Goal: Contribute content: Add original content to the website for others to see

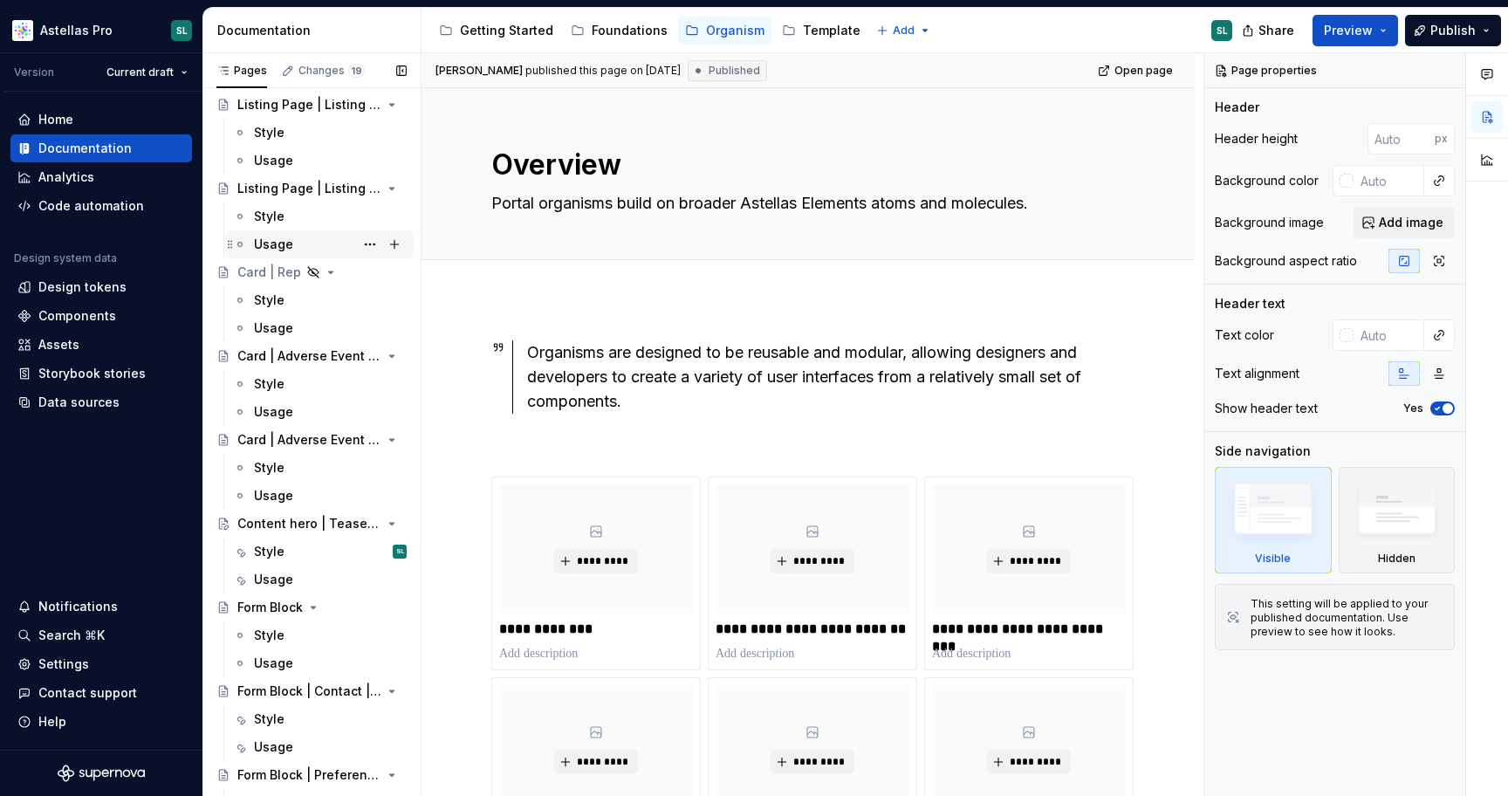
scroll to position [248, 0]
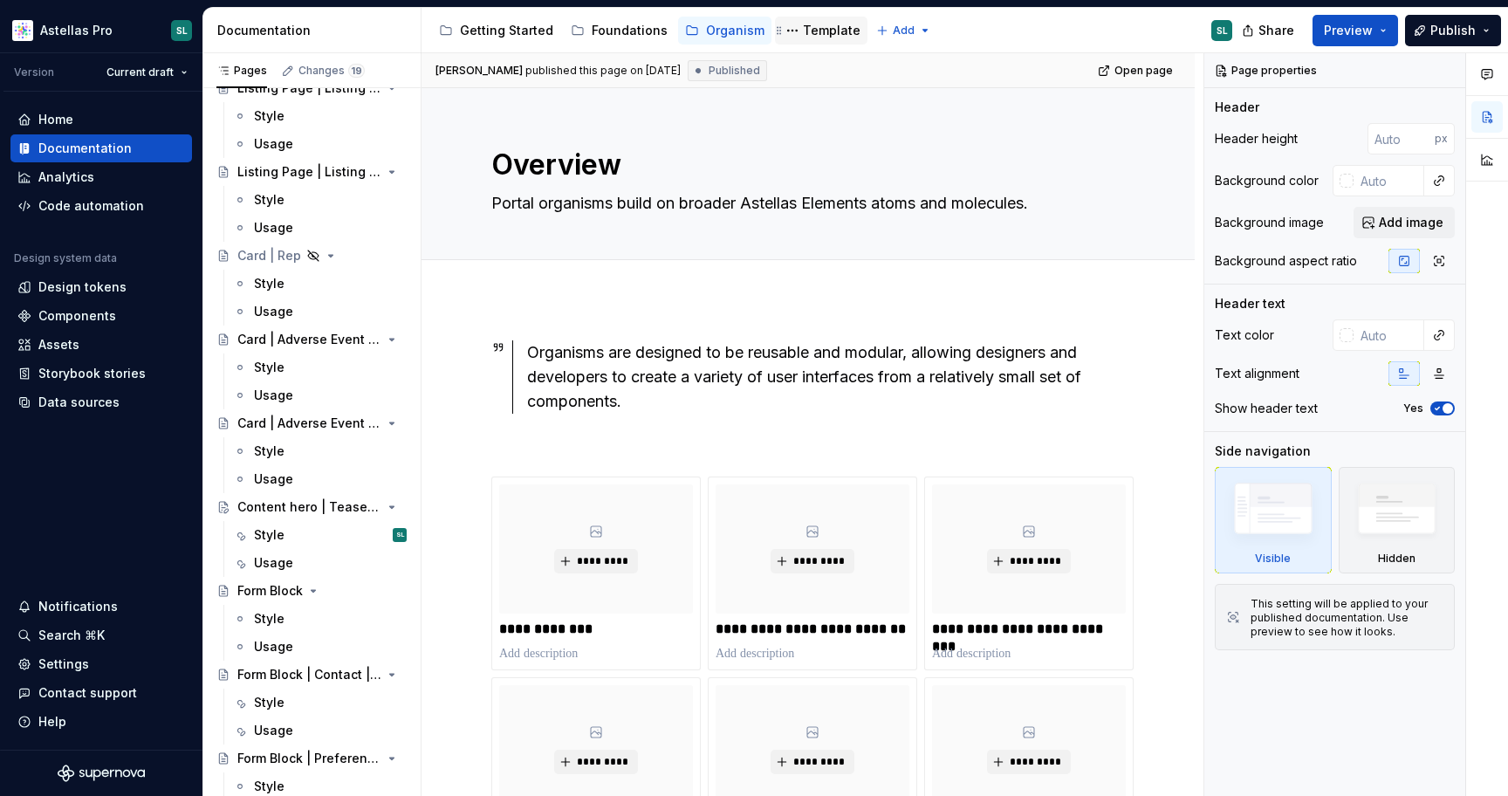
click at [809, 29] on div "Template" at bounding box center [832, 30] width 58 height 17
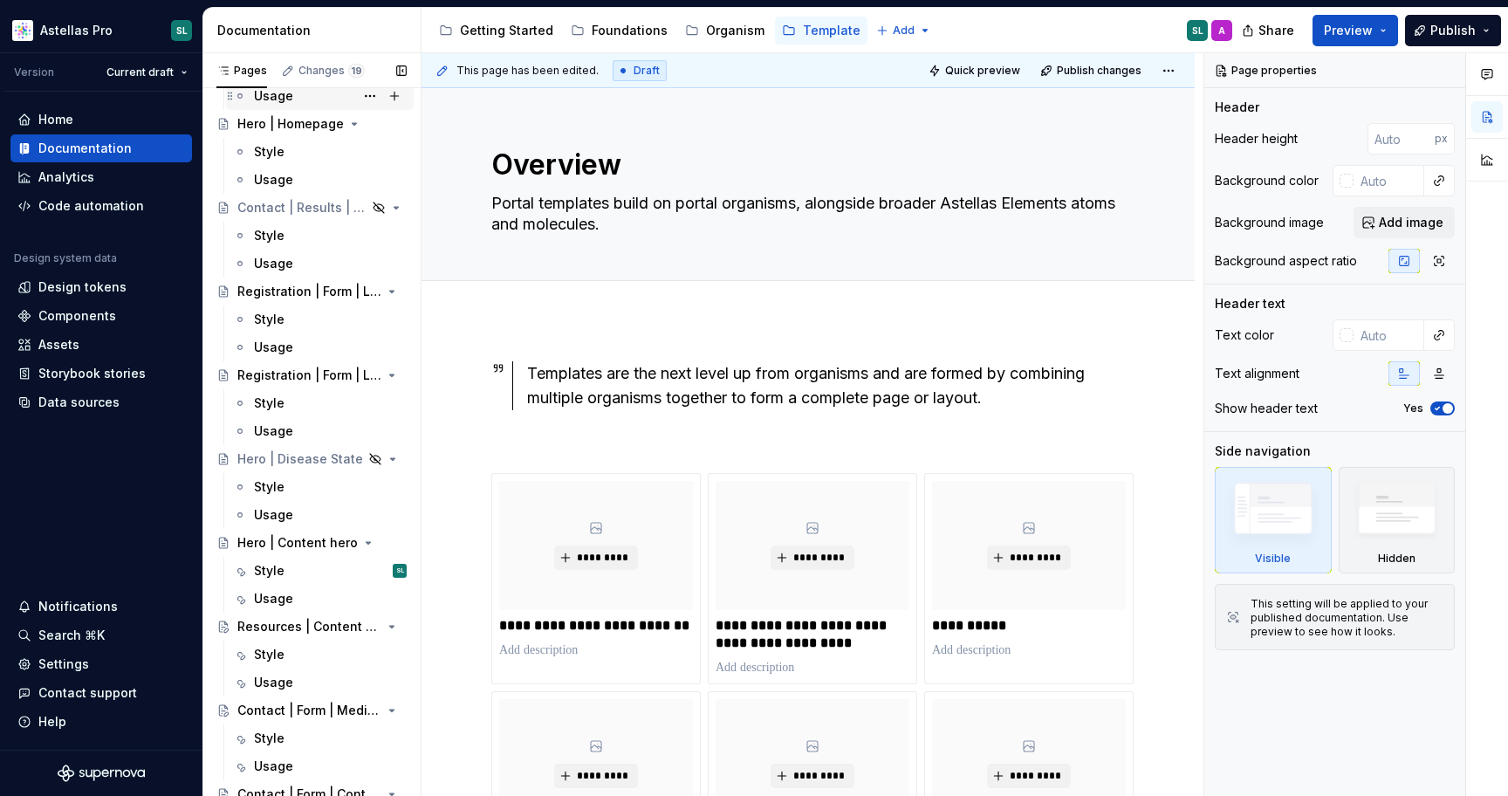
scroll to position [639, 0]
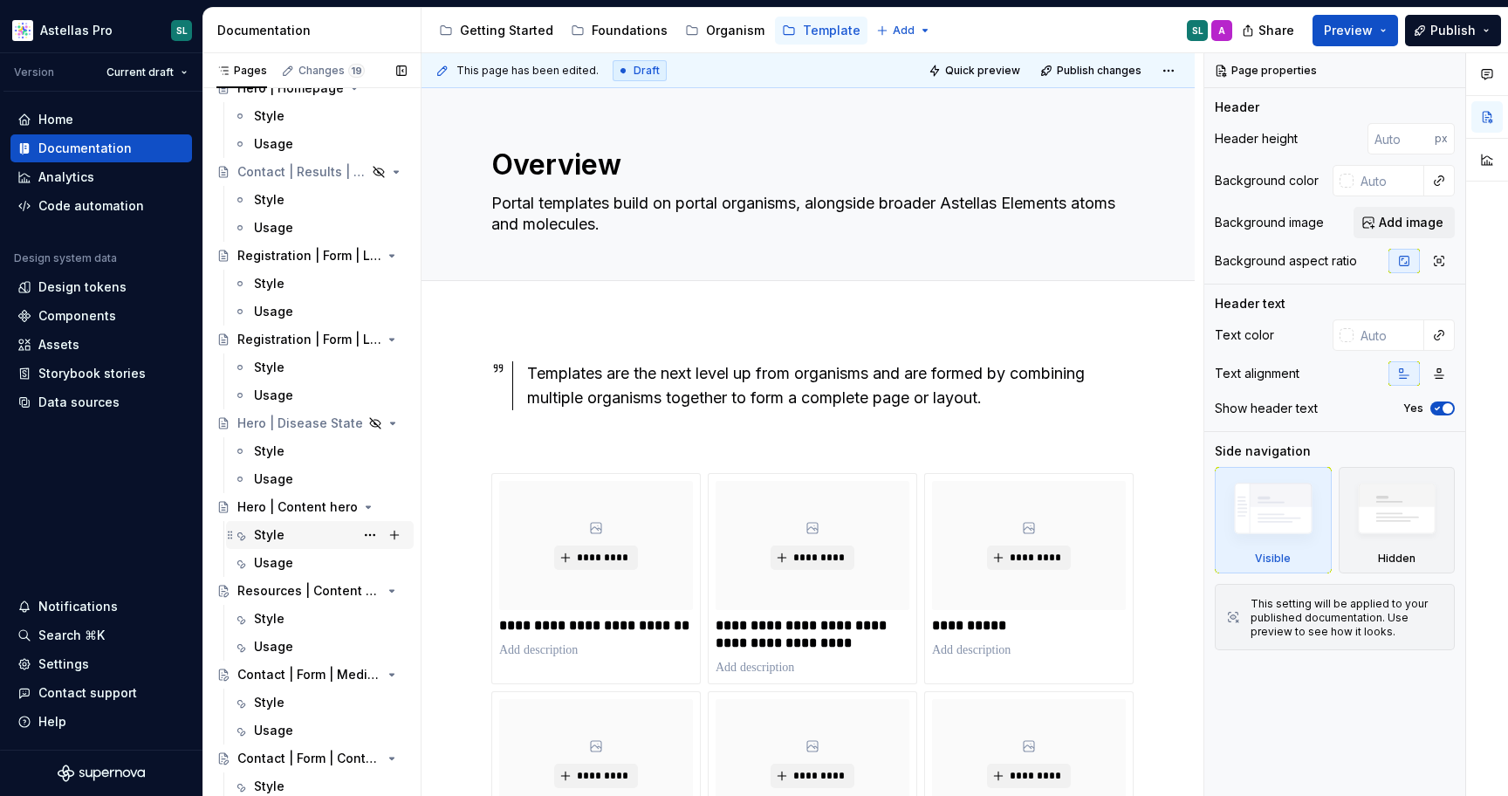
click at [298, 536] on div "Style SL" at bounding box center [330, 535] width 153 height 24
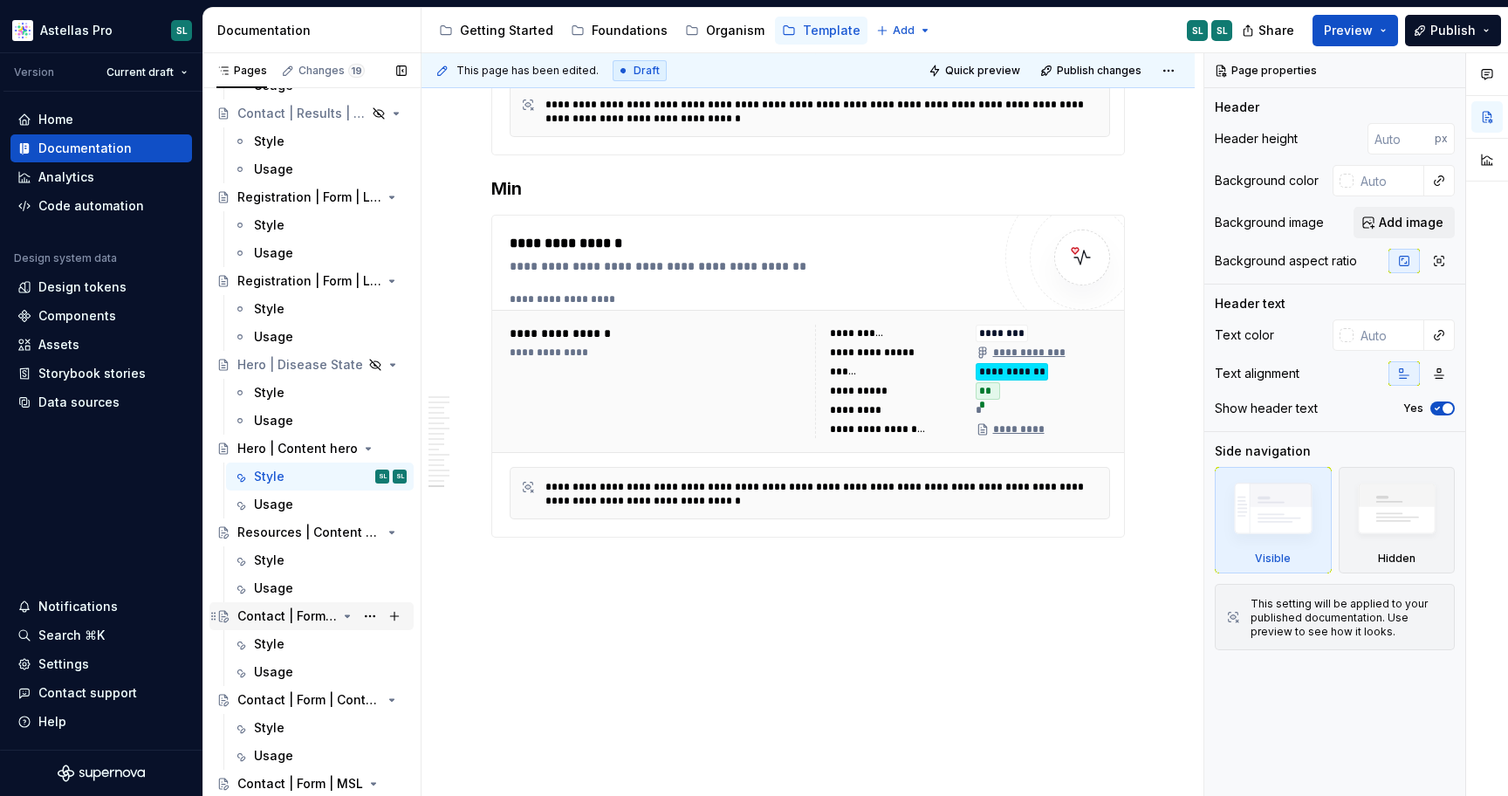
scroll to position [704, 0]
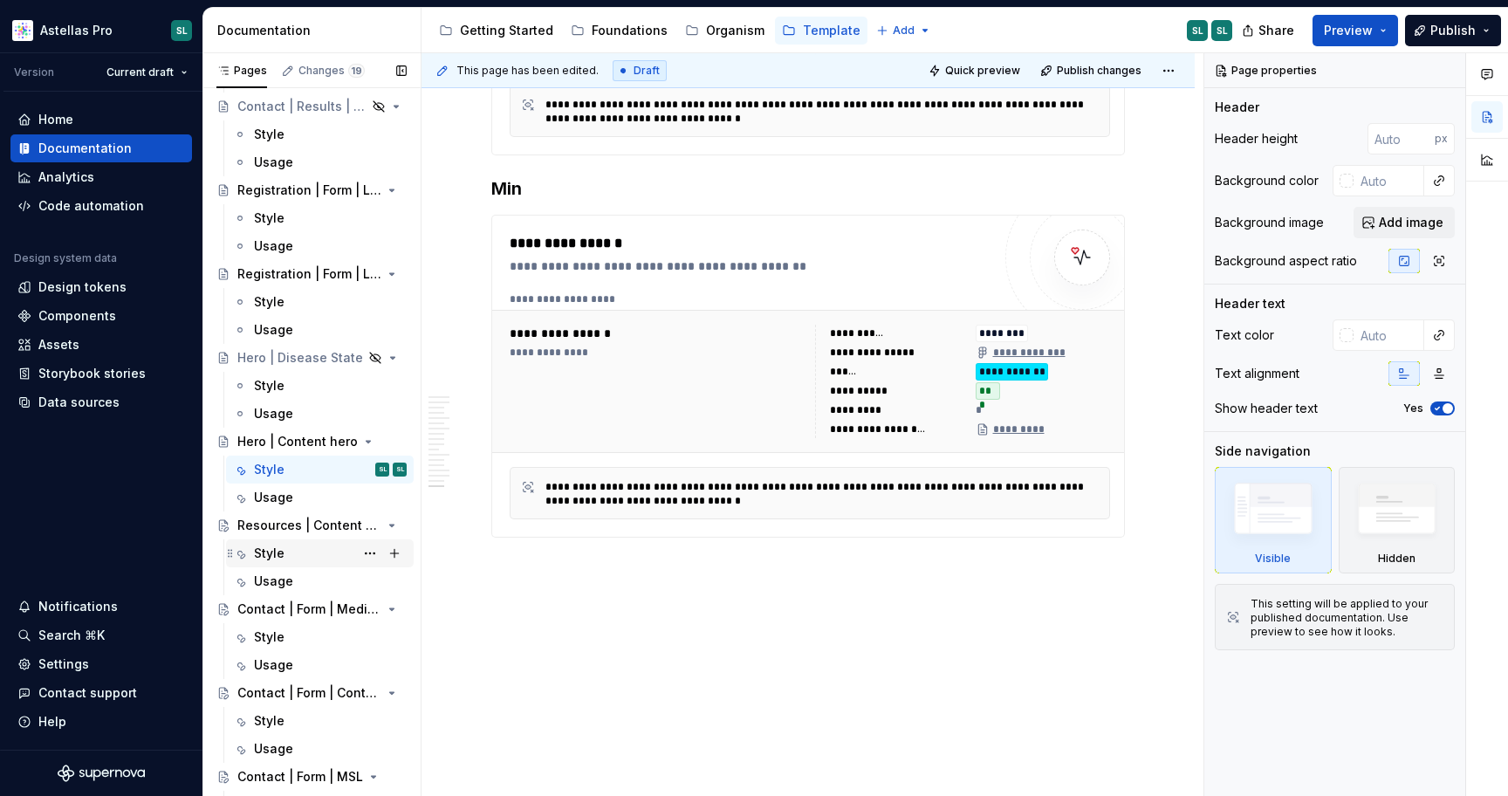
click at [279, 554] on div "Style" at bounding box center [269, 552] width 31 height 17
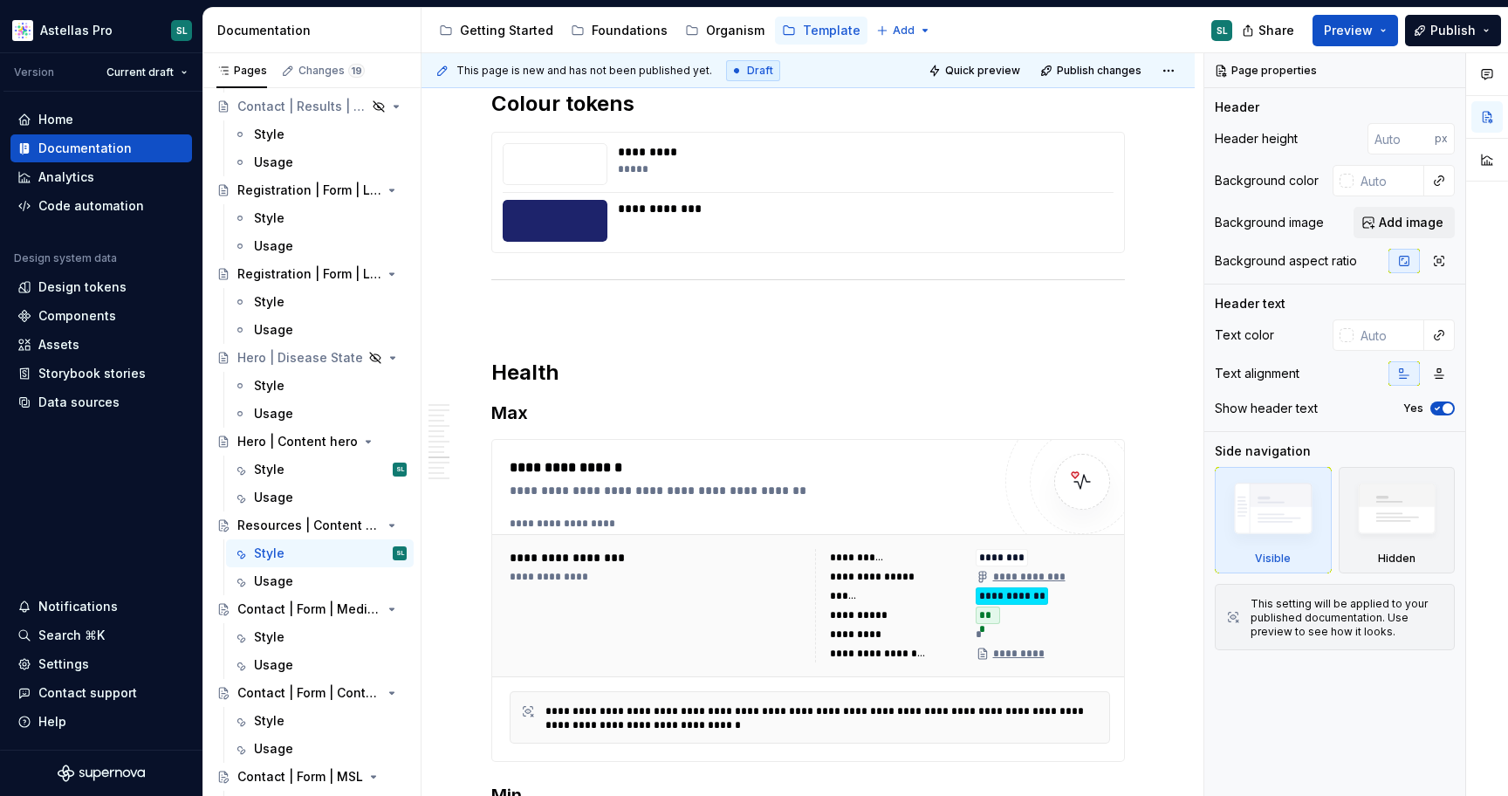
scroll to position [11325, 0]
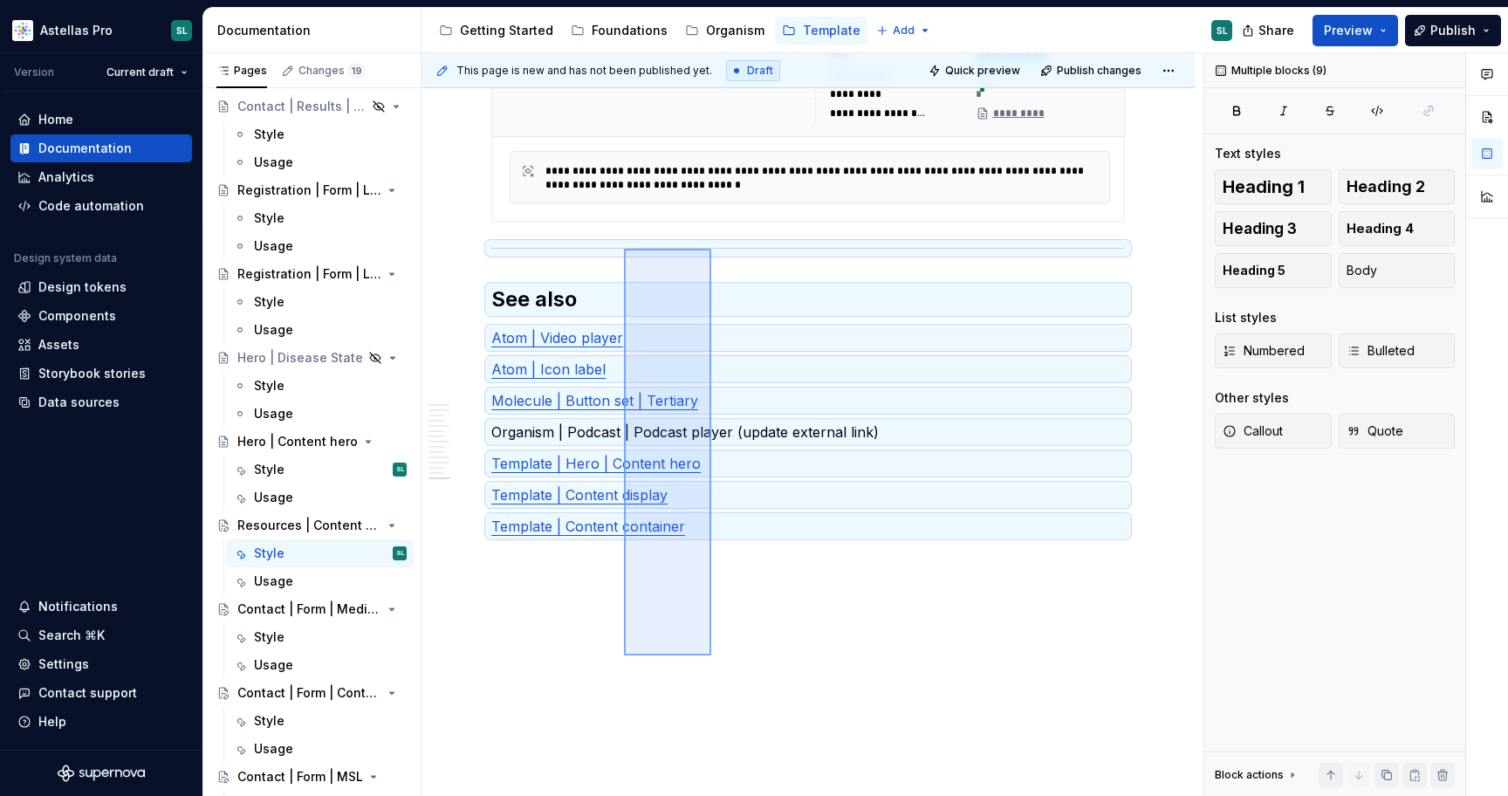
drag, startPoint x: 711, startPoint y: 655, endPoint x: 628, endPoint y: 243, distance: 420.9
click at [627, 243] on div "This page is new and has not been published yet. Draft Quick preview Publish ch…" at bounding box center [812, 424] width 782 height 743
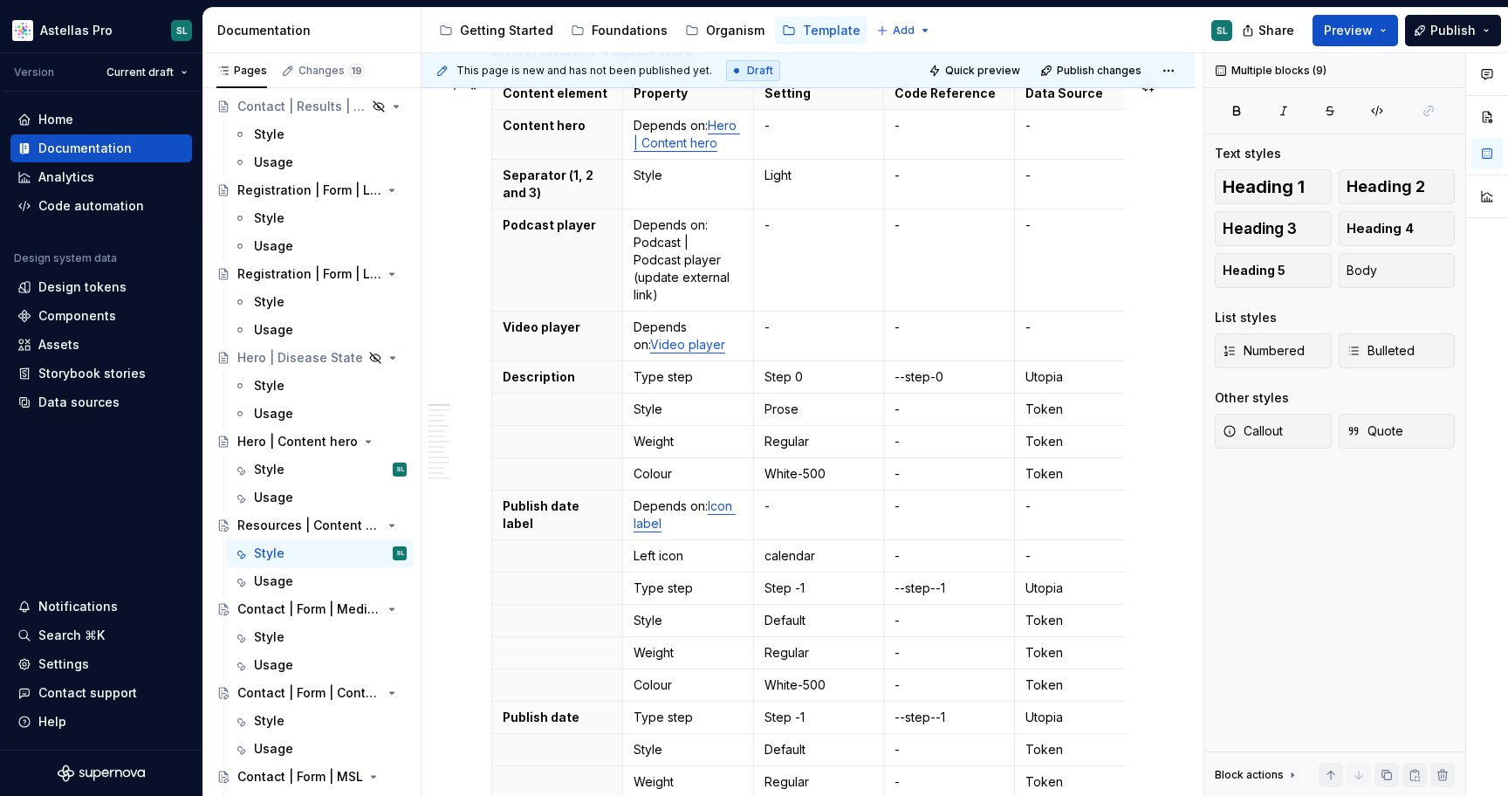
scroll to position [0, 0]
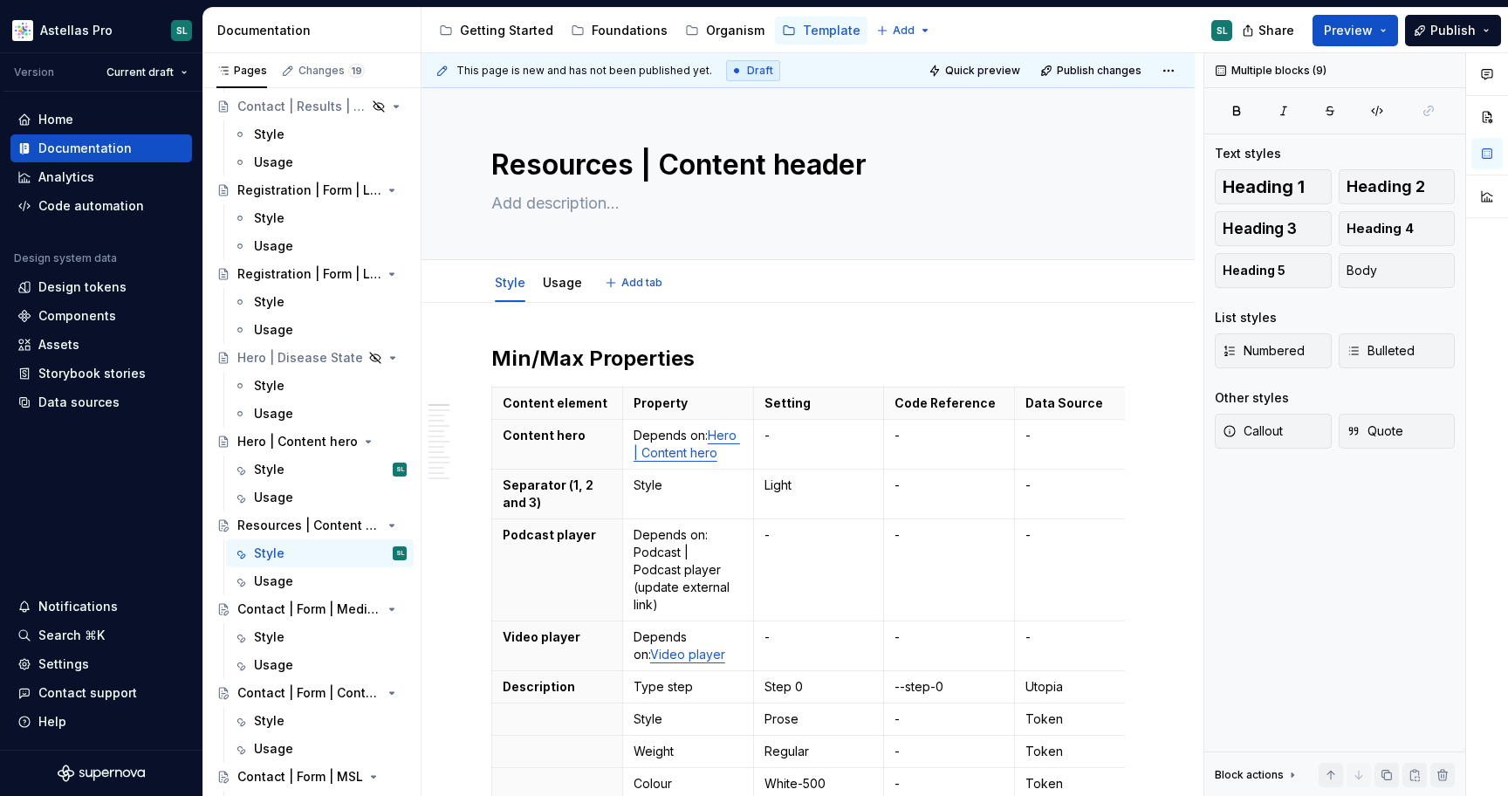
type textarea "*"
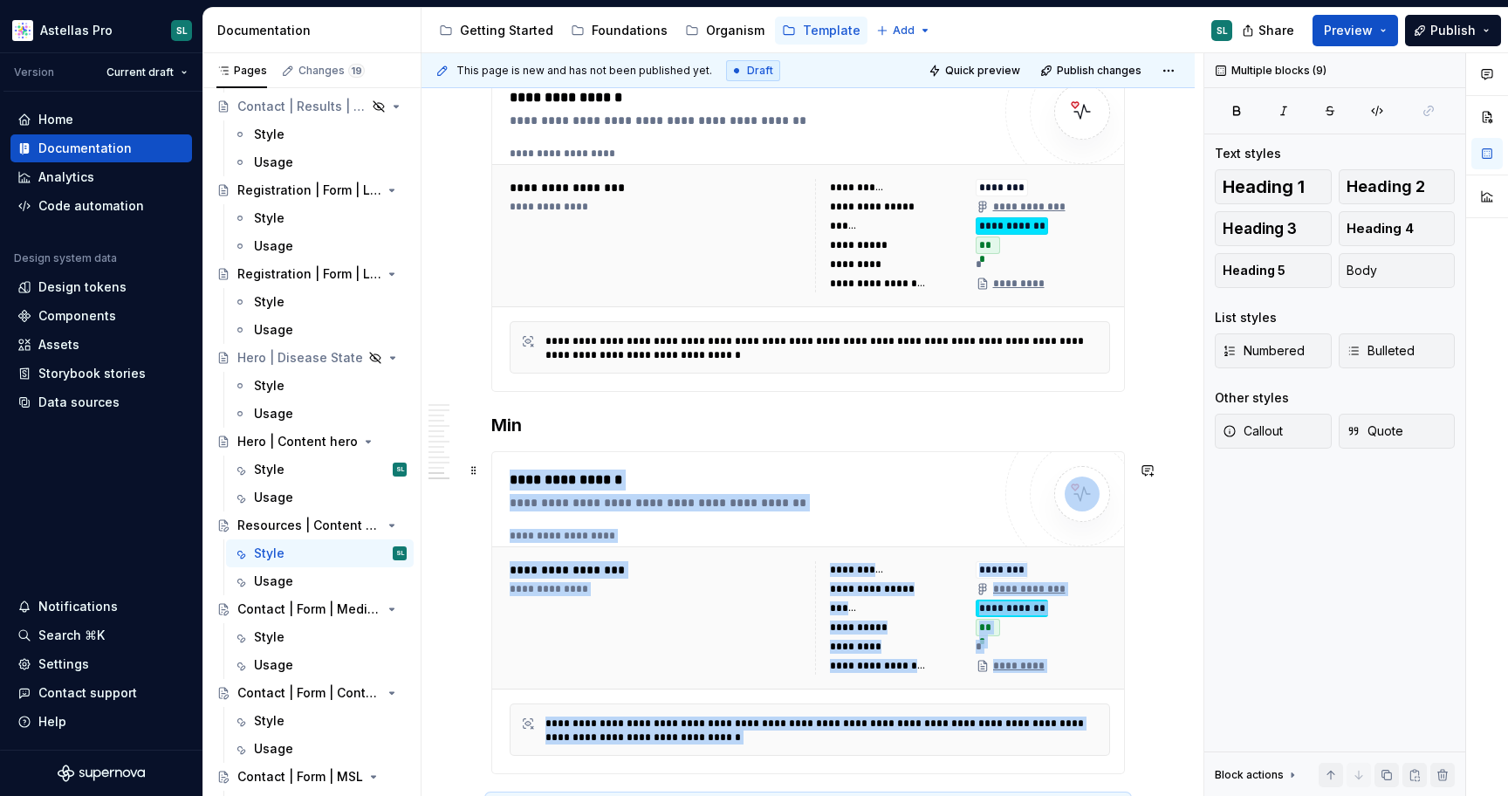
scroll to position [11325, 0]
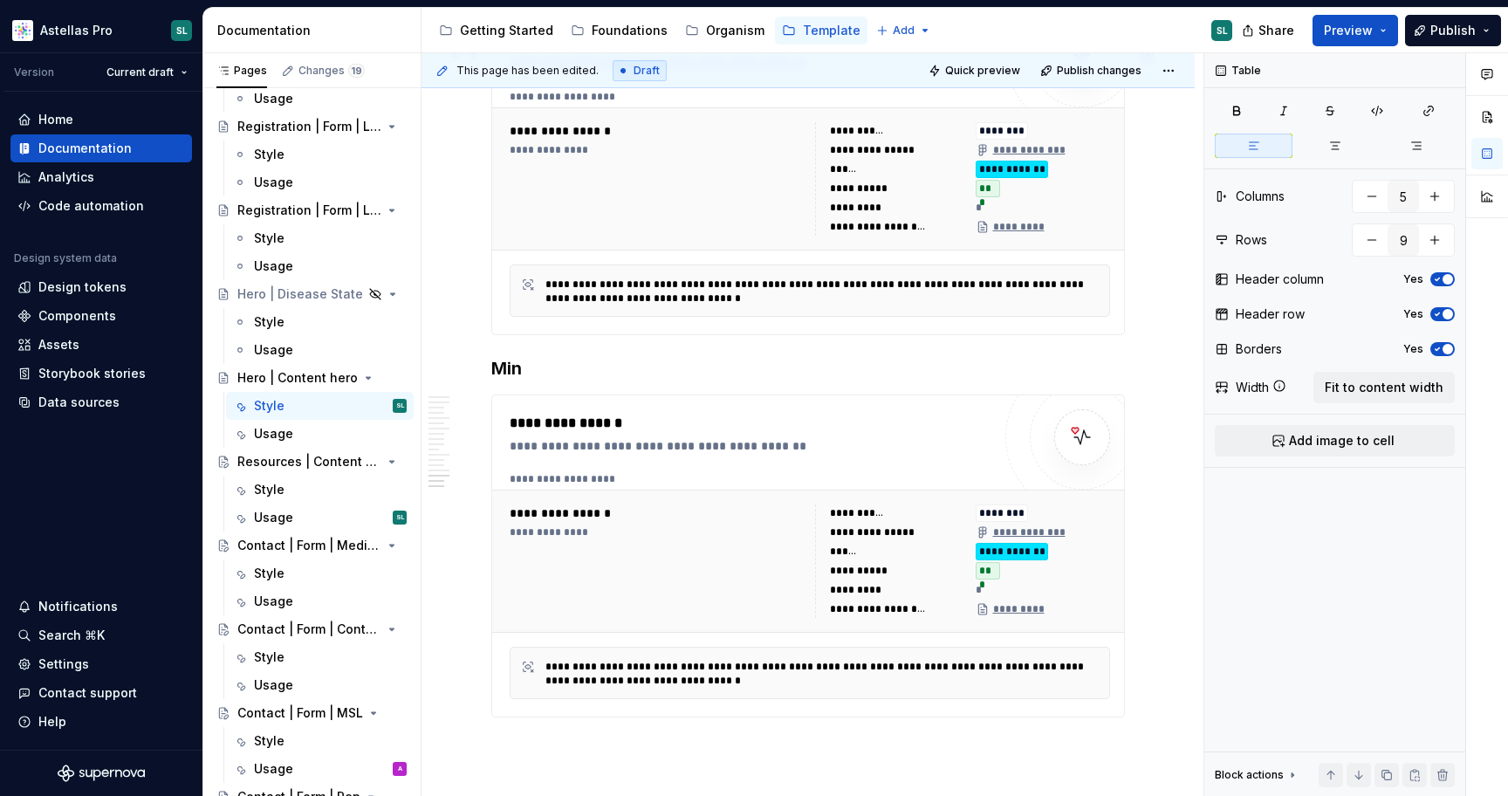
scroll to position [7128, 0]
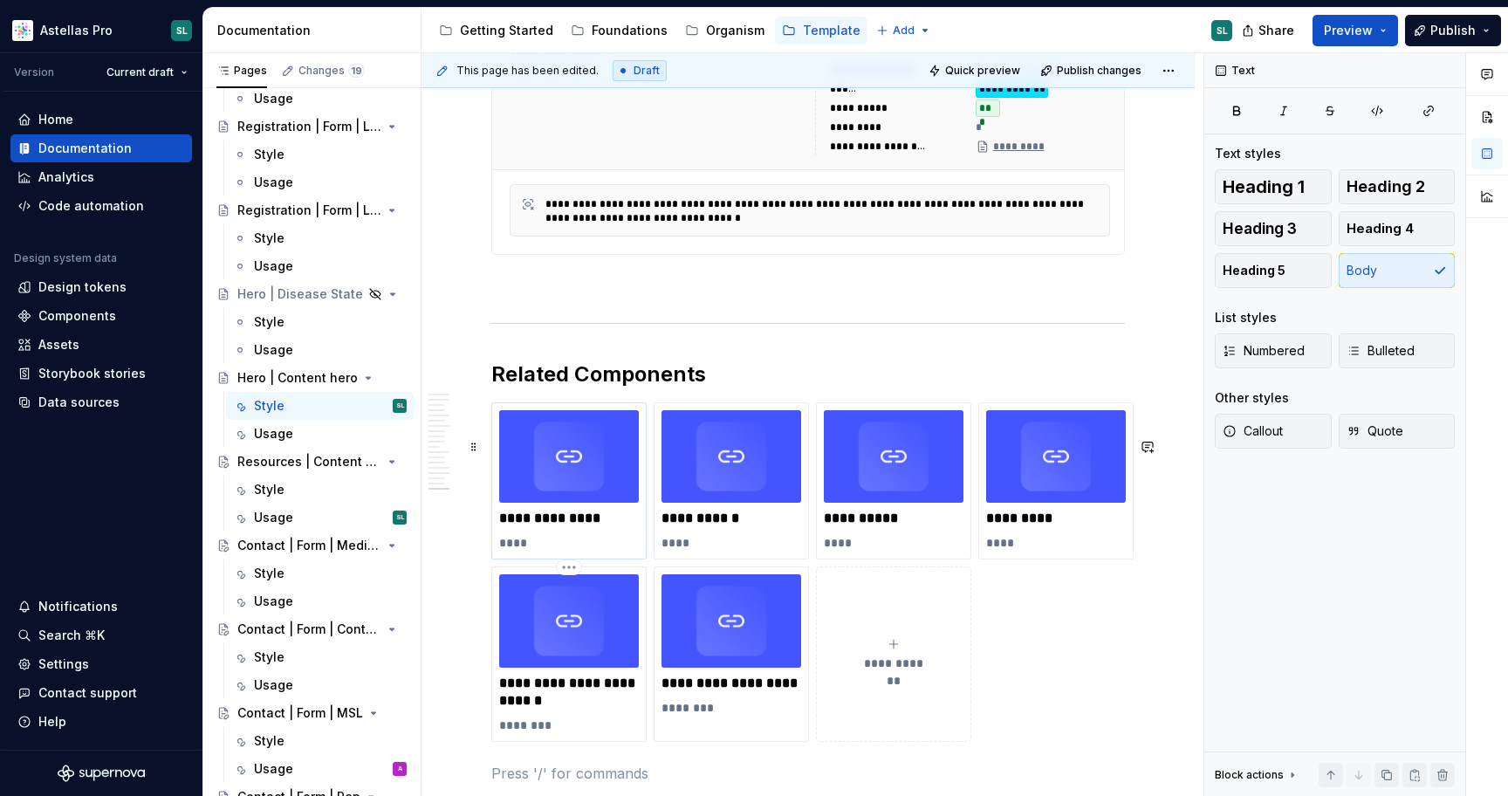
scroll to position [7393, 0]
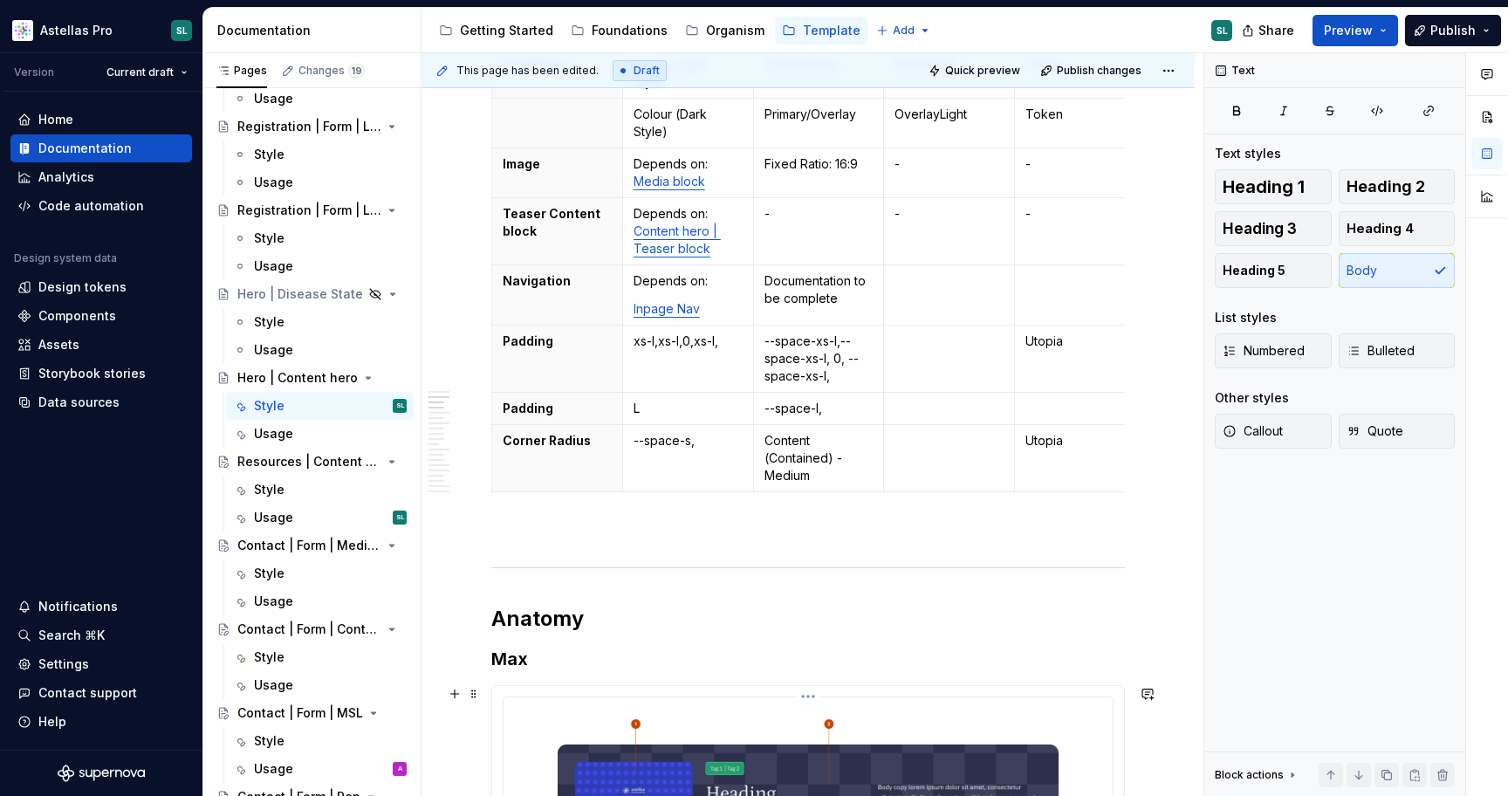
scroll to position [0, 0]
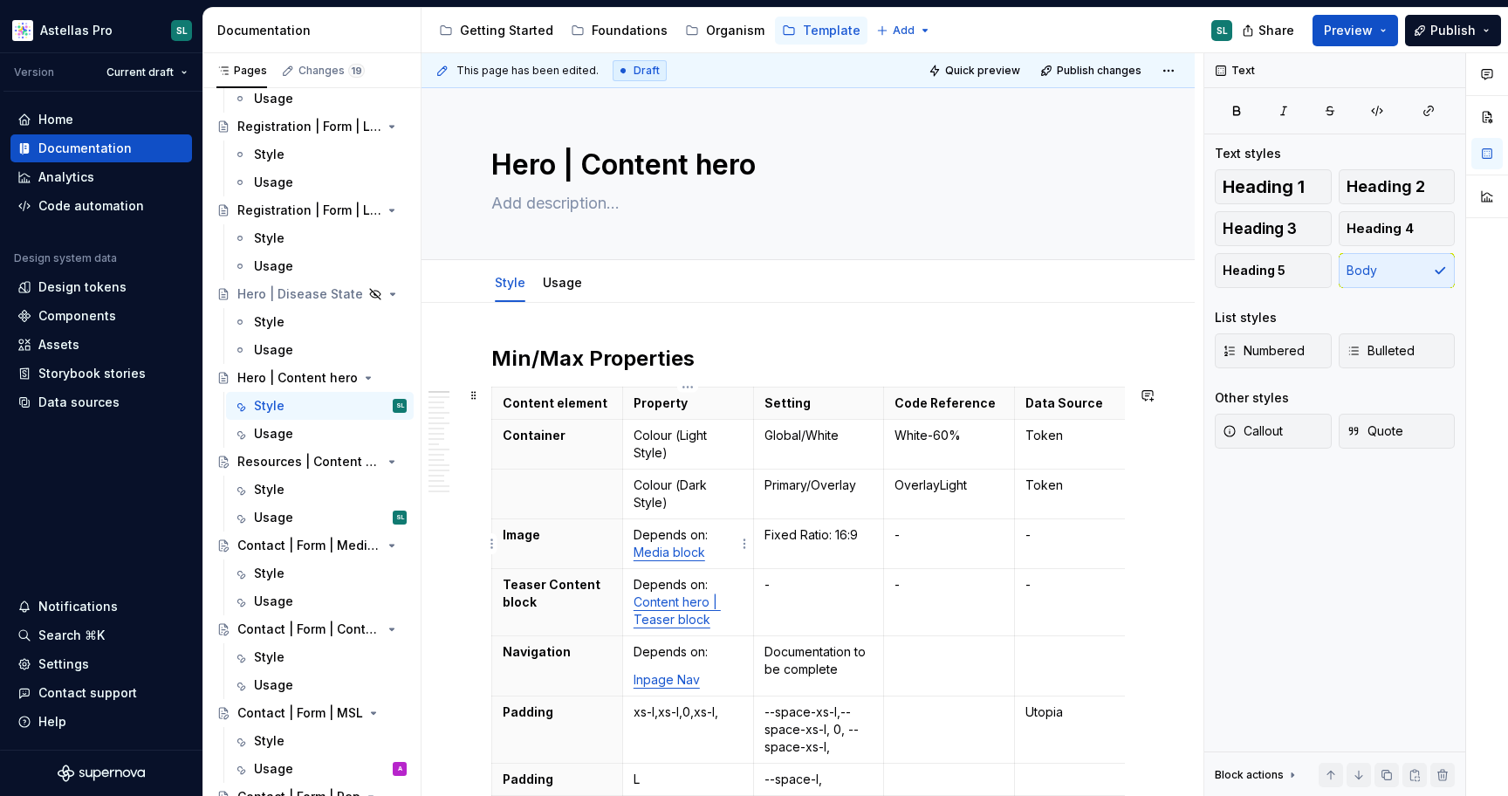
click at [680, 556] on link "Media block" at bounding box center [669, 551] width 72 height 15
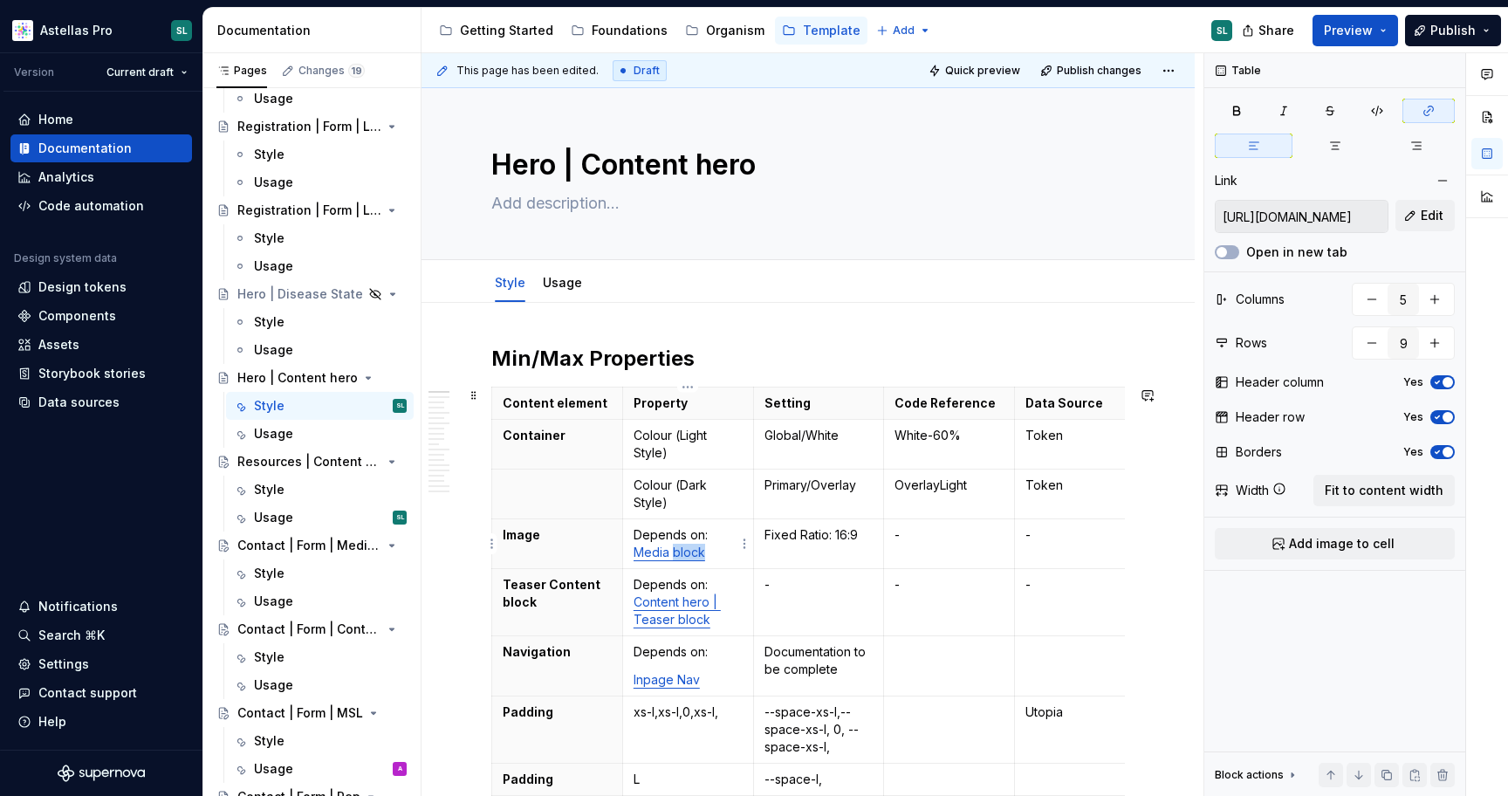
click at [680, 556] on link "Media block" at bounding box center [669, 551] width 72 height 15
drag, startPoint x: 705, startPoint y: 551, endPoint x: 636, endPoint y: 557, distance: 69.2
click at [636, 557] on p "Depends on: Media block" at bounding box center [687, 543] width 109 height 35
copy link "Media block"
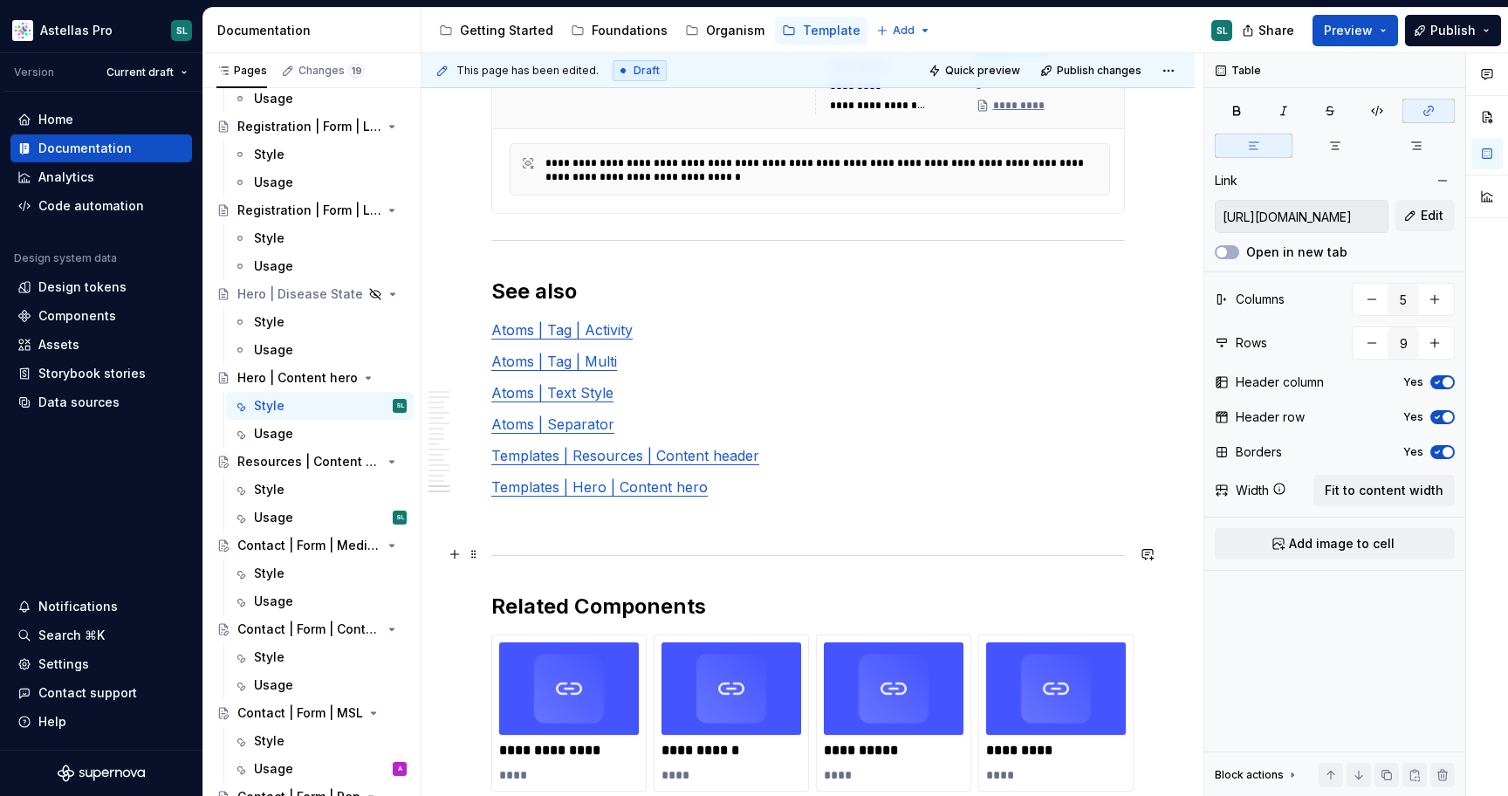
scroll to position [7411, 0]
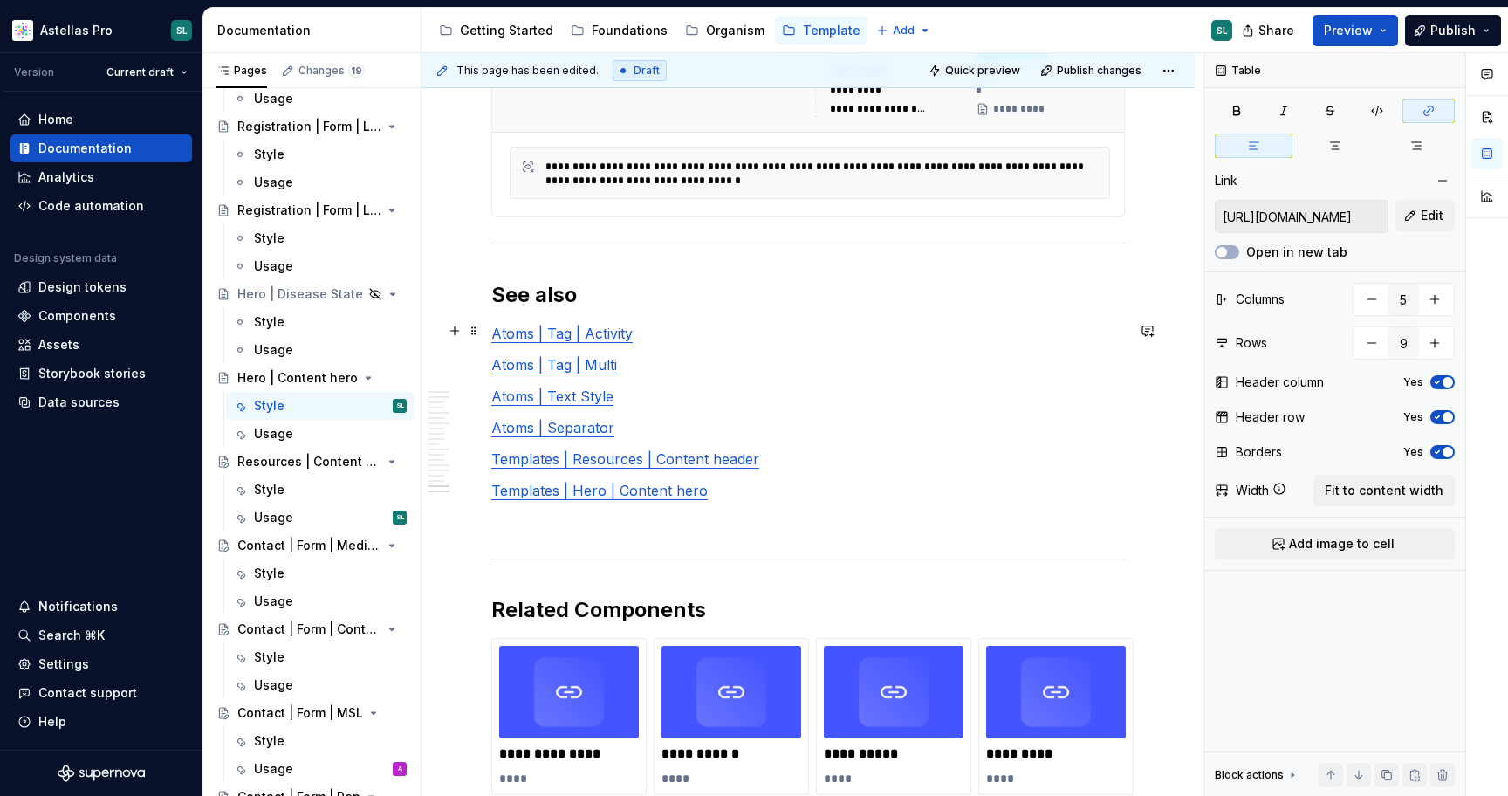
click at [708, 309] on h2 "See also" at bounding box center [807, 295] width 633 height 28
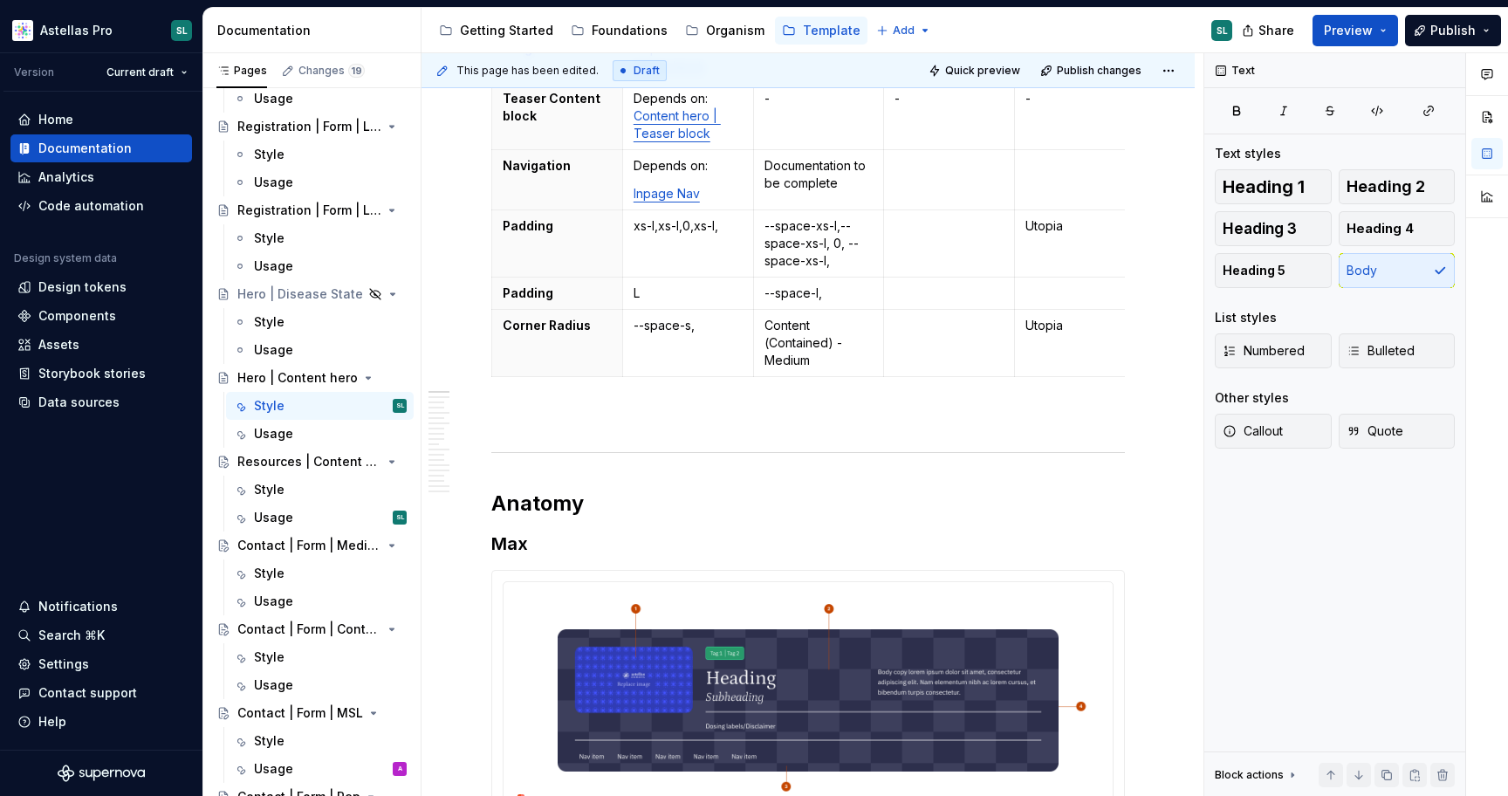
scroll to position [0, 0]
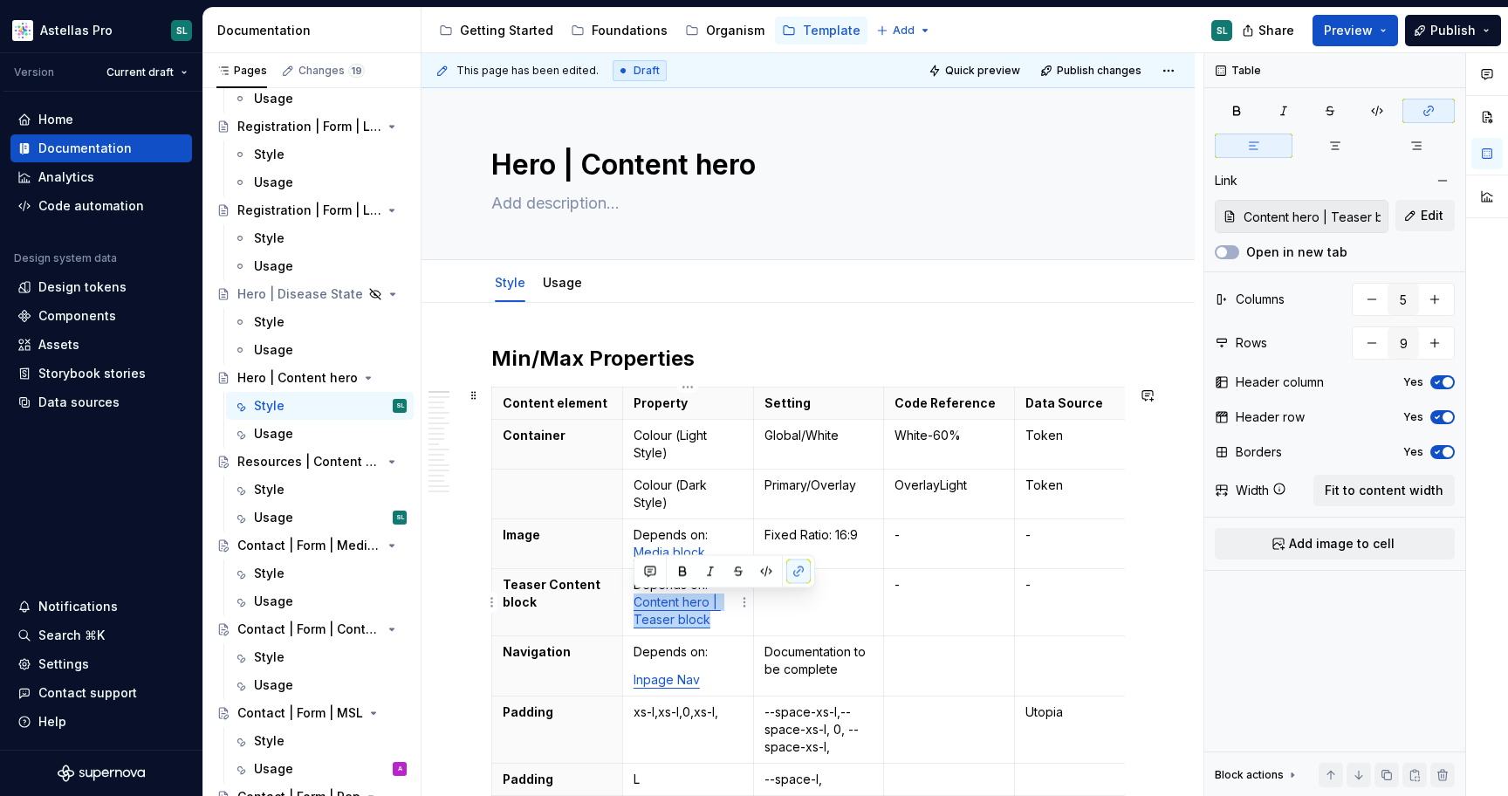
drag, startPoint x: 717, startPoint y: 625, endPoint x: 633, endPoint y: 608, distance: 85.4
click at [633, 607] on p "Depends on: Content hero | Teaser block" at bounding box center [687, 602] width 109 height 52
copy link "Content hero | Teaser block"
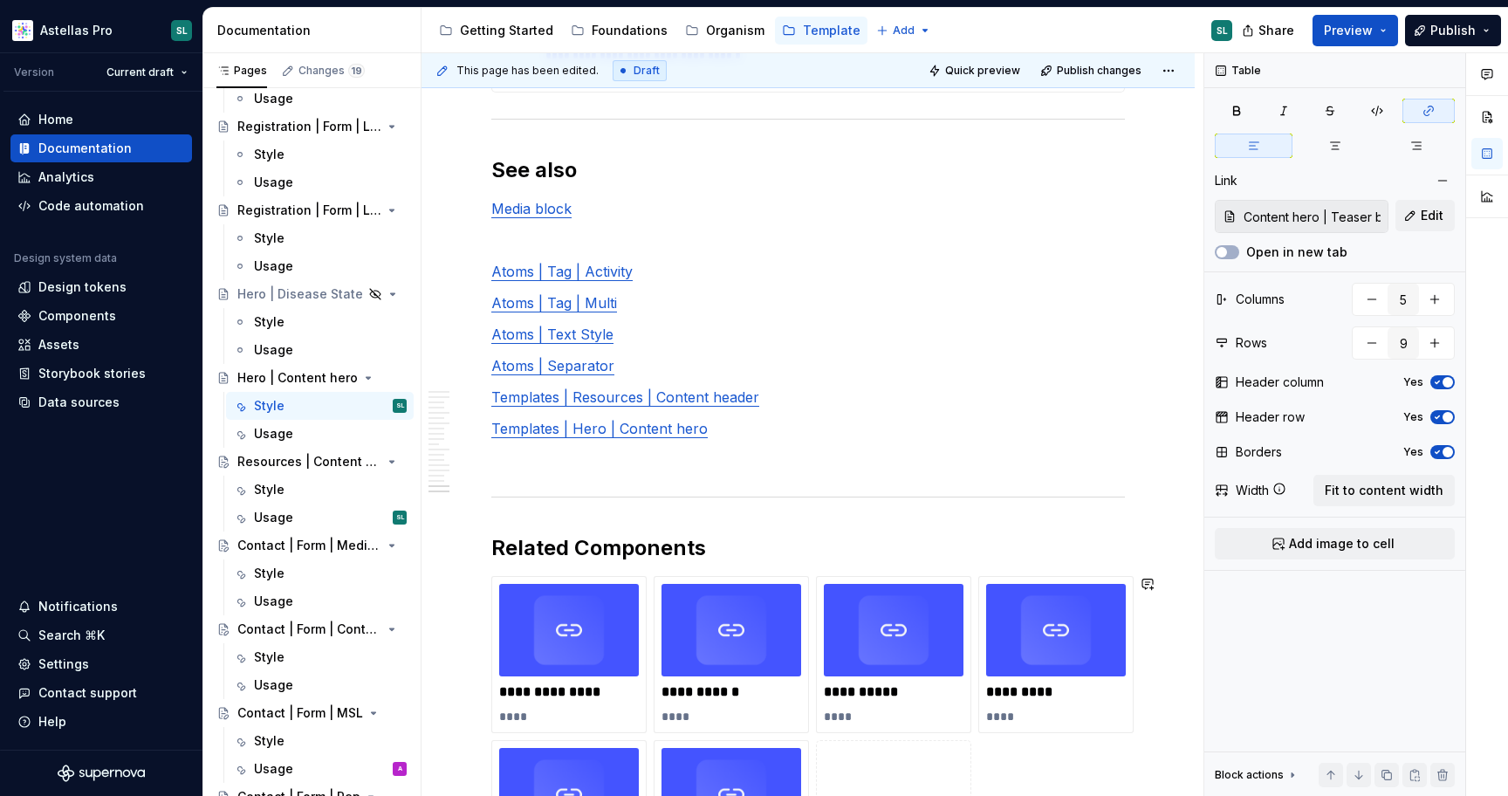
scroll to position [7468, 0]
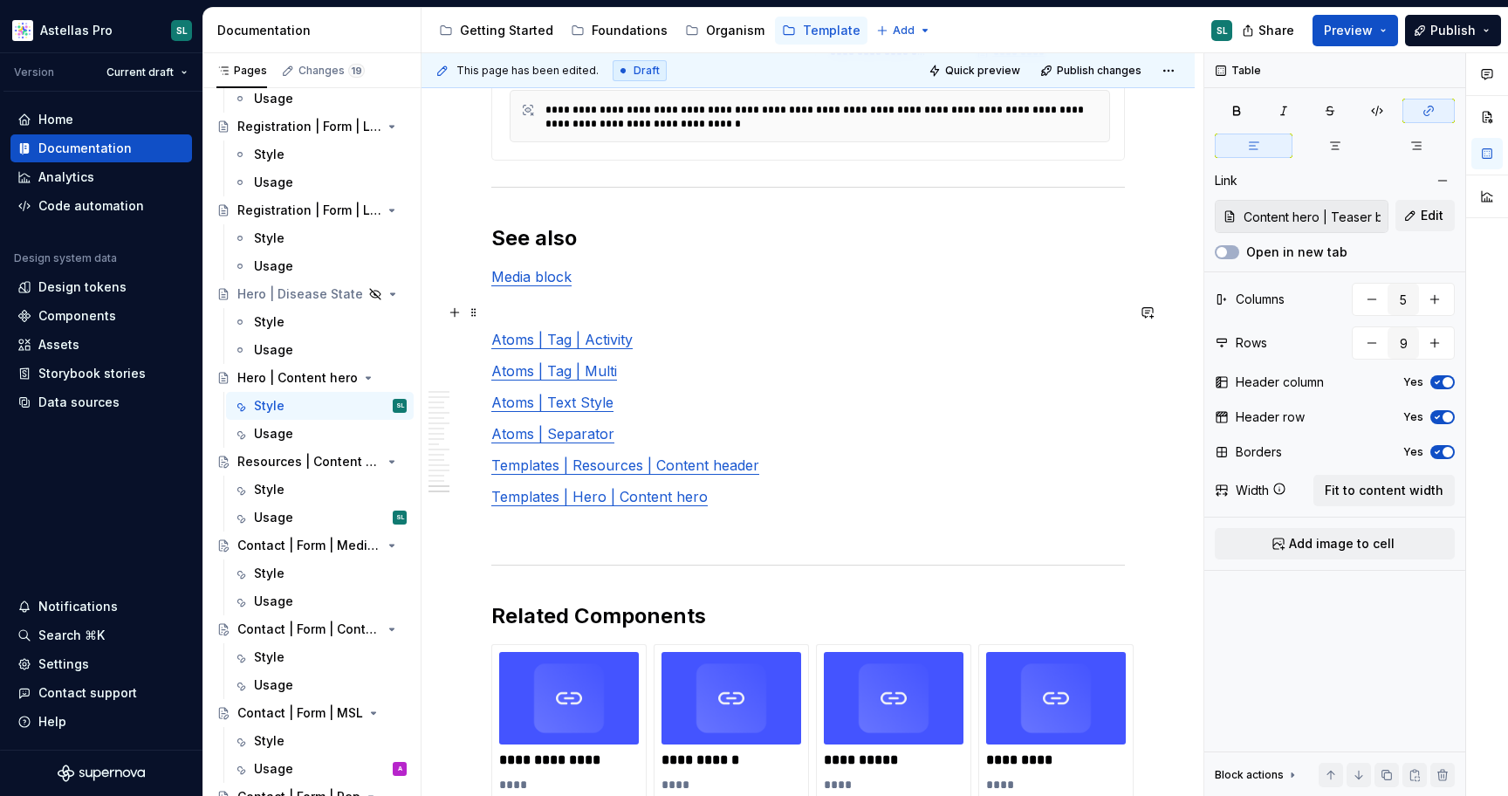
click at [685, 287] on p "Media block" at bounding box center [807, 276] width 633 height 21
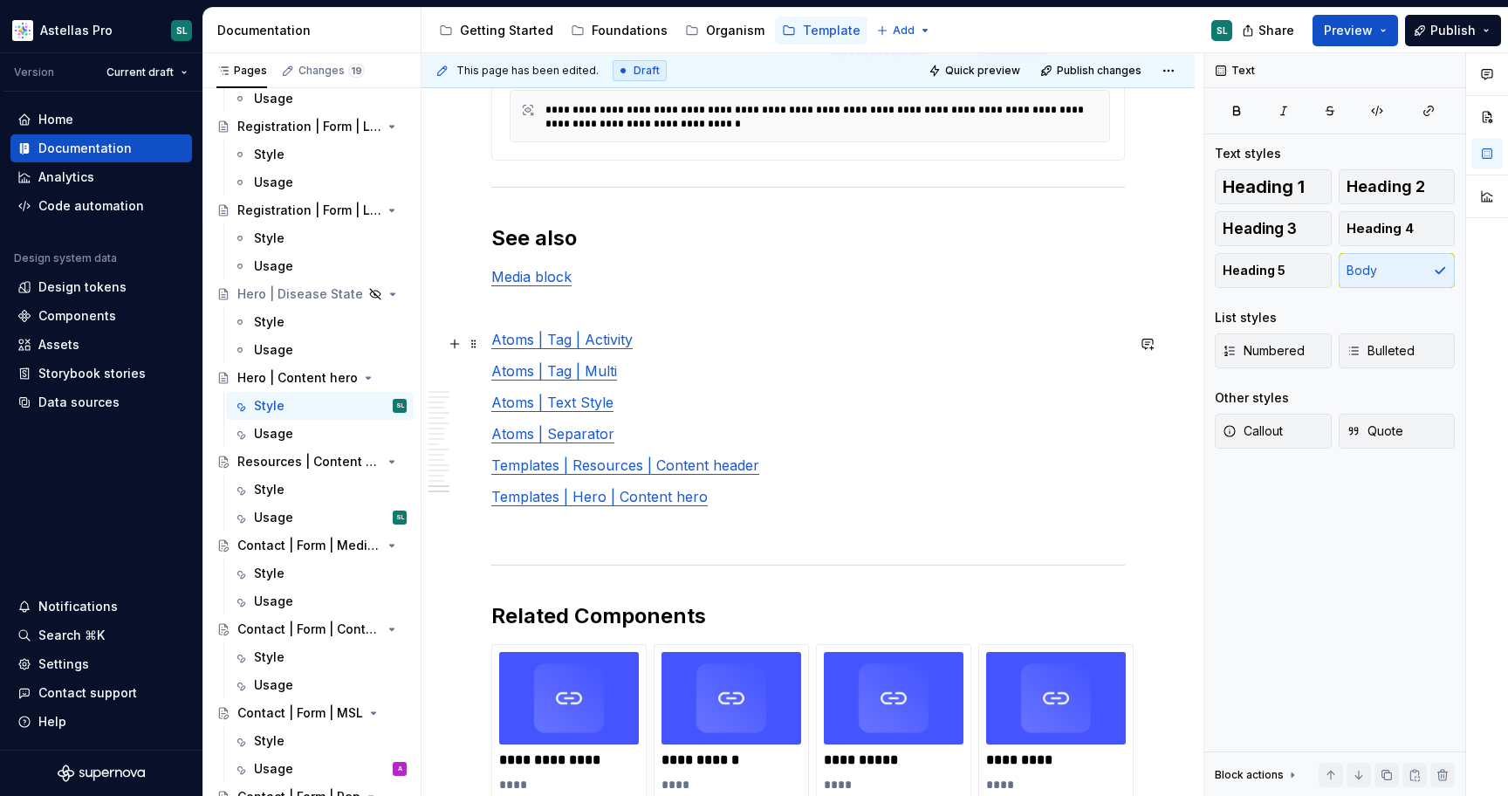
click at [664, 318] on p at bounding box center [807, 307] width 633 height 21
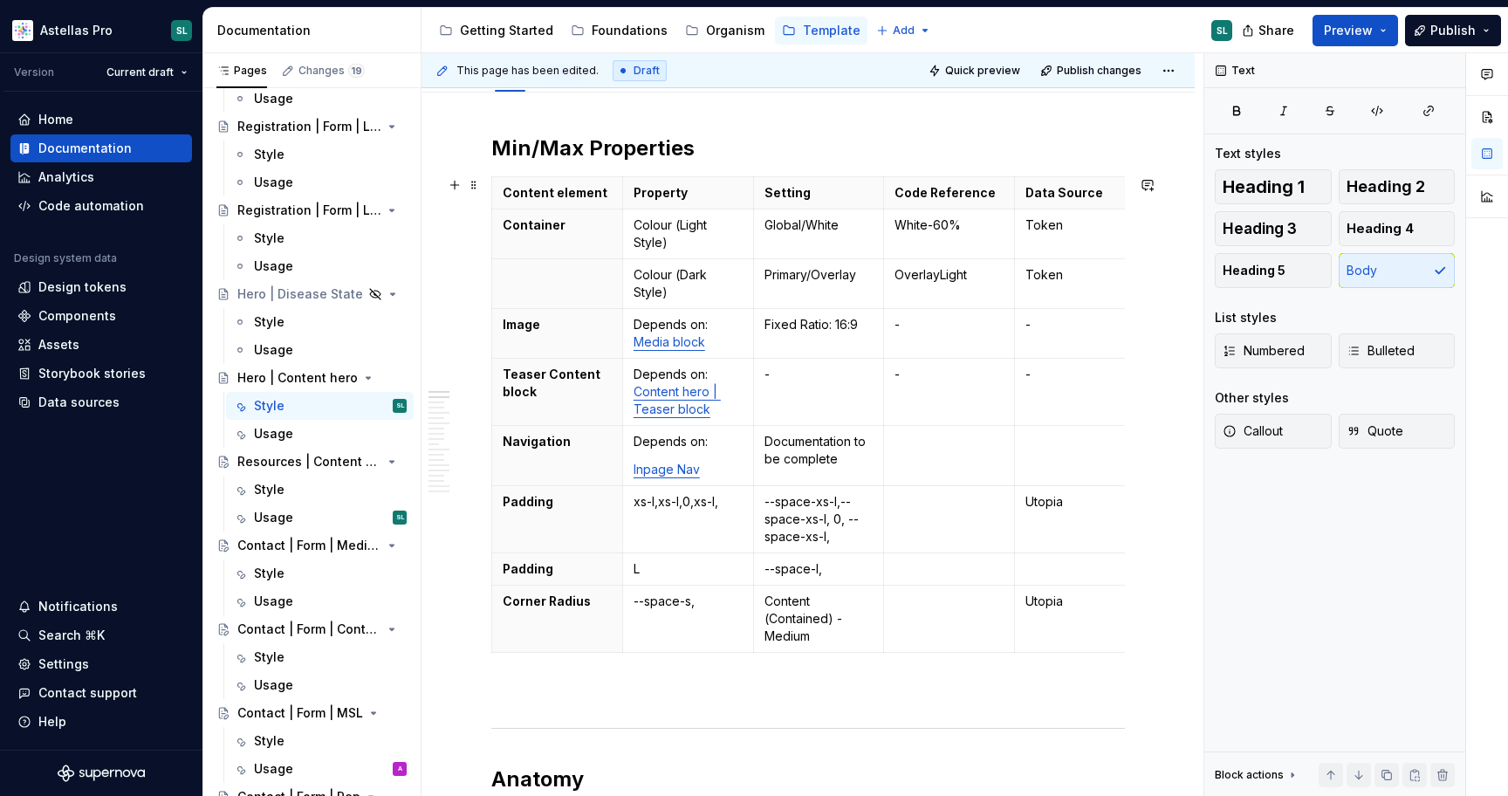
scroll to position [209, 0]
click at [702, 414] on link "Content hero | Teaser block" at bounding box center [676, 401] width 87 height 32
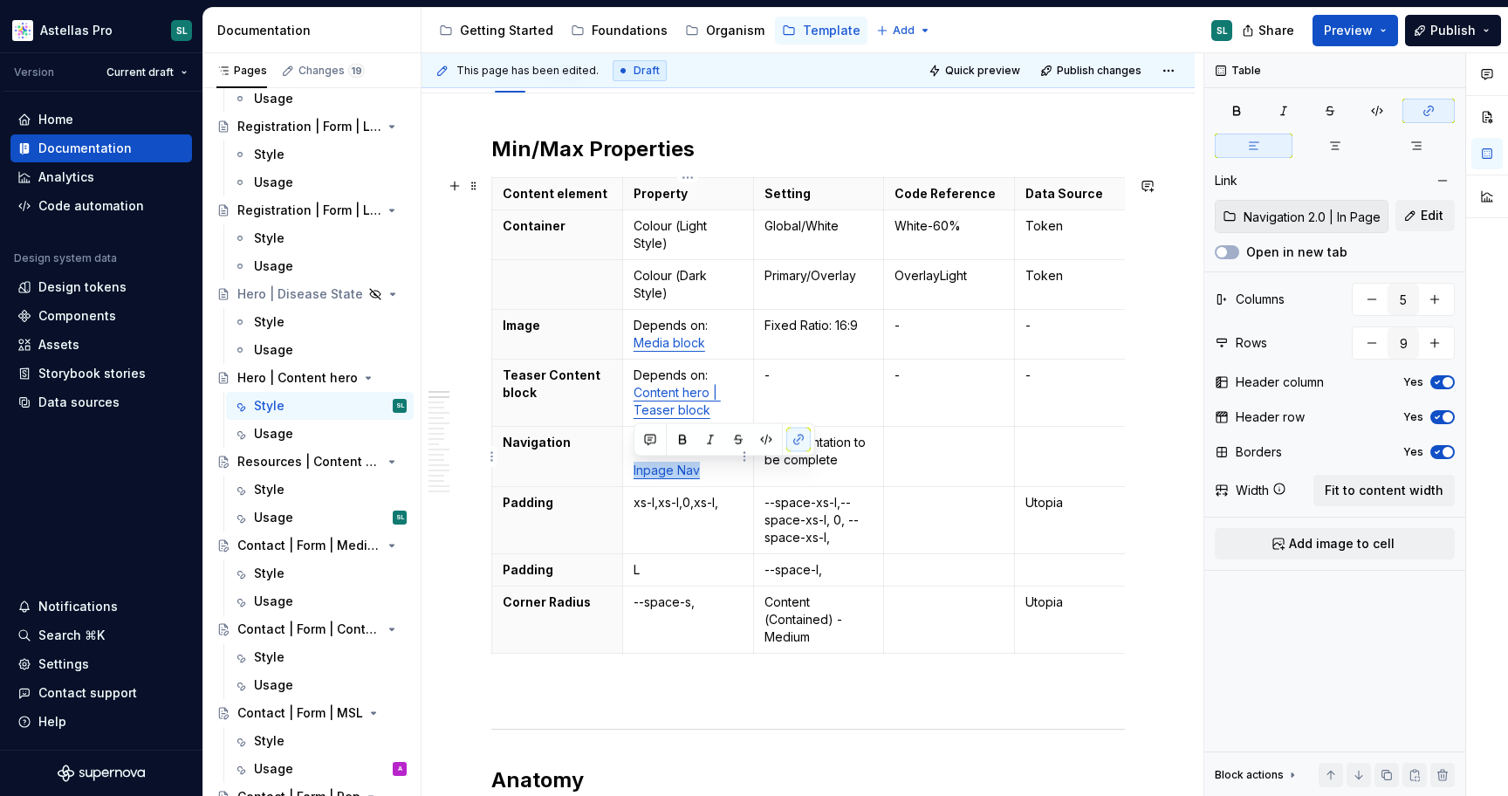
drag, startPoint x: 710, startPoint y: 471, endPoint x: 628, endPoint y: 471, distance: 82.0
click at [628, 471] on td "Depends on: Inpage Nav" at bounding box center [687, 457] width 131 height 60
copy link "Inpage Nav"
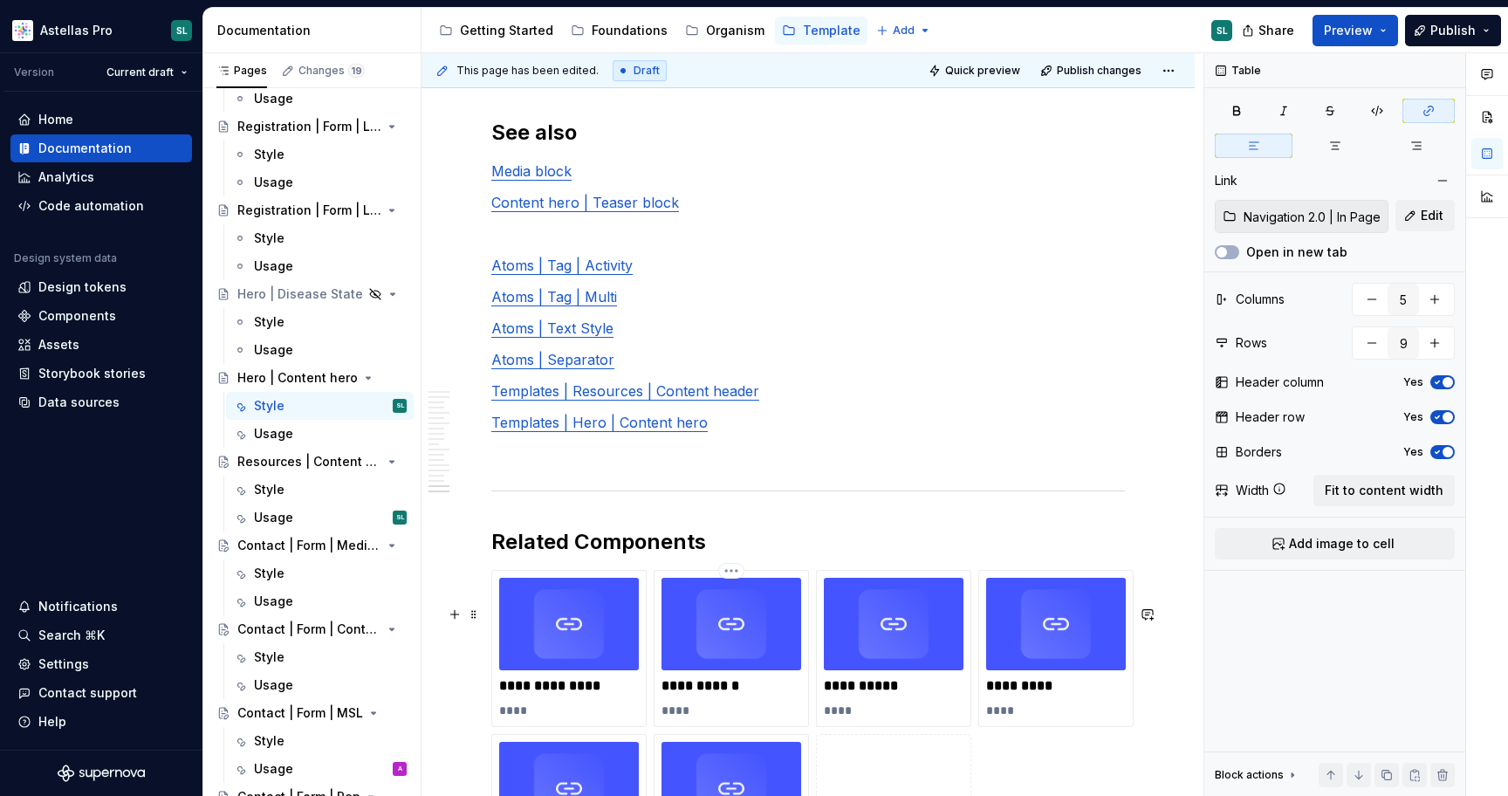
scroll to position [7575, 0]
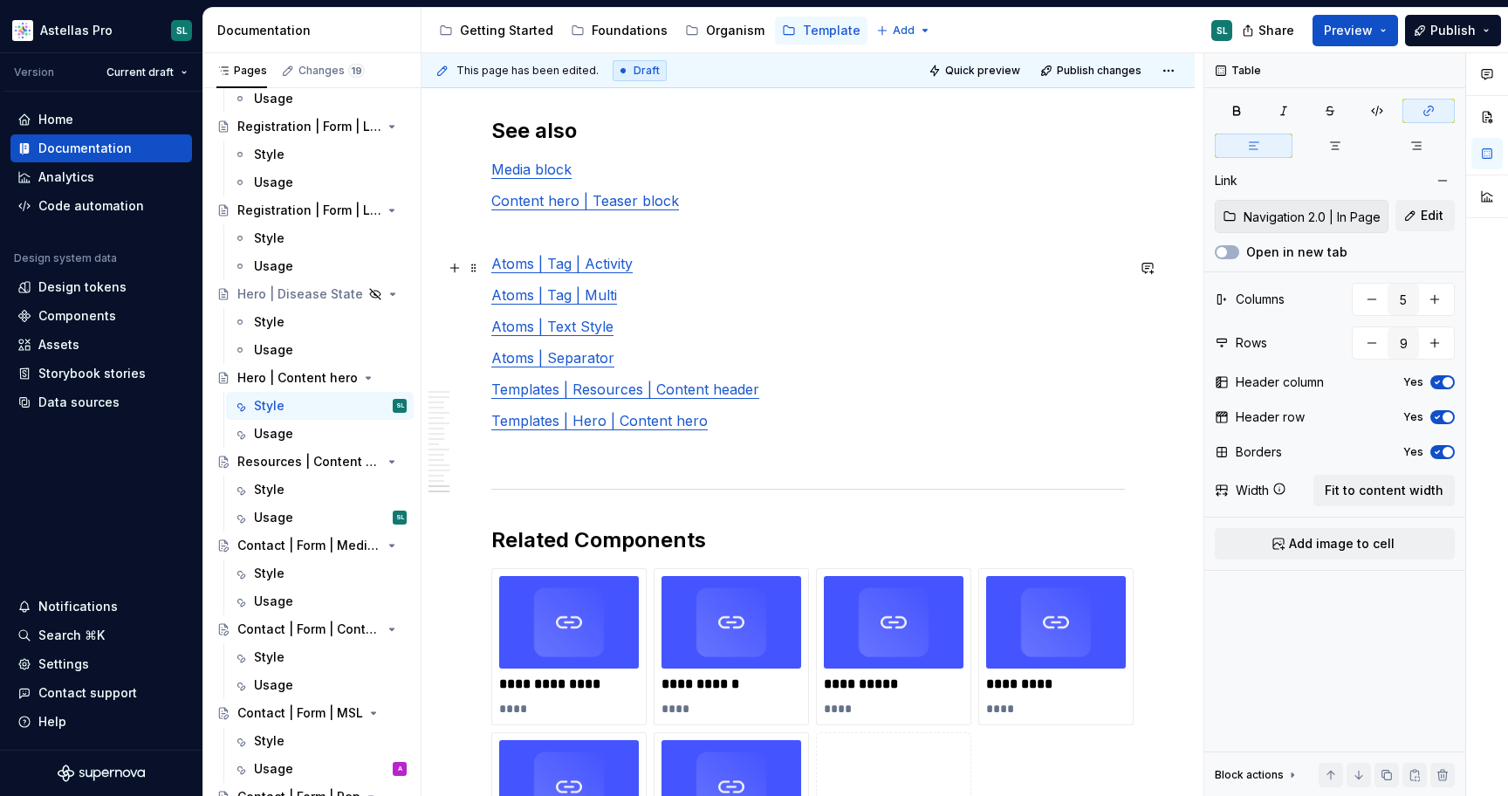
click at [721, 243] on p at bounding box center [807, 232] width 633 height 21
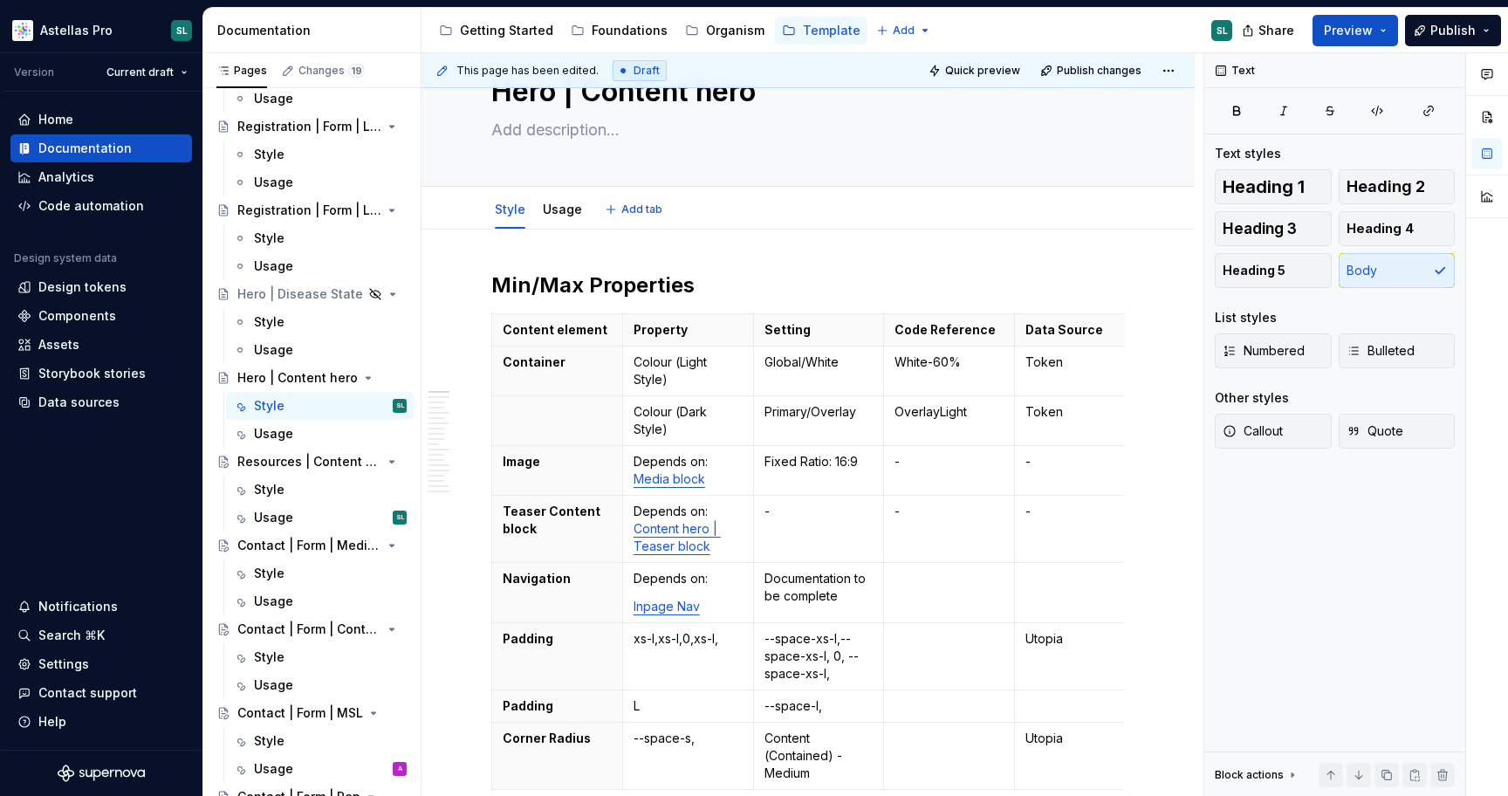
scroll to position [0, 0]
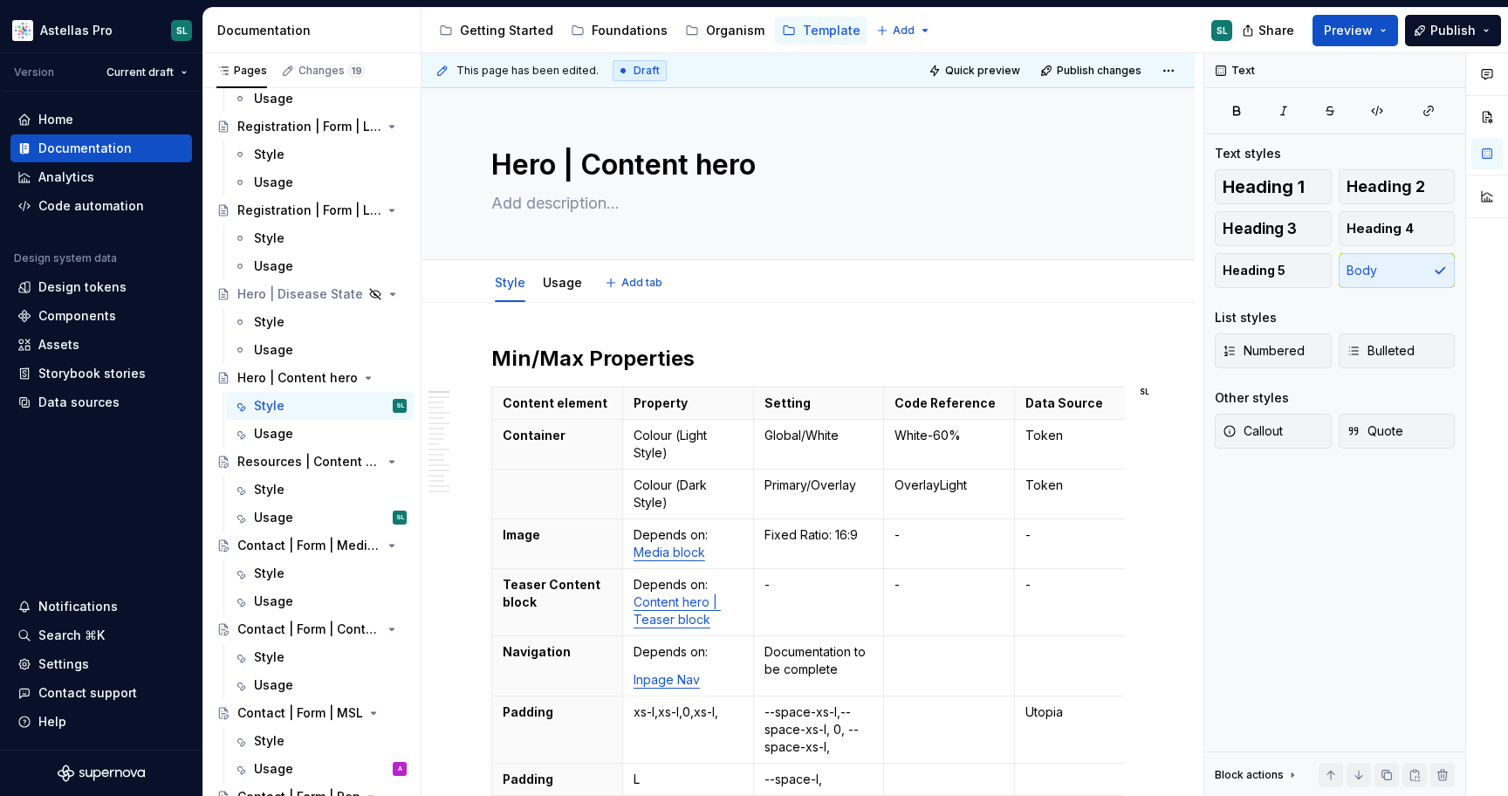
type textarea "*"
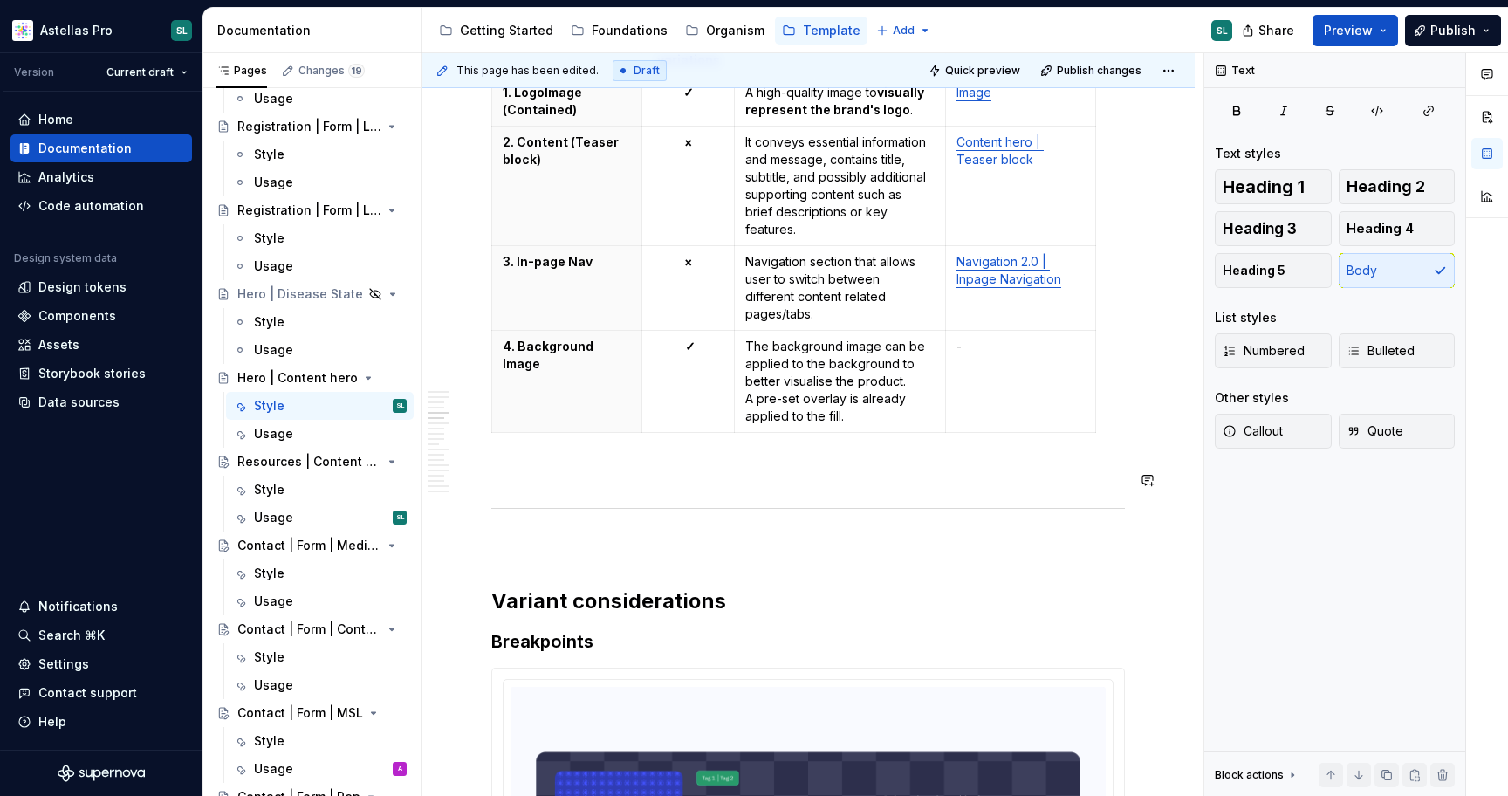
scroll to position [1765, 0]
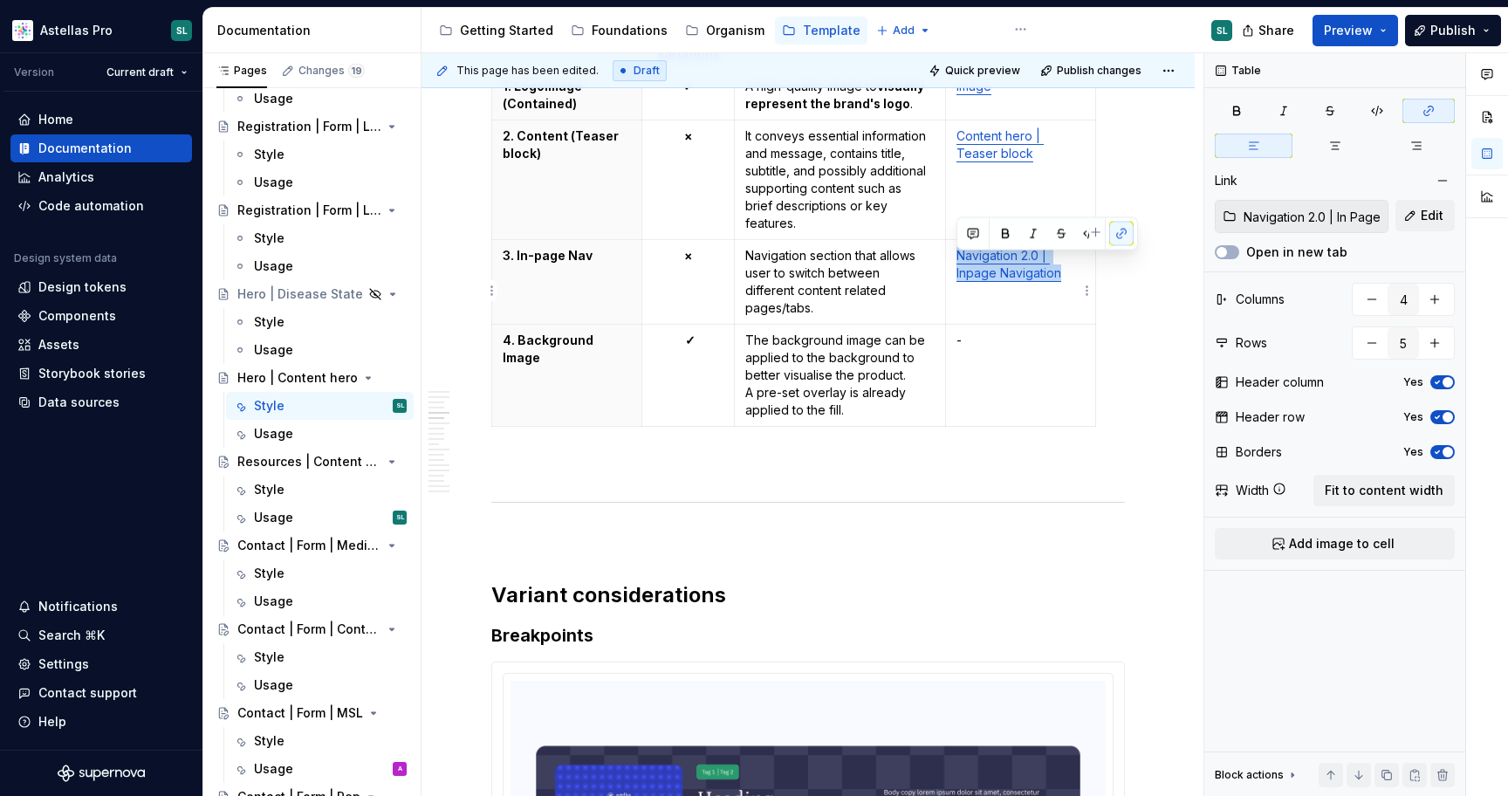
drag, startPoint x: 1066, startPoint y: 283, endPoint x: 953, endPoint y: 265, distance: 114.7
click at [953, 265] on td "Navigation 2.0 | Inpage Navigation" at bounding box center [1020, 282] width 150 height 85
copy link "Navigation 2.0 | Inpage Navigation"
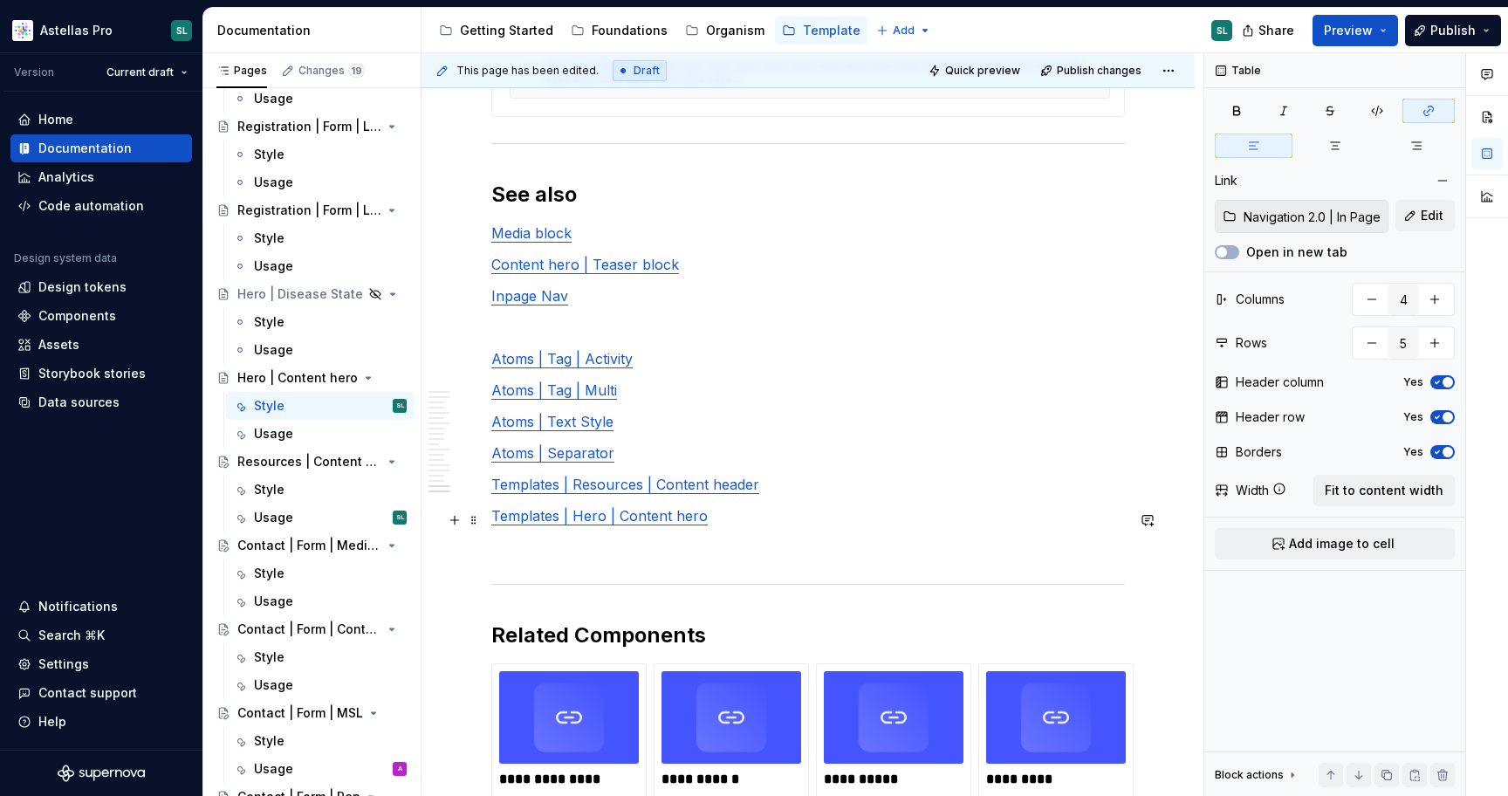
scroll to position [7526, 0]
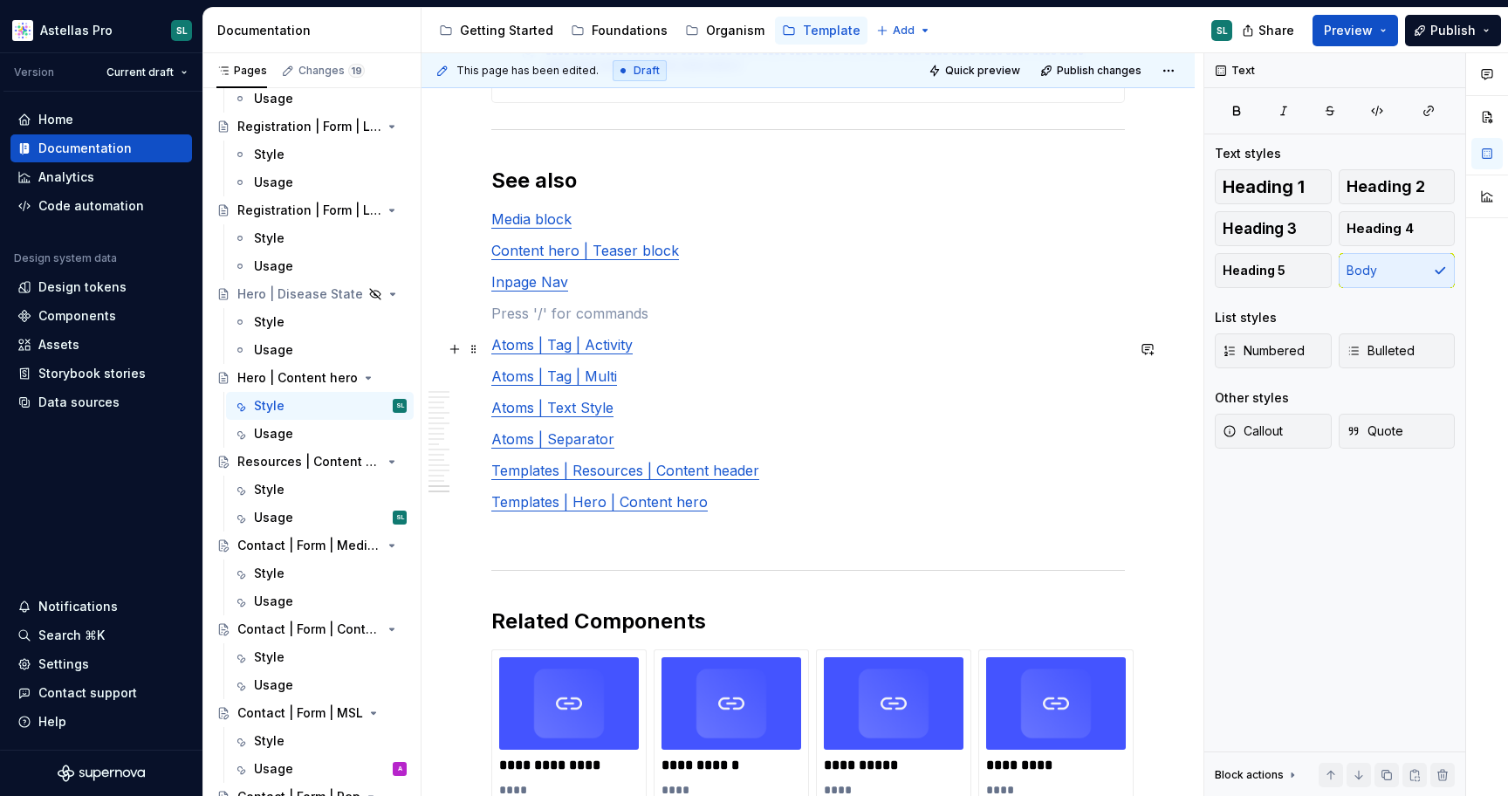
click at [630, 324] on p at bounding box center [807, 313] width 633 height 21
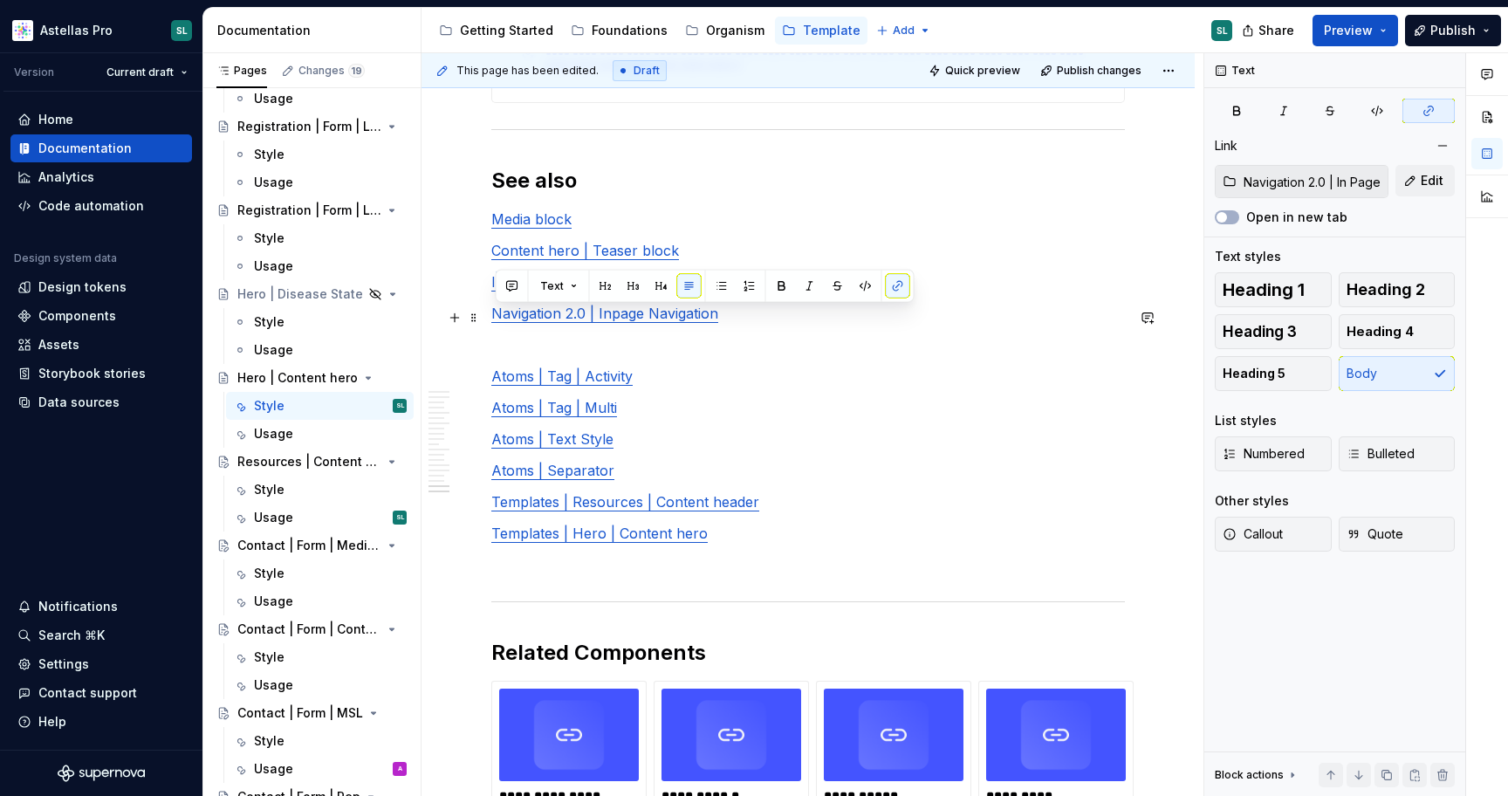
drag, startPoint x: 610, startPoint y: 319, endPoint x: 495, endPoint y: 325, distance: 115.3
click at [495, 292] on p "Inpage Nav" at bounding box center [807, 281] width 633 height 21
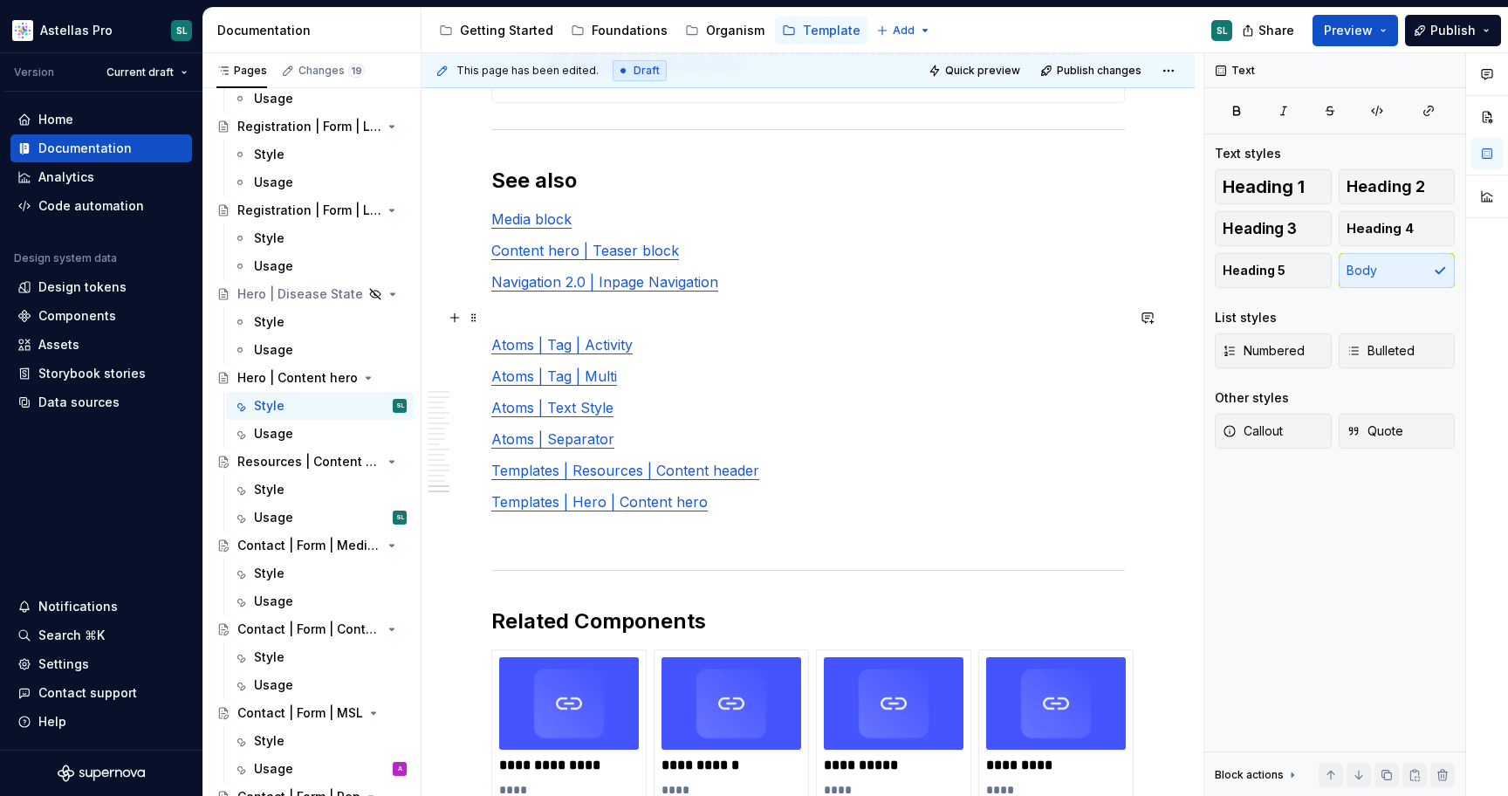
click at [502, 291] on link "Navigation 2.0 | Inpage Navigation" at bounding box center [604, 281] width 227 height 17
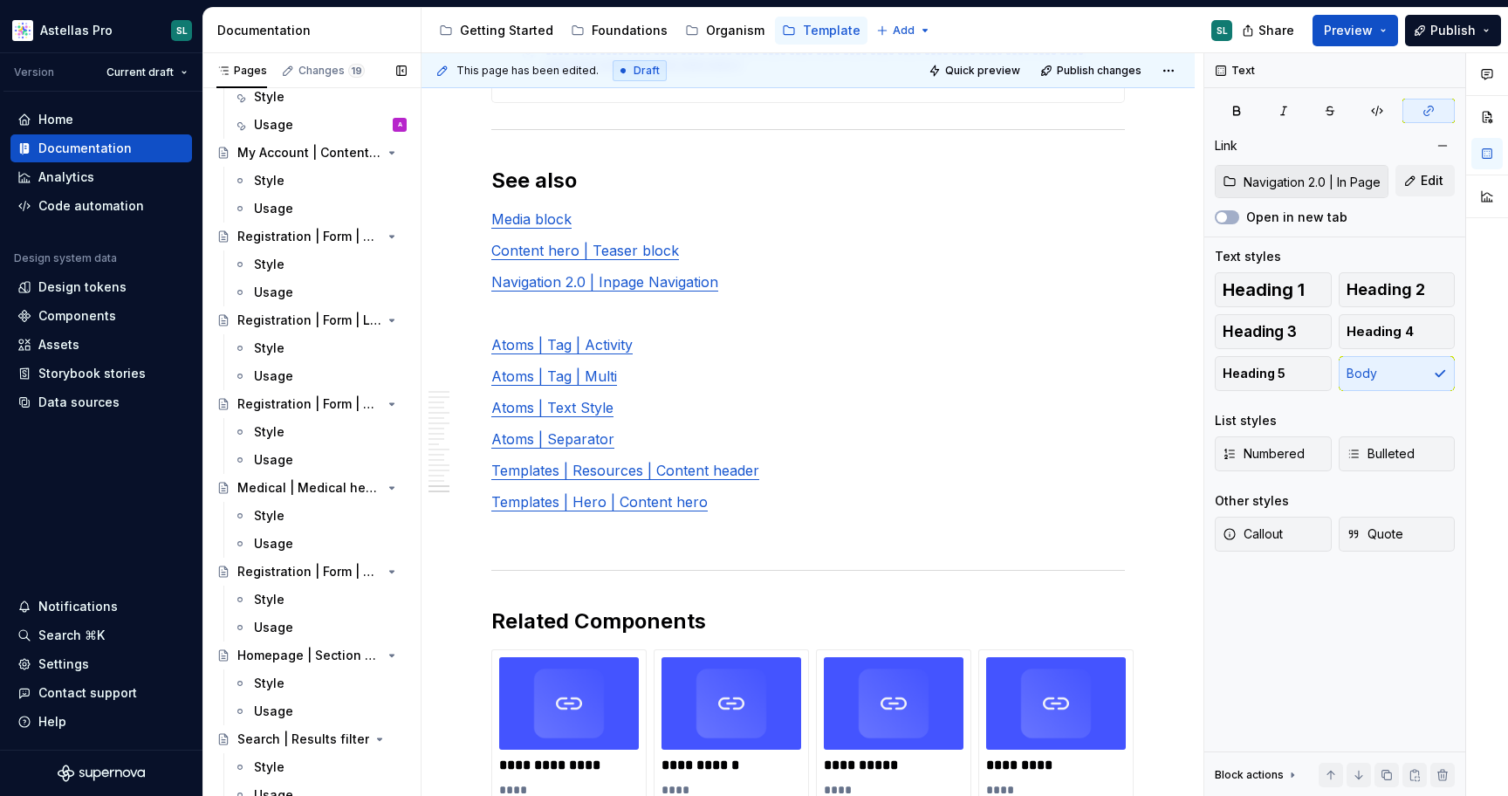
scroll to position [1588, 0]
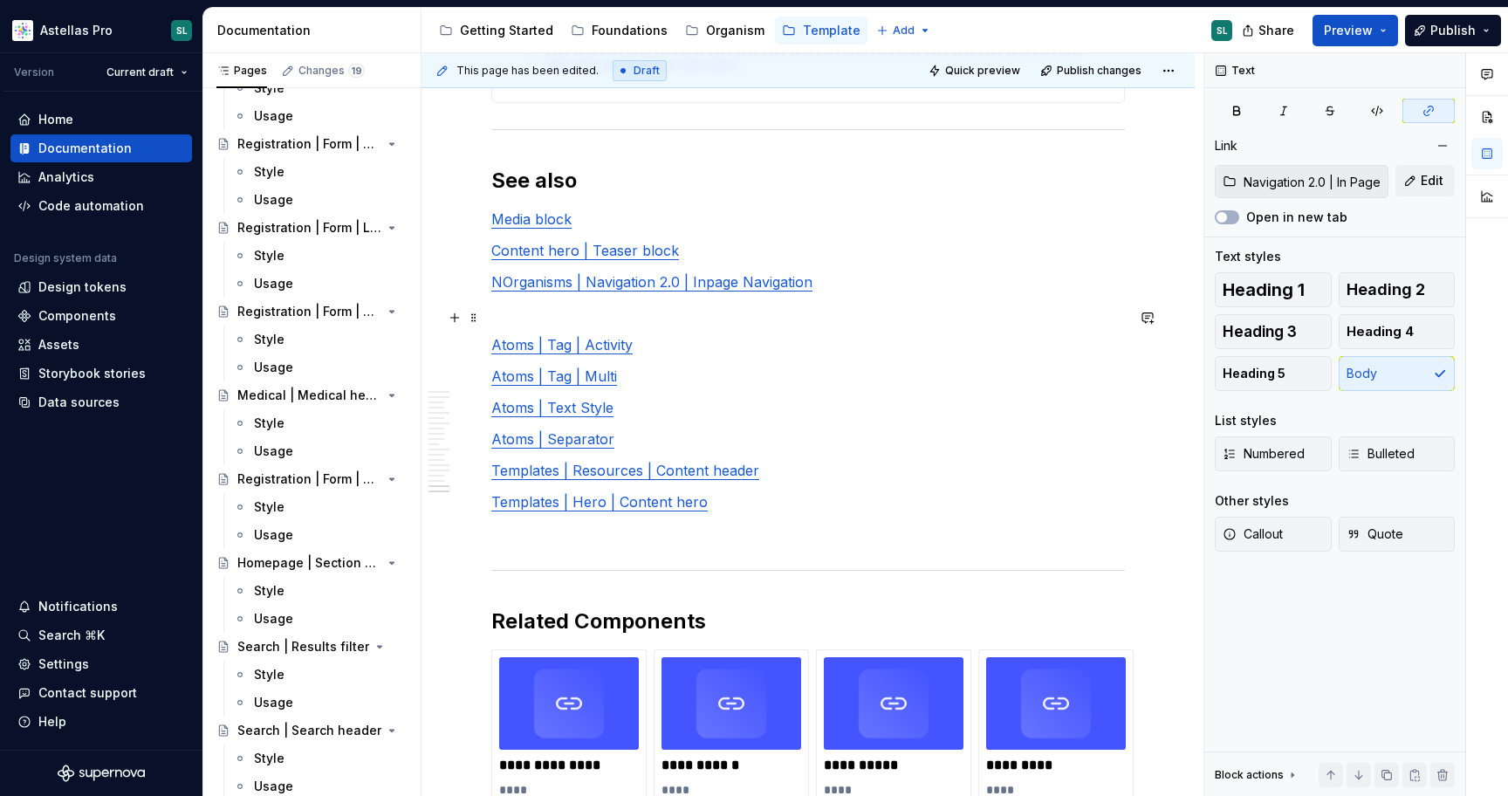
click at [502, 291] on link "NOrganisms | Navigation 2.0 | Inpage Navigation" at bounding box center [651, 281] width 321 height 17
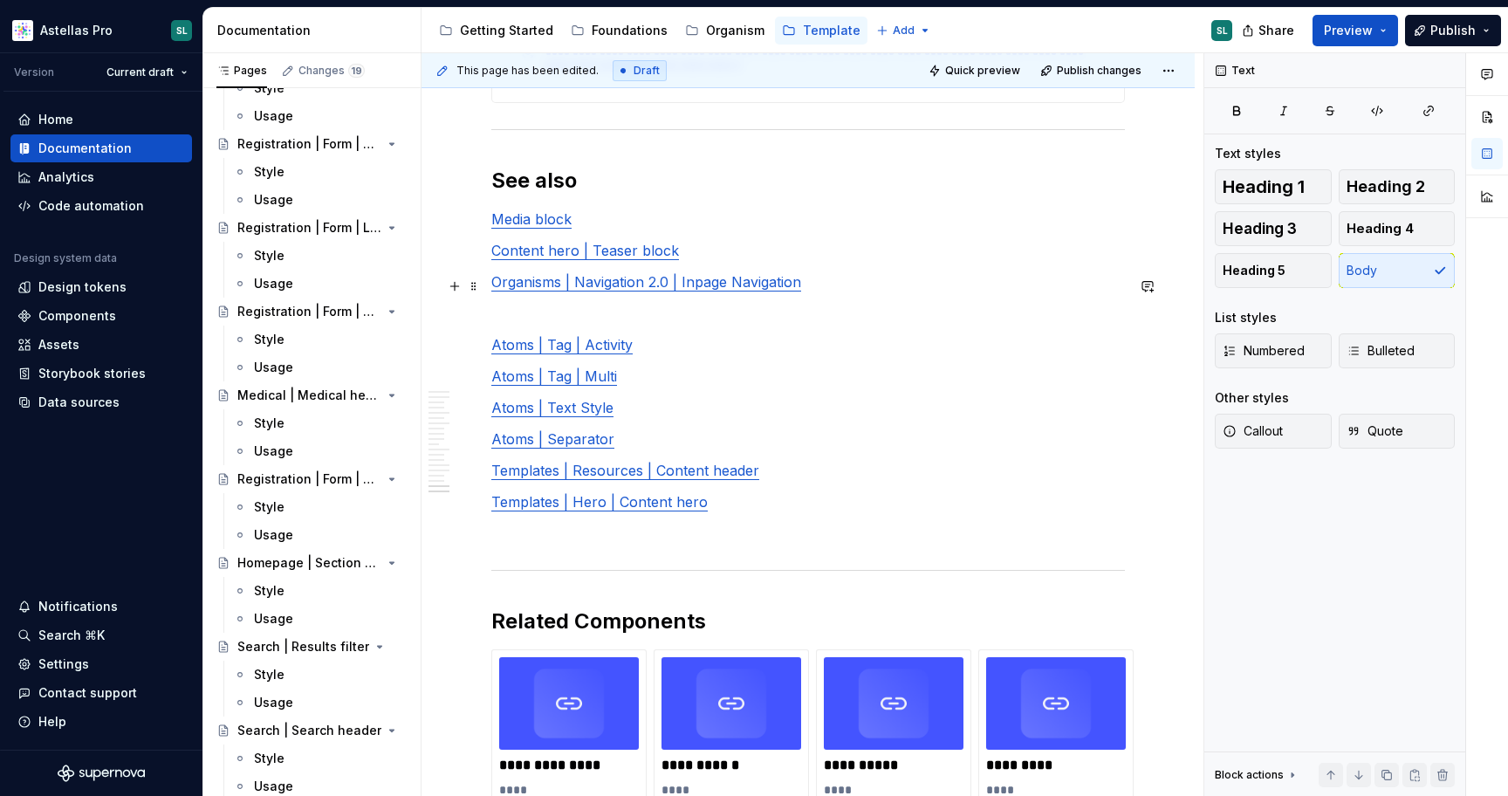
click at [561, 259] on link "Content hero | Teaser block" at bounding box center [585, 250] width 188 height 17
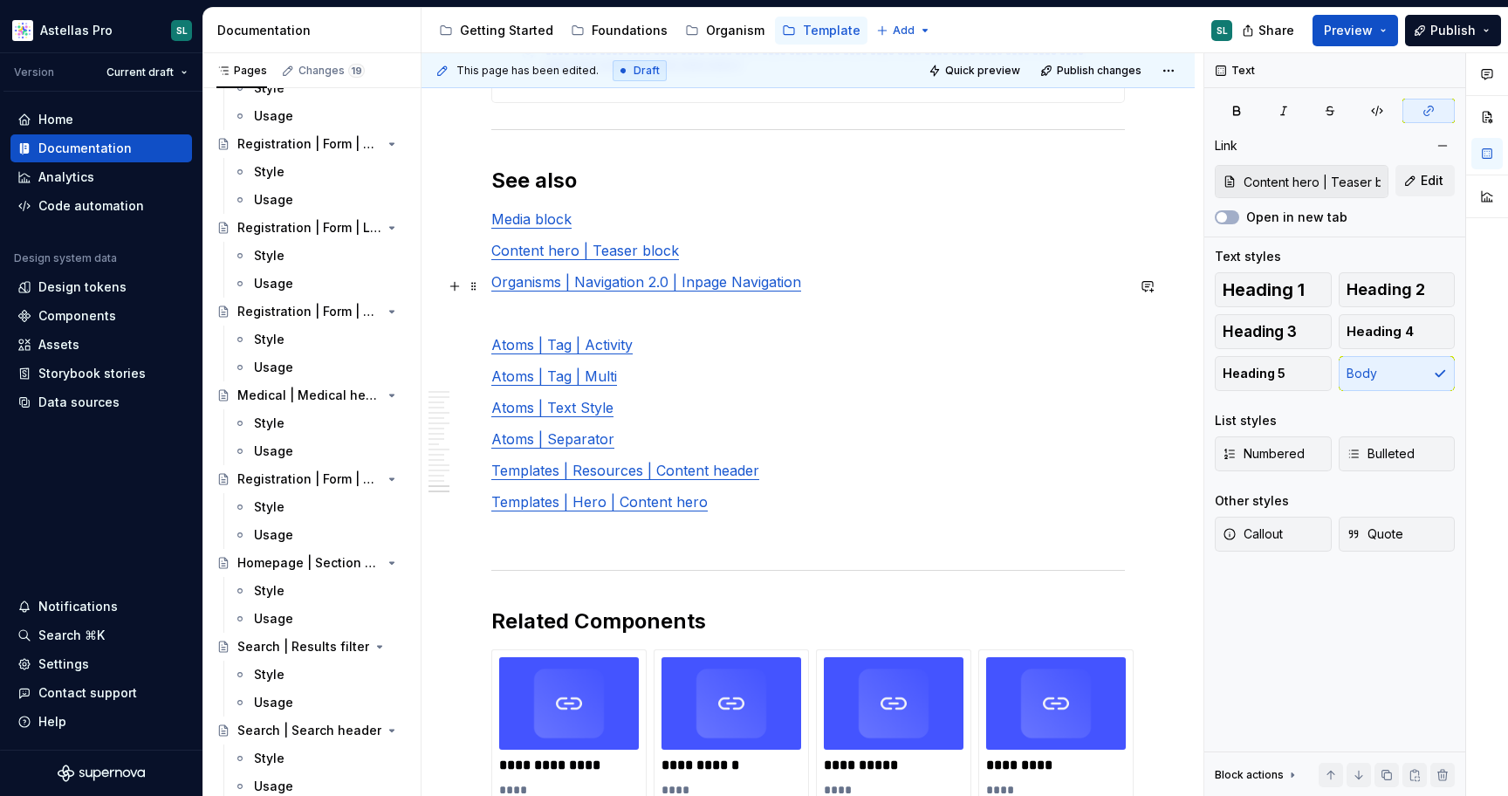
click at [501, 259] on link "Content hero | Teaser block" at bounding box center [585, 250] width 188 height 17
click at [502, 259] on link "COrganisms | Content hero | Teaser block" at bounding box center [631, 250] width 280 height 17
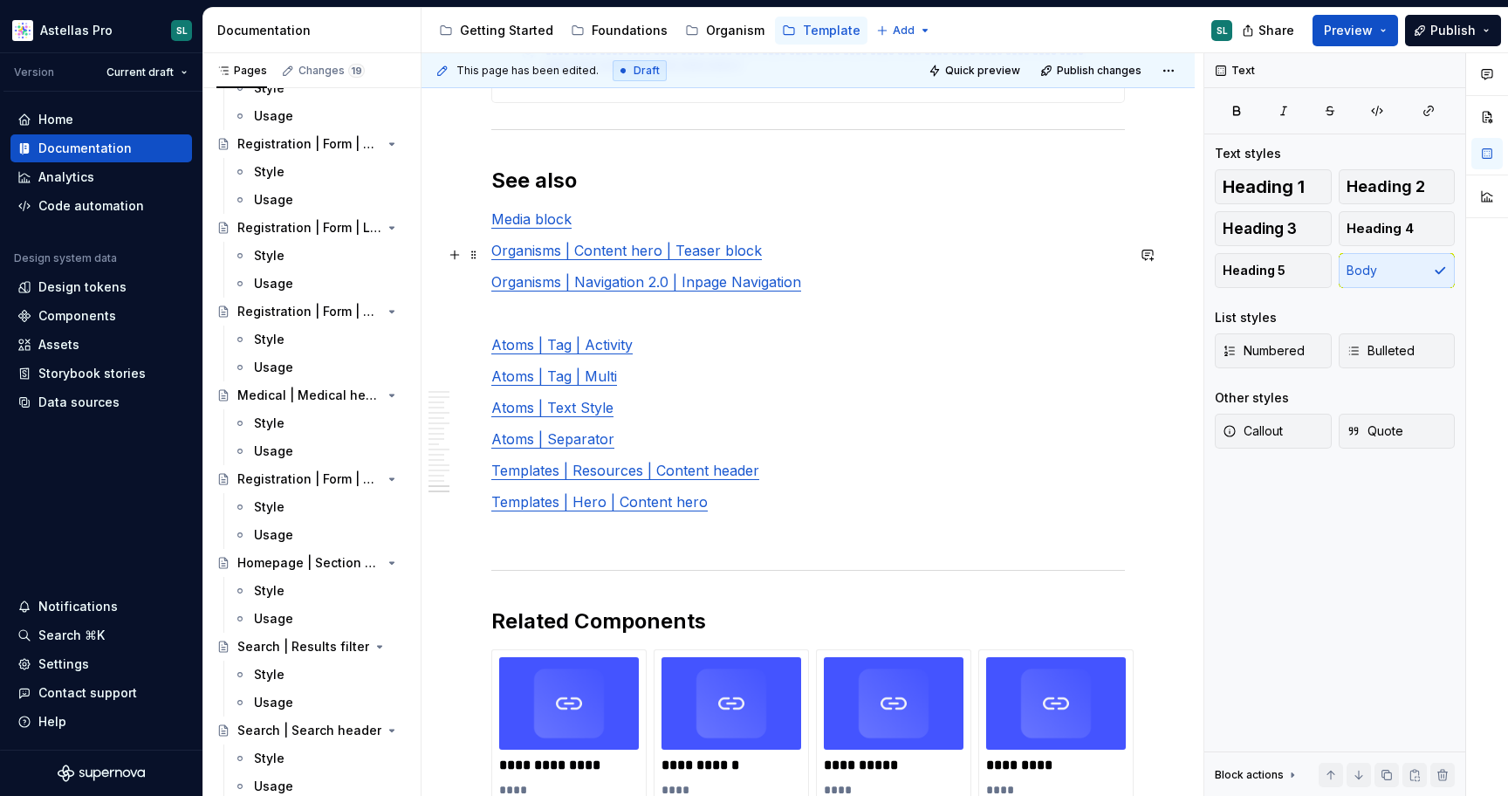
click at [537, 228] on link "Media block" at bounding box center [531, 218] width 80 height 17
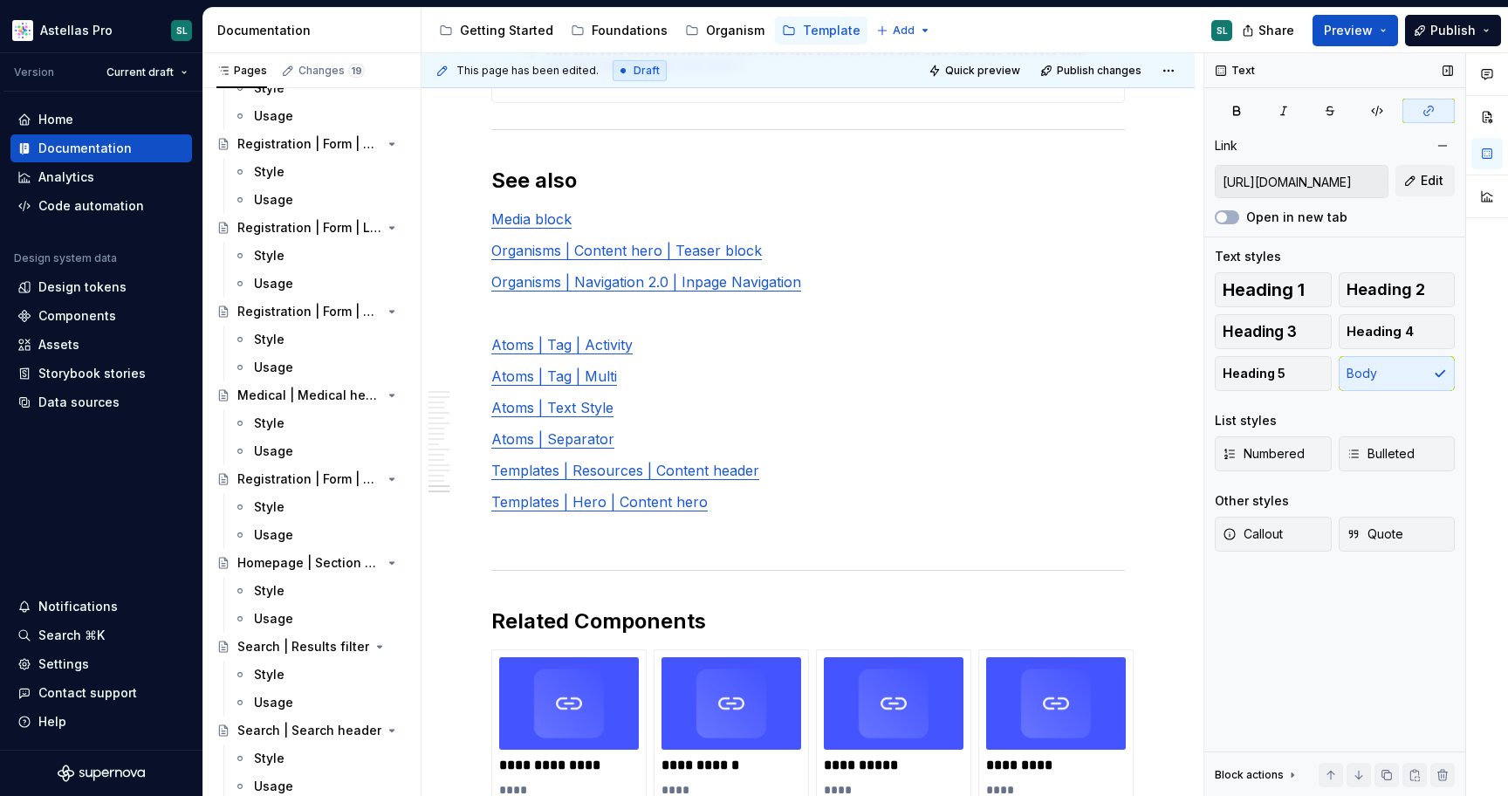
click at [1338, 175] on input "https://astellas.supernova-docs.io/latest/molecules/container-media-block-image…" at bounding box center [1301, 181] width 172 height 31
click at [503, 228] on link "Media block" at bounding box center [531, 218] width 80 height 17
click at [505, 228] on link "MMolecules | Media block" at bounding box center [578, 218] width 174 height 17
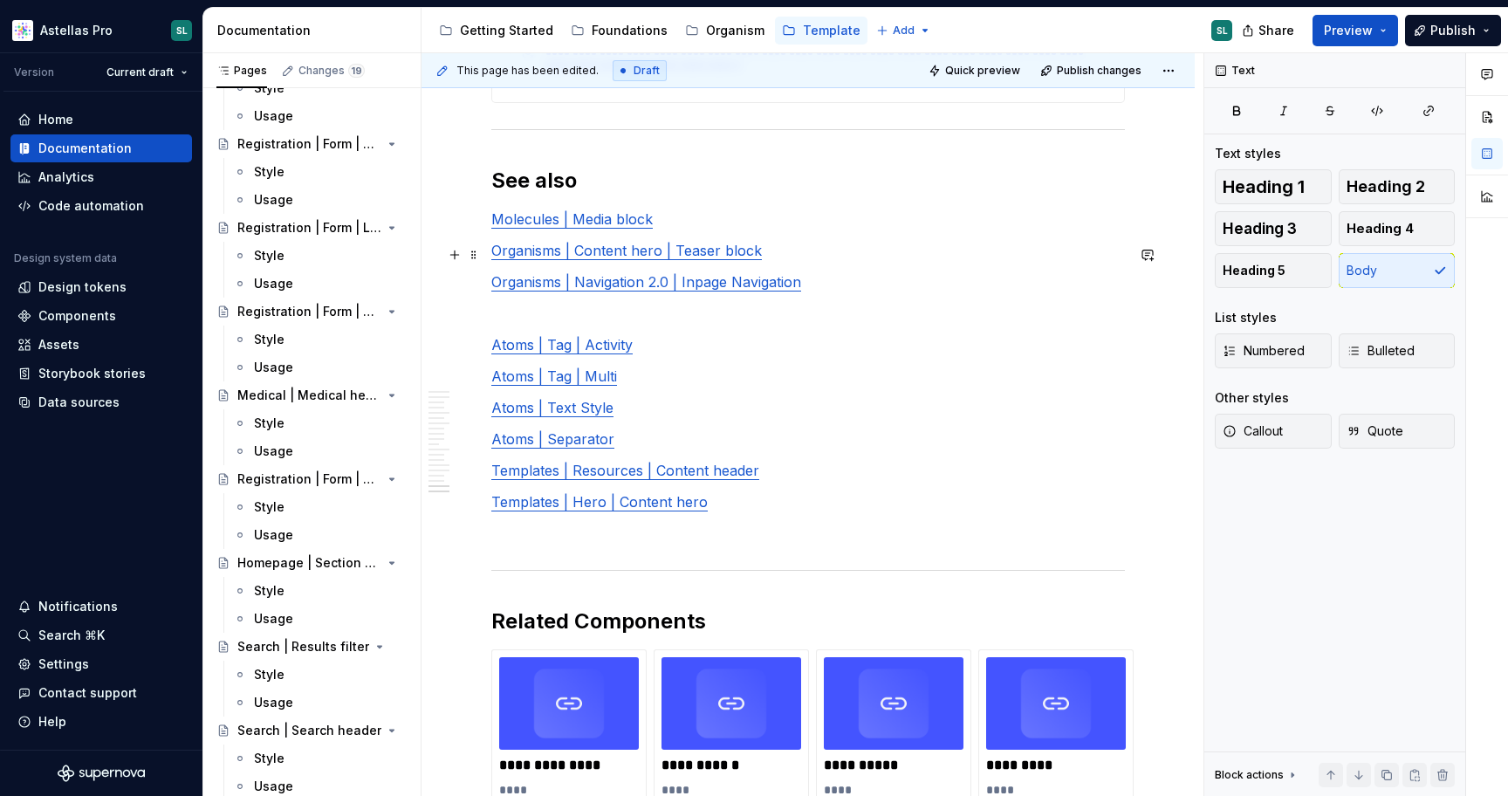
click at [612, 228] on link "Molecules | Media block" at bounding box center [571, 218] width 161 height 17
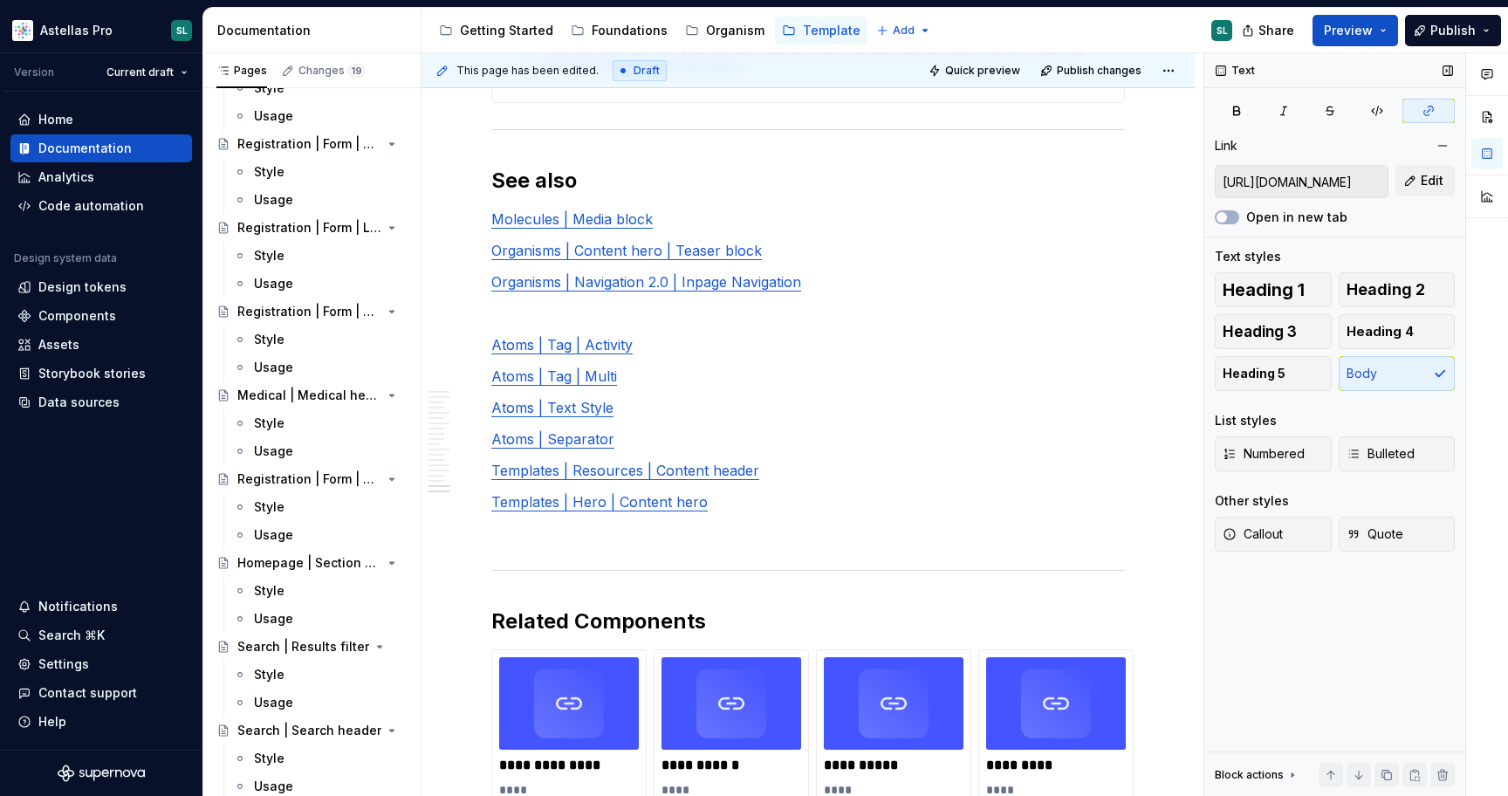
click at [1297, 176] on input "https://astellas.supernova-docs.io/latest/molecules/container-media-block-image…" at bounding box center [1301, 181] width 172 height 31
type textarea "*"
click at [574, 228] on link "Molecules | Media block" at bounding box center [571, 218] width 161 height 17
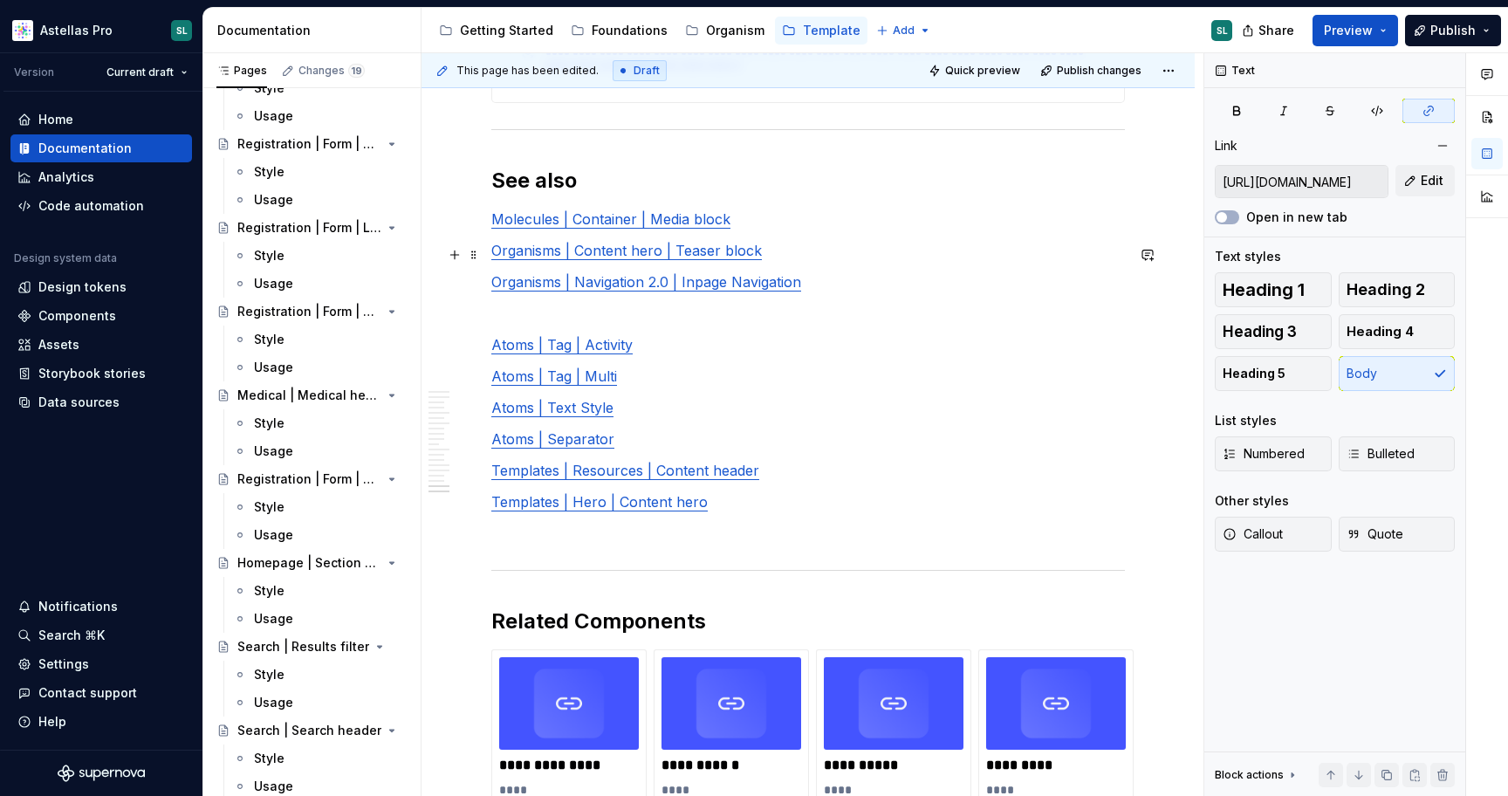
click at [729, 229] on p "Molecules | Container | Media block" at bounding box center [807, 219] width 633 height 21
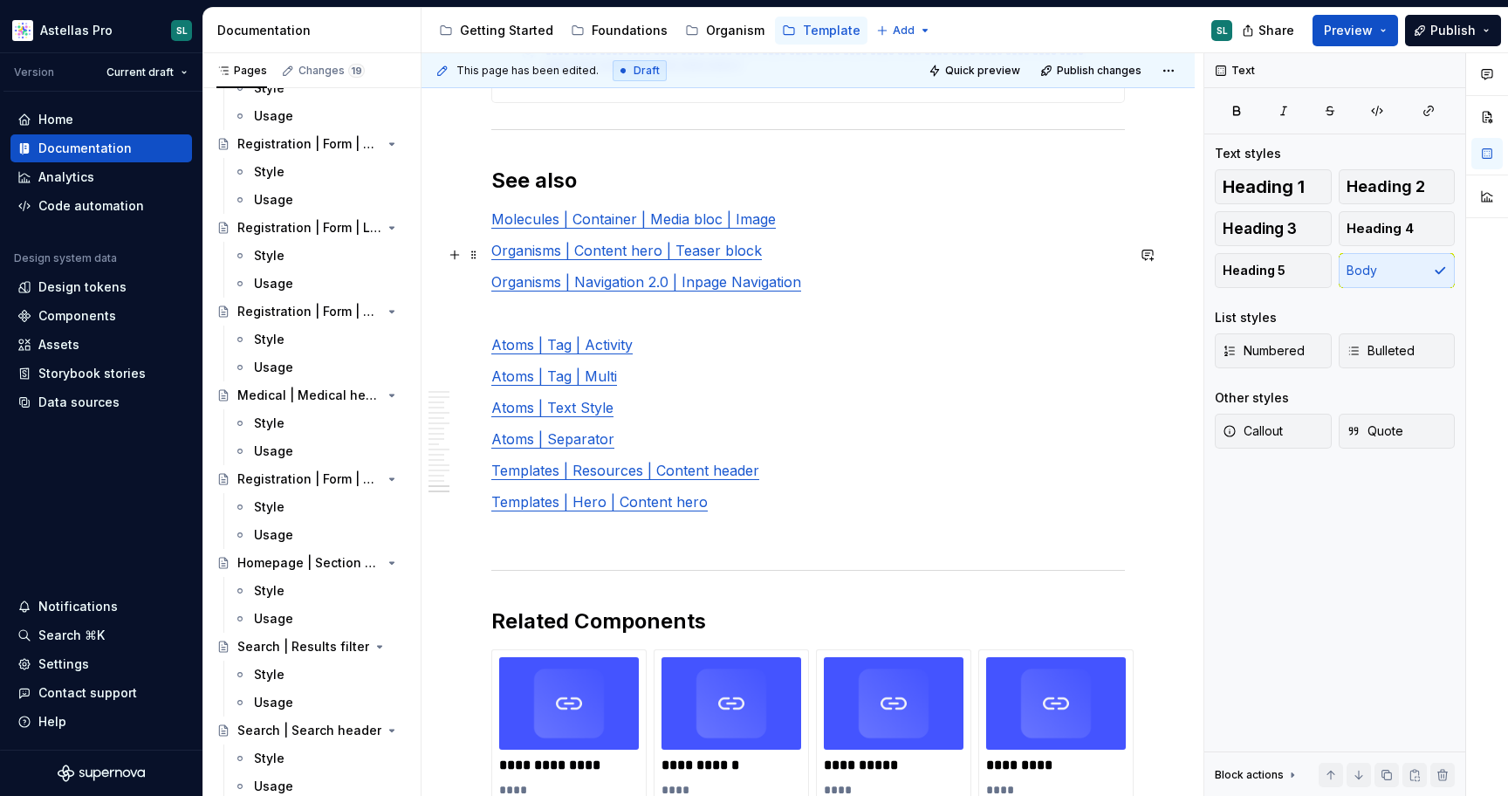
click at [719, 228] on link "Molecules | Container | Media bloc | Image" at bounding box center [633, 218] width 284 height 17
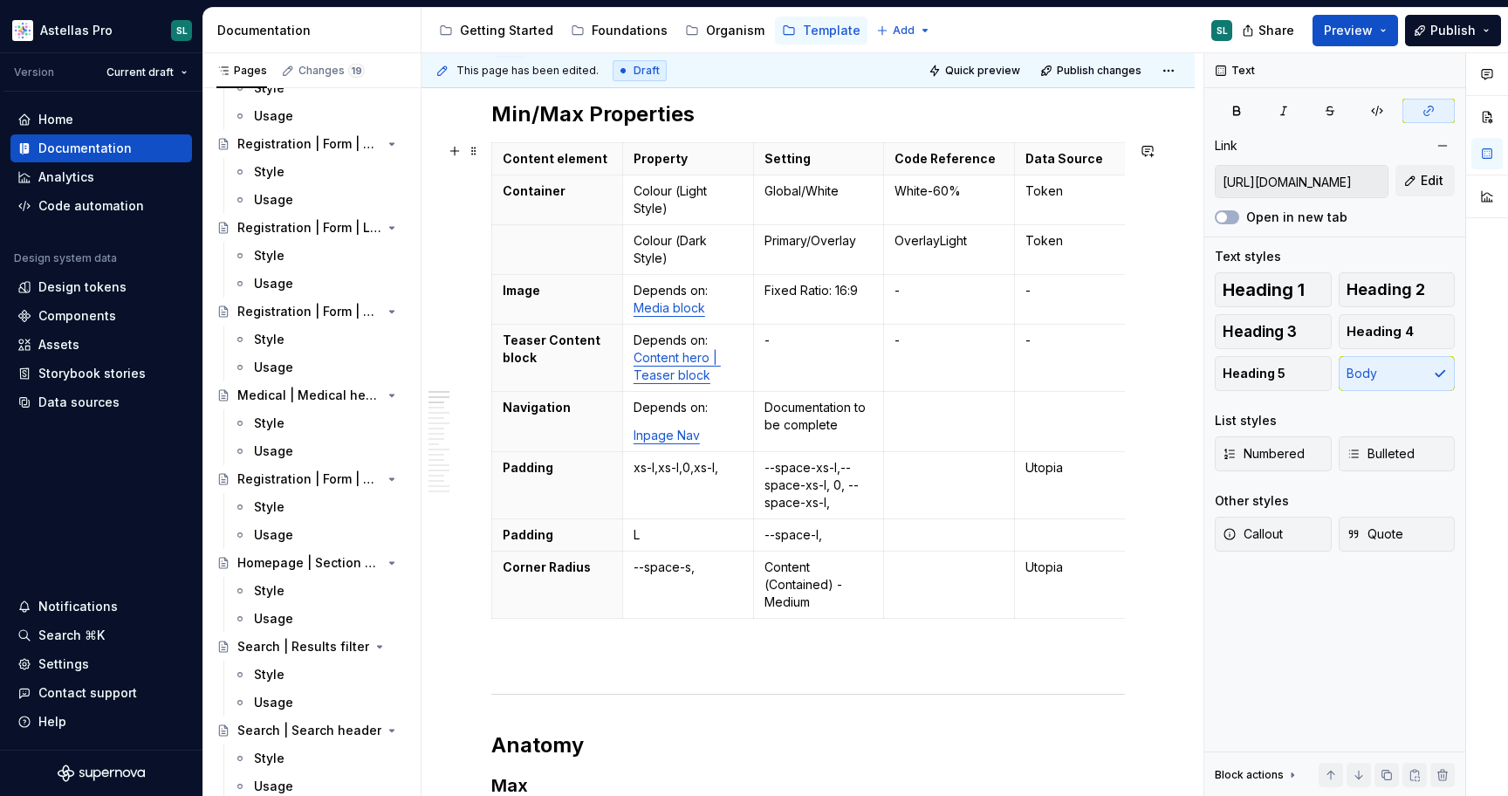
scroll to position [231, 0]
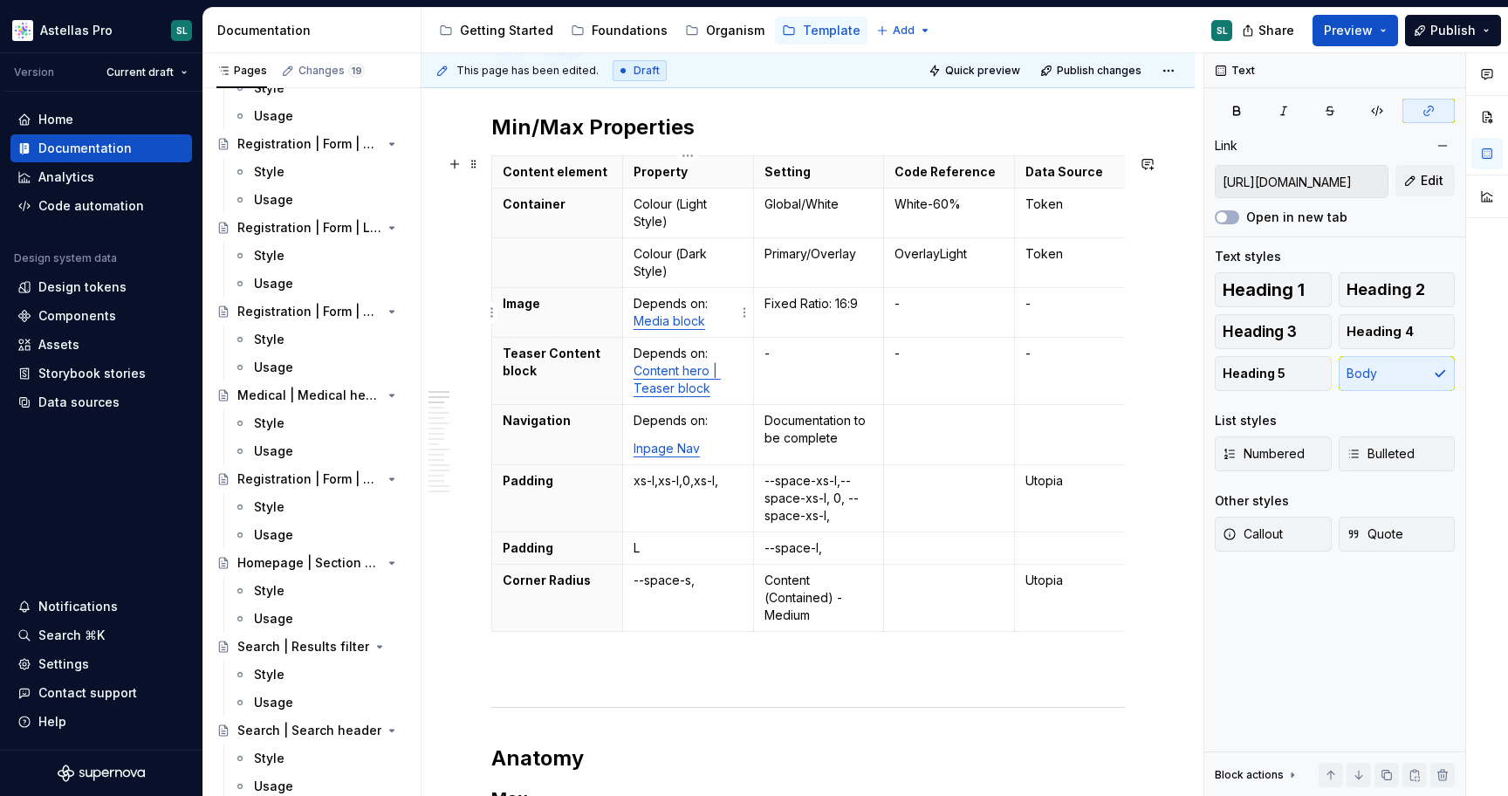
click at [641, 317] on link "Media block" at bounding box center [669, 320] width 72 height 15
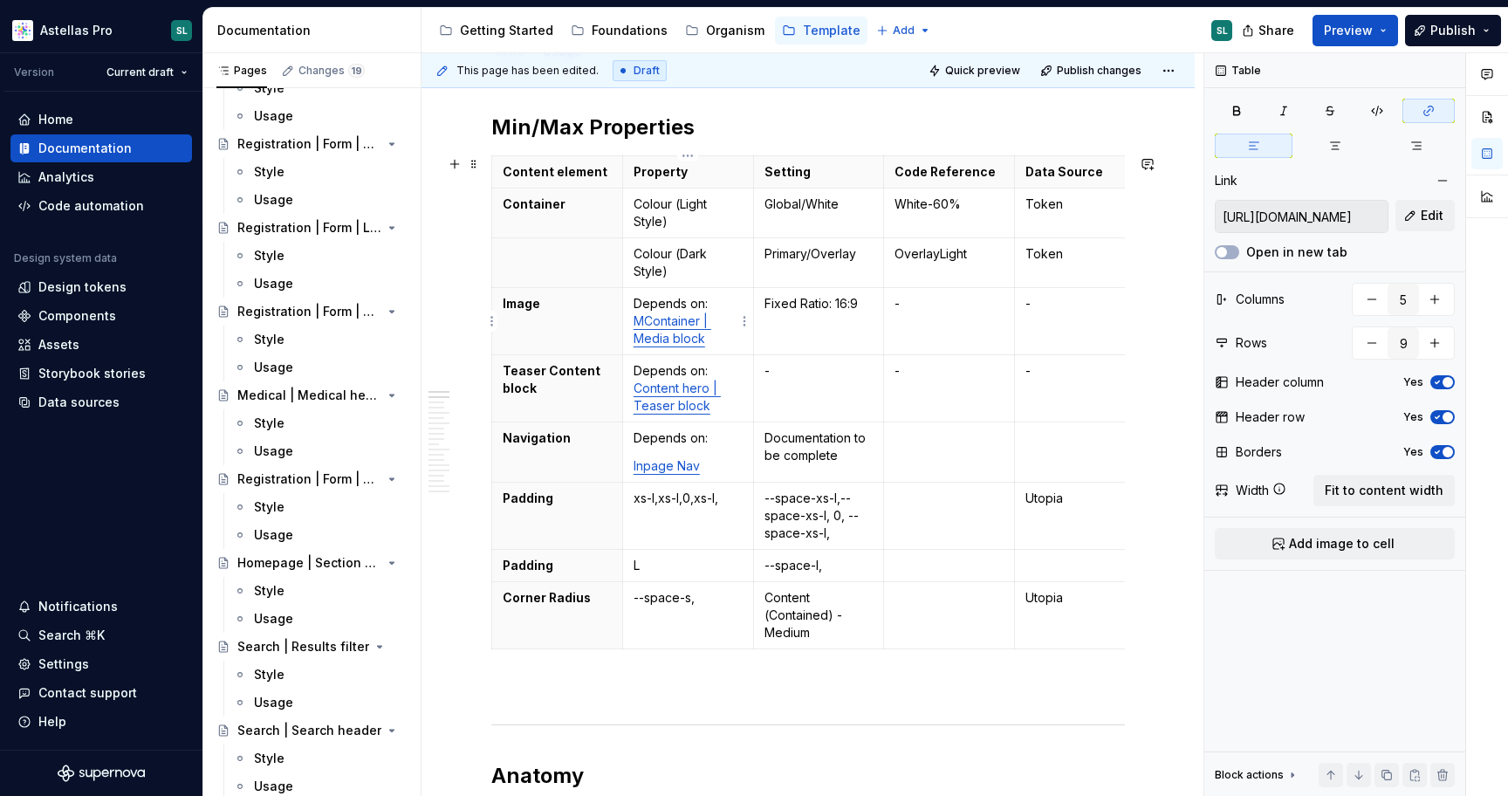
click at [693, 333] on link "MContainer | Media block" at bounding box center [672, 329] width 78 height 32
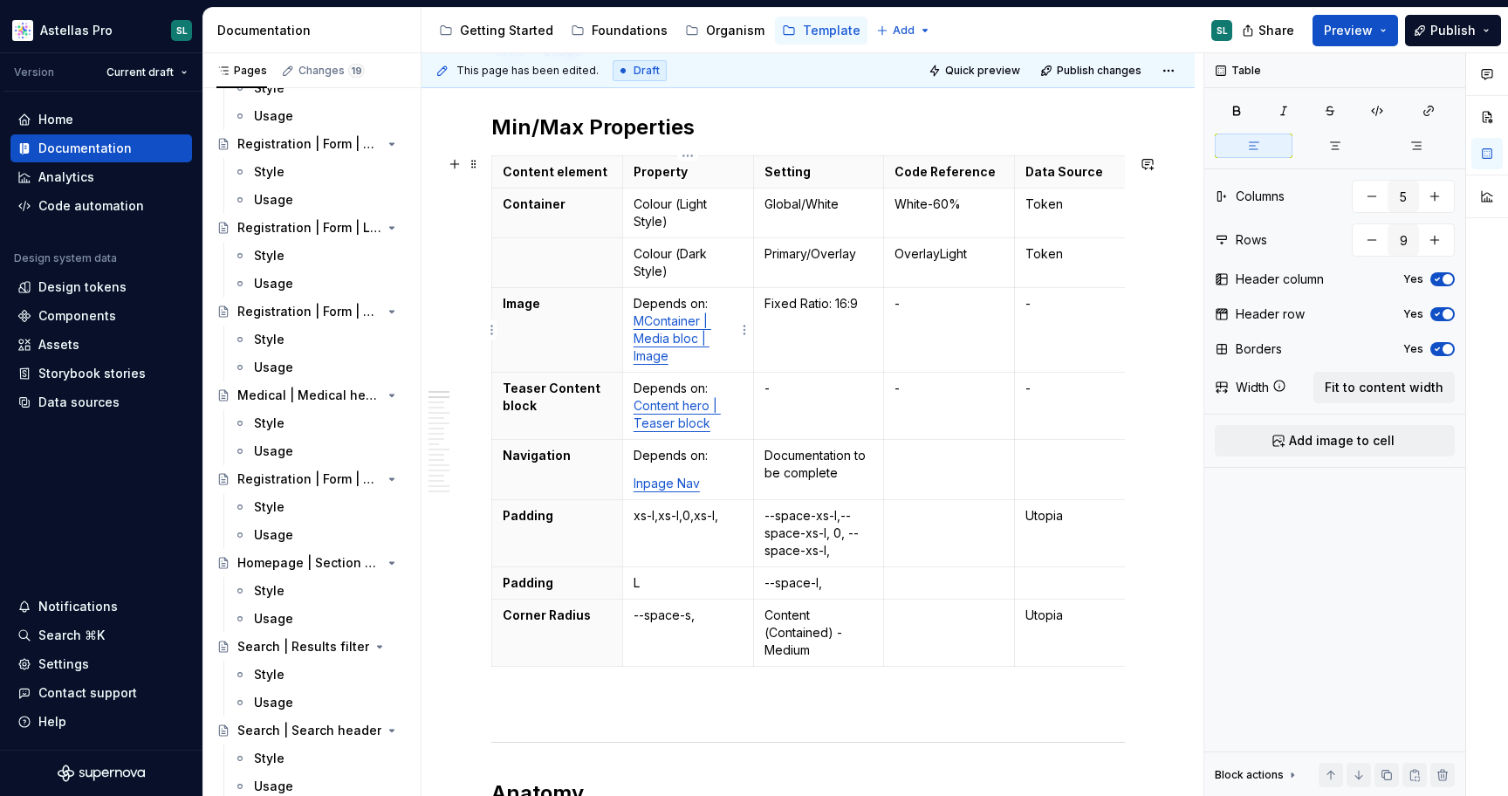
click at [694, 341] on link "MContainer | Media bloc | Image" at bounding box center [672, 338] width 78 height 50
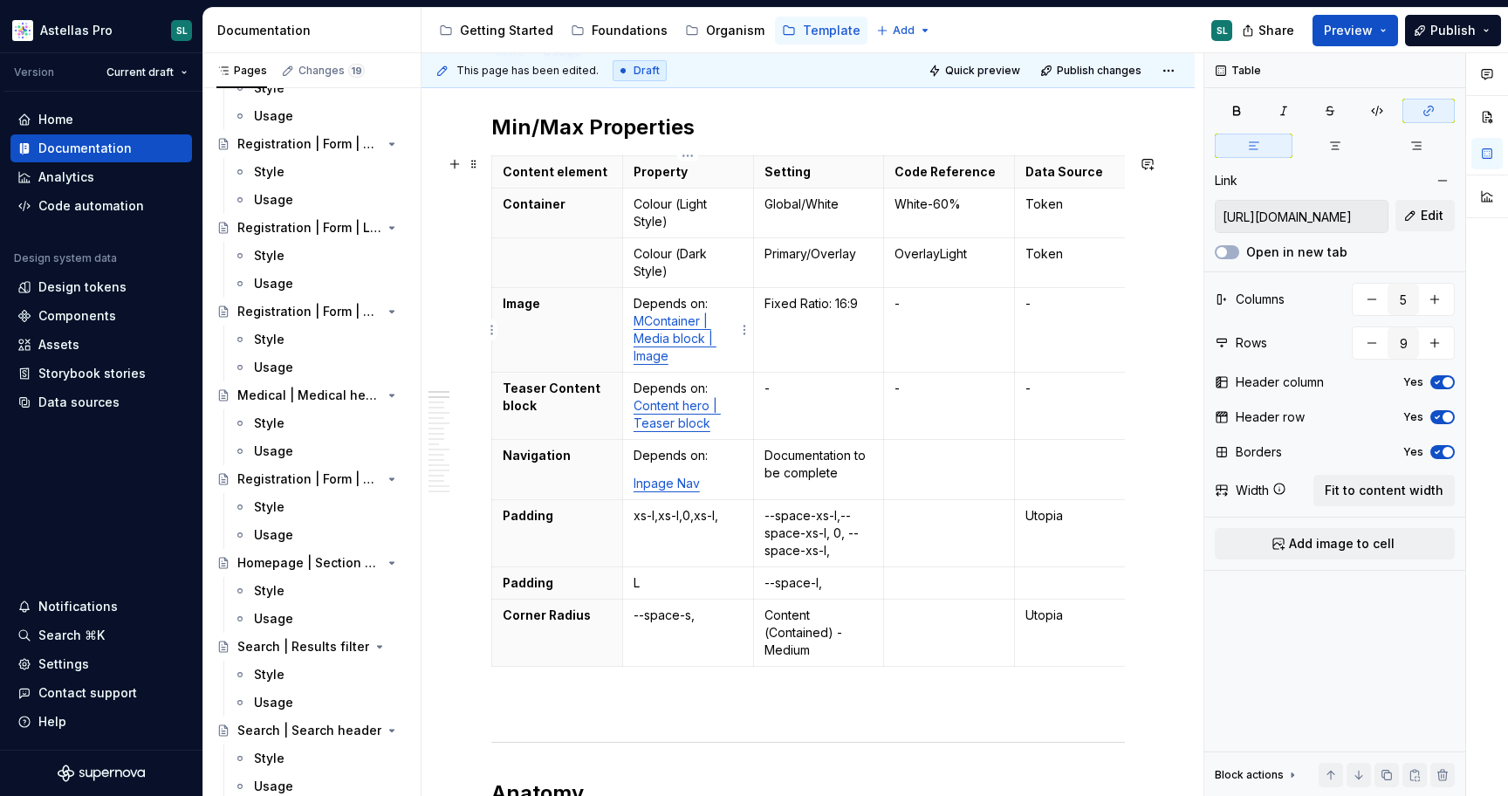
click at [645, 322] on link "MContainer | Media block | Image" at bounding box center [674, 338] width 83 height 50
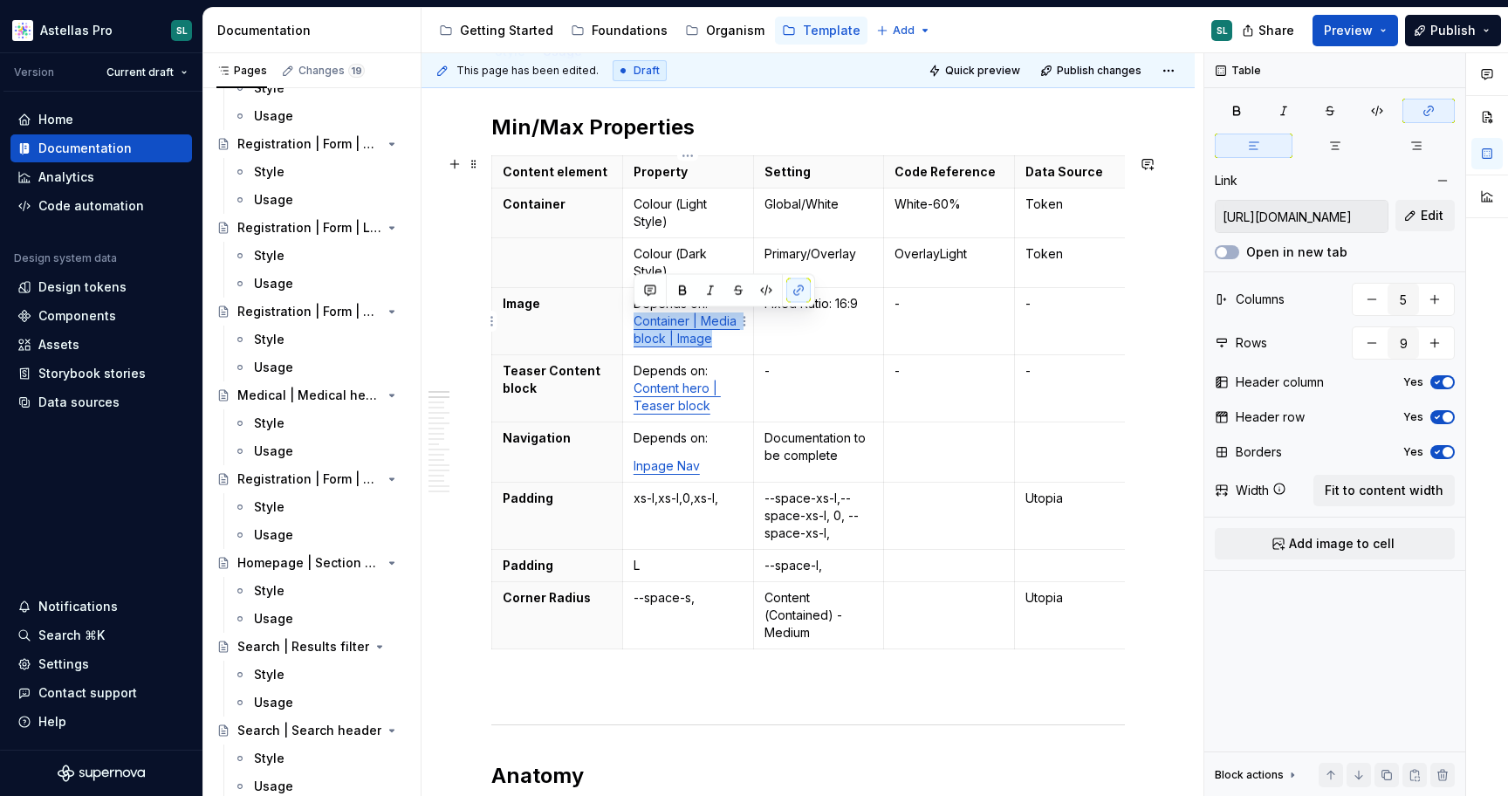
drag, startPoint x: 721, startPoint y: 338, endPoint x: 634, endPoint y: 326, distance: 87.1
click at [634, 326] on p "Depends on: Container | Media block | Image" at bounding box center [687, 321] width 109 height 52
copy link "Container | Media block | Image"
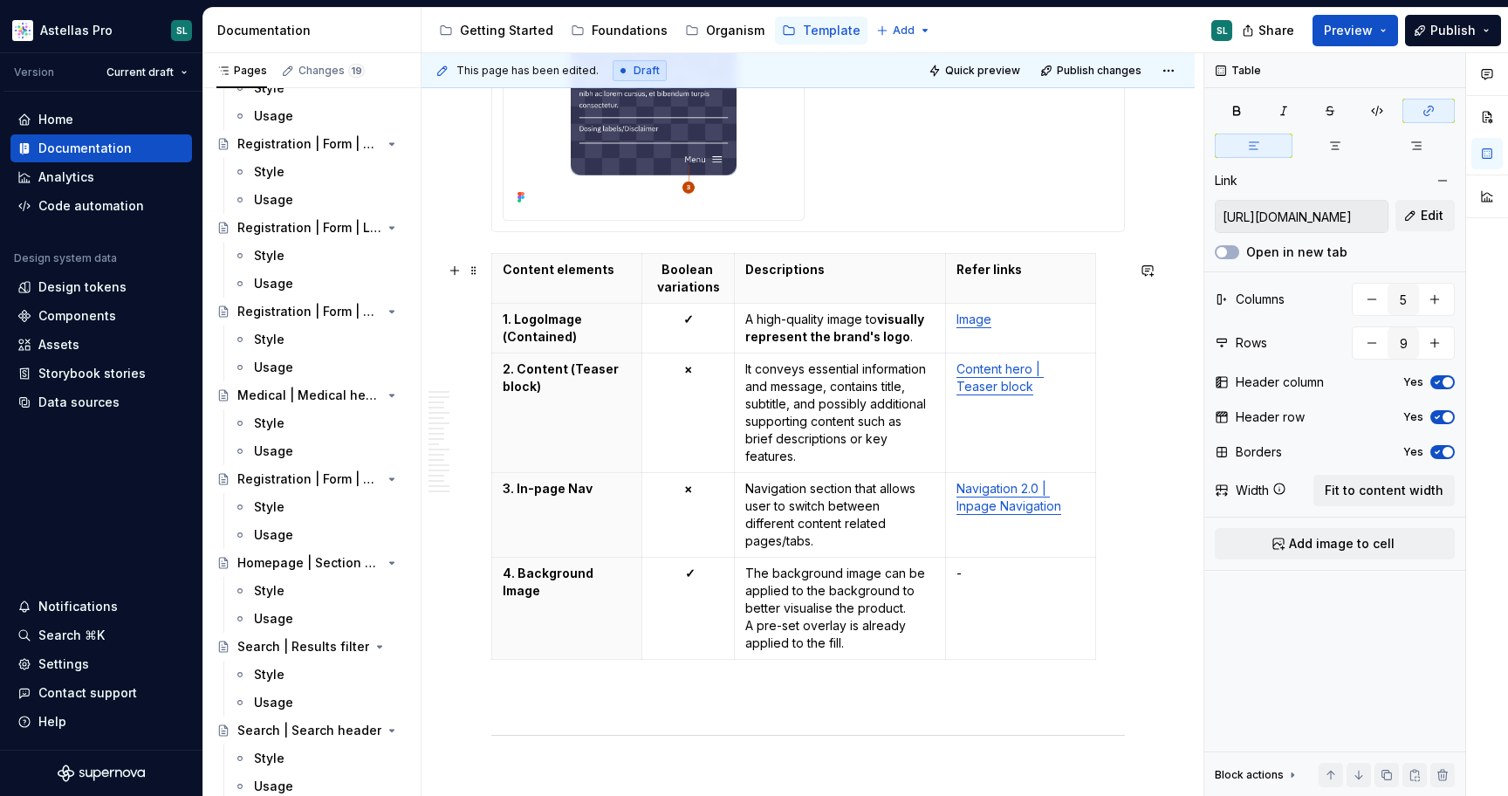
scroll to position [1555, 0]
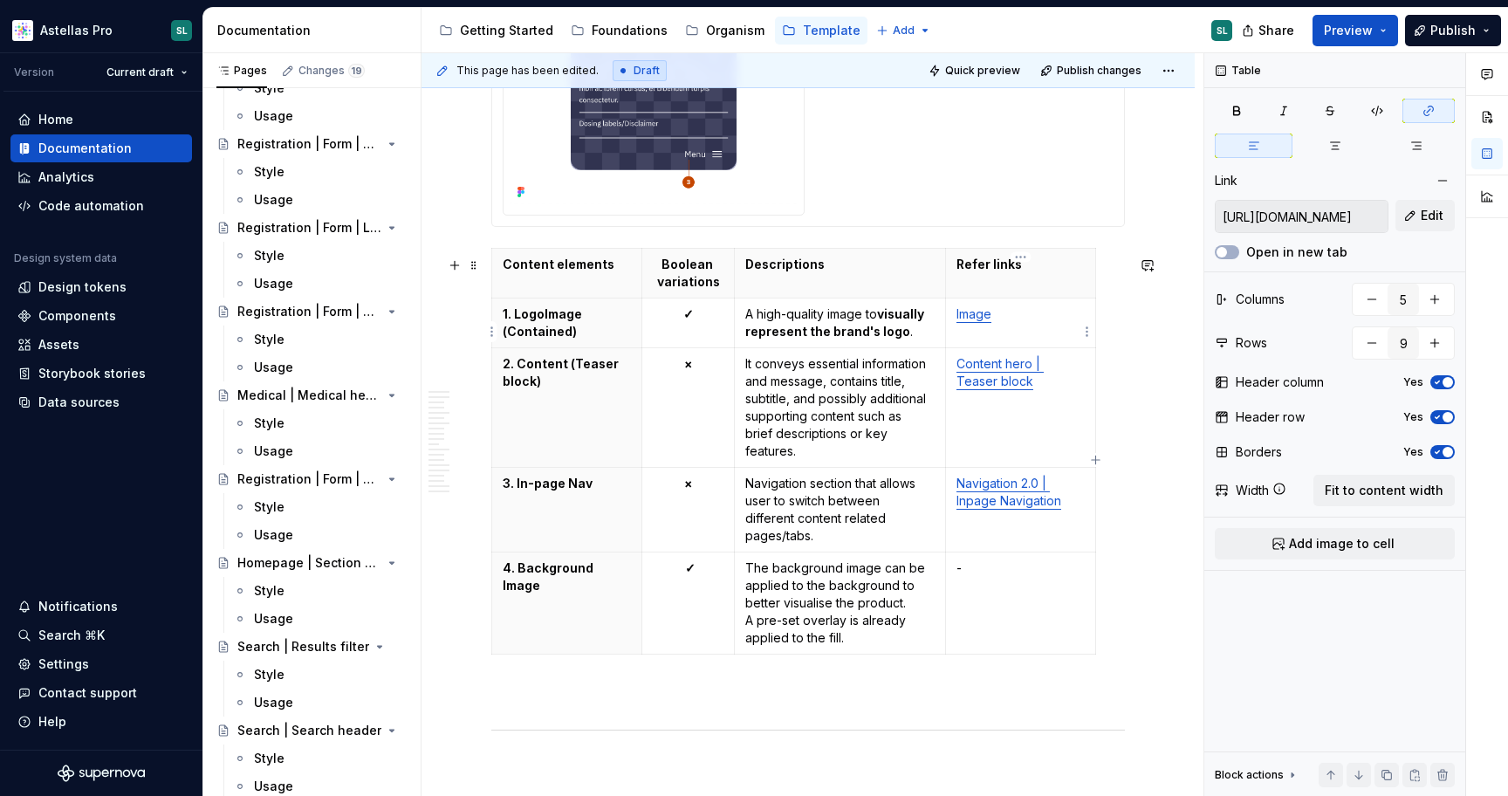
click at [1002, 323] on p "Image" at bounding box center [1020, 313] width 128 height 17
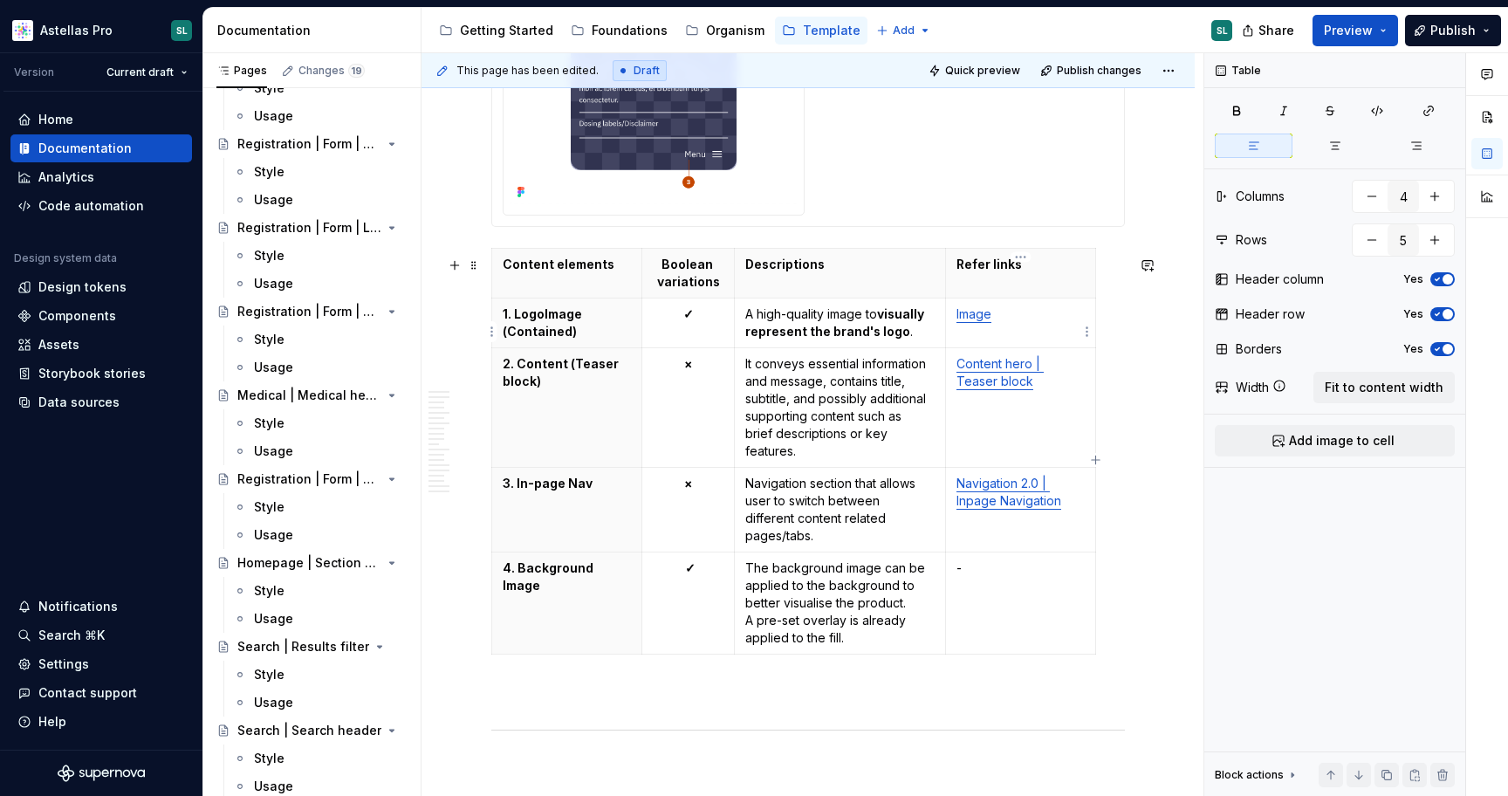
click at [1002, 323] on p "Image" at bounding box center [1020, 313] width 128 height 17
click at [969, 320] on link "Image" at bounding box center [973, 313] width 35 height 15
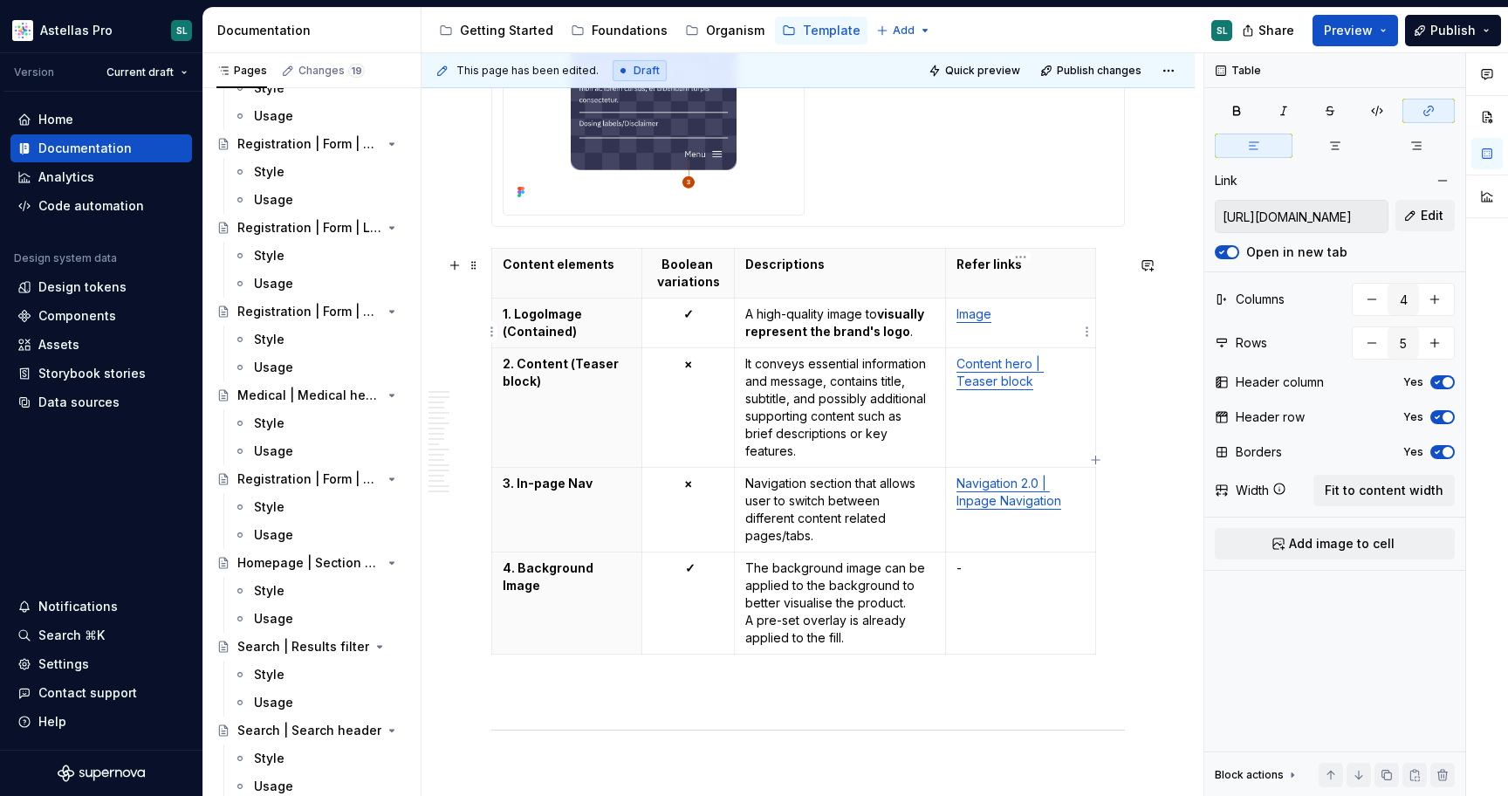
click at [1018, 323] on p "Image" at bounding box center [1020, 313] width 128 height 17
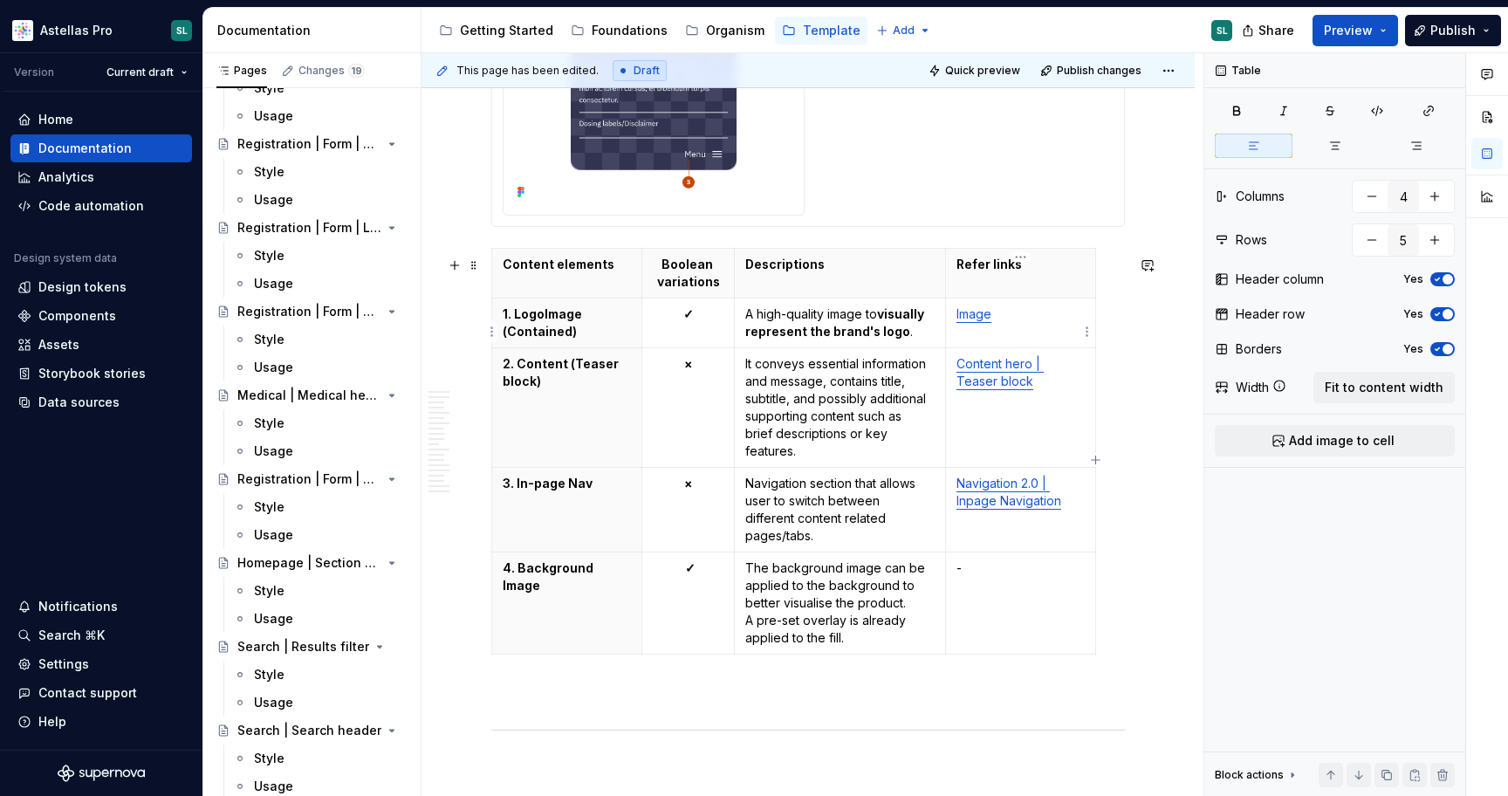
click at [1018, 323] on p "Image" at bounding box center [1020, 313] width 128 height 17
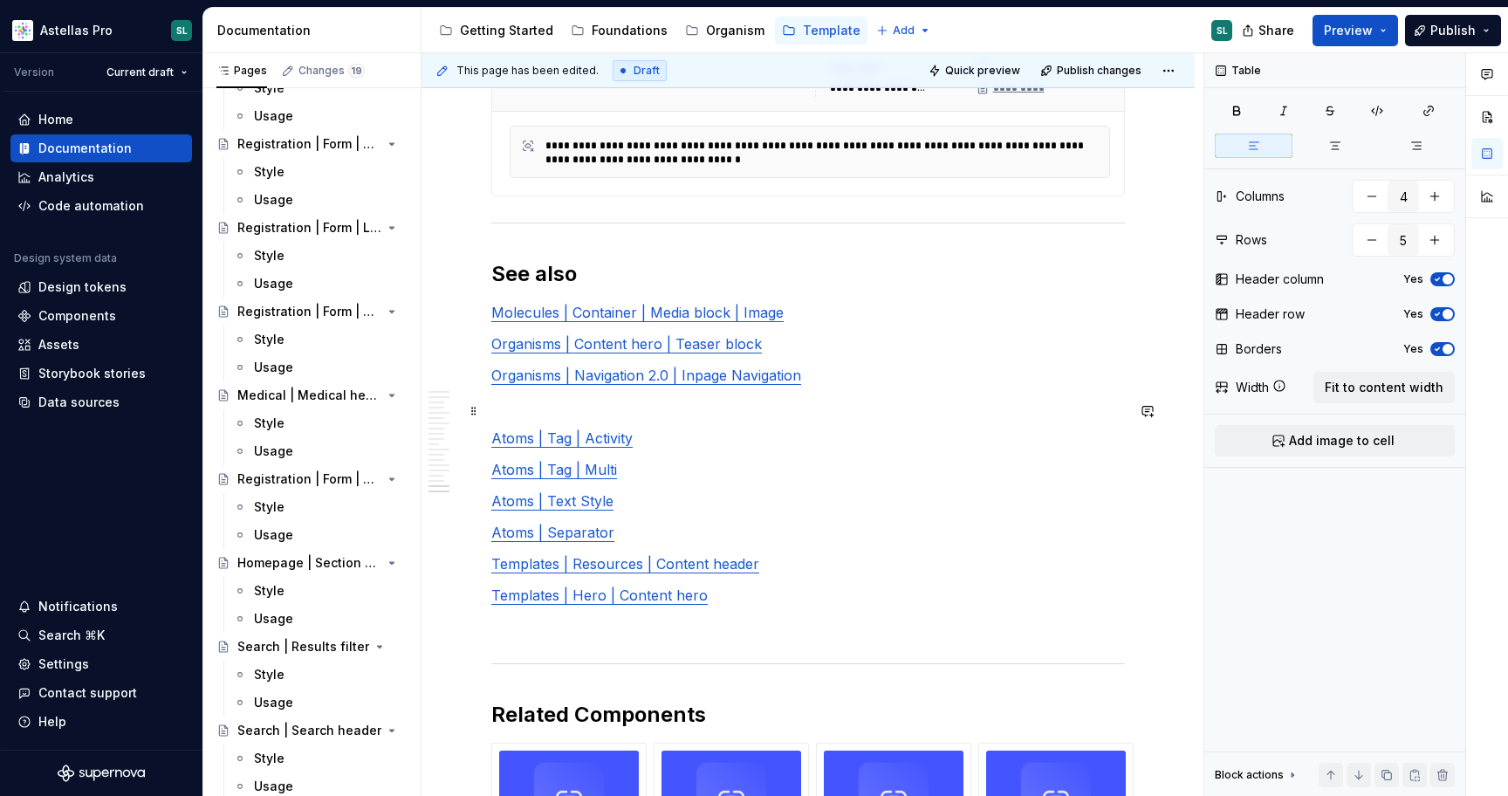
scroll to position [7442, 0]
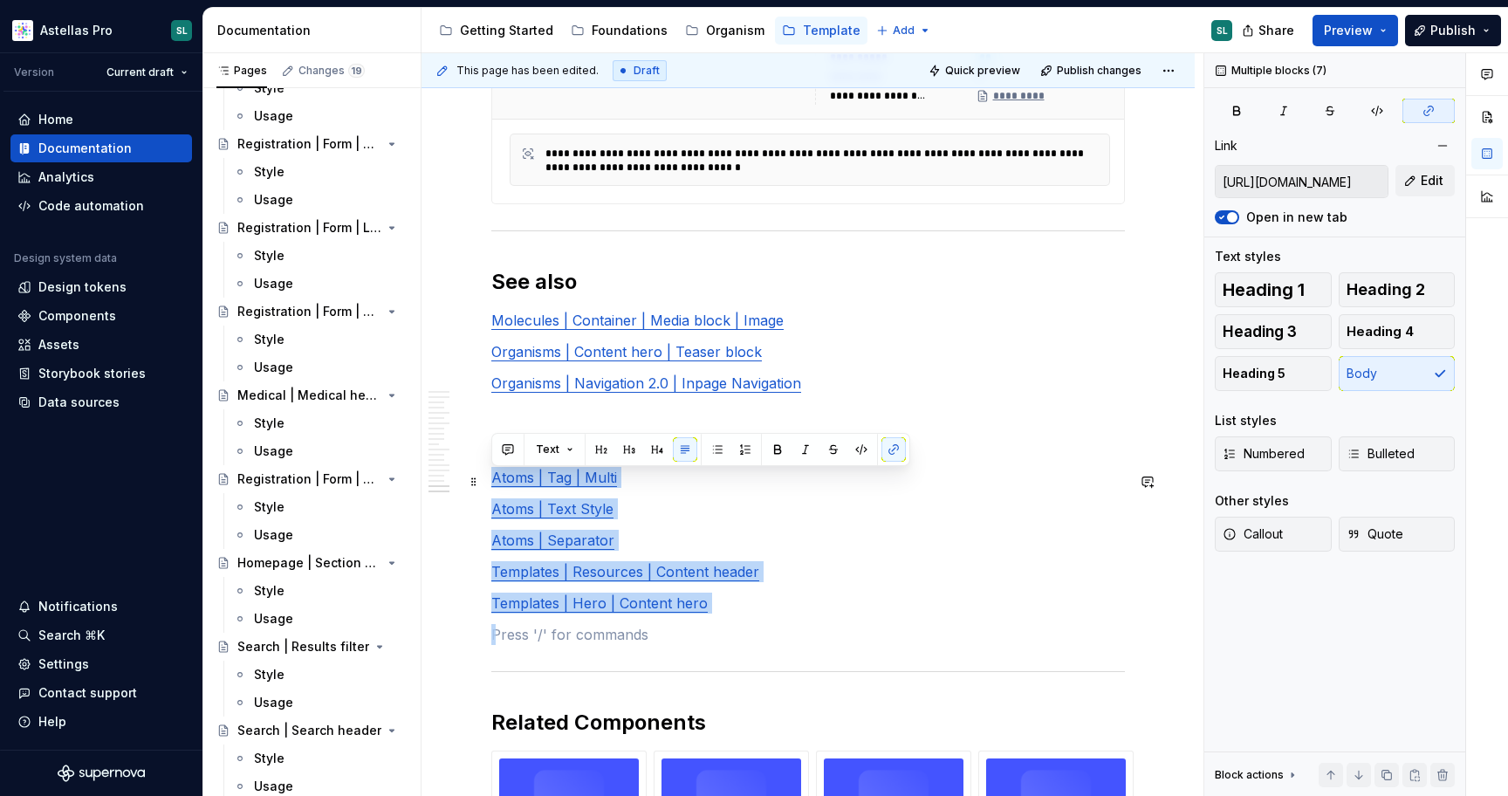
type input "https://astellas.supernova-docs.io/latest/atoms/tag-activity/style-vtoC8KDc"
drag, startPoint x: 827, startPoint y: 669, endPoint x: 861, endPoint y: 468, distance: 203.5
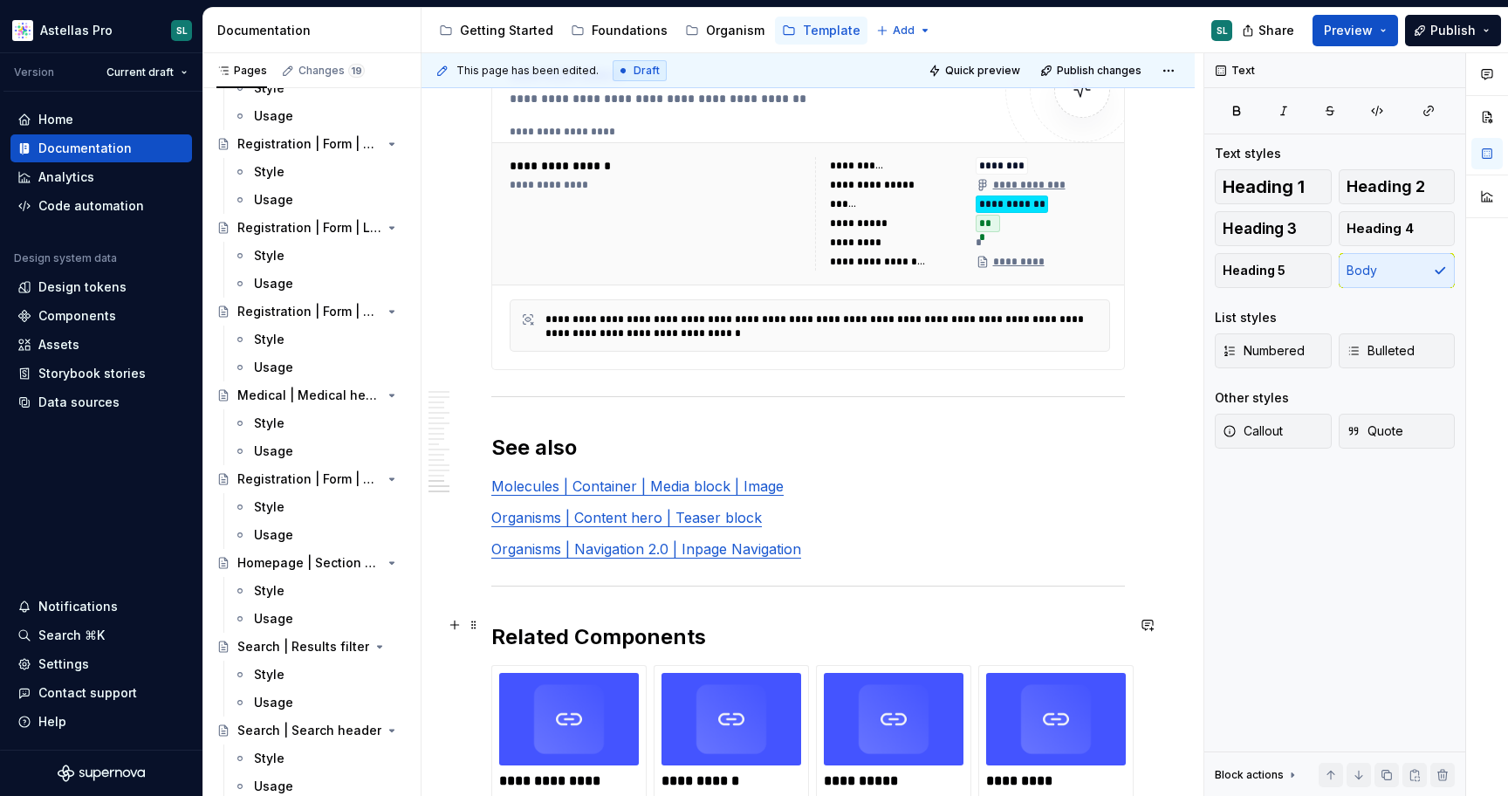
scroll to position [7277, 0]
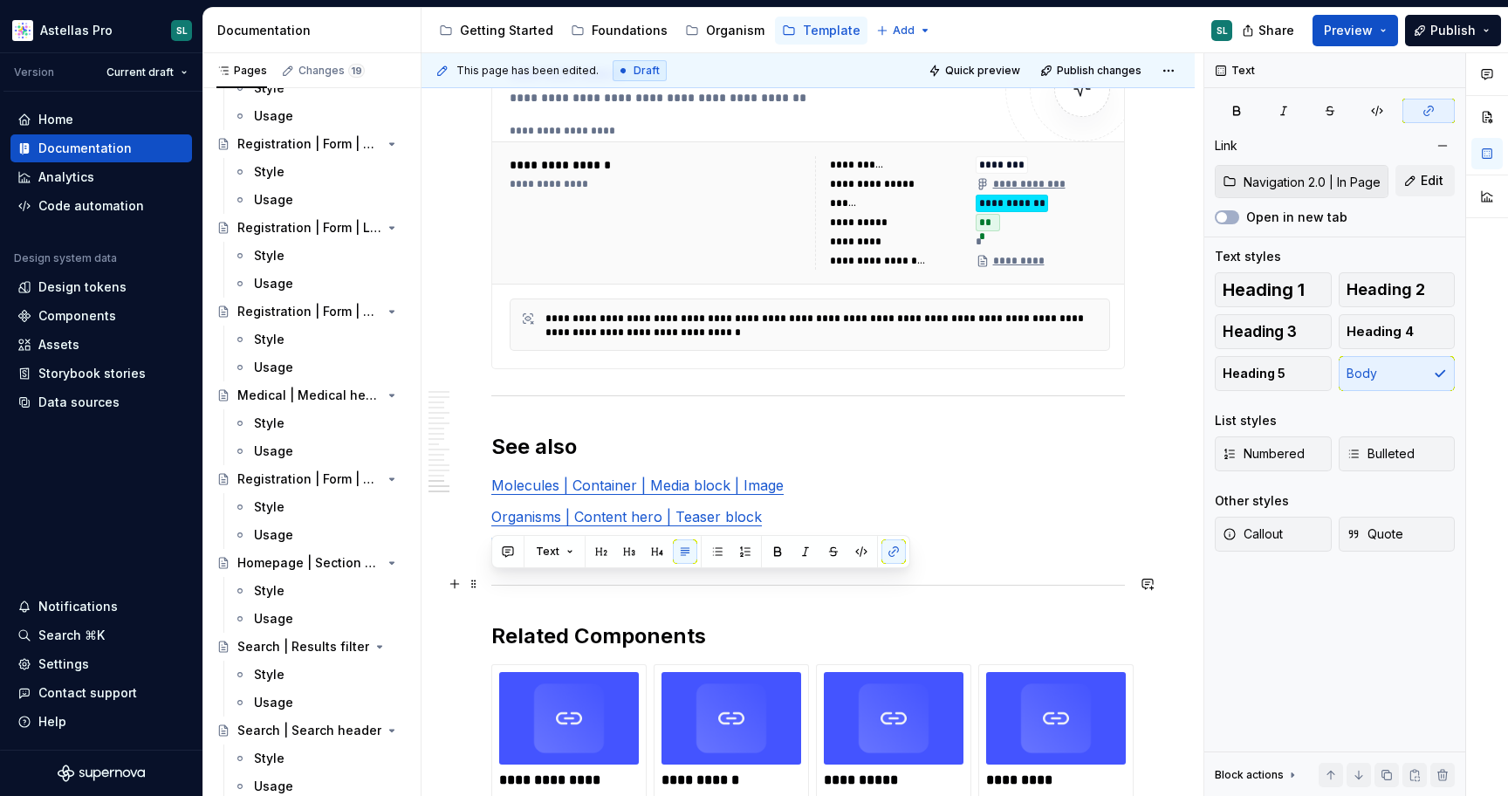
drag, startPoint x: 803, startPoint y: 586, endPoint x: 493, endPoint y: 586, distance: 309.7
click at [493, 558] on p "Organisms | Navigation 2.0 | Inpage Navigation" at bounding box center [807, 547] width 633 height 21
copy link "Organisms | Navigation 2.0 | Inpage Navigation"
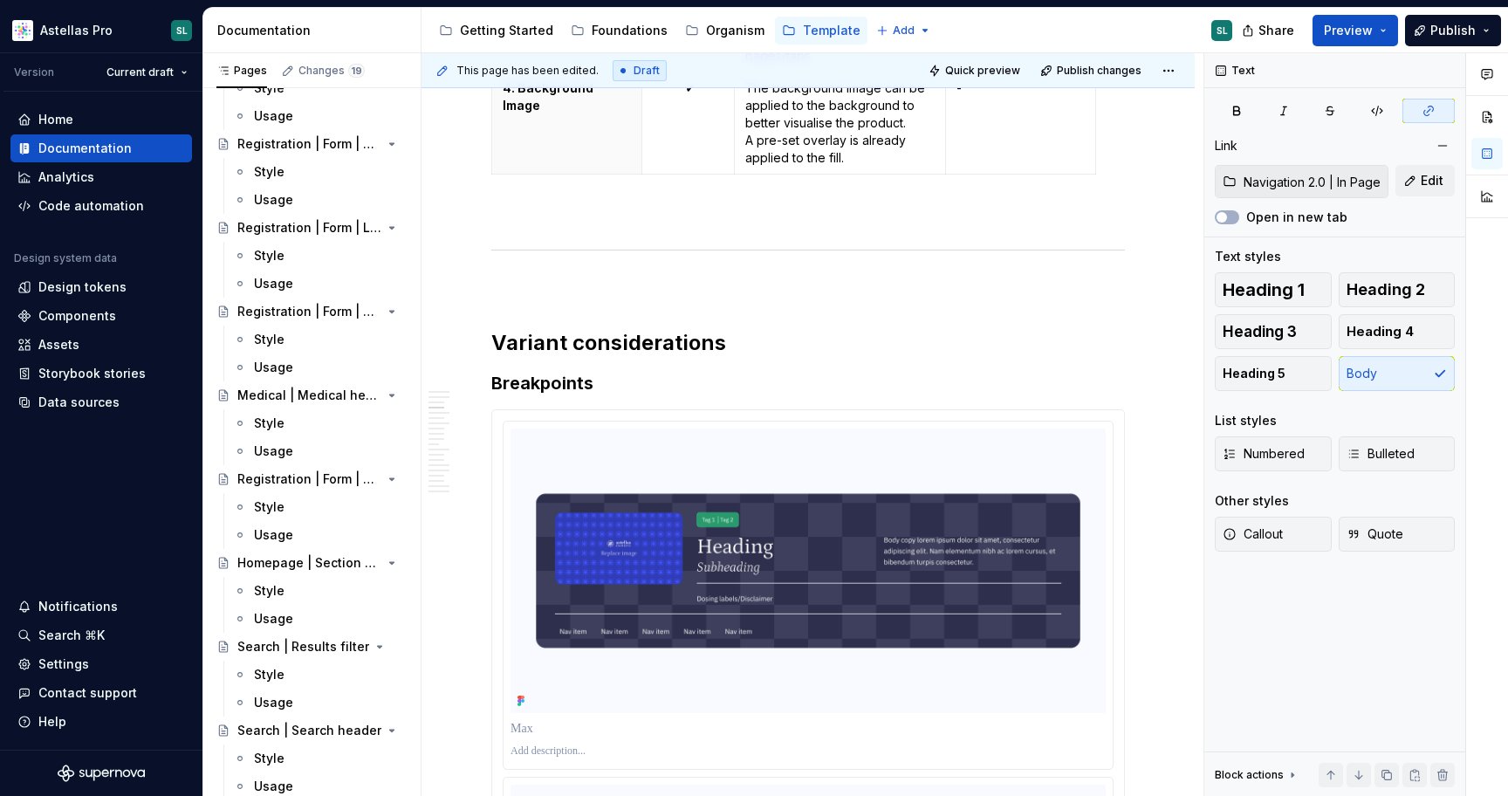
scroll to position [0, 0]
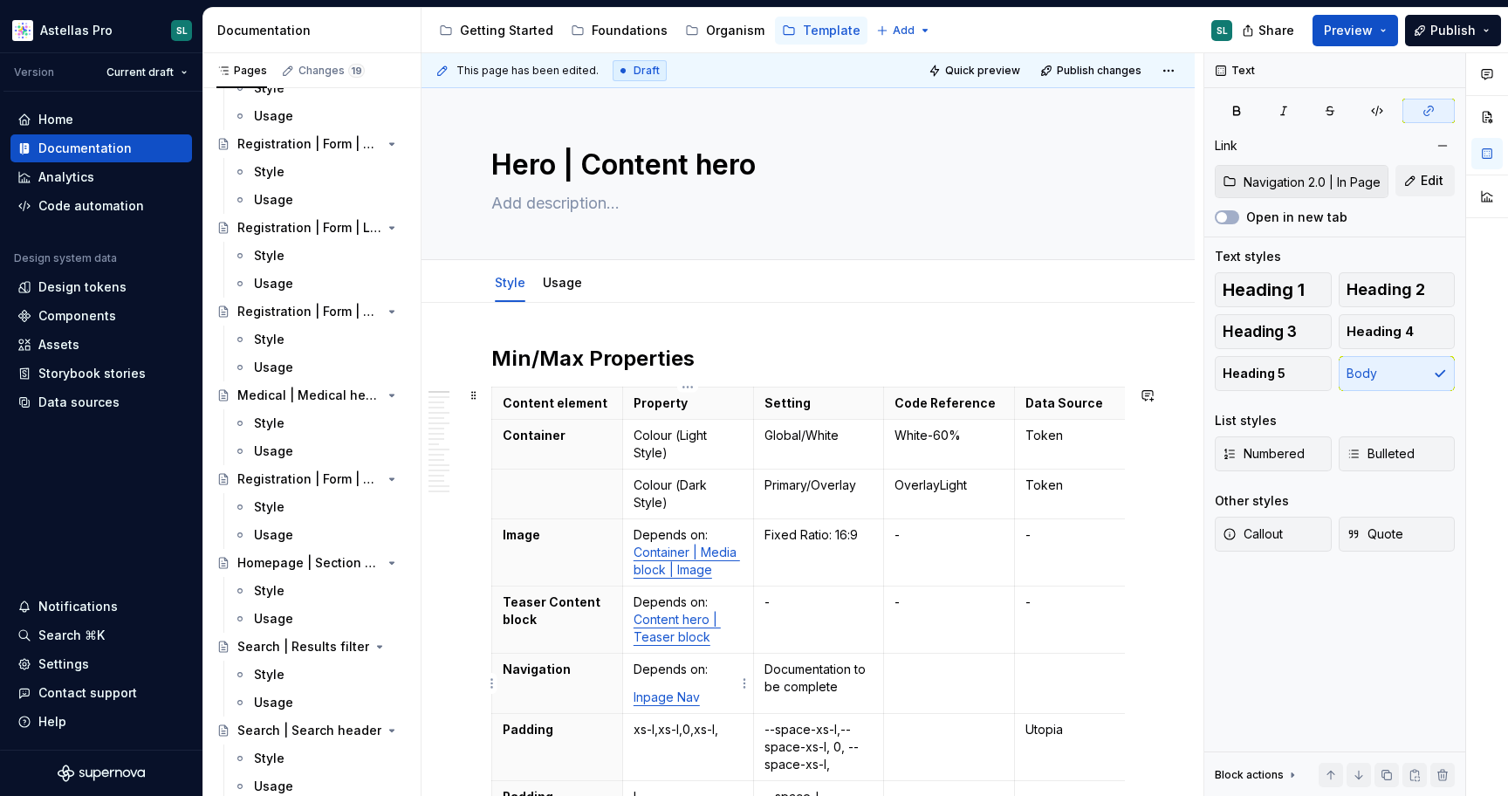
click at [702, 695] on p "Inpage Nav" at bounding box center [687, 696] width 109 height 17
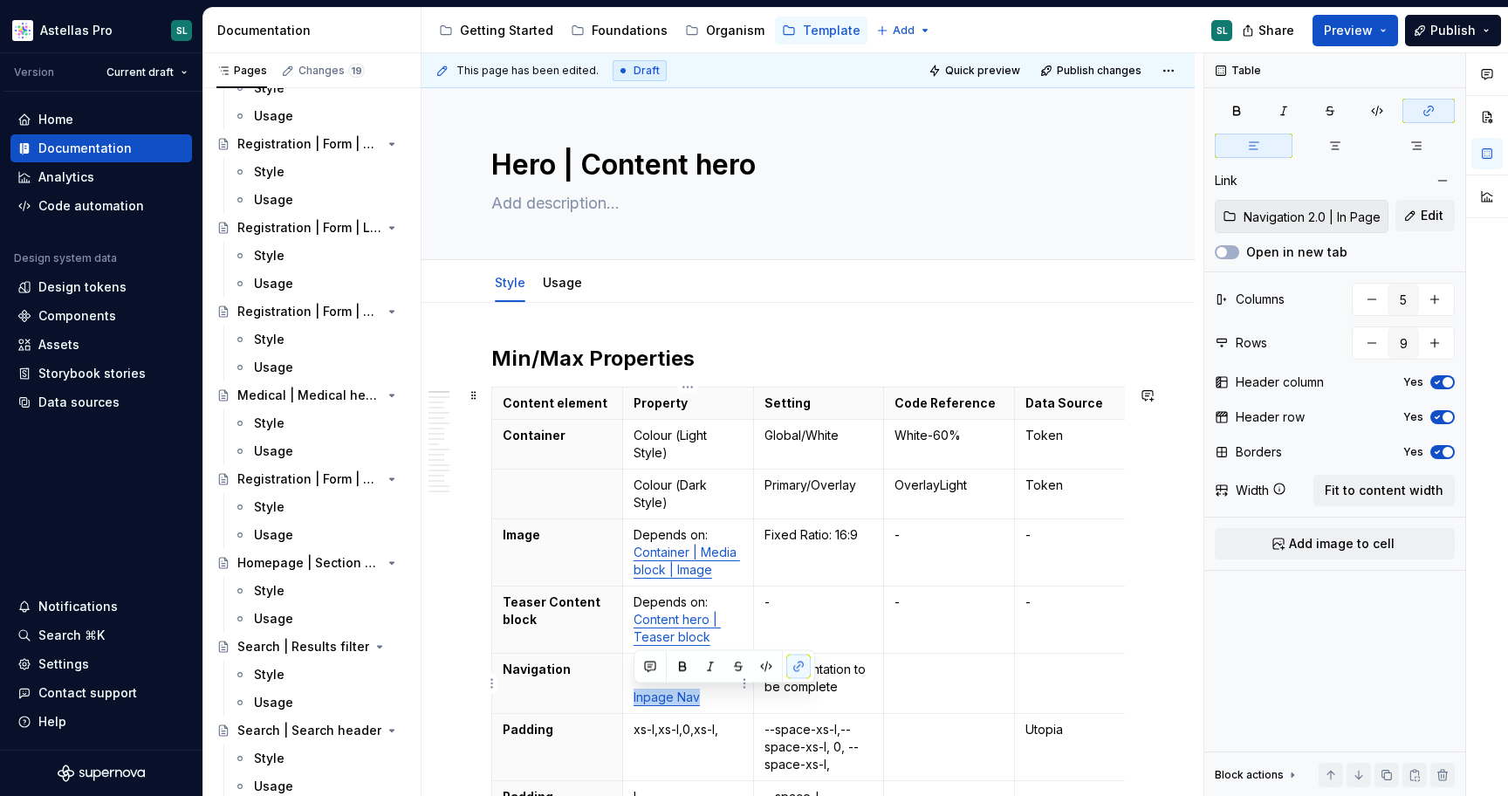
drag, startPoint x: 702, startPoint y: 695, endPoint x: 630, endPoint y: 691, distance: 72.5
click at [630, 691] on td "Depends on: Inpage Nav" at bounding box center [687, 683] width 131 height 60
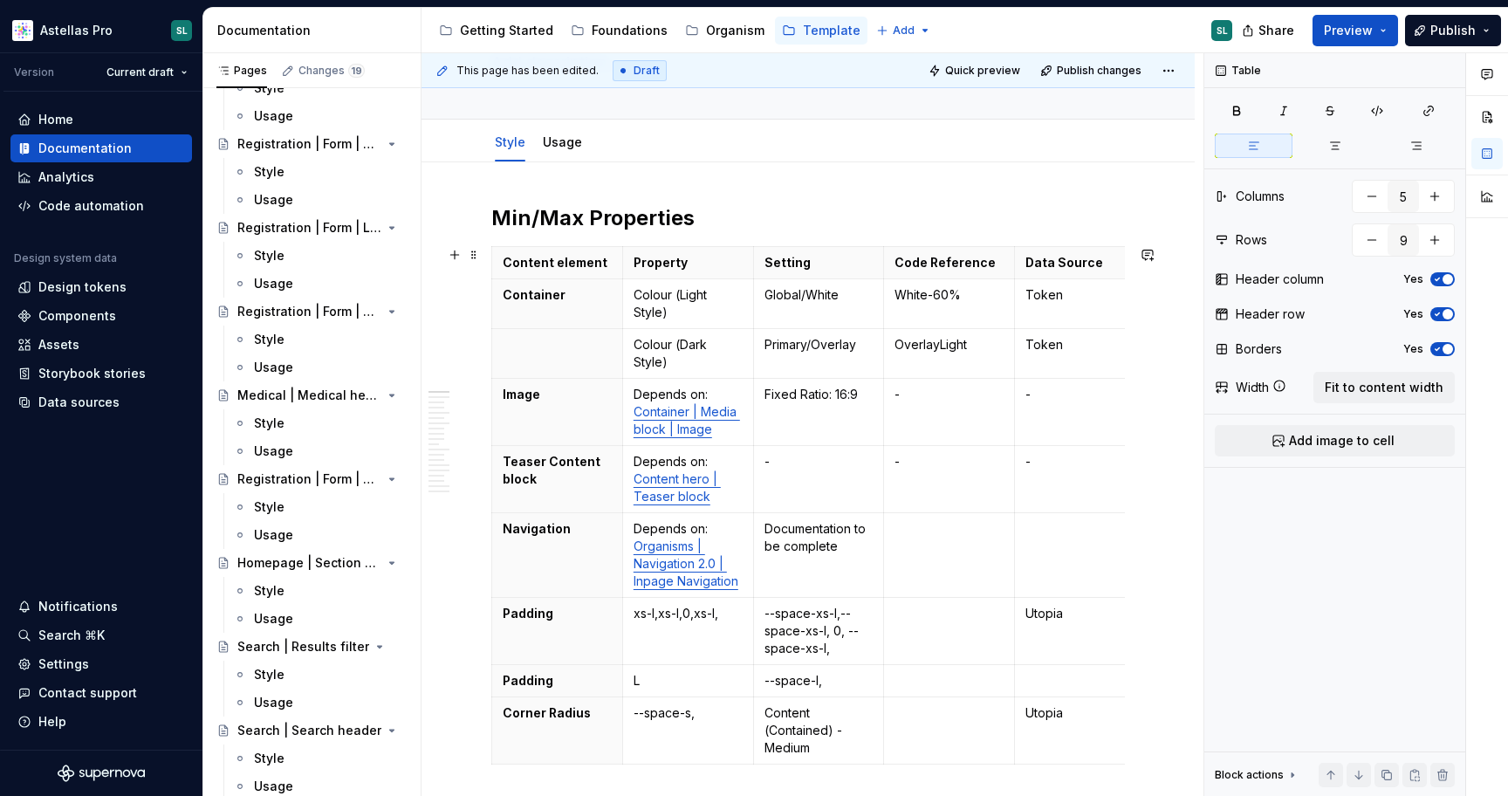
scroll to position [92, 0]
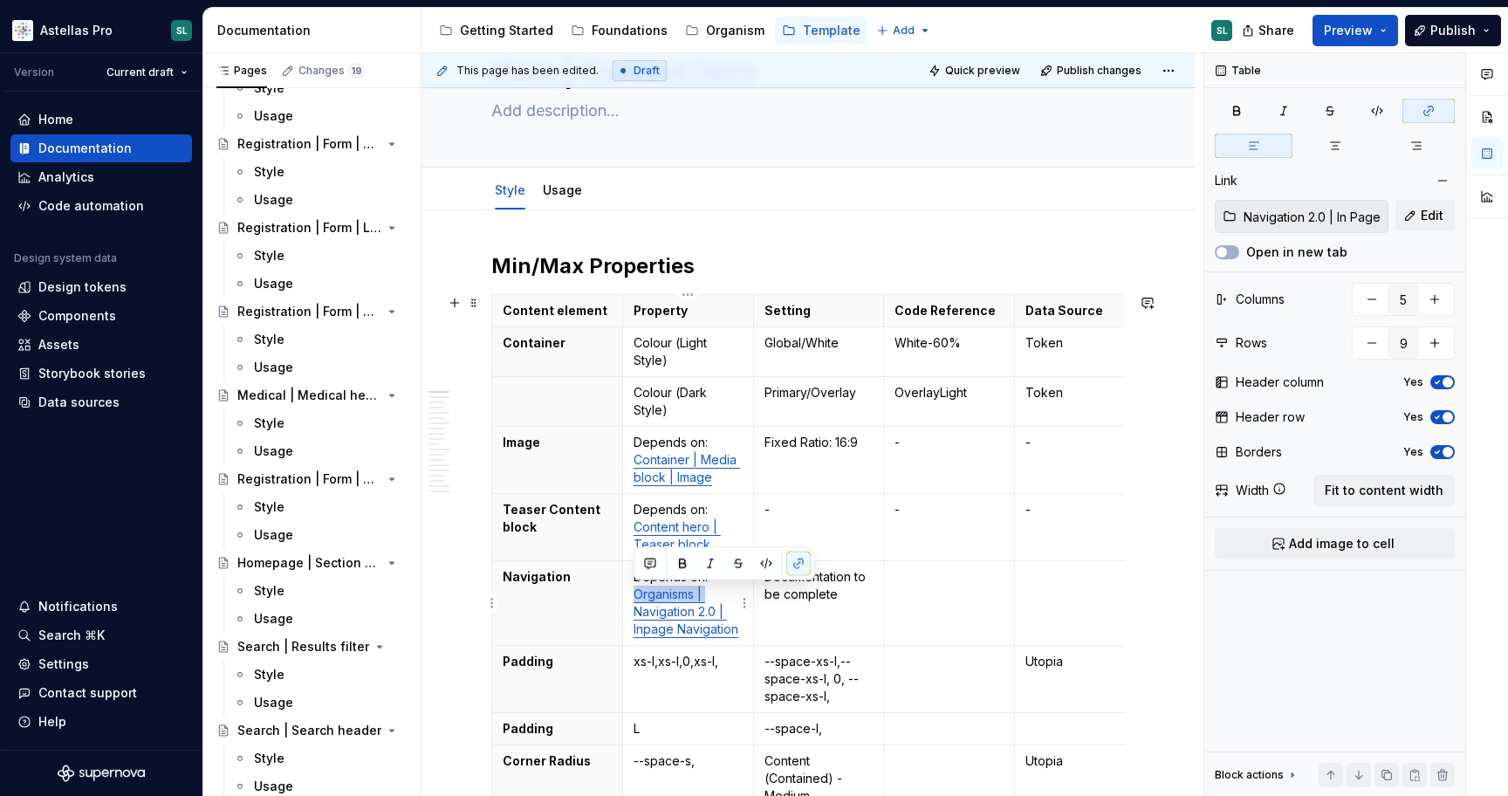
drag, startPoint x: 634, startPoint y: 611, endPoint x: 632, endPoint y: 595, distance: 15.9
click at [632, 595] on td "Depends on: Organisms | Navigation 2.0 | Inpage Navigation" at bounding box center [687, 603] width 131 height 85
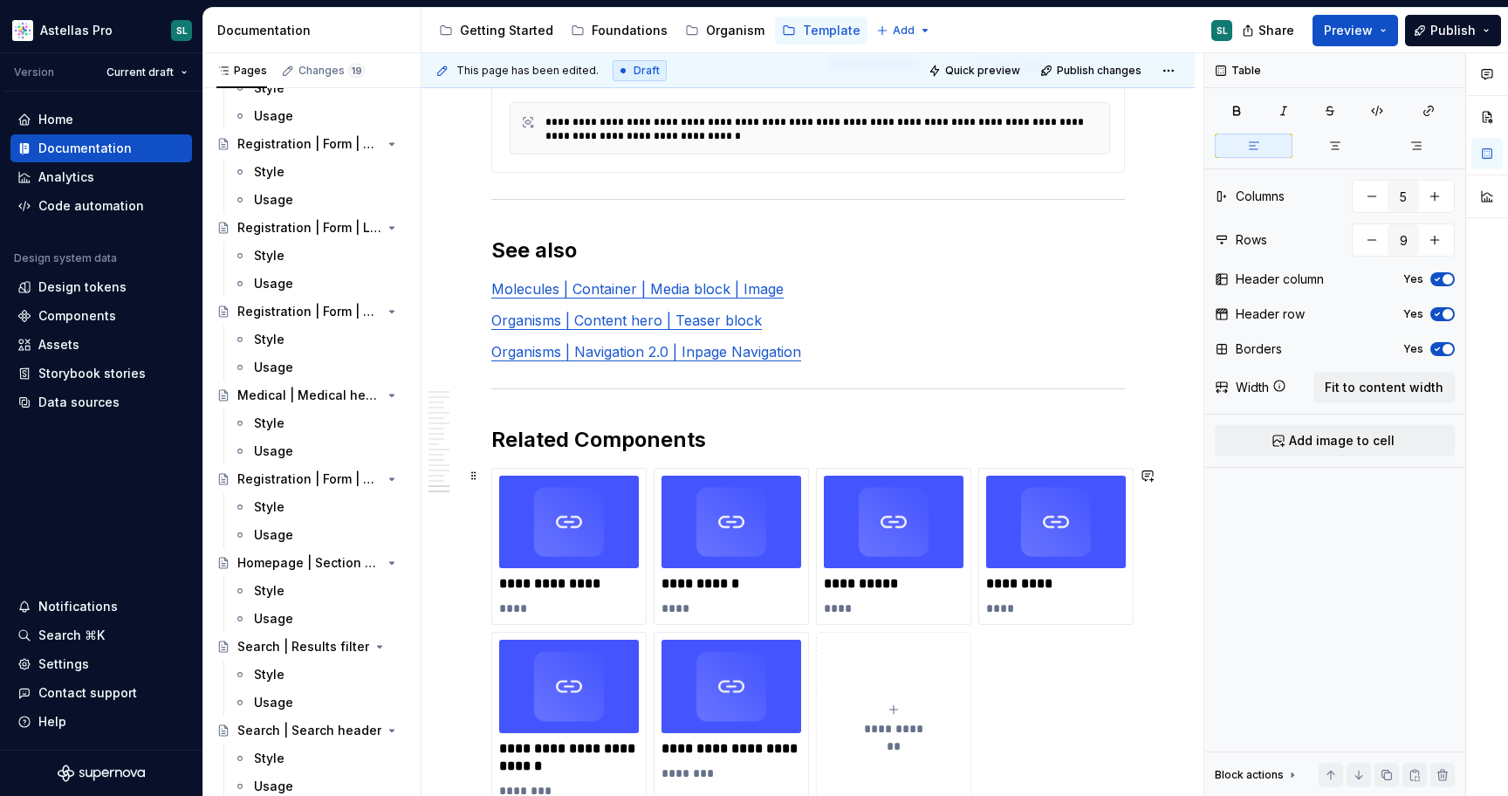
scroll to position [7481, 0]
click at [597, 592] on p "**********" at bounding box center [569, 582] width 140 height 17
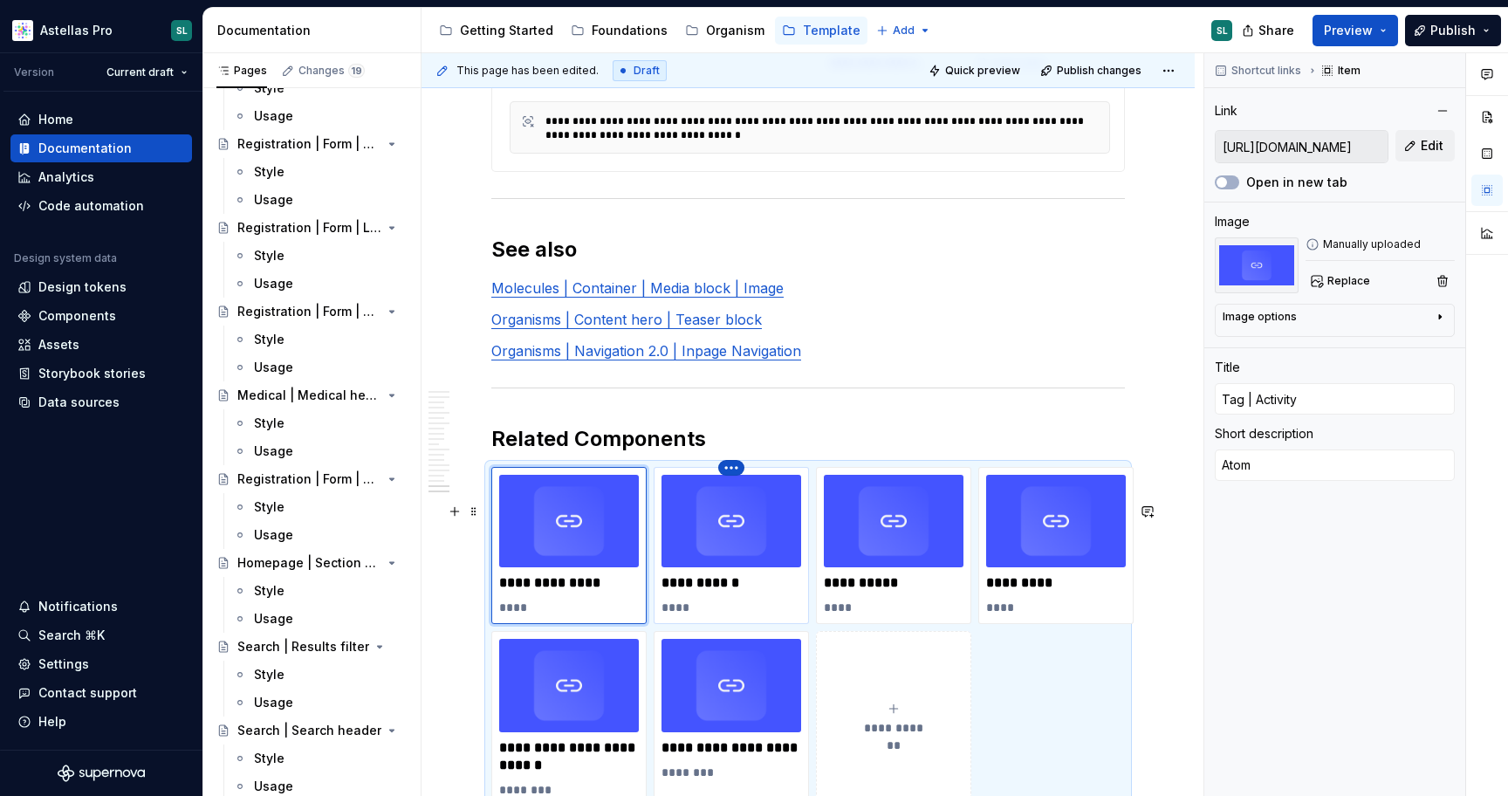
click at [735, 504] on html "Astellas Pro SL Version Current draft Home Documentation Analytics Code automat…" at bounding box center [754, 398] width 1508 height 796
type textarea "*"
type input "https://astellas.supernova-docs.io/latest/atoms/tag-multi/style-gT8B7i6h"
type input "Tag | Multi"
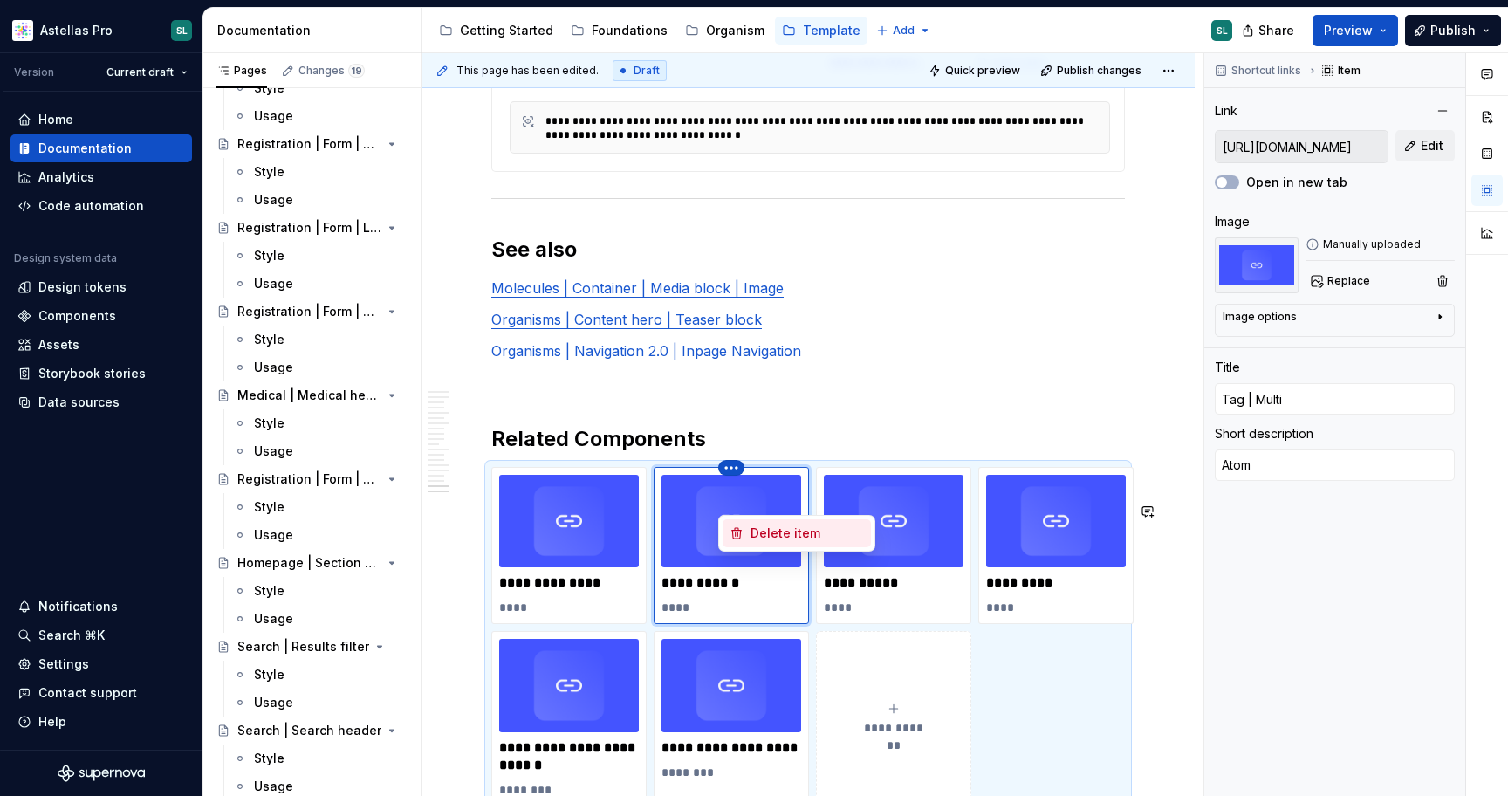
click at [766, 535] on div "Delete item" at bounding box center [806, 532] width 113 height 17
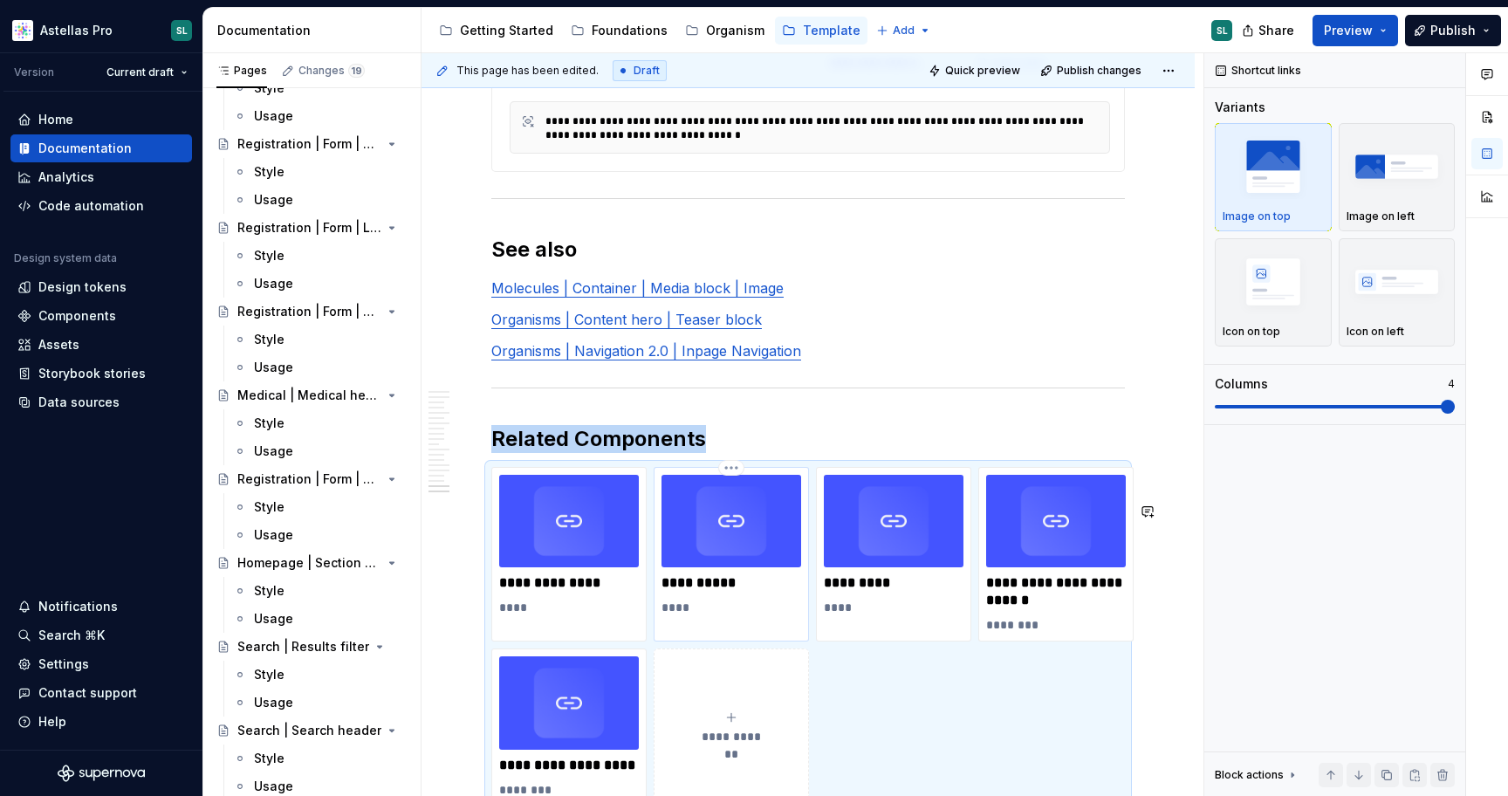
scroll to position [7526, 0]
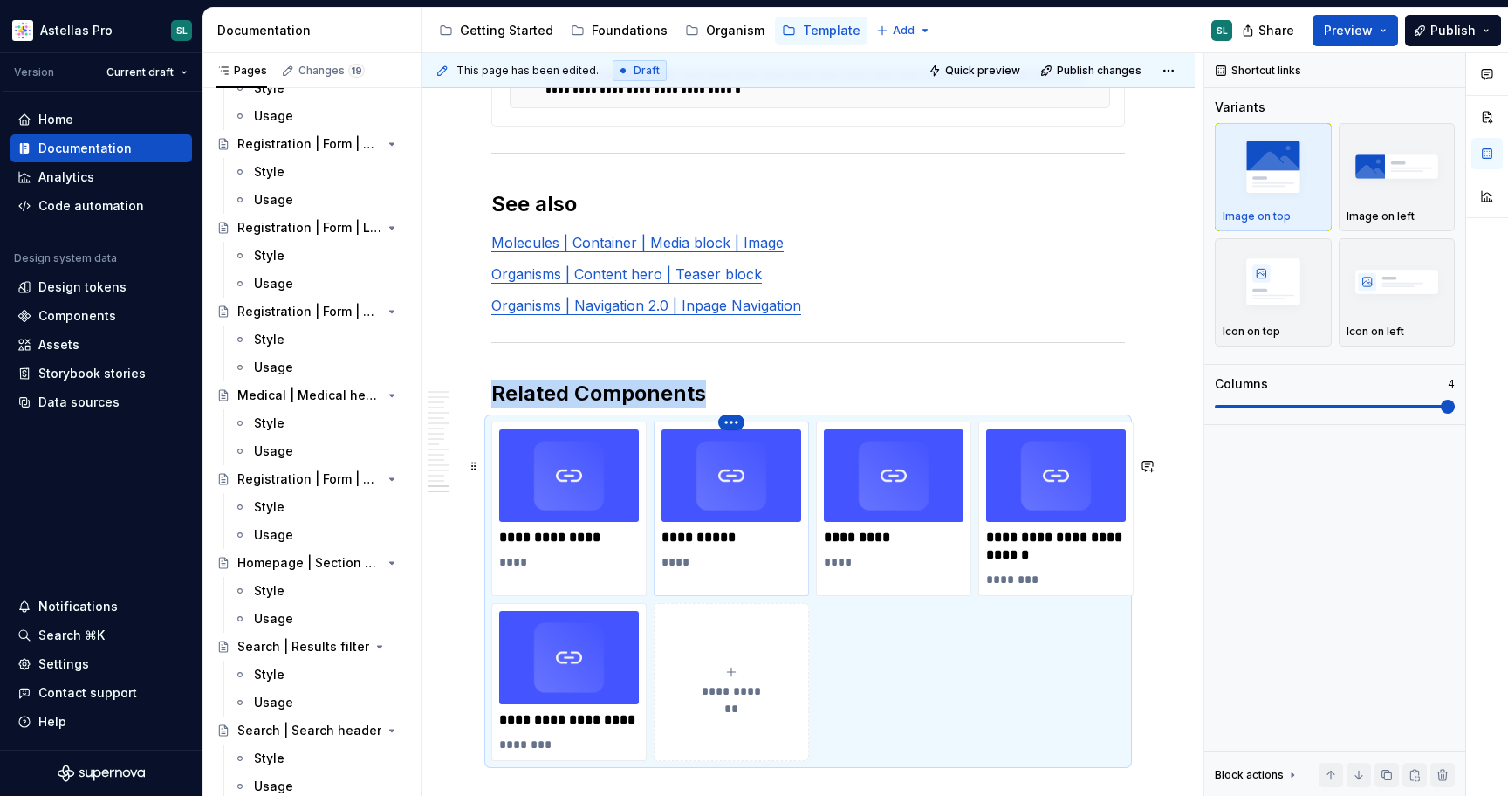
click at [724, 459] on html "Astellas Pro SL Version Current draft Home Documentation Analytics Code automat…" at bounding box center [754, 398] width 1508 height 796
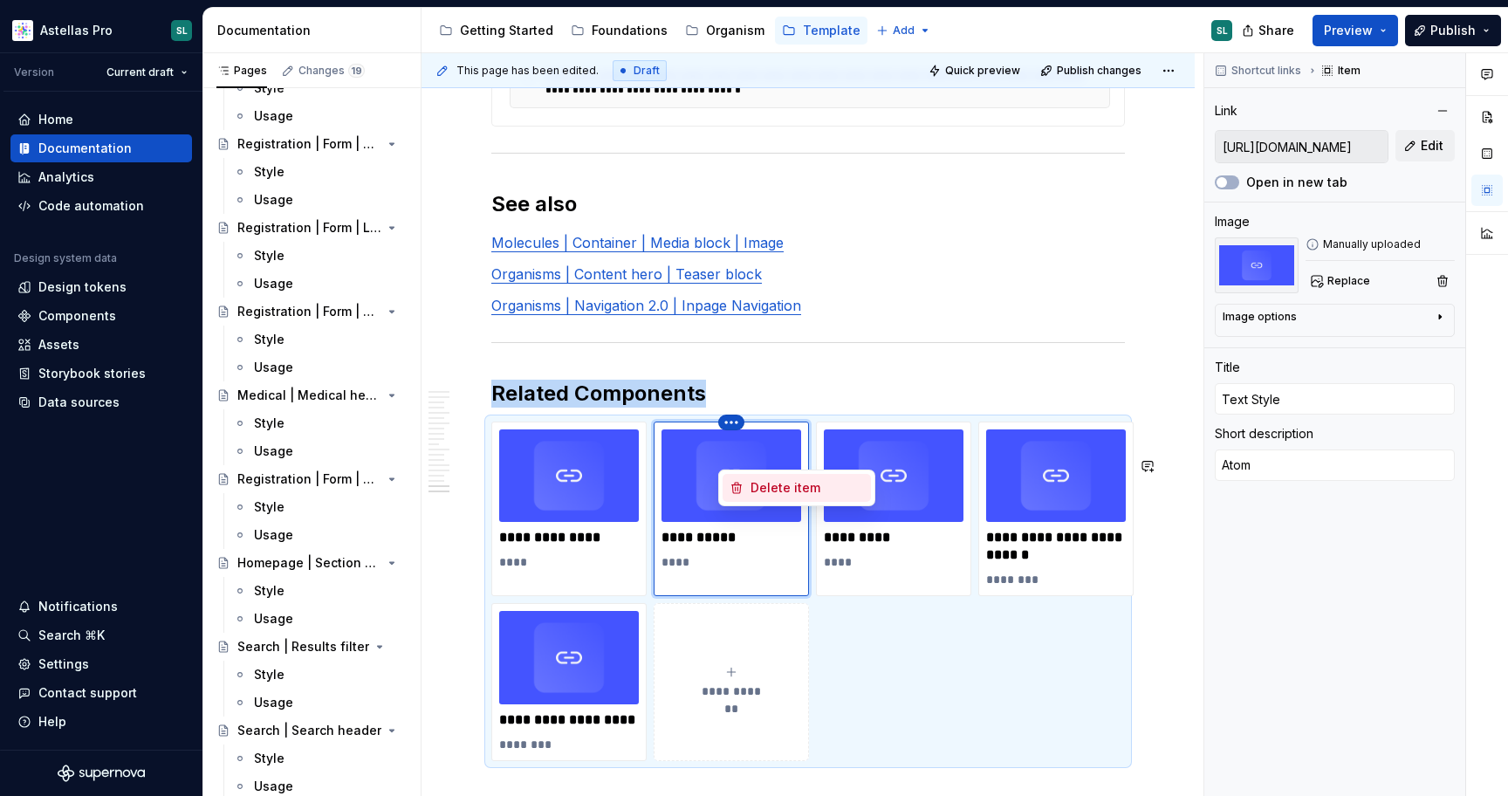
click at [759, 488] on div "Delete item" at bounding box center [806, 487] width 113 height 17
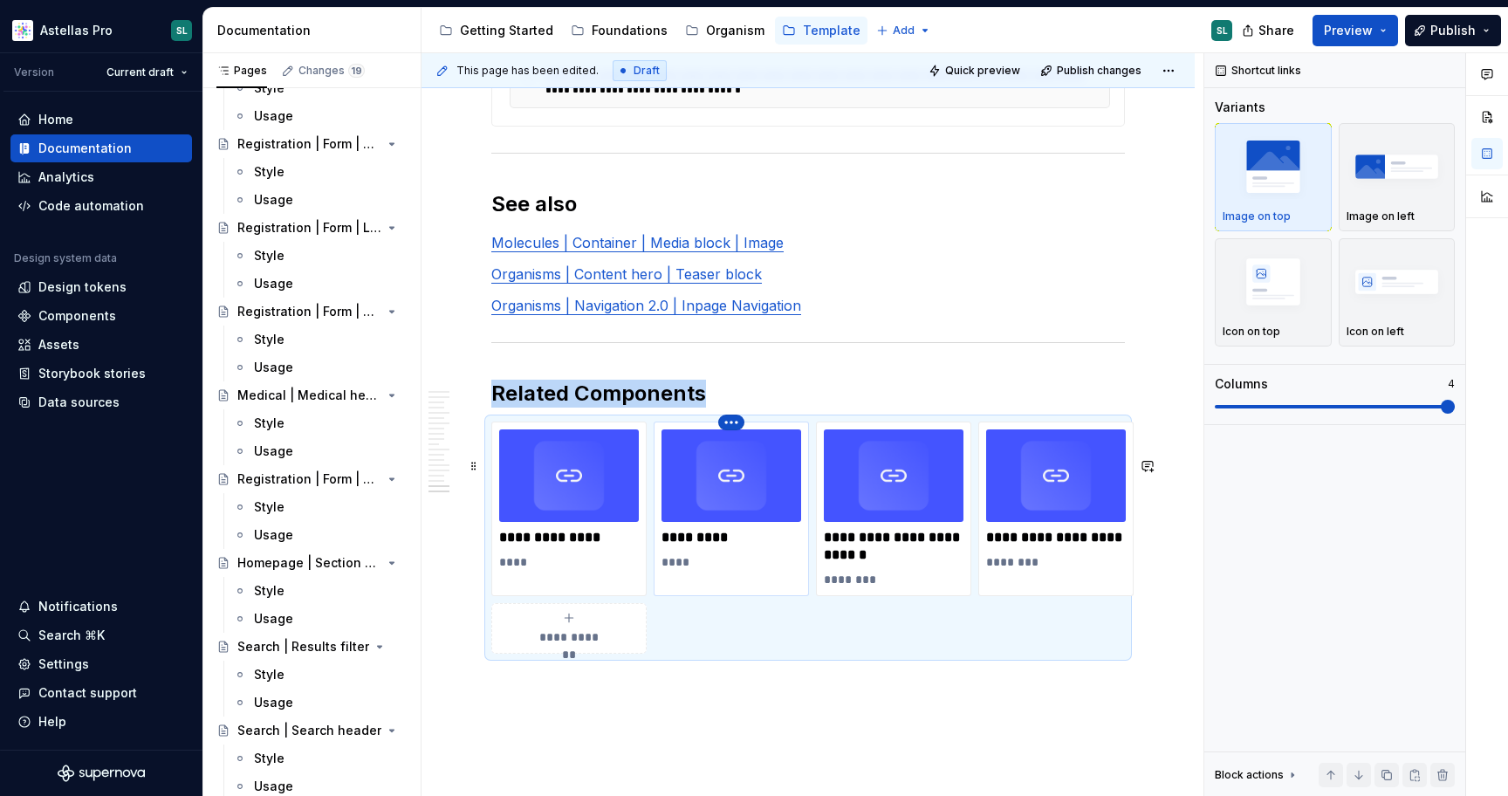
click at [736, 458] on html "Astellas Pro SL Version Current draft Home Documentation Analytics Code automat…" at bounding box center [754, 398] width 1508 height 796
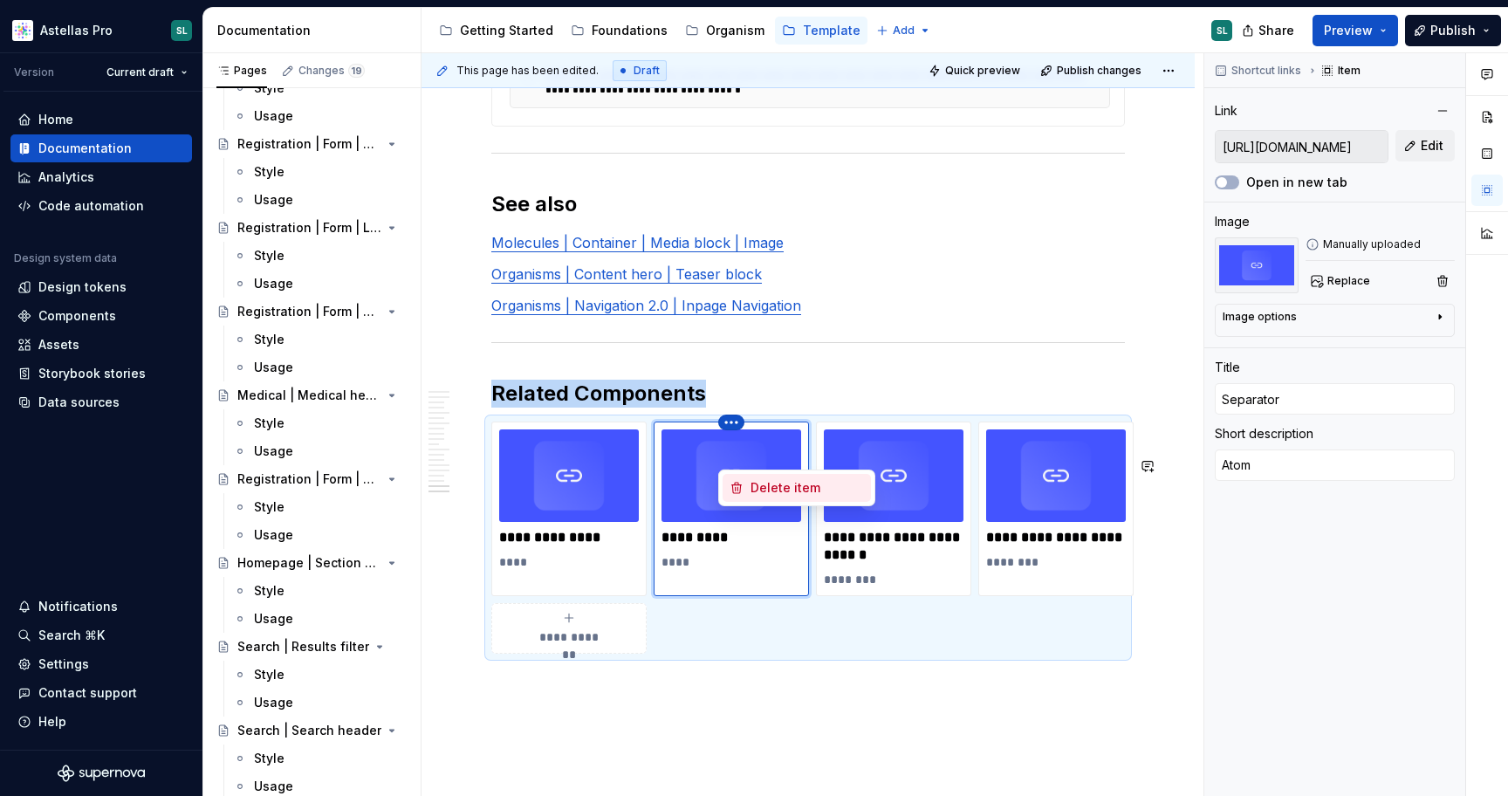
click at [766, 491] on div "Delete item" at bounding box center [806, 487] width 113 height 17
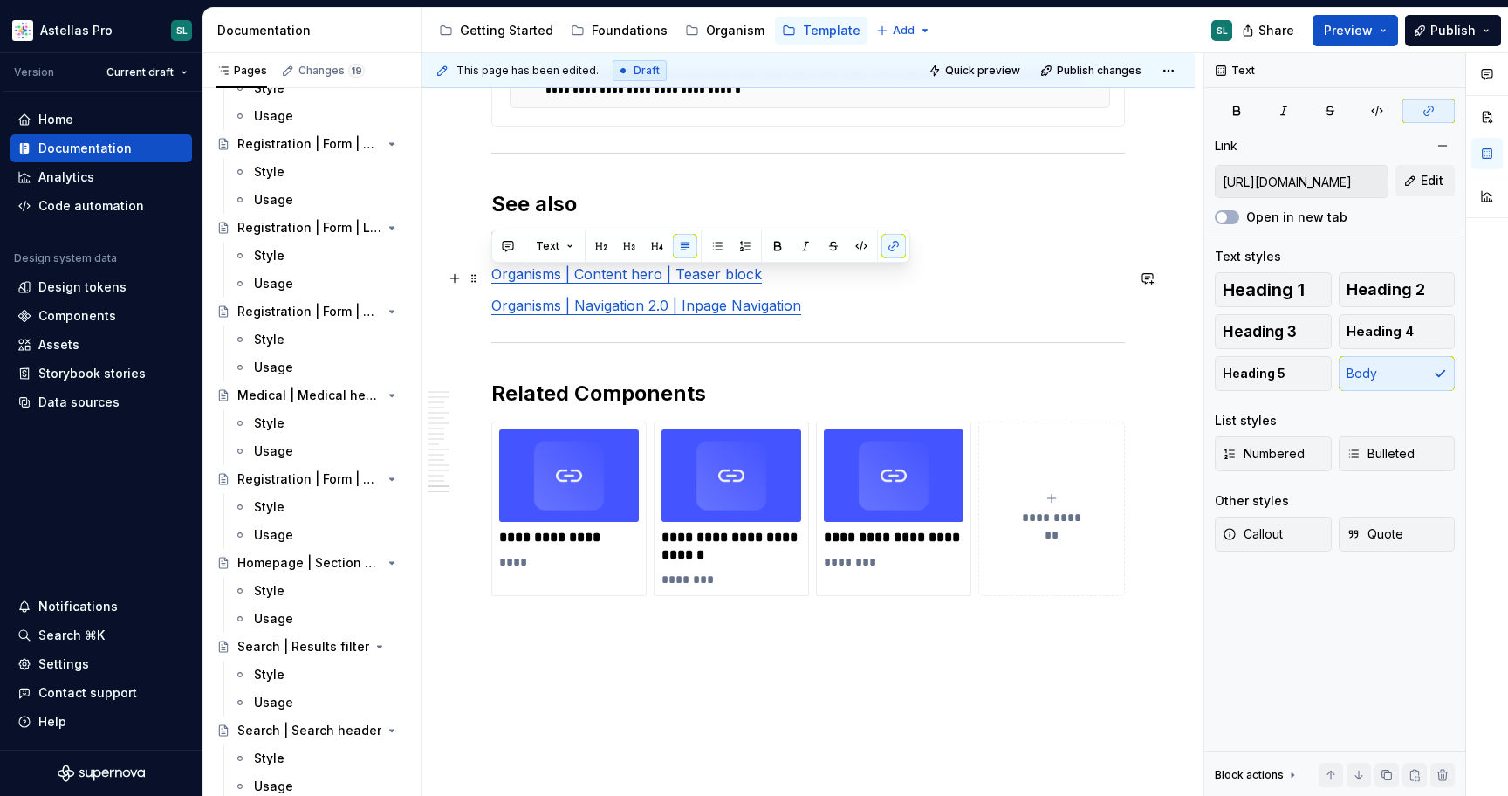
drag, startPoint x: 558, startPoint y: 281, endPoint x: 482, endPoint y: 282, distance: 76.8
copy link "Molecules"
click at [549, 571] on p "****" at bounding box center [569, 561] width 140 height 17
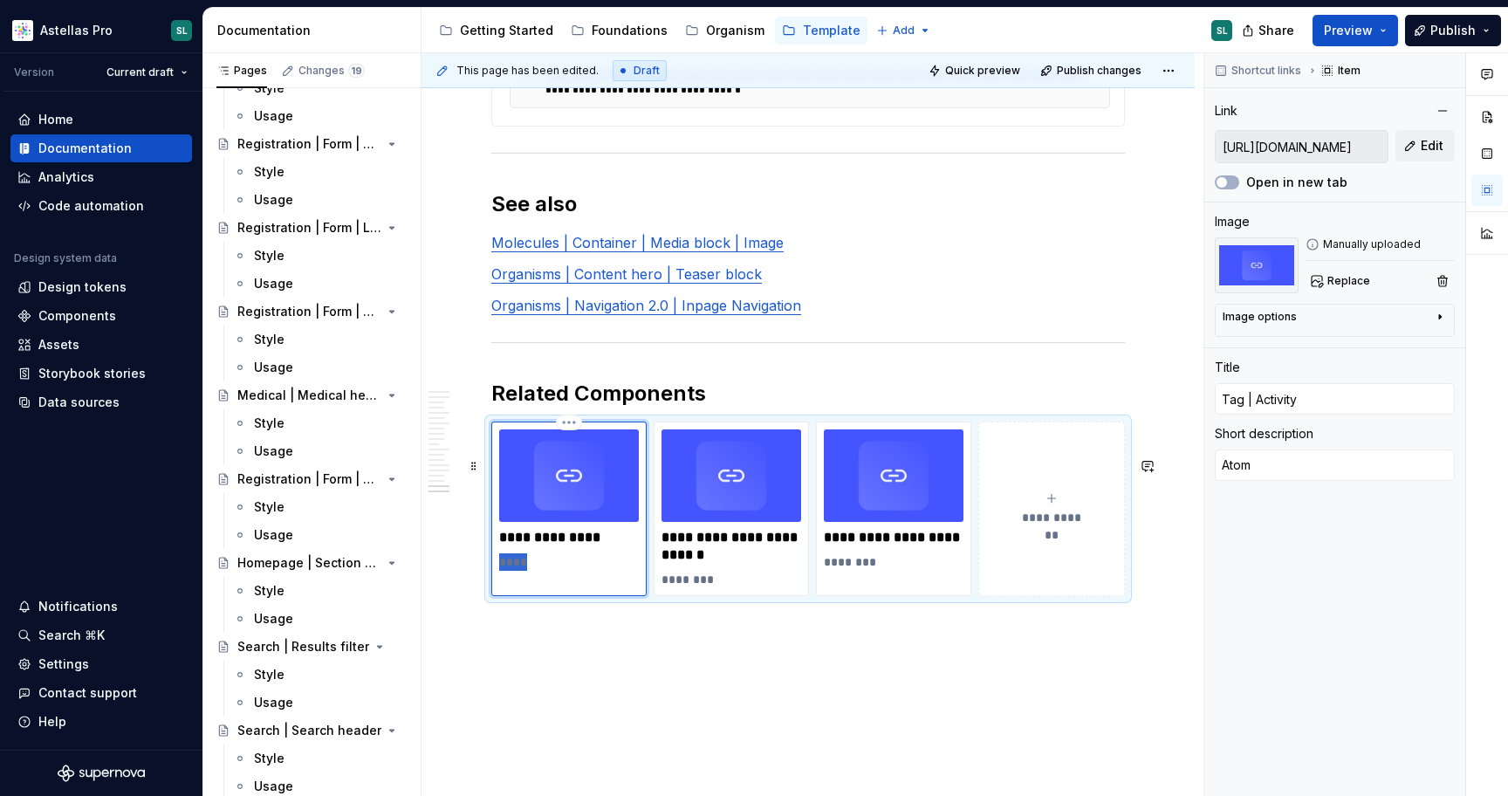
click at [549, 571] on p "****" at bounding box center [569, 561] width 140 height 17
paste div
type textarea "*"
type textarea "Molecules"
type textarea "*"
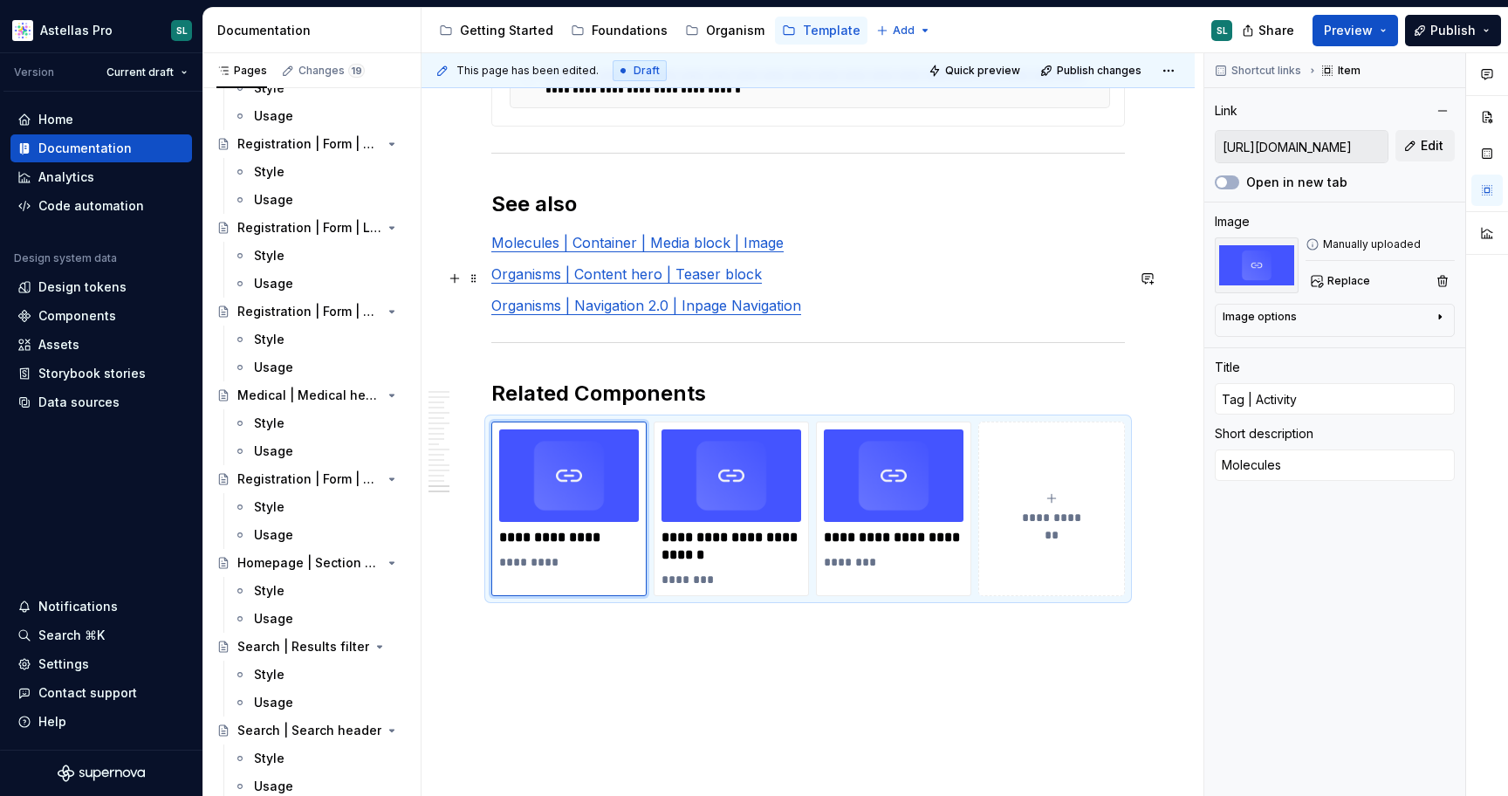
type textarea "Molecule"
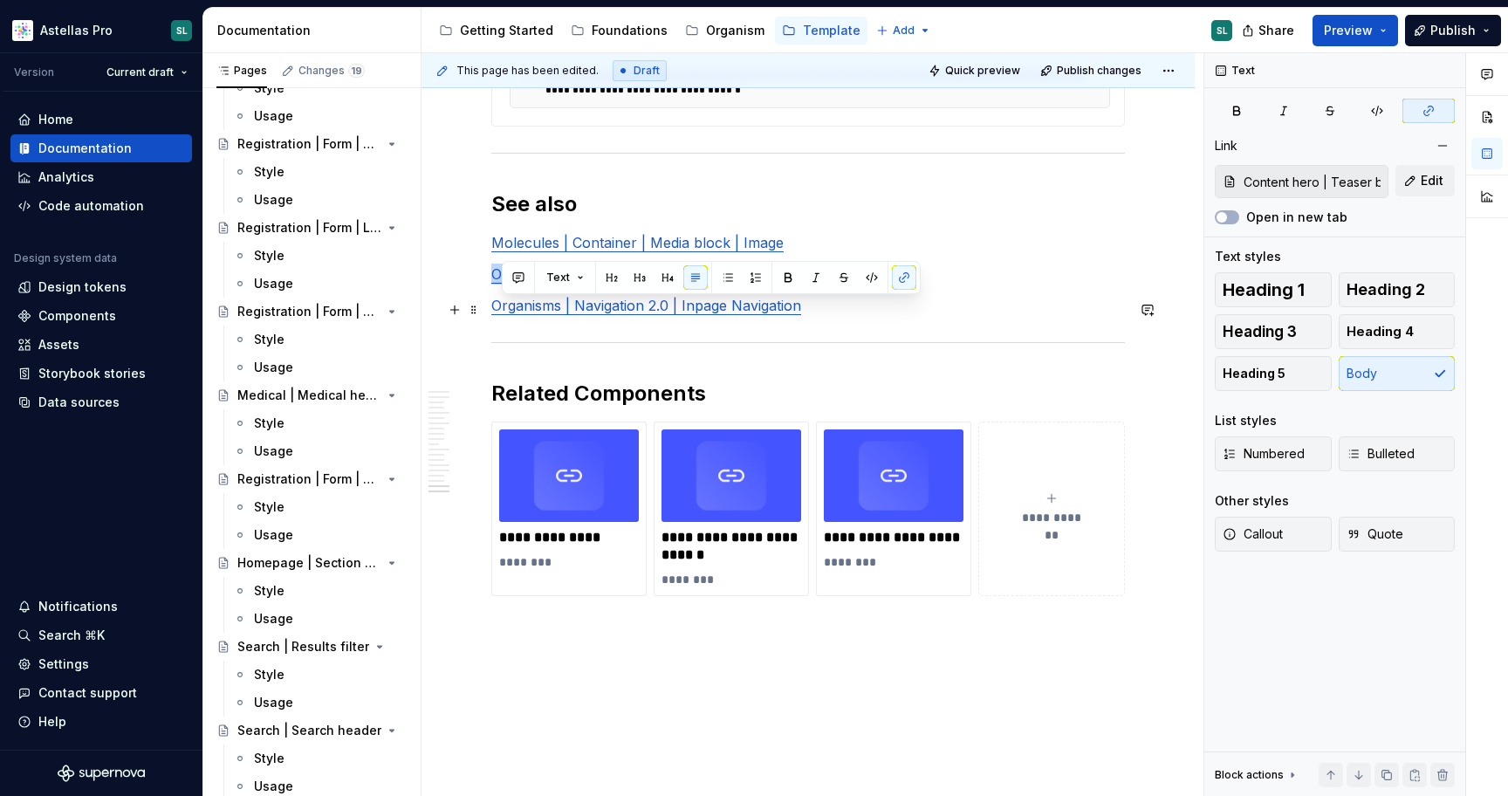
drag, startPoint x: 558, startPoint y: 306, endPoint x: 484, endPoint y: 303, distance: 74.2
copy link "Organisms"
click at [704, 588] on p "********" at bounding box center [731, 579] width 140 height 17
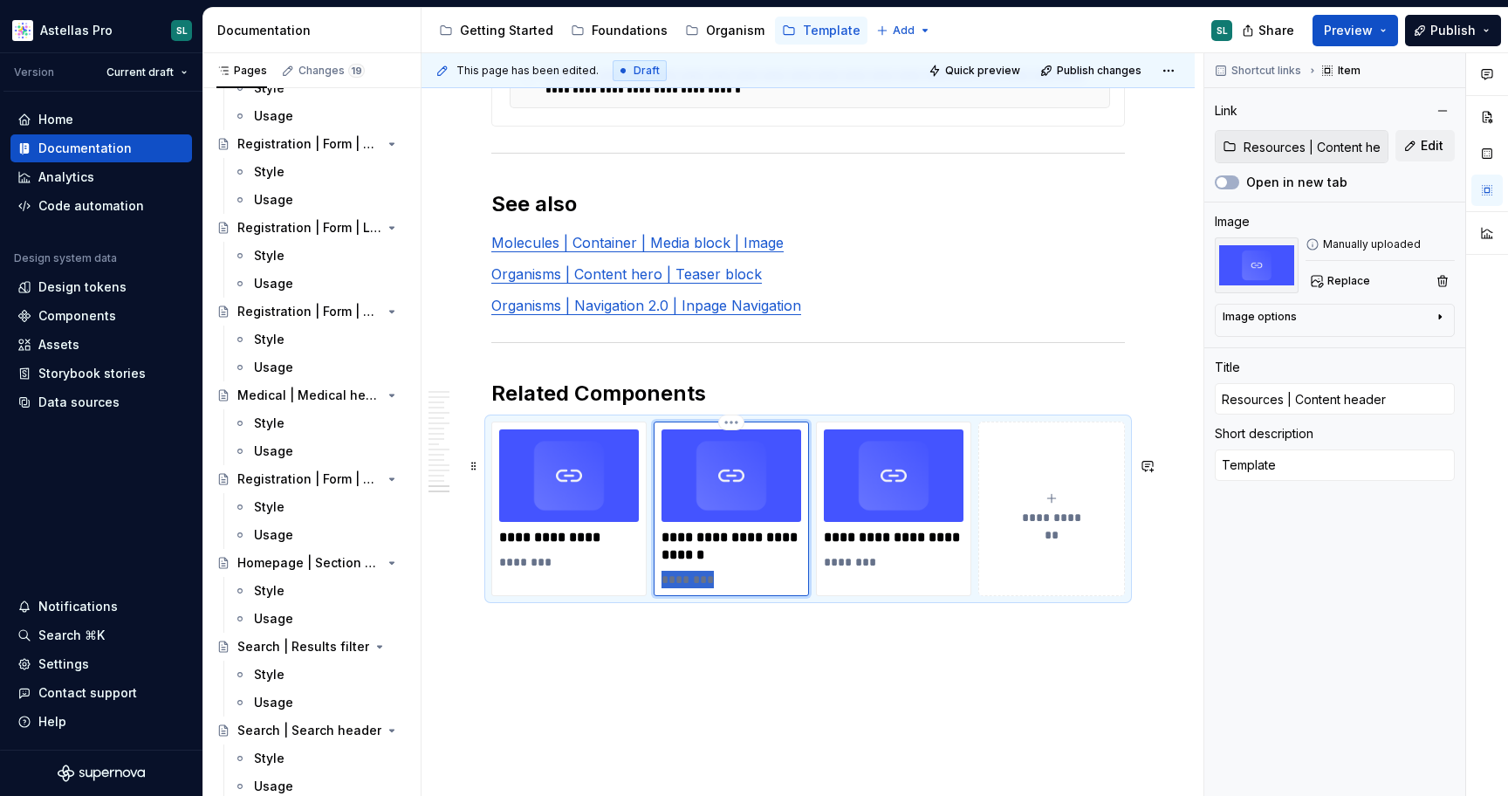
click at [704, 588] on p "********" at bounding box center [731, 579] width 140 height 17
paste div
type textarea "*"
type textarea "Organisms"
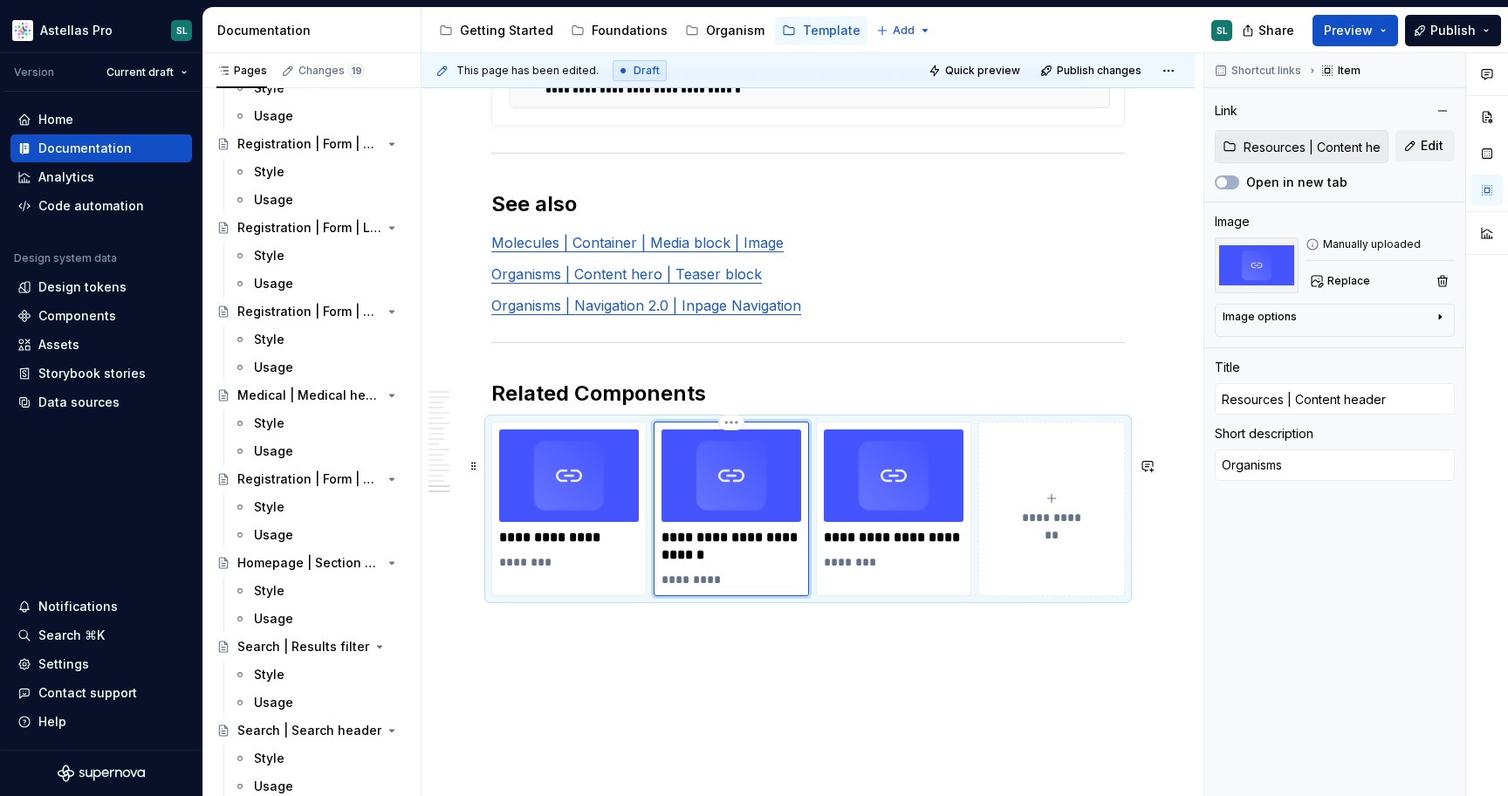
type textarea "*"
type textarea "Organism"
click at [853, 571] on p "********" at bounding box center [894, 561] width 140 height 17
type textarea "*"
type input "Hero | Content hero"
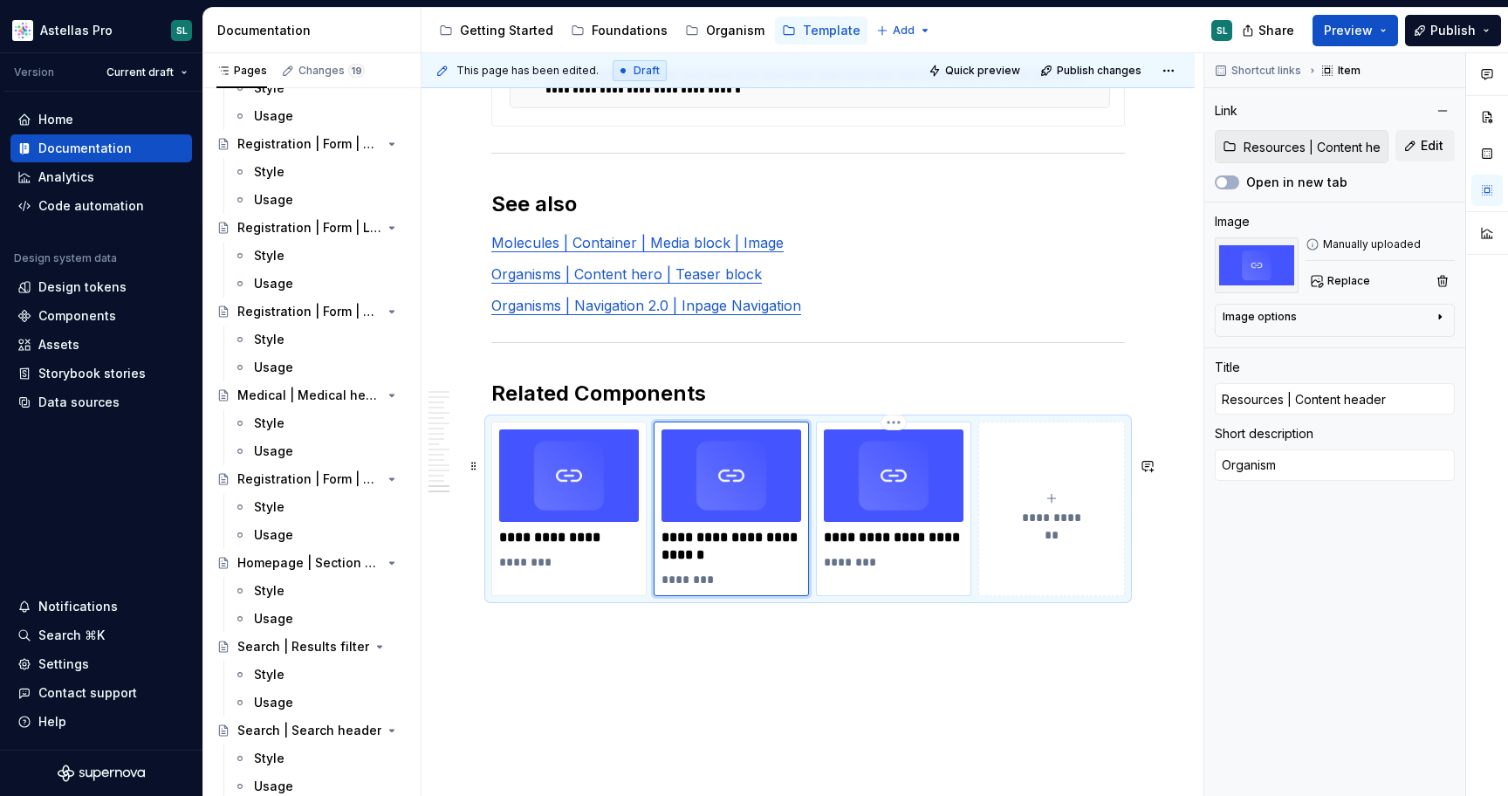
type input "Hero | Content hero"
type textarea "Template"
click at [853, 571] on p "********" at bounding box center [894, 561] width 140 height 17
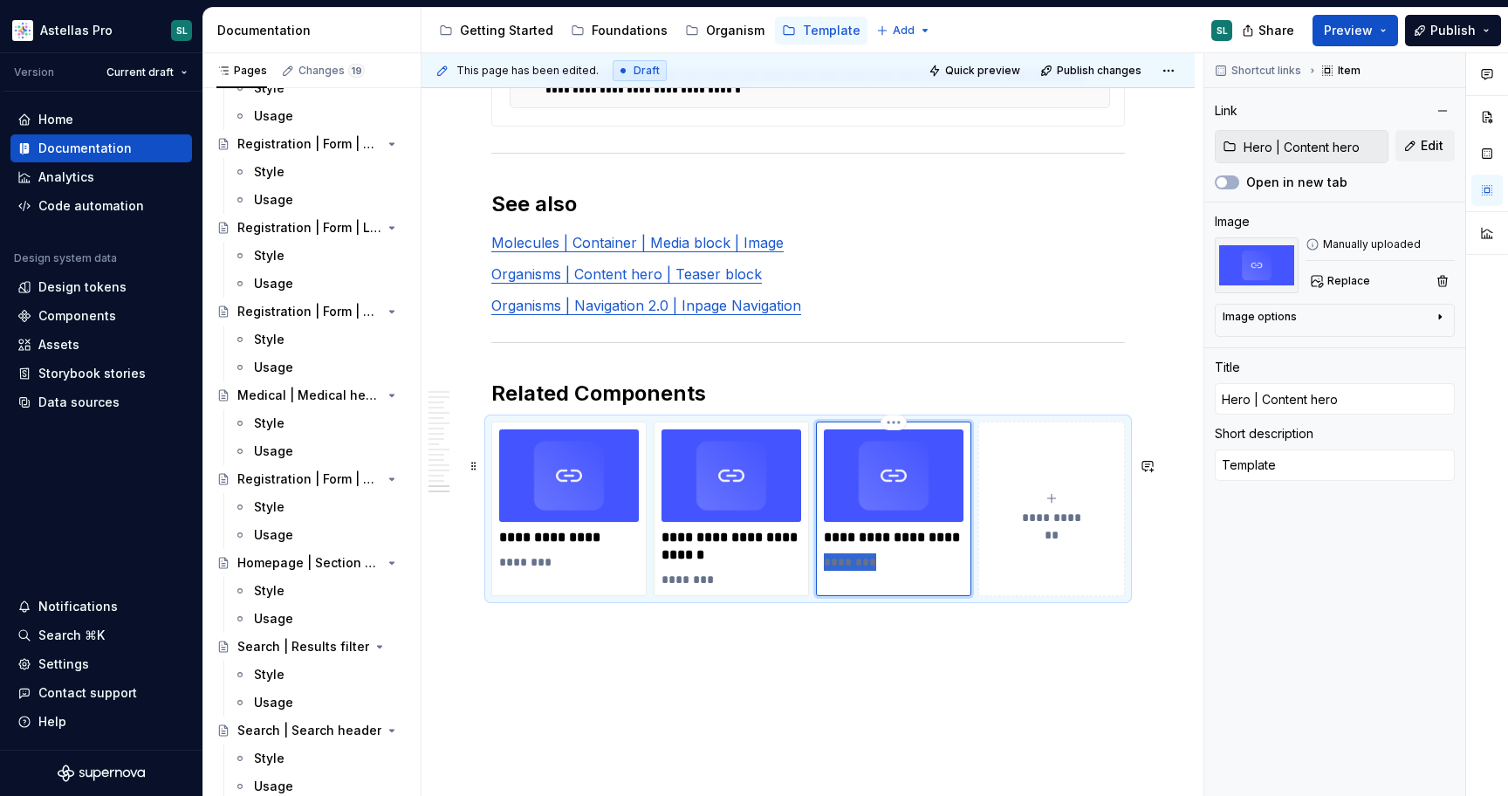
click at [853, 571] on p "********" at bounding box center [894, 561] width 140 height 17
paste div
type textarea "*"
type textarea "Organisms"
type textarea "*"
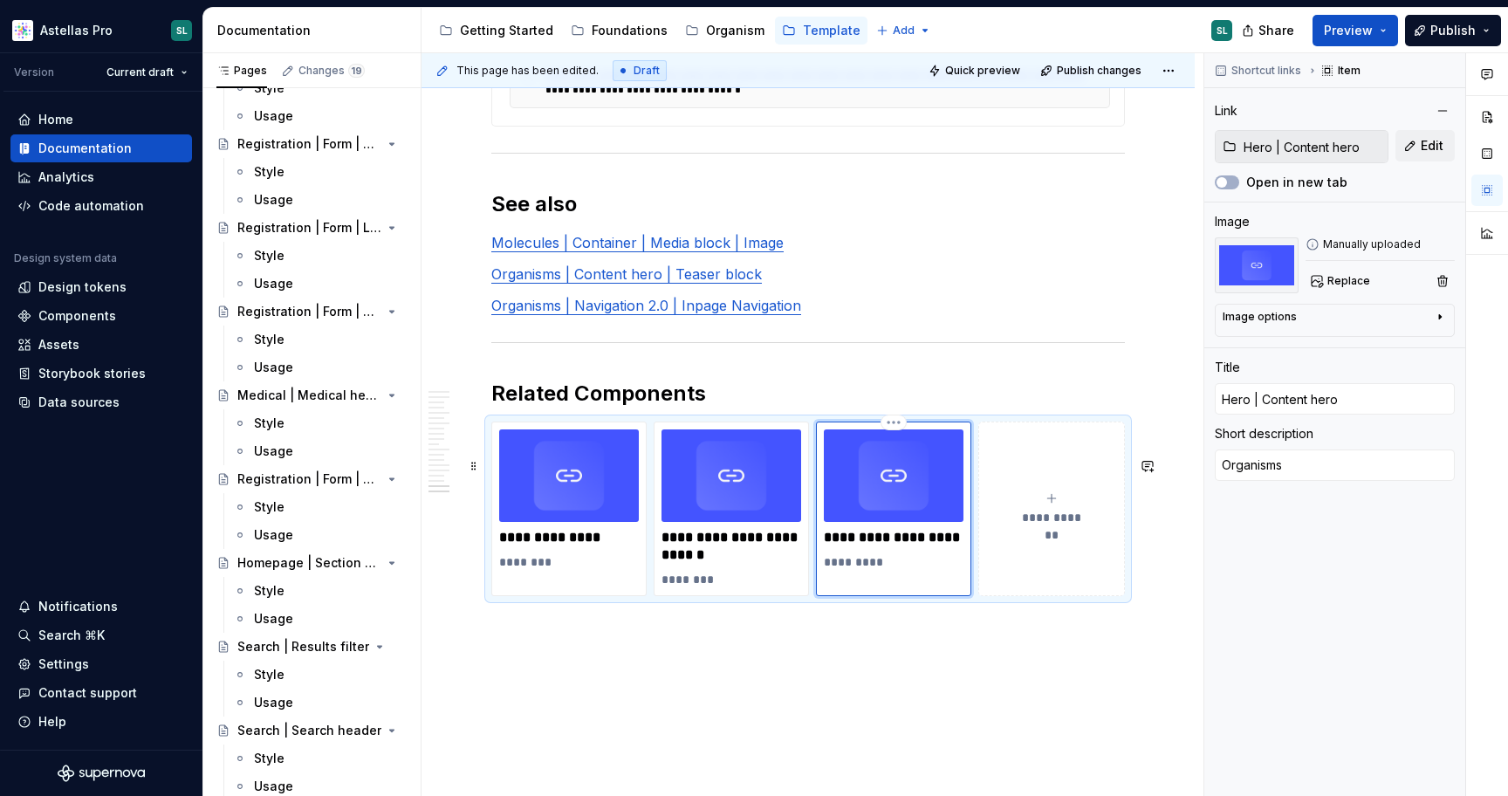
type textarea "Organism"
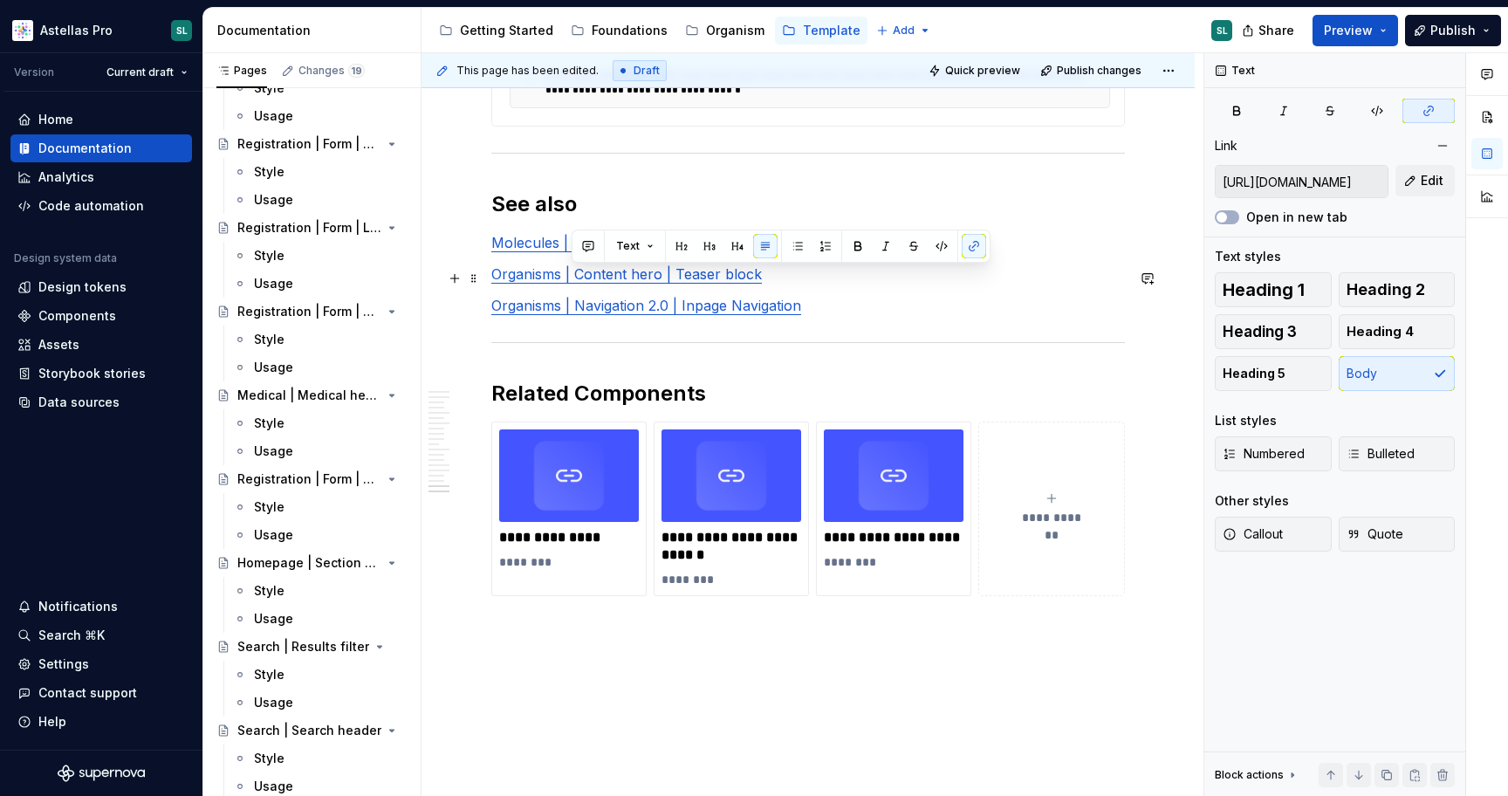
drag, startPoint x: 574, startPoint y: 275, endPoint x: 792, endPoint y: 273, distance: 218.1
click at [792, 253] on p "Molecules | Container | Media block | Image" at bounding box center [807, 242] width 633 height 21
copy link "Container | Media block | Image"
click at [543, 546] on p "**********" at bounding box center [569, 537] width 140 height 17
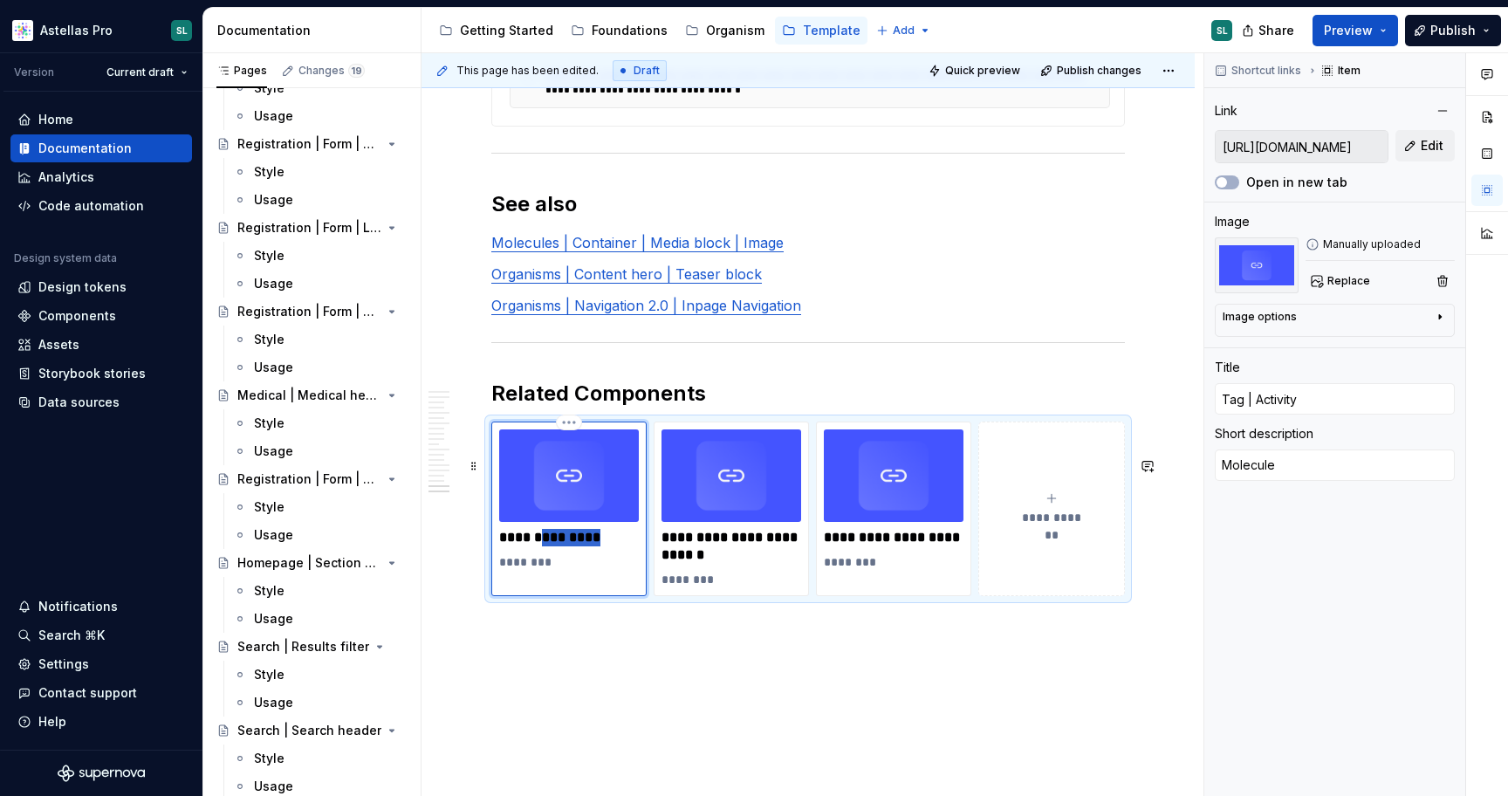
click at [543, 546] on p "**********" at bounding box center [569, 537] width 140 height 17
type textarea "*"
type input "Container | Media block | Image"
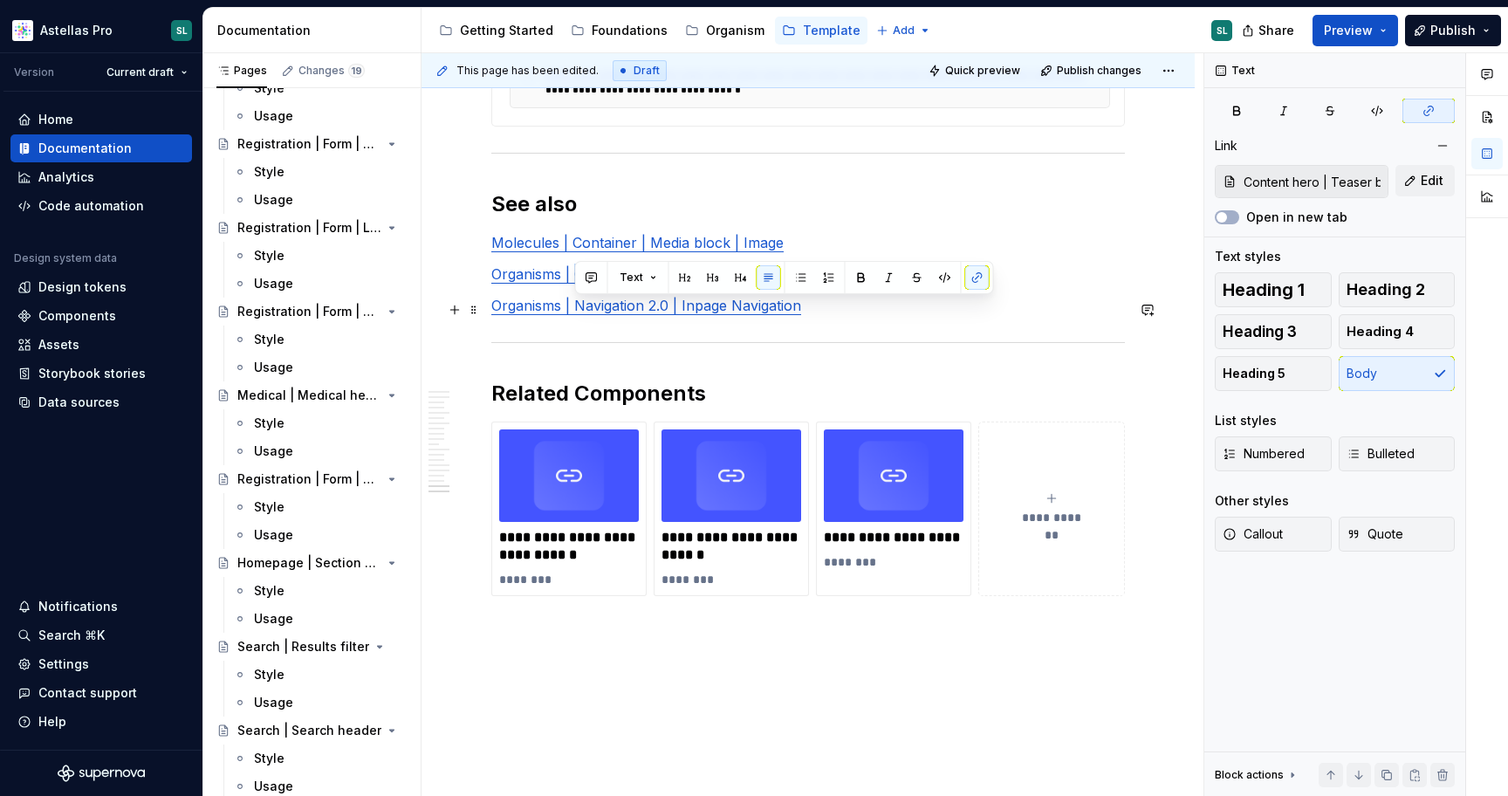
drag, startPoint x: 576, startPoint y: 308, endPoint x: 762, endPoint y: 313, distance: 185.9
click at [762, 284] on p "Organisms | Content hero | Teaser block" at bounding box center [807, 273] width 633 height 21
copy link "Content hero | Teaser block"
click at [692, 564] on p "**********" at bounding box center [731, 546] width 140 height 35
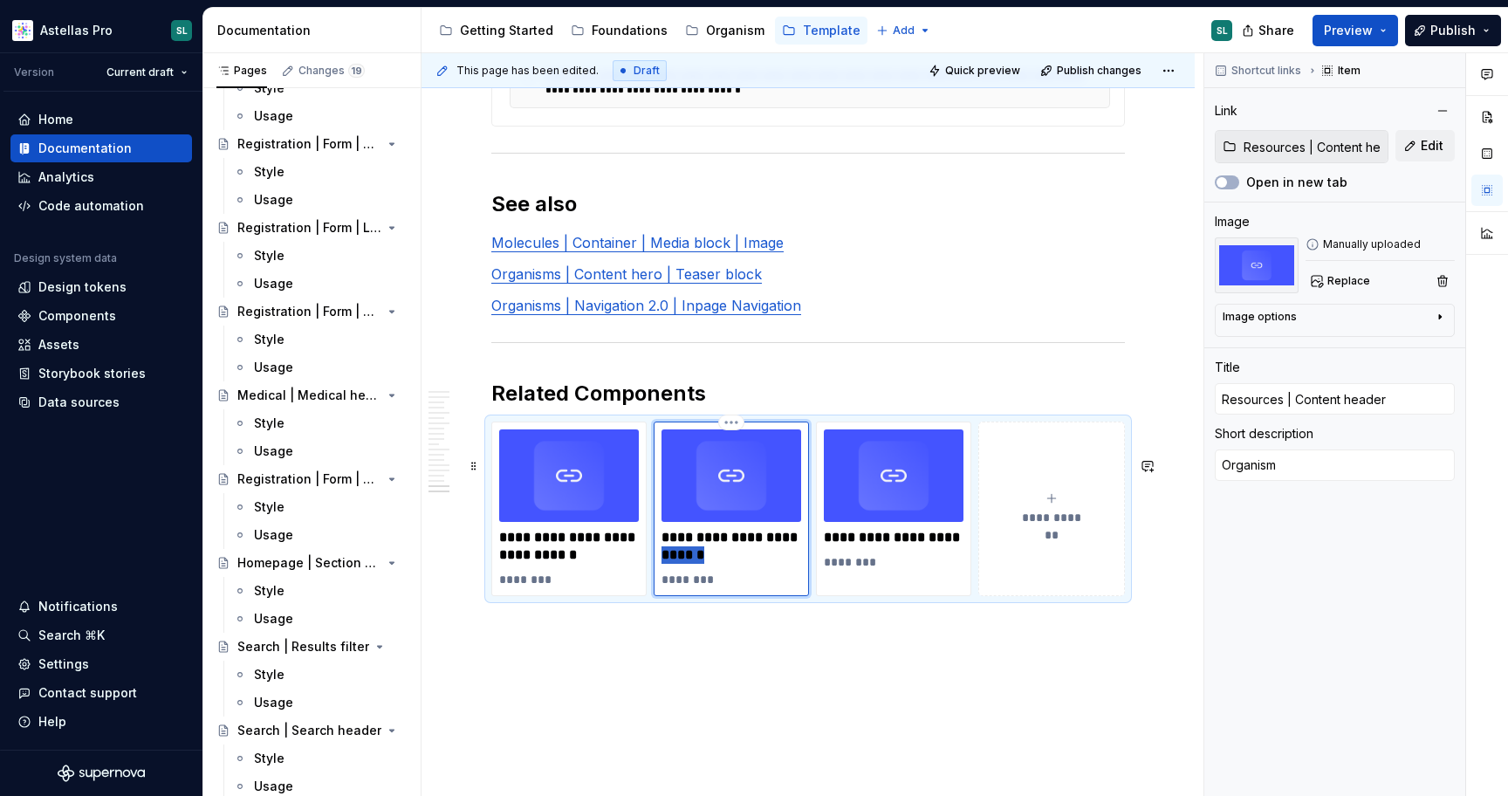
click at [692, 564] on p "**********" at bounding box center [731, 546] width 140 height 35
type textarea "*"
type input "Content hero | Teaser block"
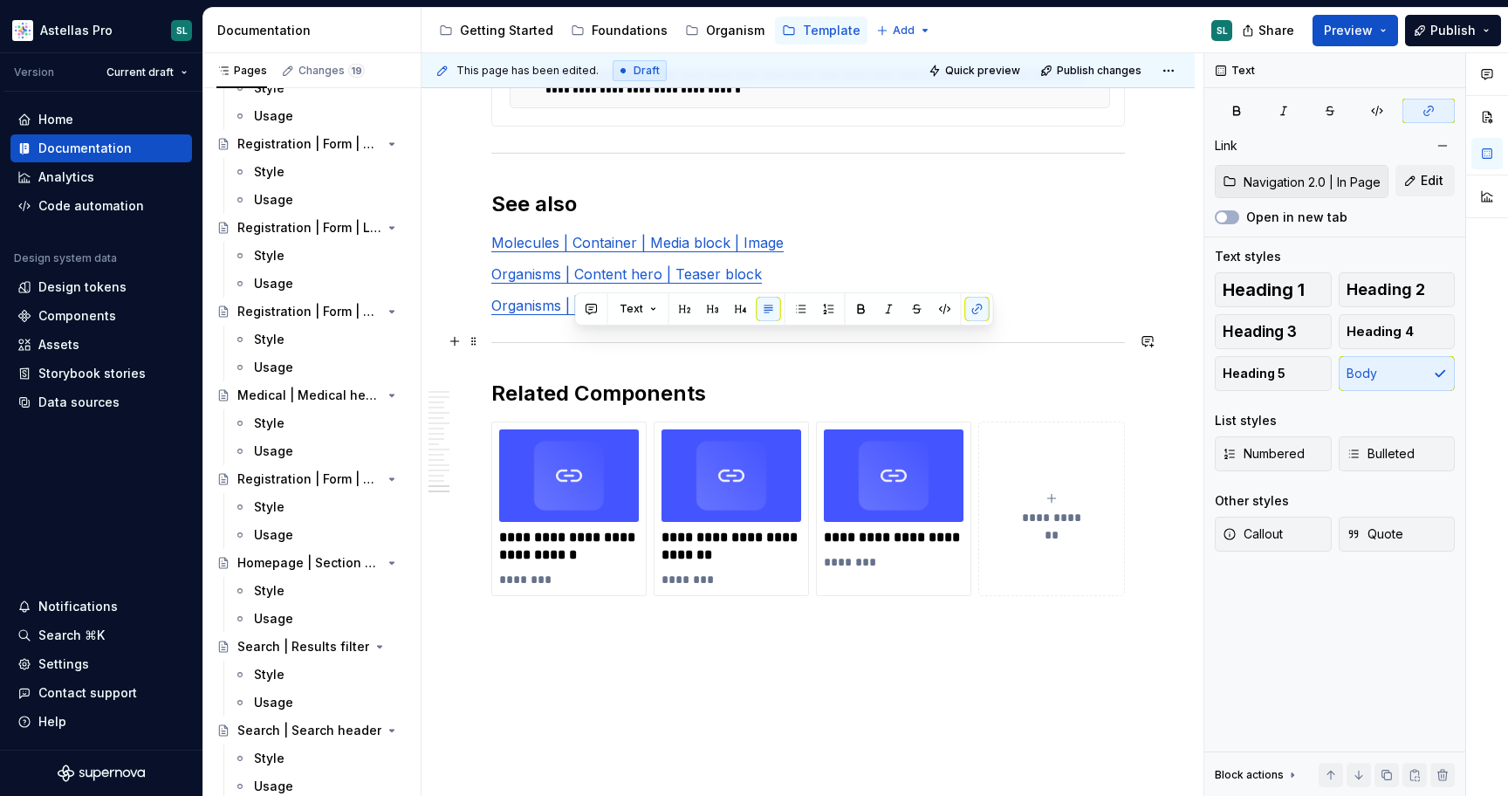
drag, startPoint x: 575, startPoint y: 342, endPoint x: 808, endPoint y: 345, distance: 233.0
click at [808, 316] on p "Organisms | Navigation 2.0 | Inpage Navigation" at bounding box center [807, 305] width 633 height 21
click at [864, 546] on p "**********" at bounding box center [894, 537] width 140 height 17
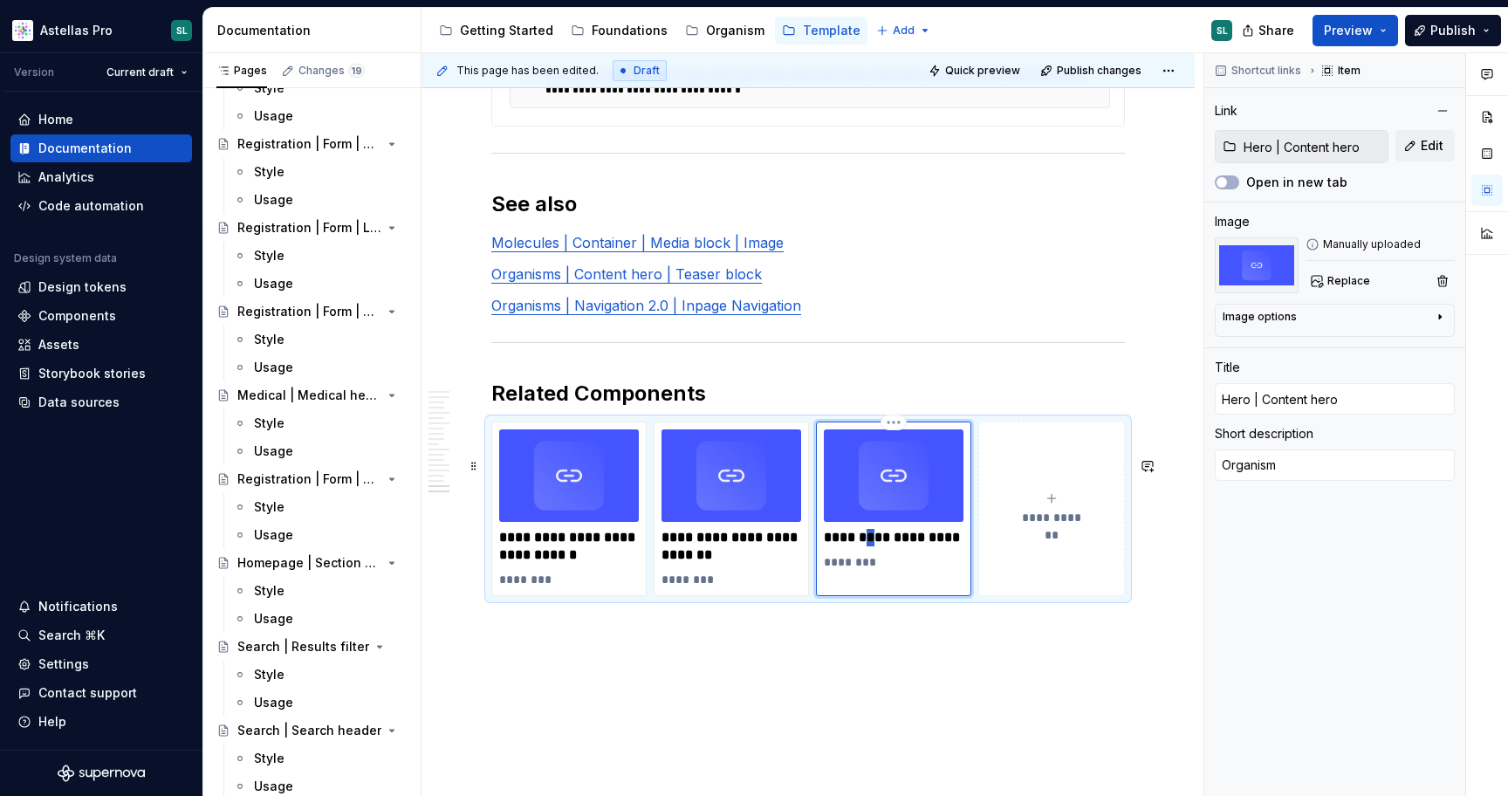
click at [864, 546] on p "**********" at bounding box center [894, 537] width 140 height 17
type textarea "*"
type input "Navigation 2.0 | Inpage Navigation"
click at [576, 523] on img at bounding box center [569, 475] width 140 height 93
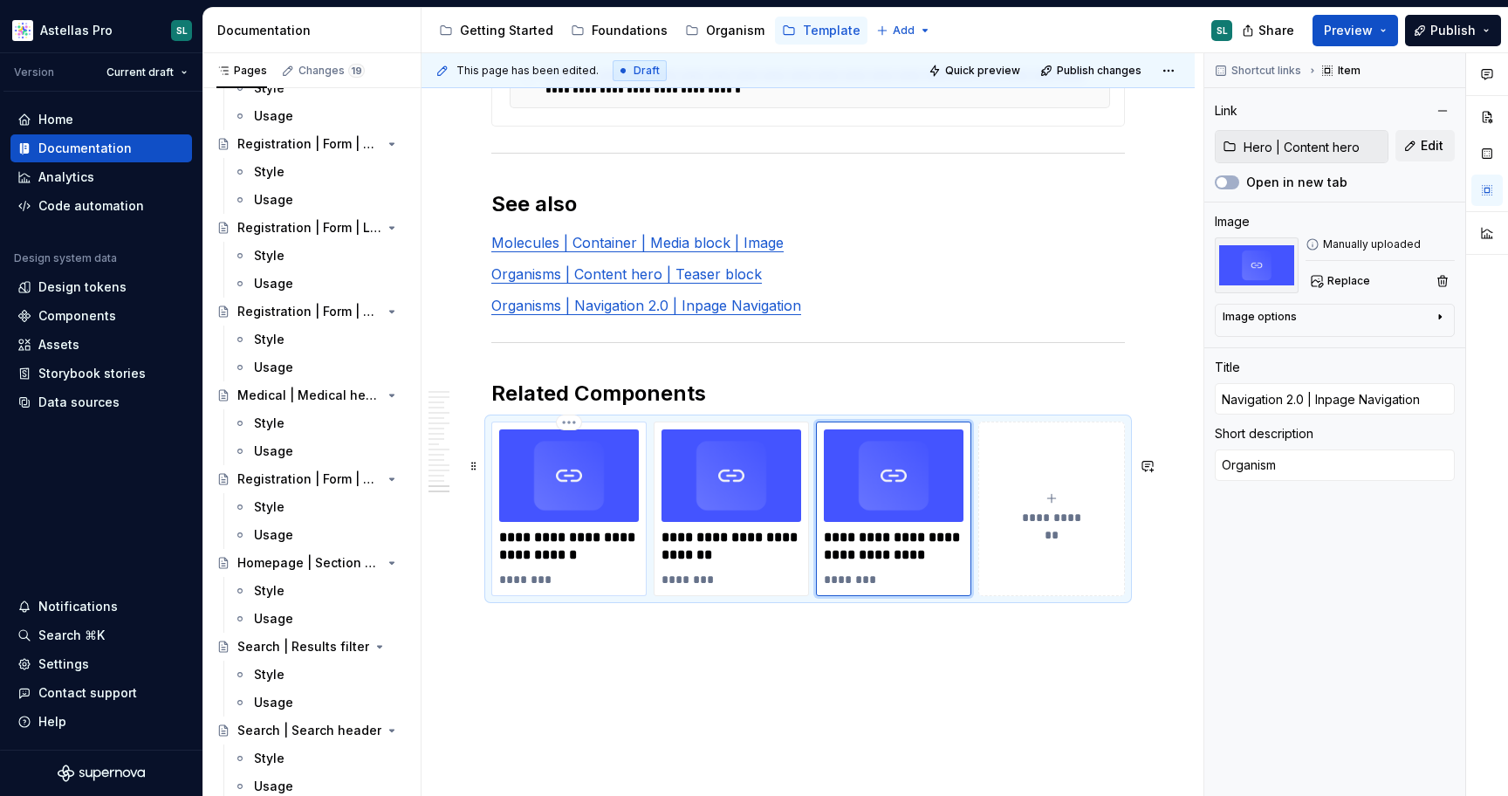
type textarea "*"
type input "https://astellas.supernova-docs.io/latest/atoms/tag-activity/style-vtoC8KDc"
type input "Container | Media block | Image"
type textarea "Molecule"
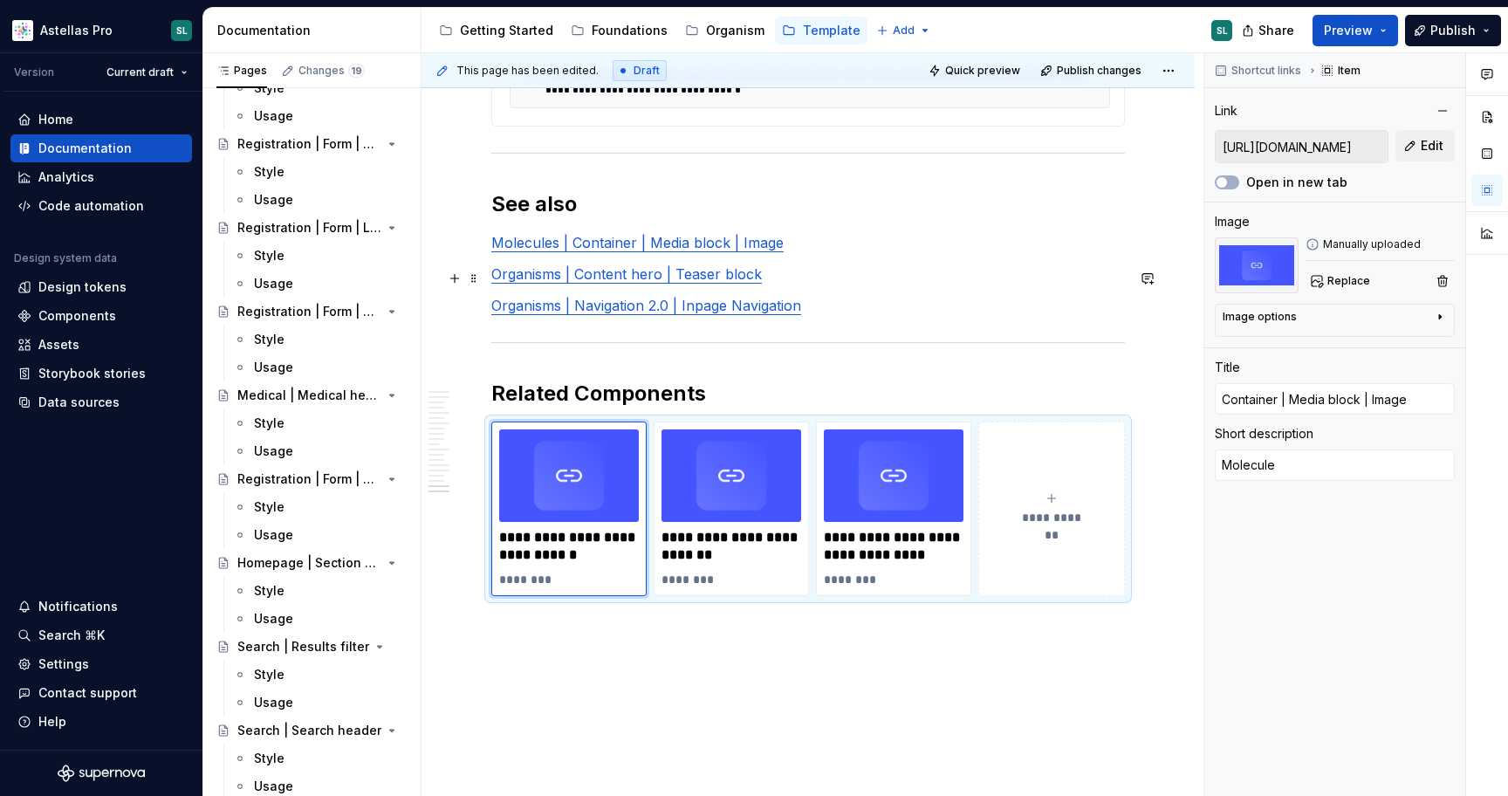
click at [678, 251] on link "Molecules | Container | Media block | Image" at bounding box center [637, 242] width 292 height 17
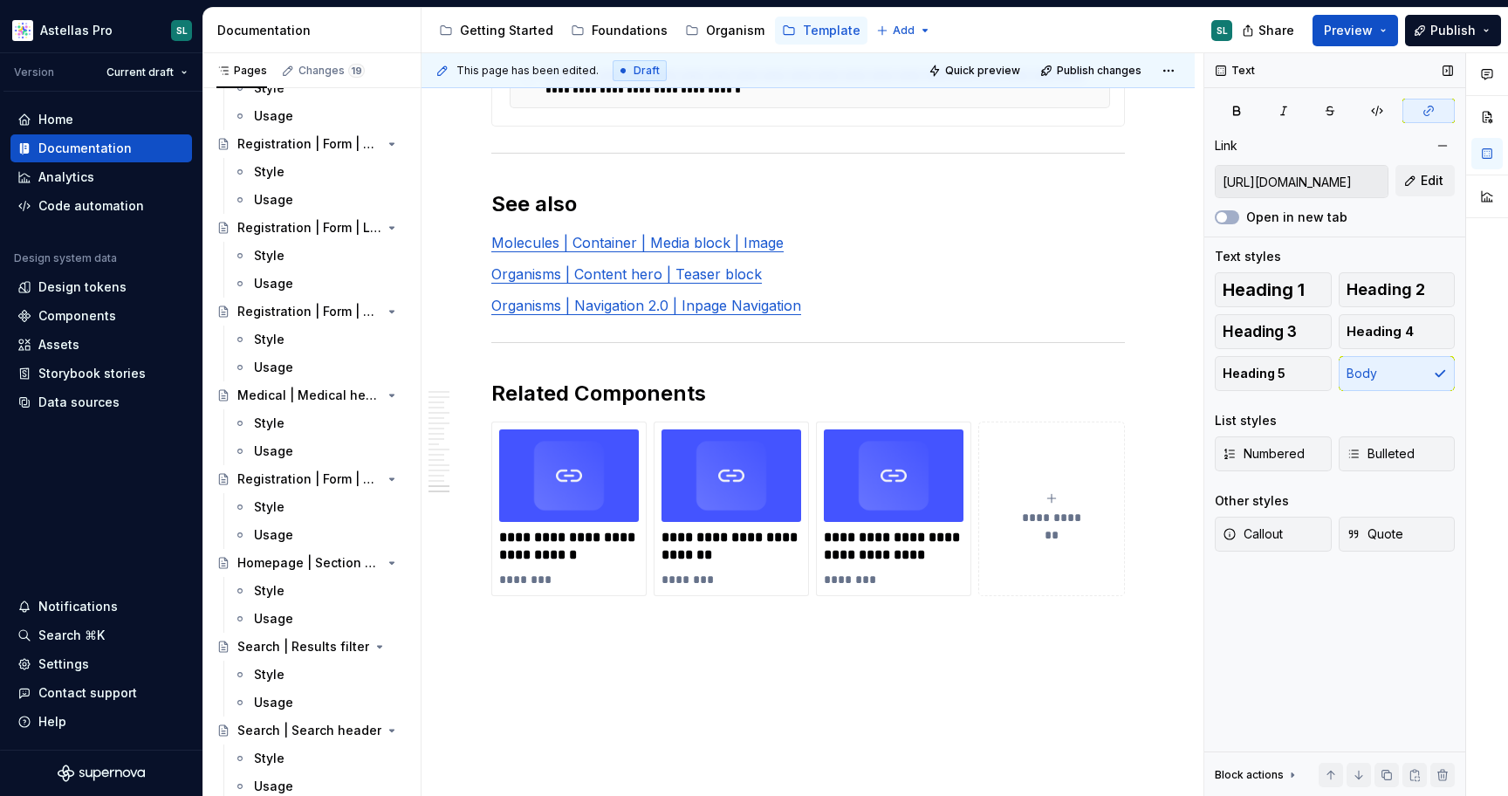
click at [1315, 180] on input "https://astellas.supernova-docs.io/latest/molecules/container-media-block-image…" at bounding box center [1301, 181] width 172 height 31
click at [582, 589] on div "**********" at bounding box center [569, 509] width 140 height 160
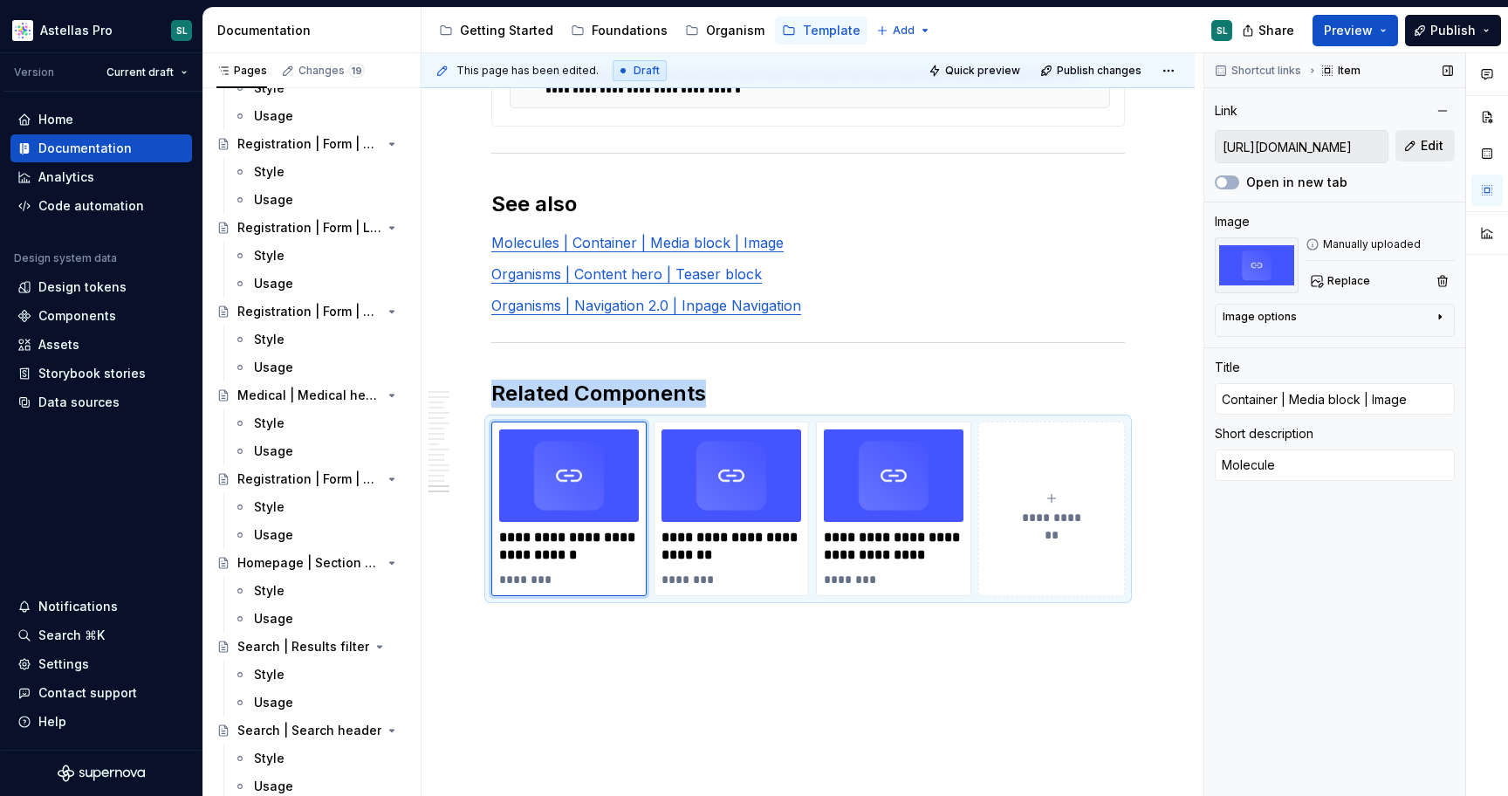
click at [1419, 141] on button "Edit" at bounding box center [1424, 145] width 59 height 31
type textarea "*"
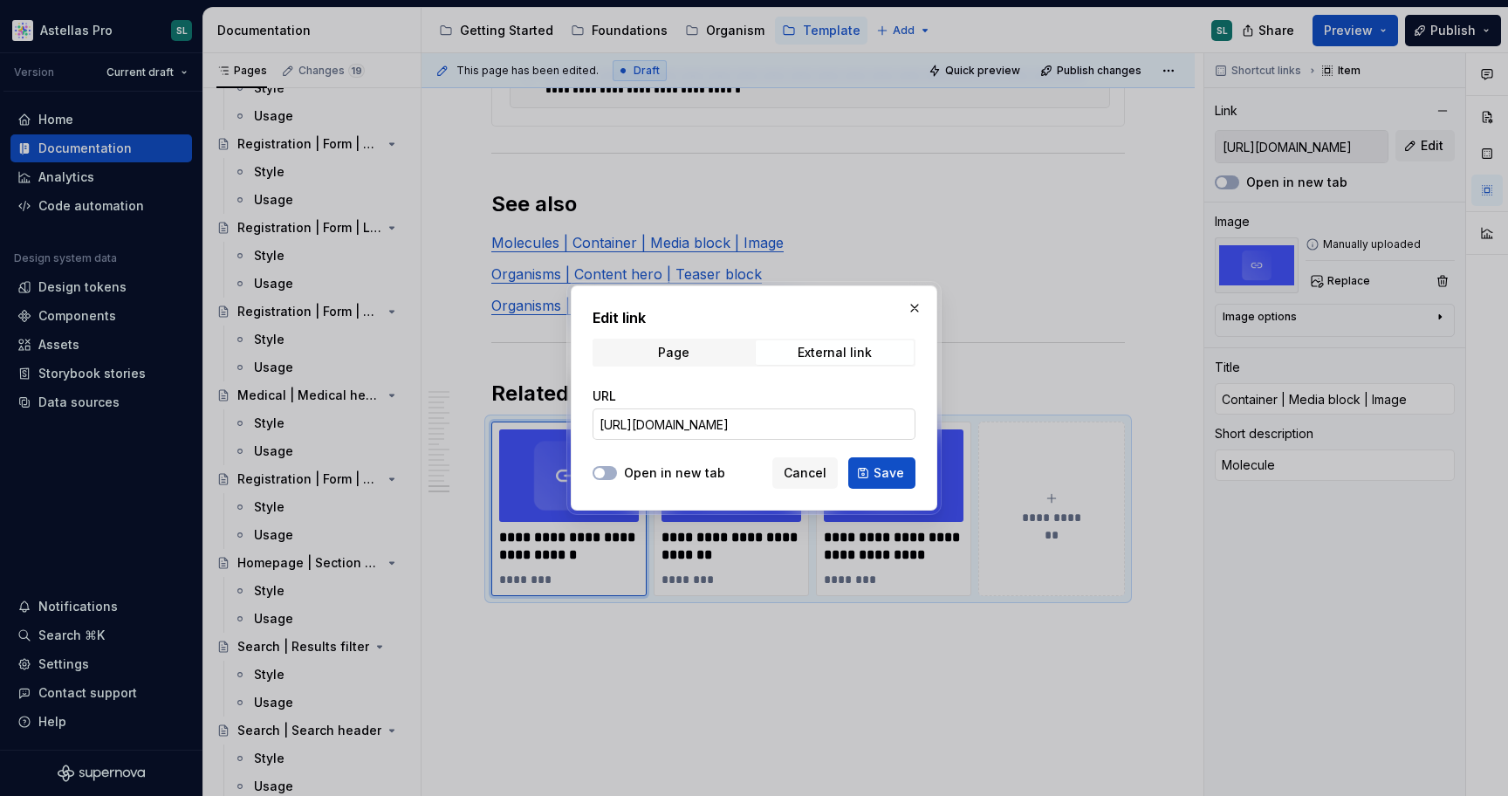
click at [886, 424] on input "https://astellas.supernova-docs.io/latest/atoms/tag-activity/style-vtoC8KDc" at bounding box center [753, 423] width 323 height 31
paste input "molecules/container-media-block-image/style-TZi479JT"
type input "https://astellas.supernova-docs.io/latest/molecules/container-media-block-image…"
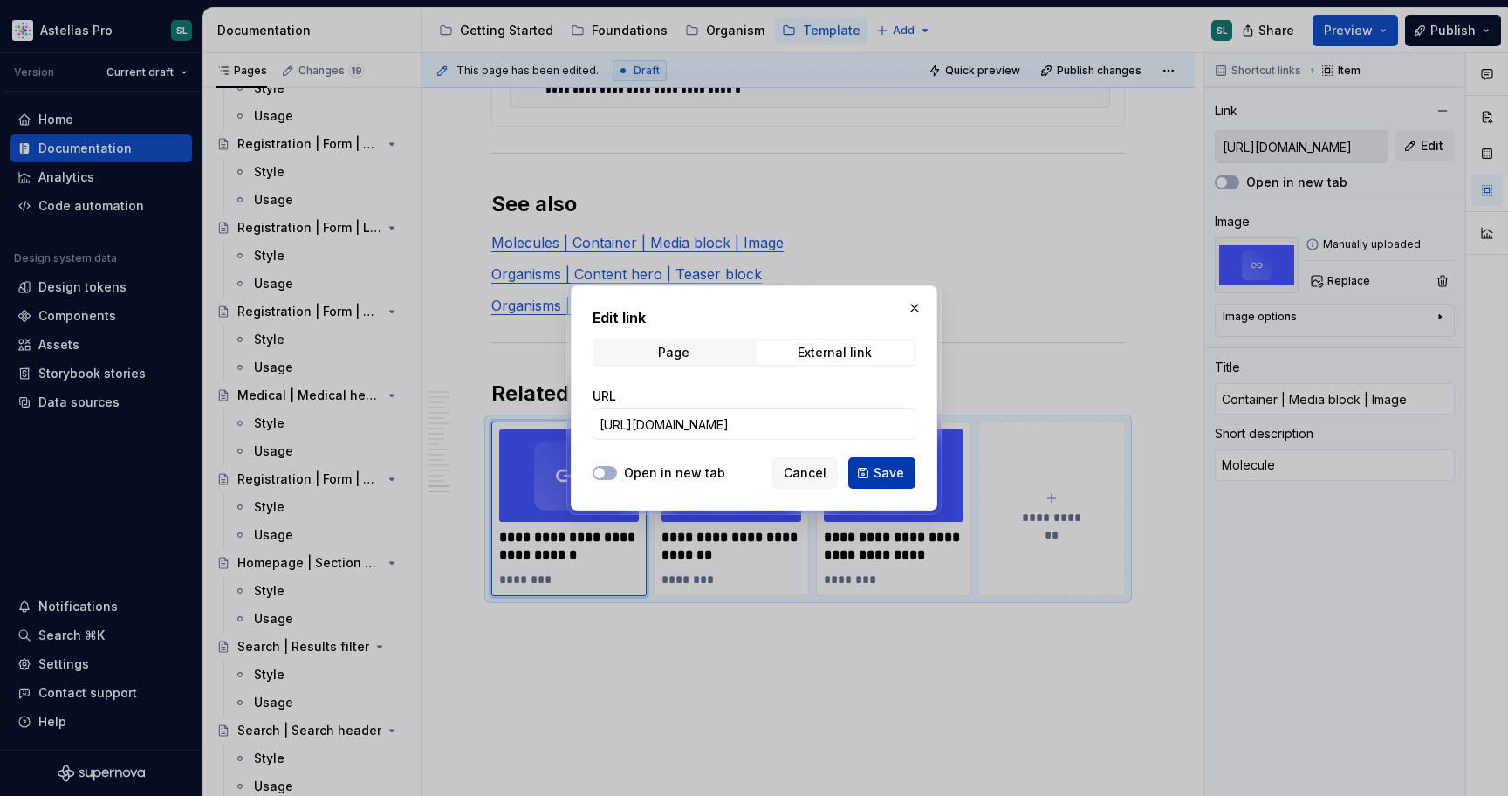
click at [887, 477] on span "Save" at bounding box center [888, 472] width 31 height 17
type textarea "*"
type input "https://astellas.supernova-docs.io/latest/molecules/container-media-block-image…"
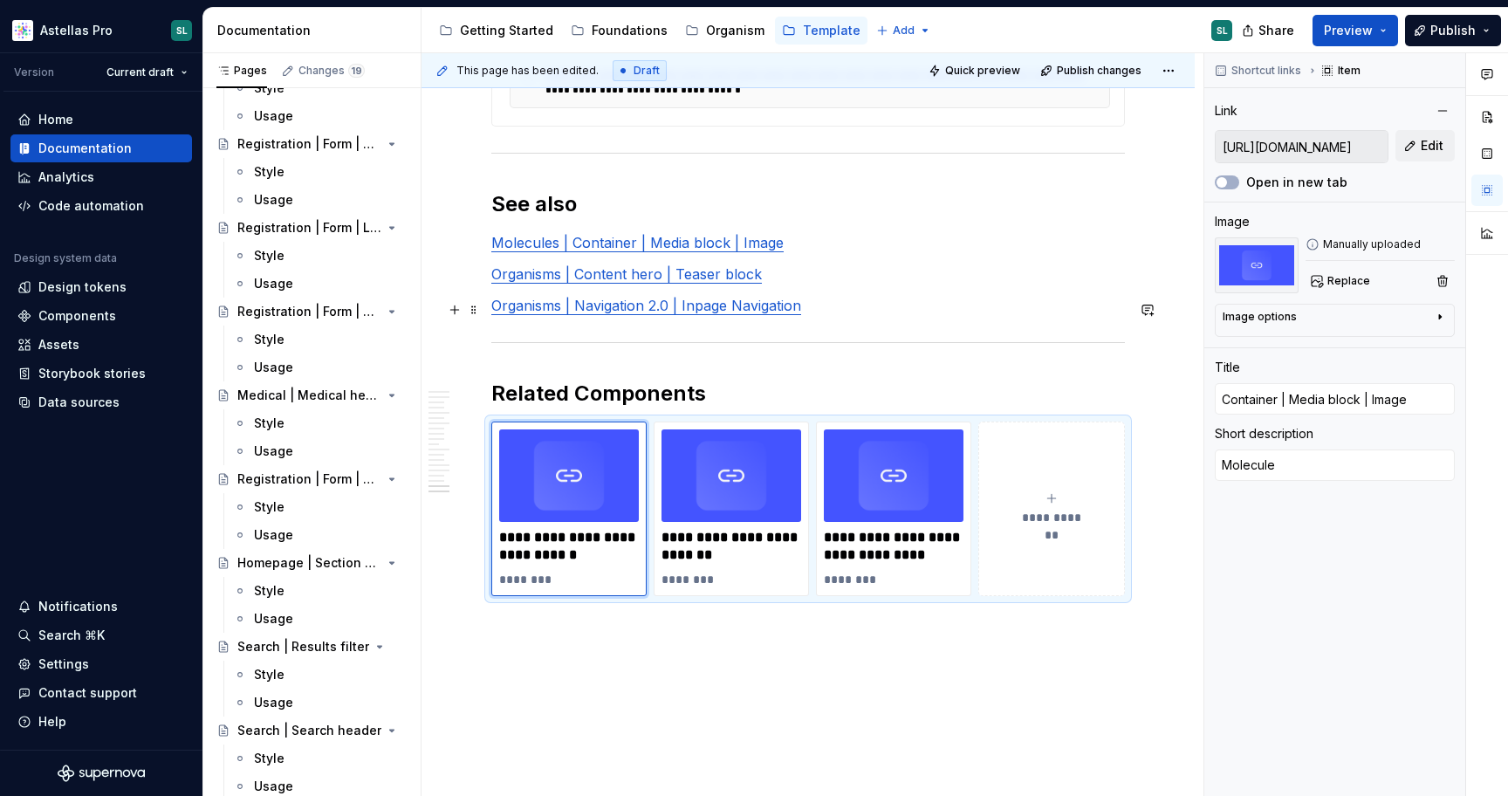
click at [701, 283] on link "Organisms | Content hero | Teaser block" at bounding box center [626, 273] width 270 height 17
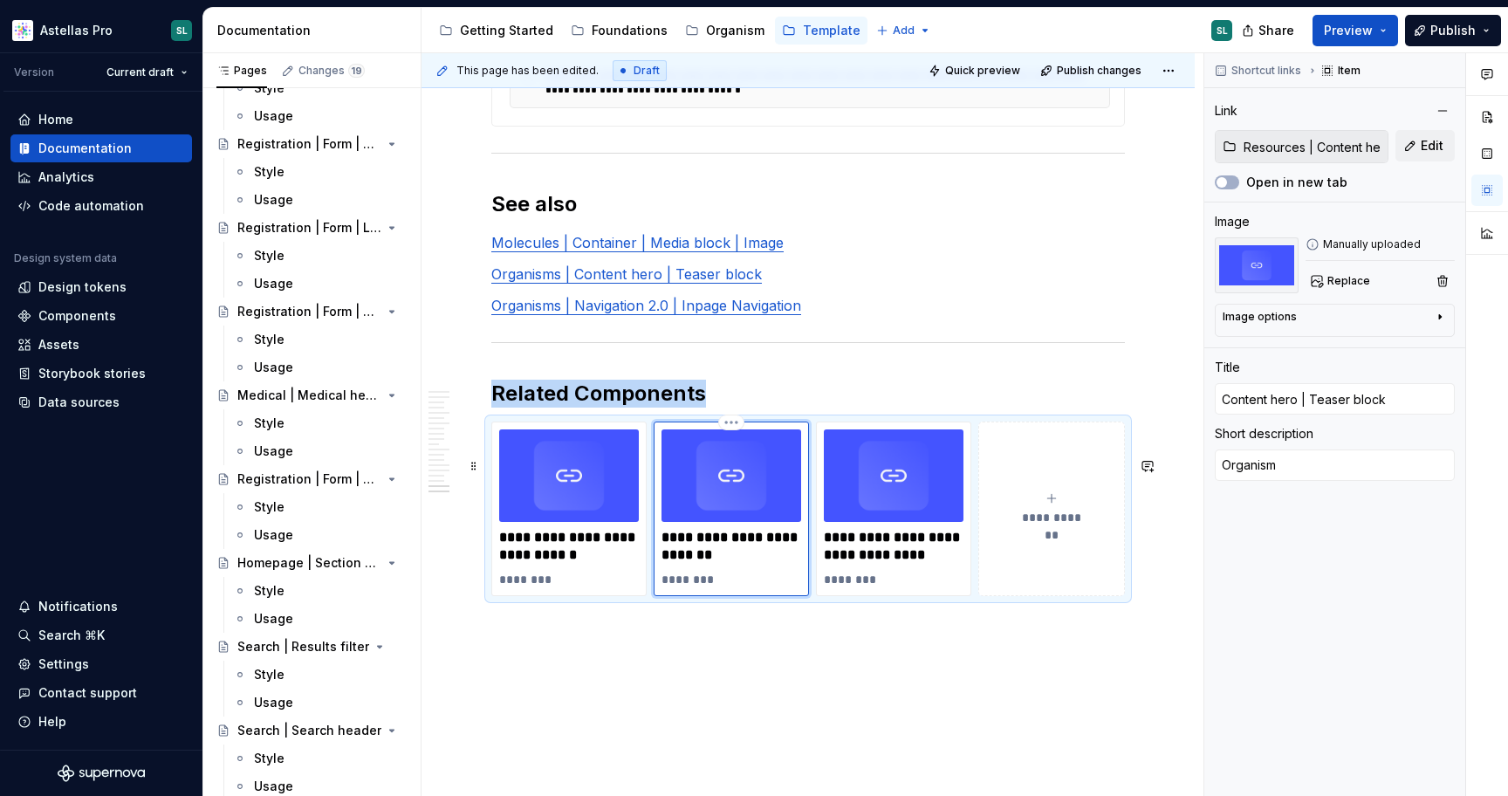
click at [717, 558] on div "**********" at bounding box center [731, 509] width 140 height 160
click at [1420, 135] on button "Edit" at bounding box center [1424, 145] width 59 height 31
type textarea "*"
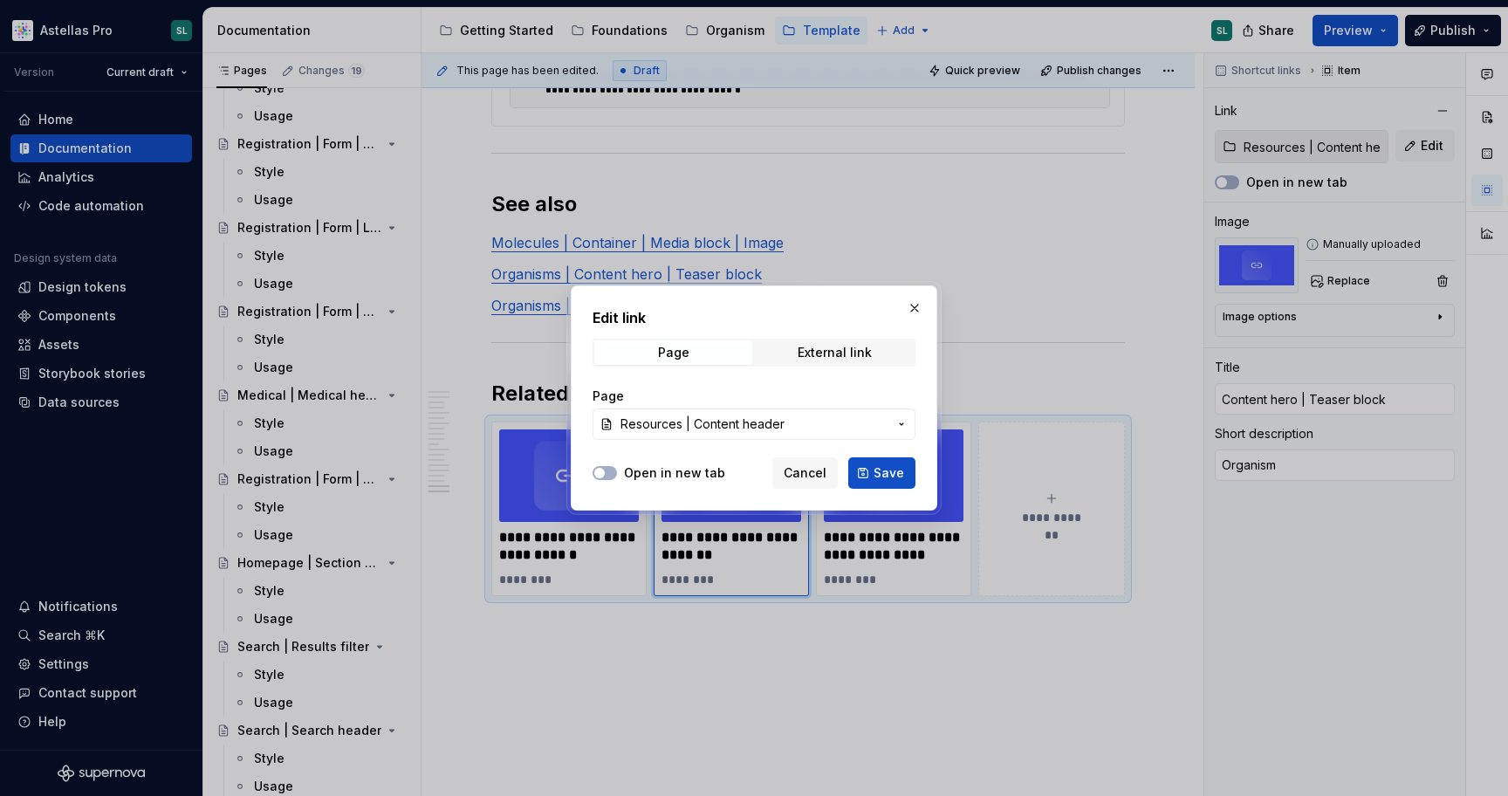
click at [848, 429] on span "Resources | Content header" at bounding box center [753, 423] width 267 height 17
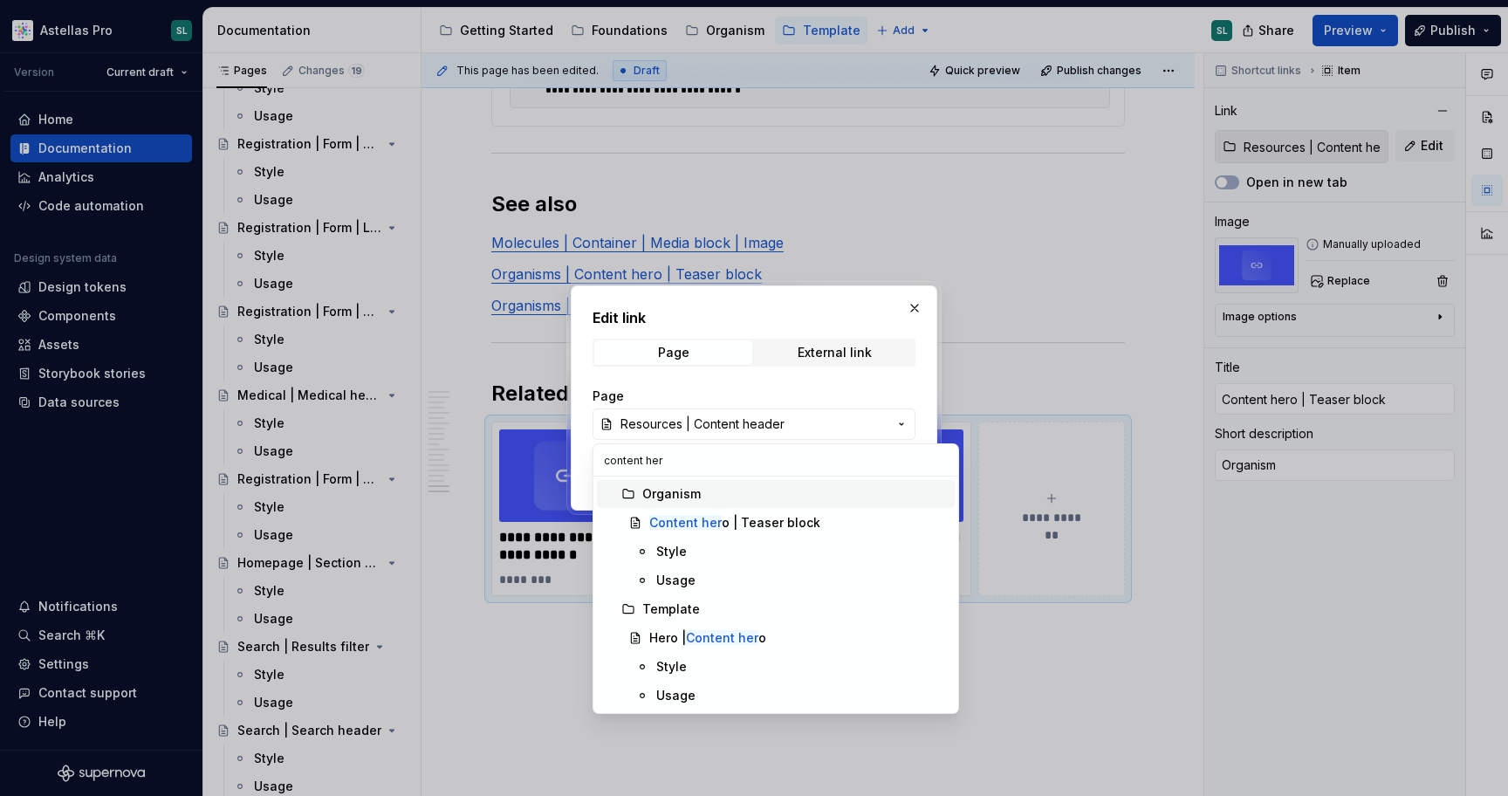
type input "content hero"
click at [814, 524] on div "Content hero | Teaser block" at bounding box center [798, 522] width 298 height 17
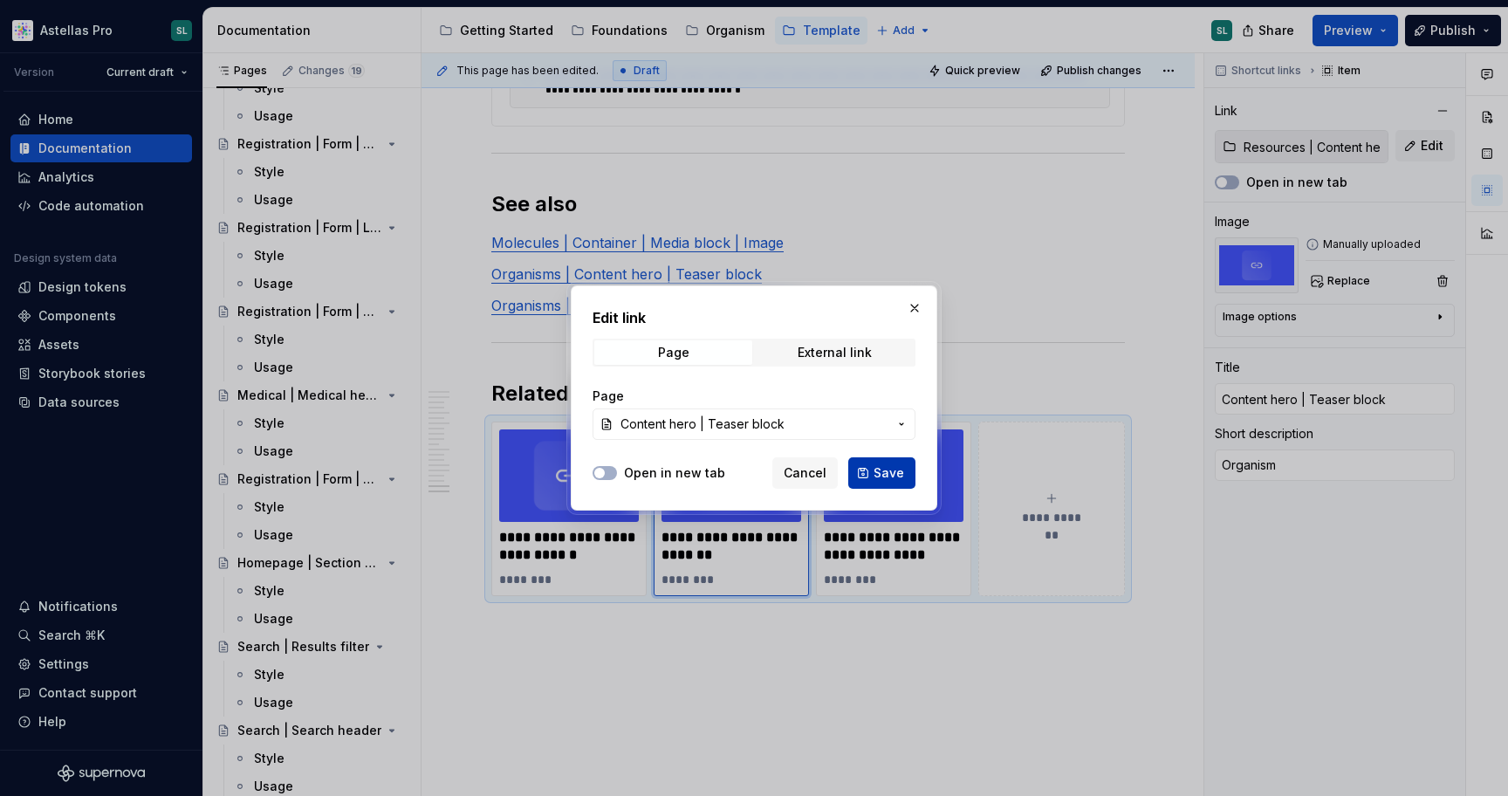
click at [892, 465] on span "Save" at bounding box center [888, 472] width 31 height 17
type textarea "*"
type input "Content hero | Teaser block"
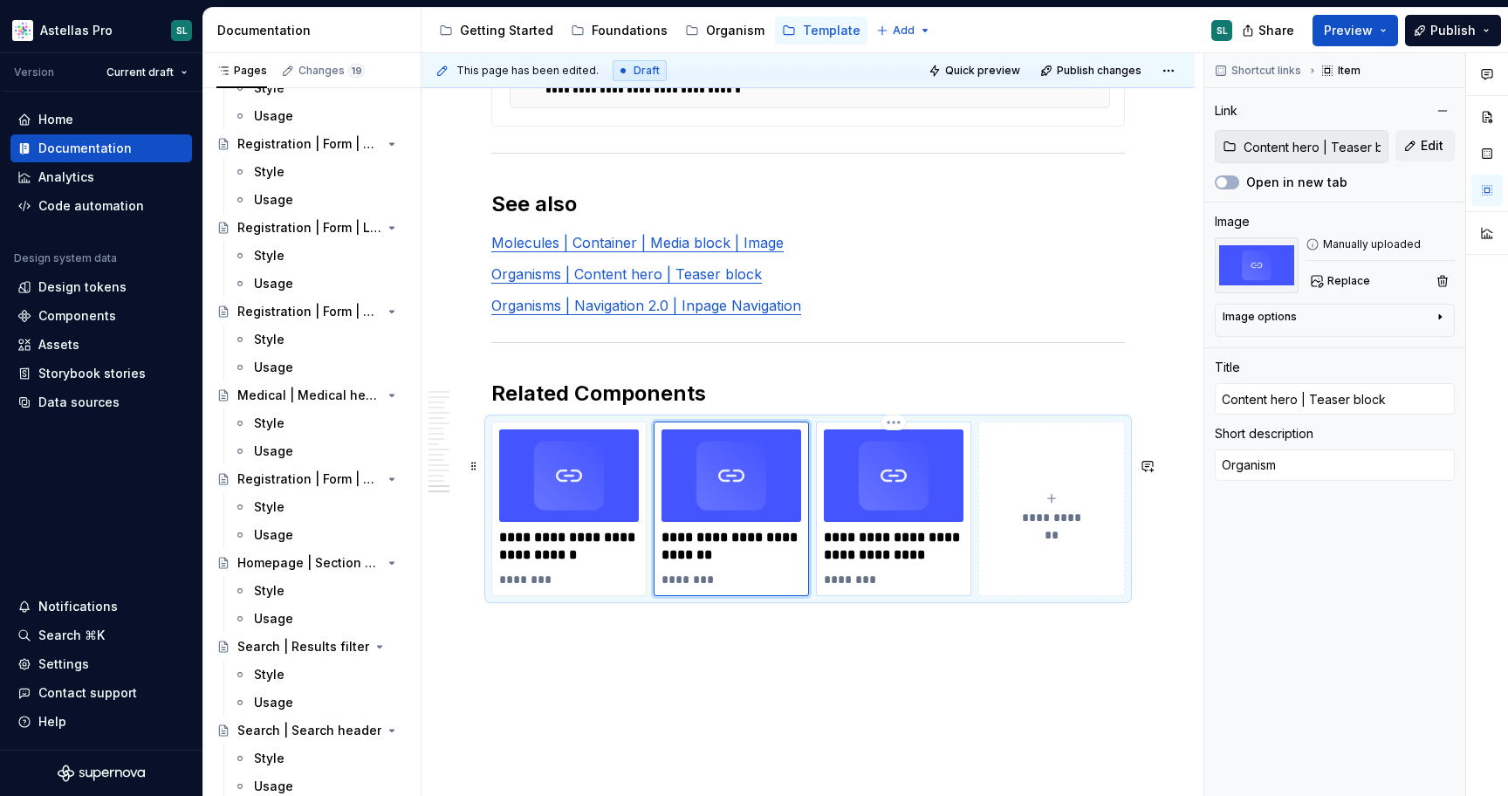
click at [925, 564] on p "**********" at bounding box center [894, 546] width 140 height 35
type textarea "*"
type input "Hero | Content hero"
type input "Navigation 2.0 | Inpage Navigation"
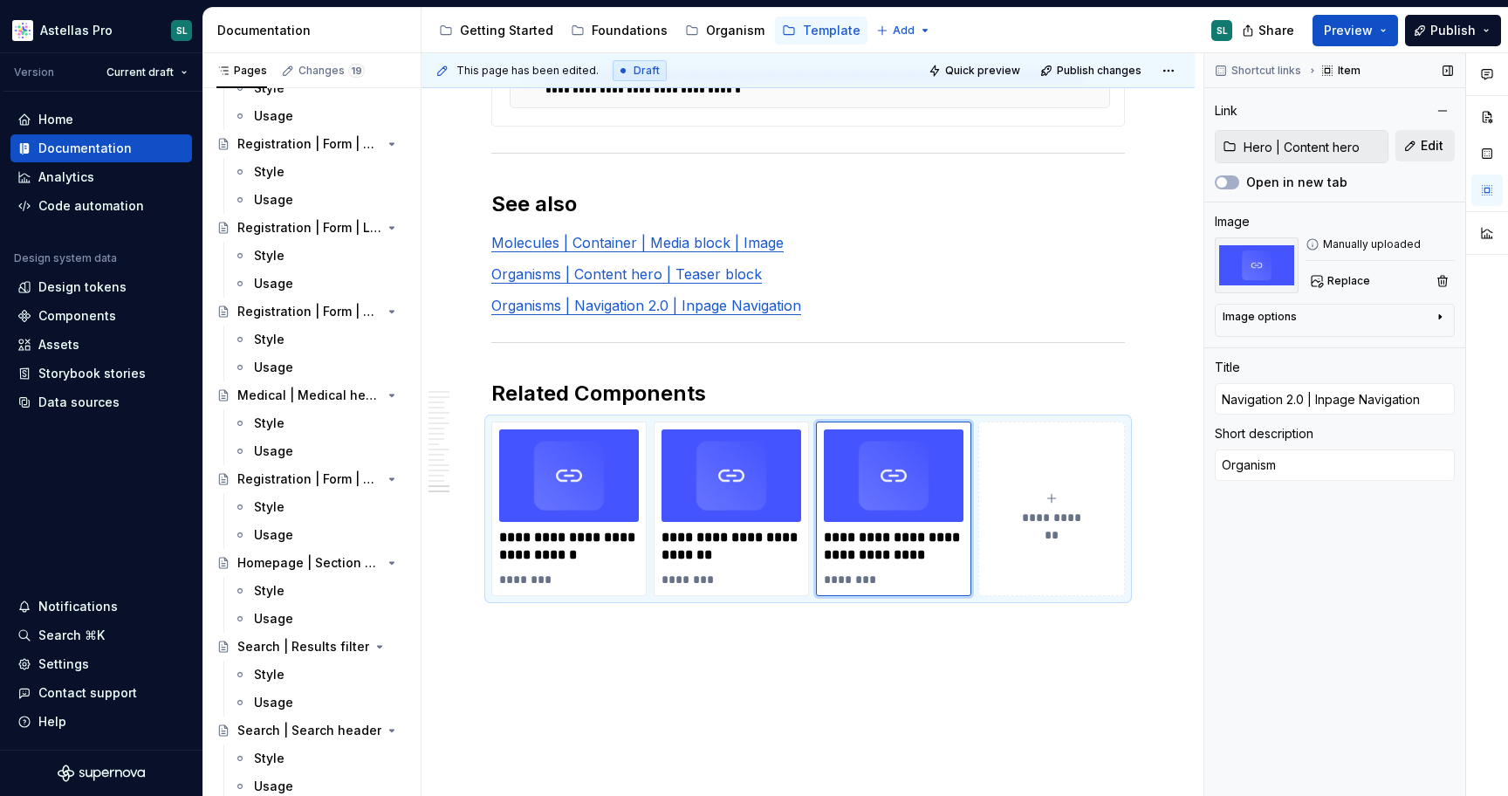
click at [1416, 150] on button "Edit" at bounding box center [1424, 145] width 59 height 31
type textarea "*"
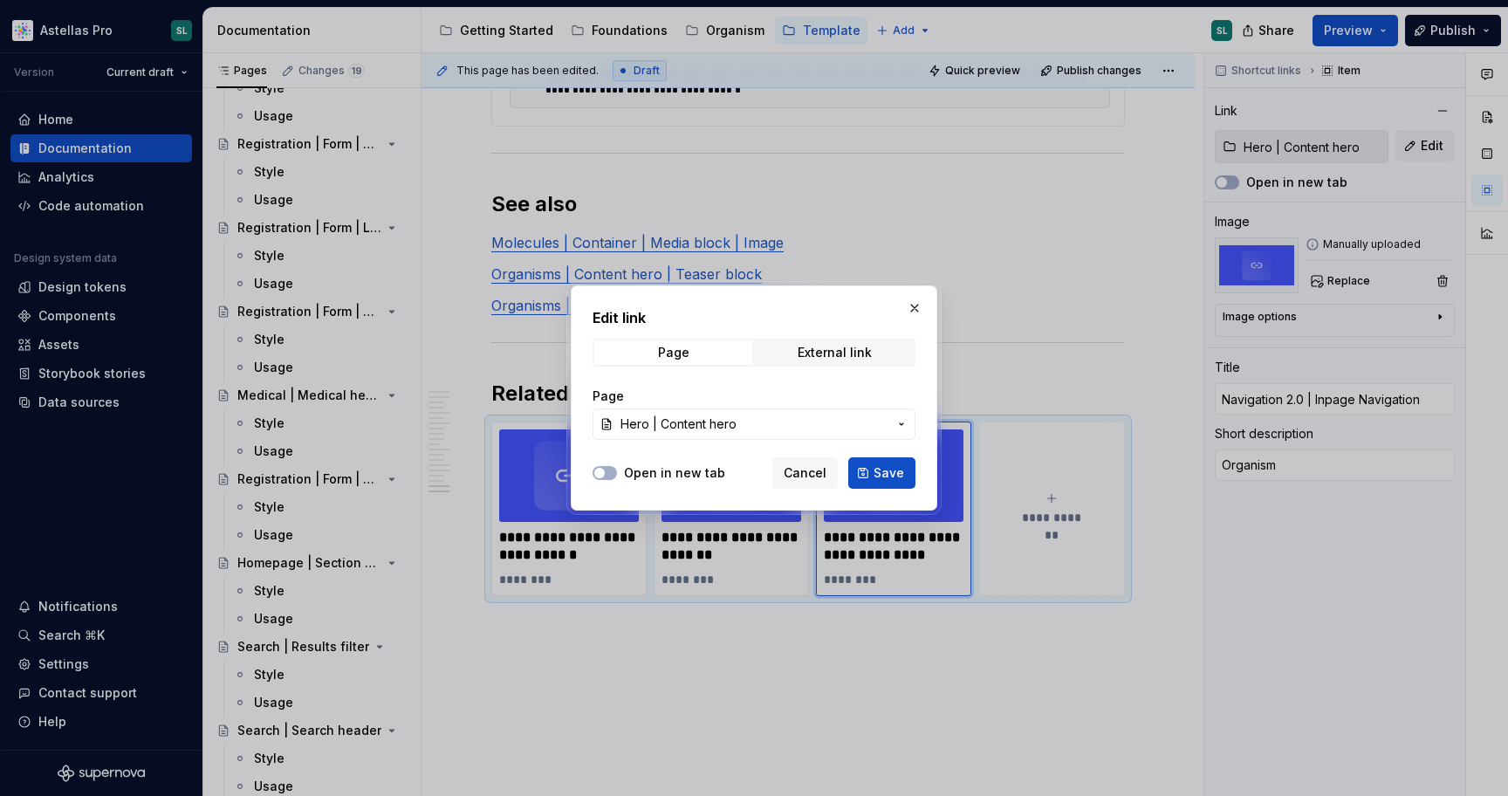
click at [713, 415] on span "Hero | Content hero" at bounding box center [678, 423] width 116 height 17
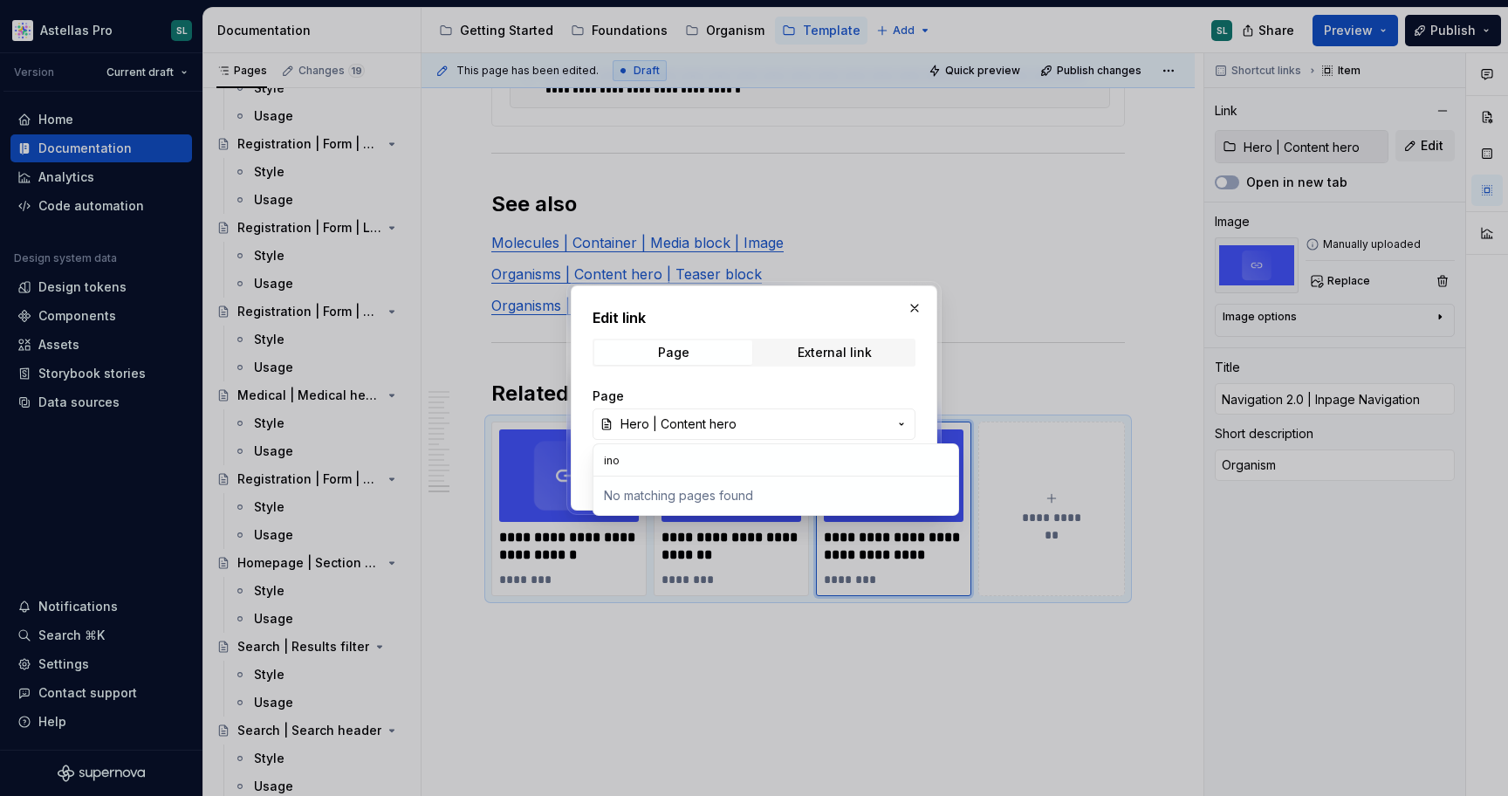
type input "in"
type textarea "*"
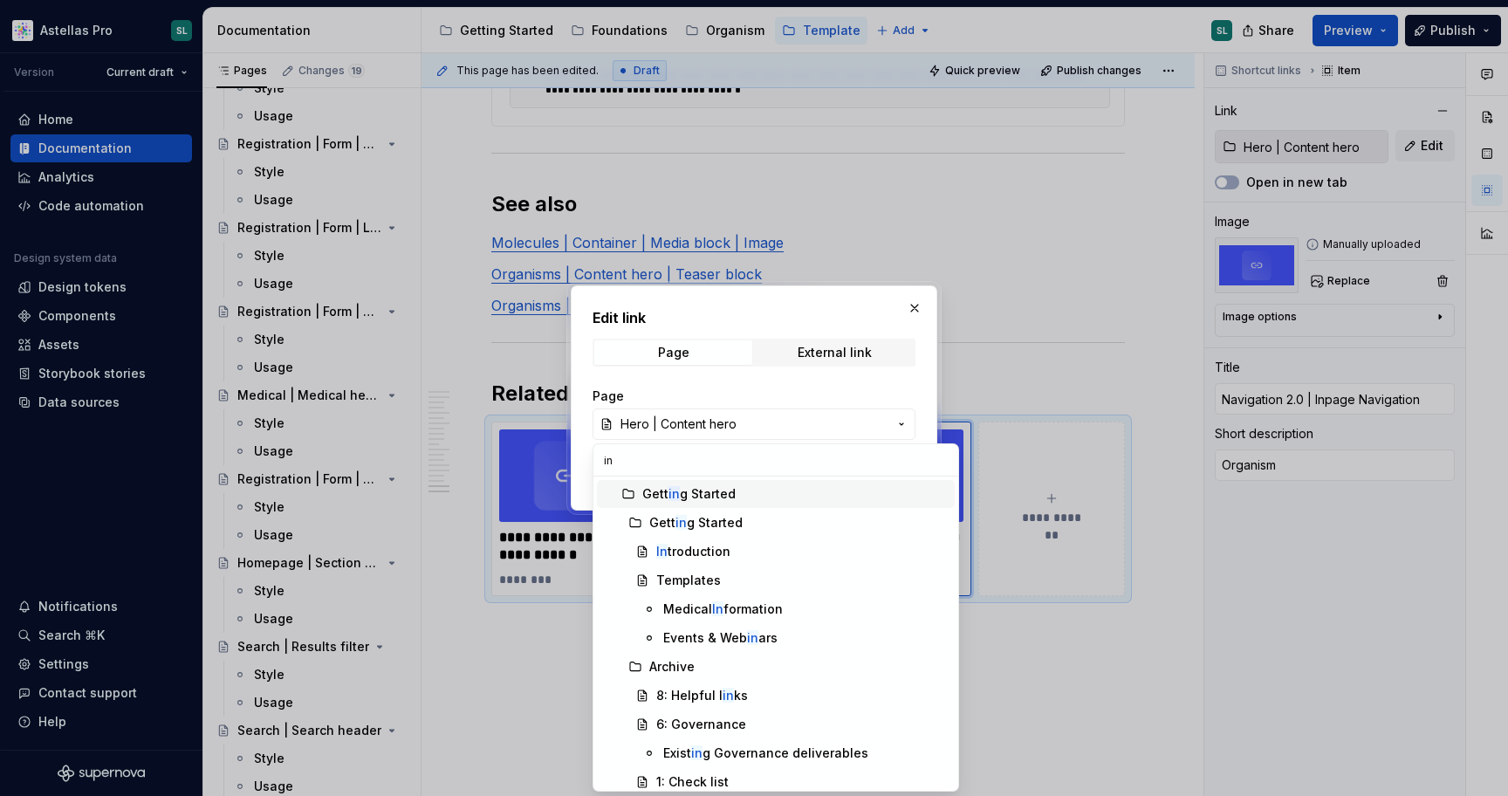
type input "i"
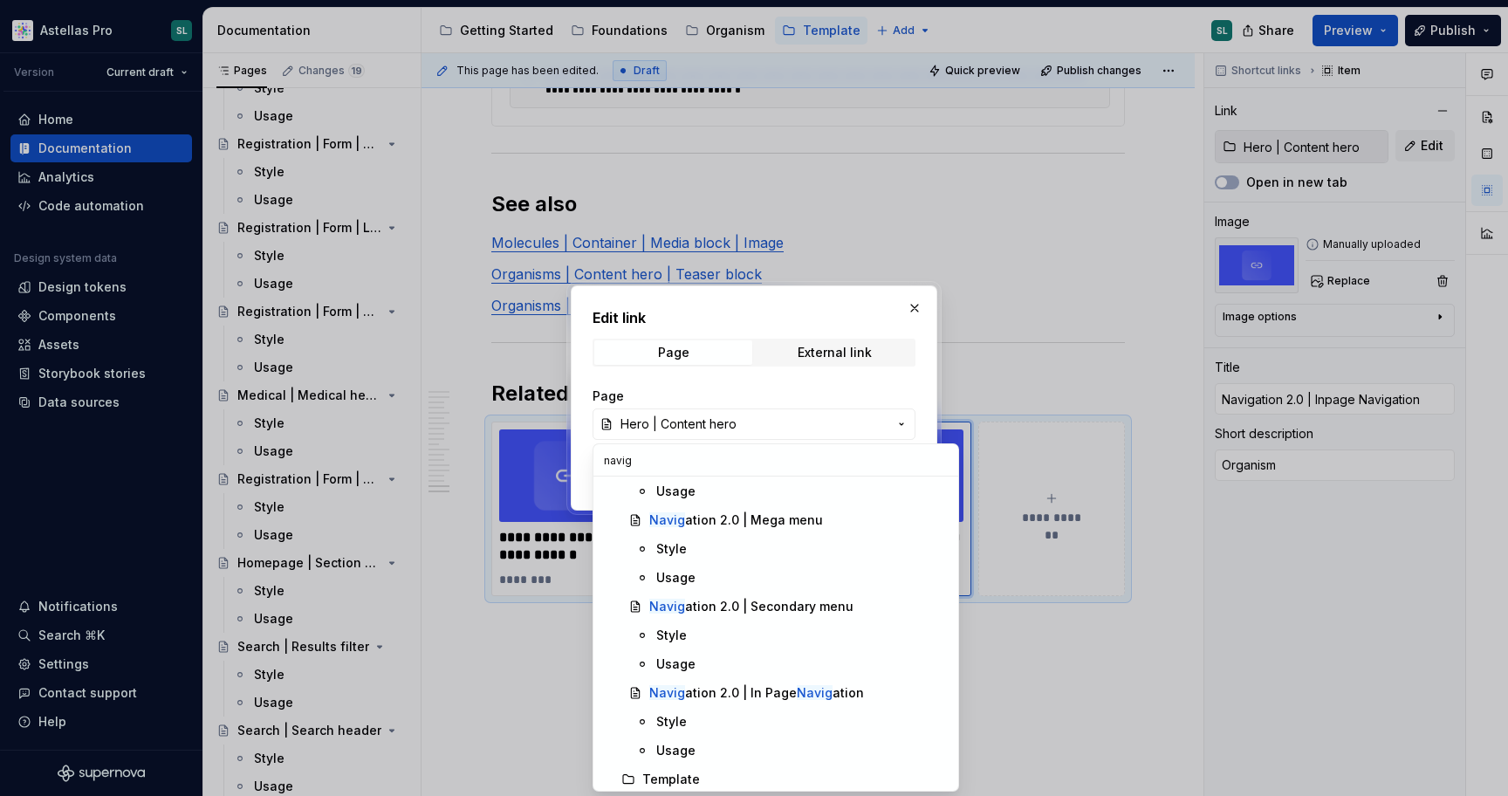
scroll to position [292, 0]
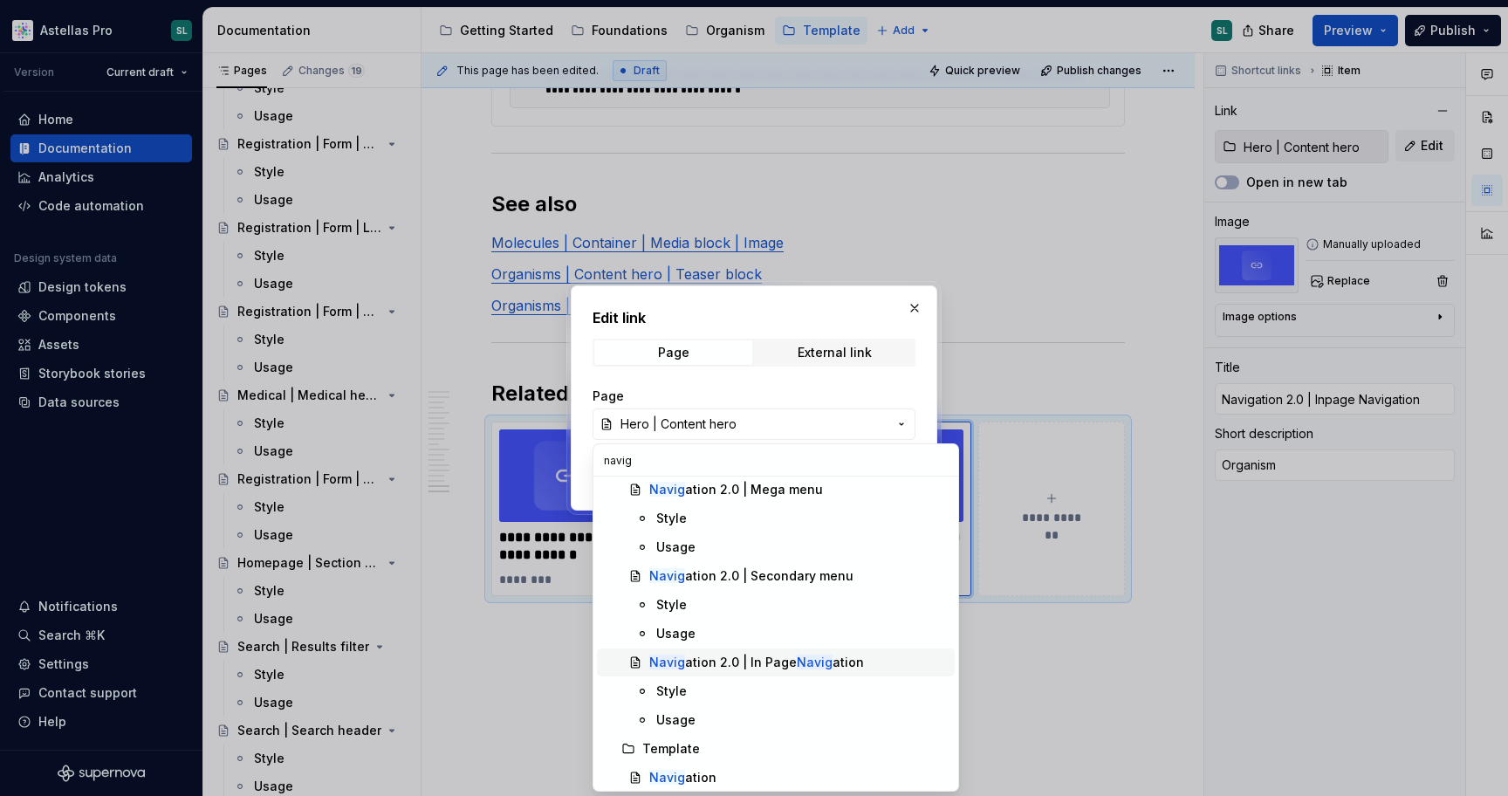
type input "navig"
click at [763, 660] on div "Navig ation 2.0 | In Page Navig ation" at bounding box center [756, 661] width 215 height 17
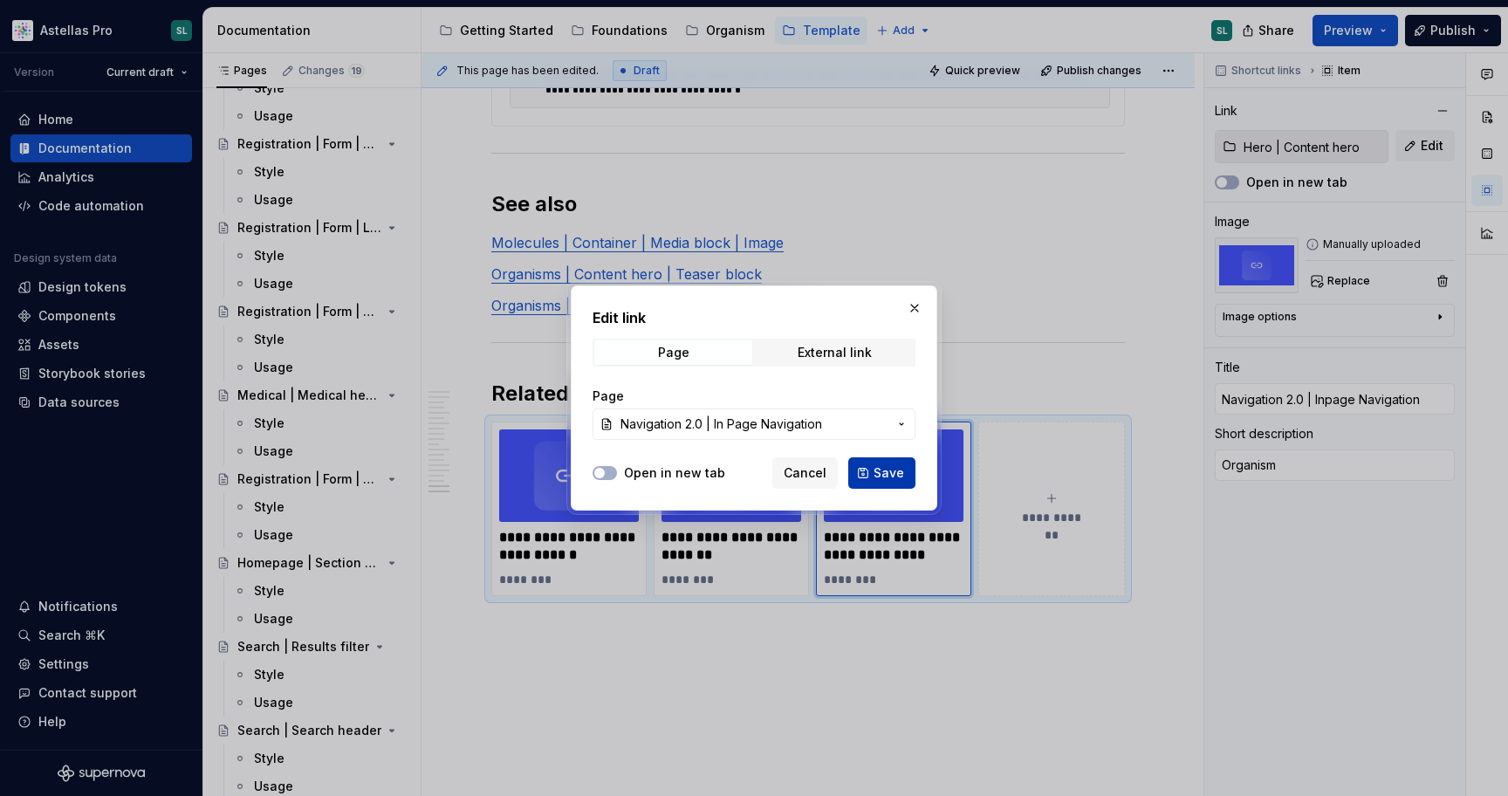
click at [886, 473] on span "Save" at bounding box center [888, 472] width 31 height 17
type textarea "*"
type input "Navigation 2.0 | In Page Navigation"
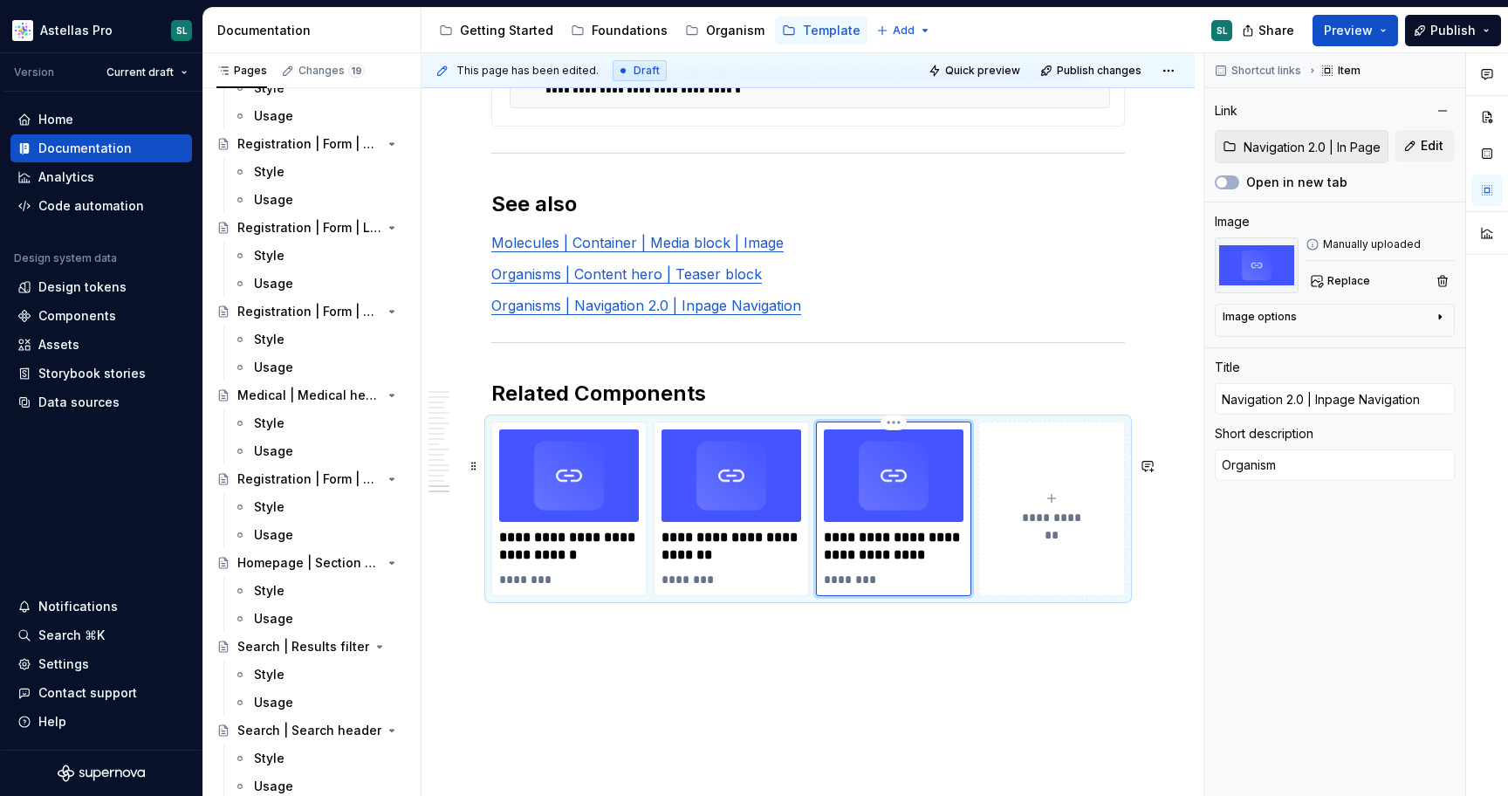
click at [841, 564] on p "**********" at bounding box center [894, 546] width 140 height 35
type textarea "*"
type input "Navigation 2.0 | Inage Navigation"
type textarea "*"
type input "Navigation 2.0 | In age Navigation"
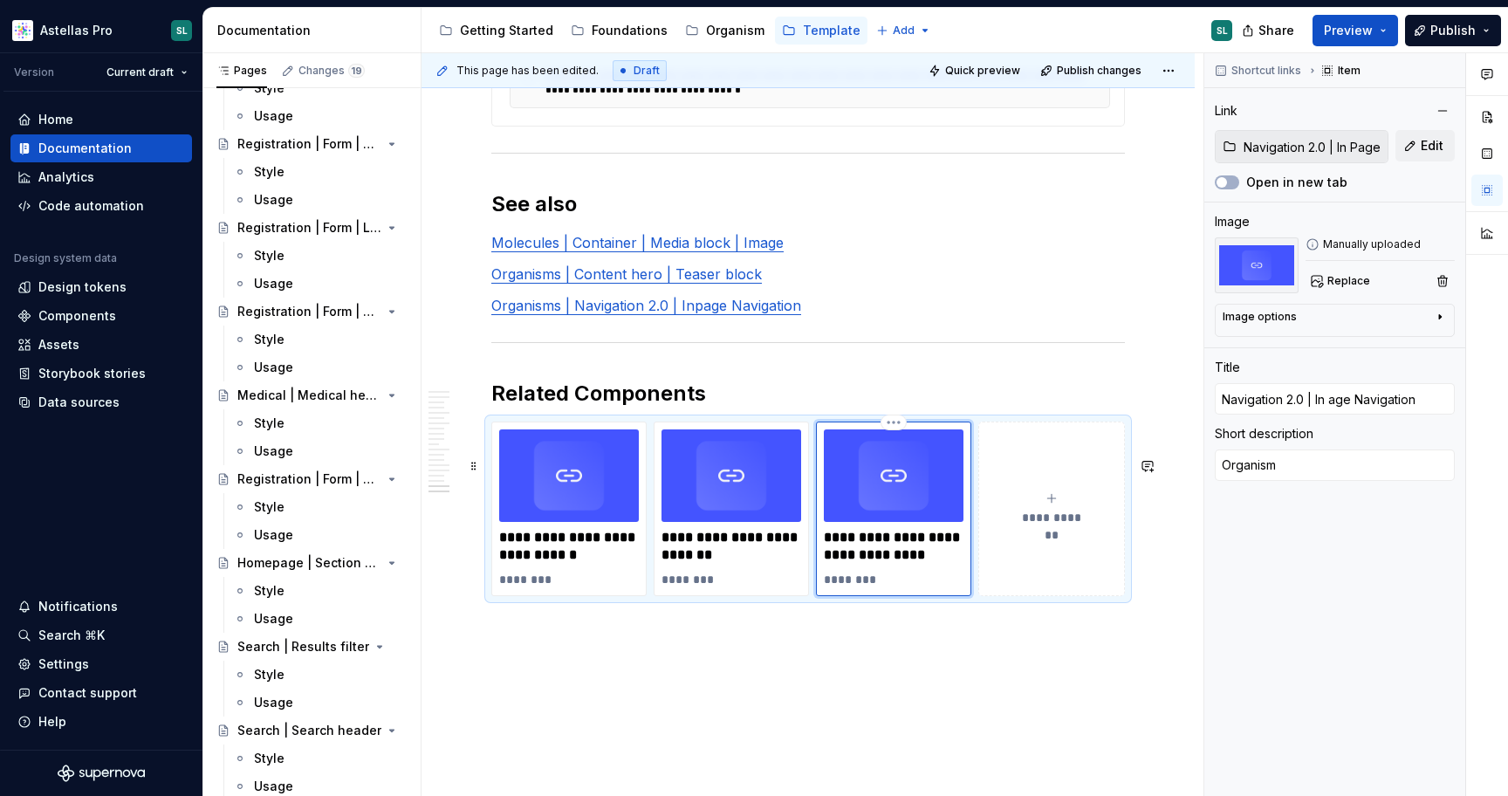
type textarea "*"
type input "Navigation 2.0 | In Page Navigation"
click at [698, 314] on link "Organisms | Navigation 2.0 | Inpage Navigation" at bounding box center [646, 305] width 310 height 17
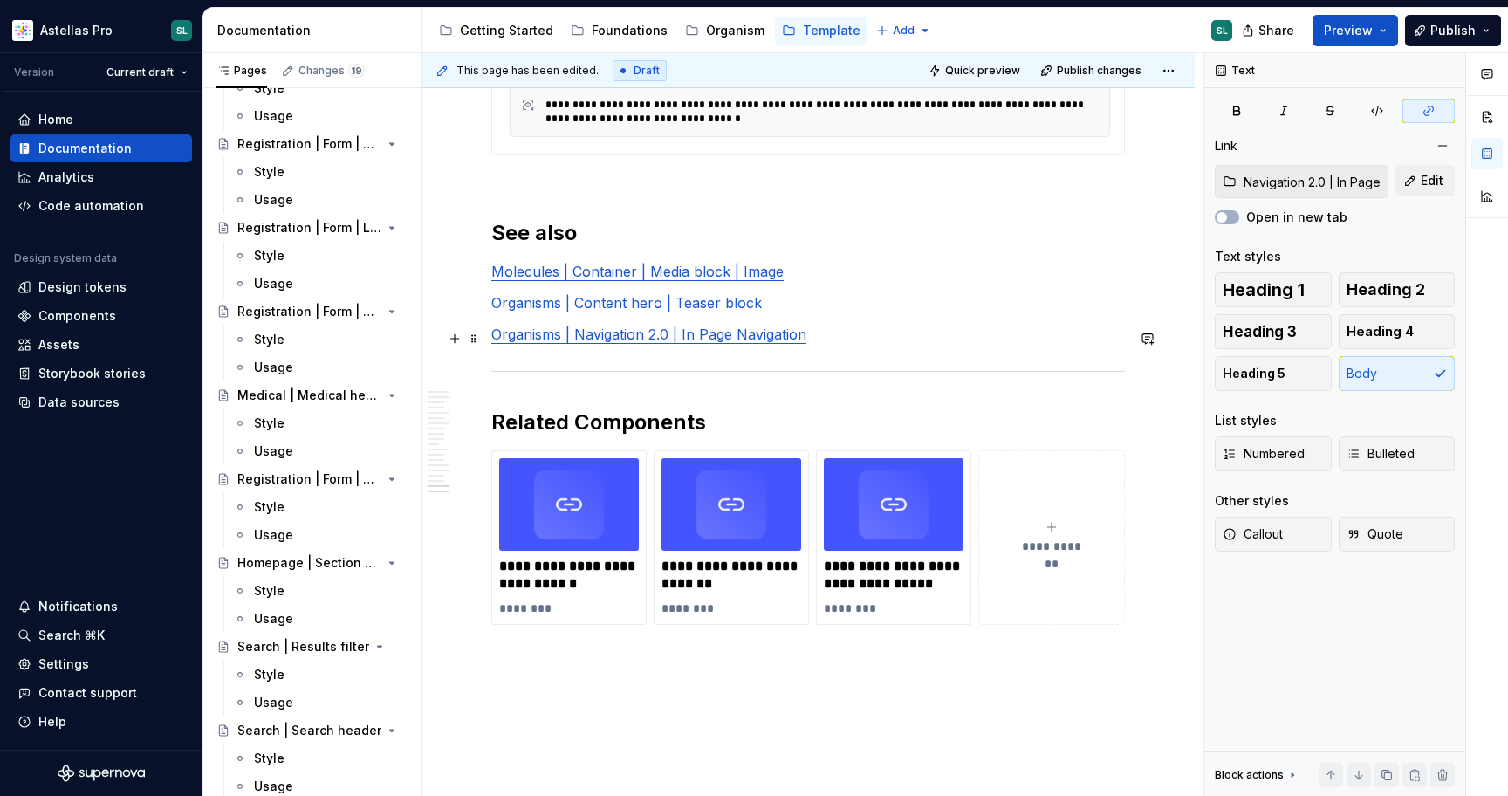
scroll to position [7496, 0]
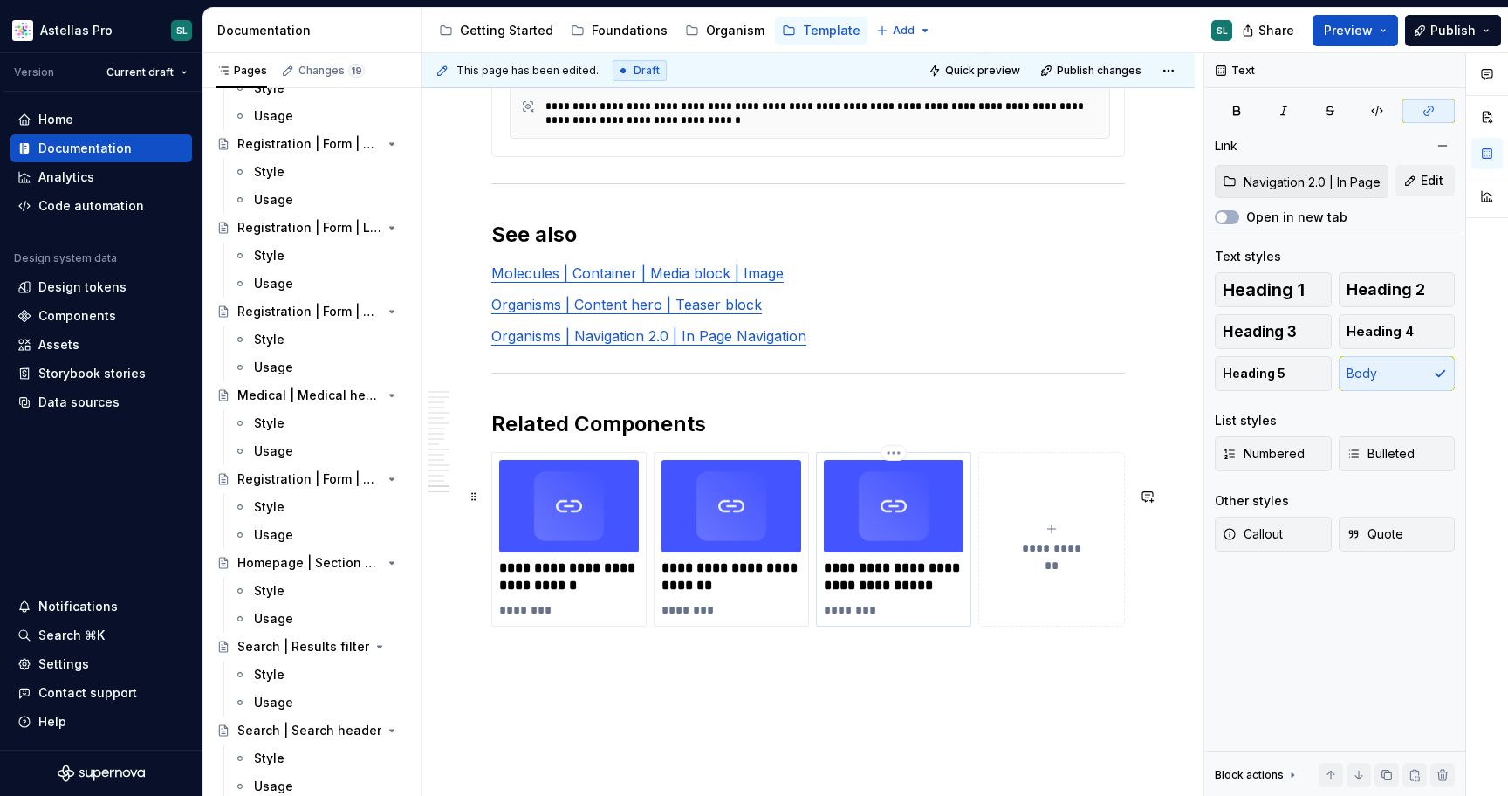
click at [880, 553] on img at bounding box center [894, 506] width 140 height 93
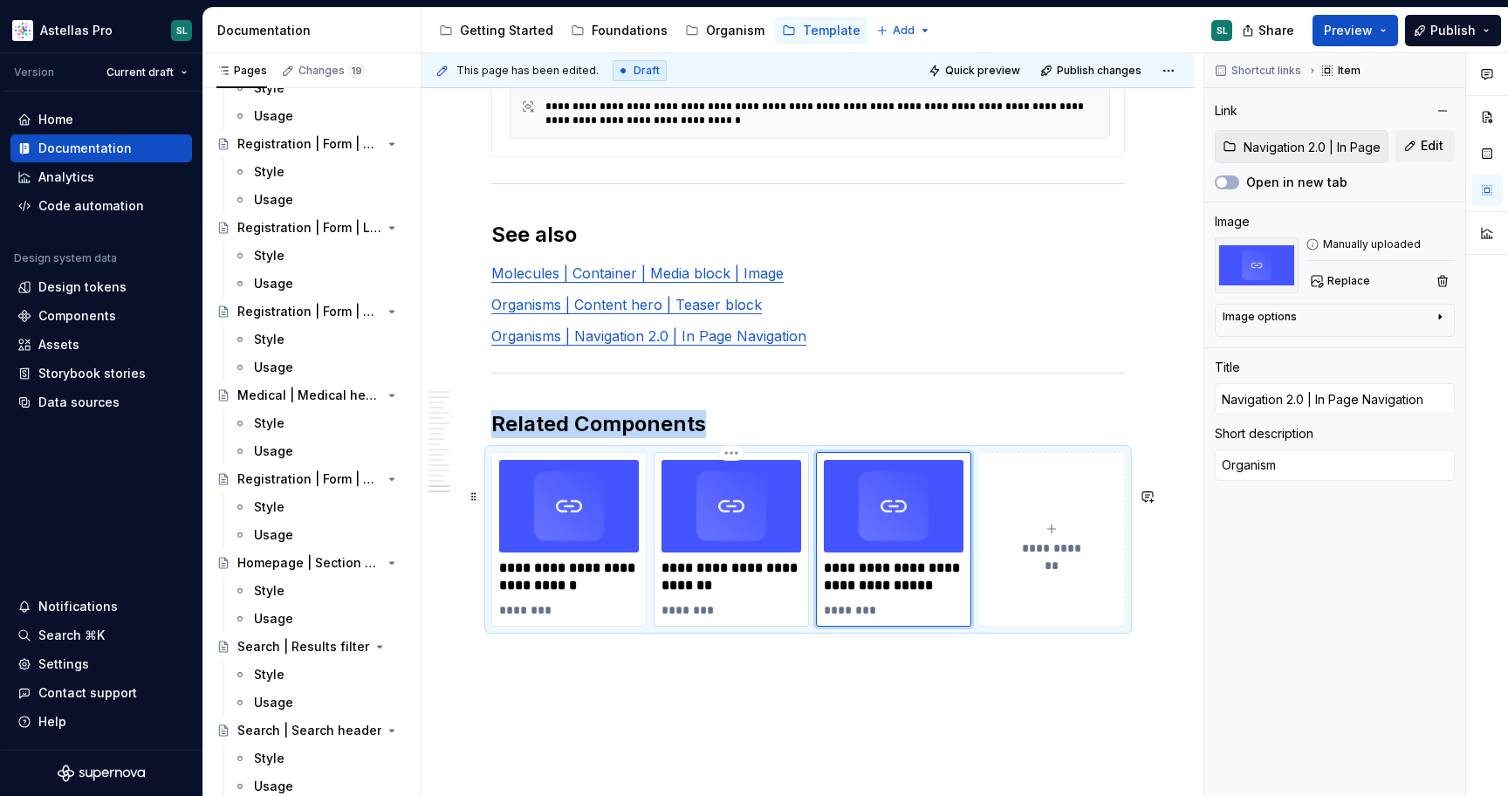
type textarea "*"
type input "Content hero | Teaser block"
click at [744, 553] on img at bounding box center [731, 506] width 140 height 93
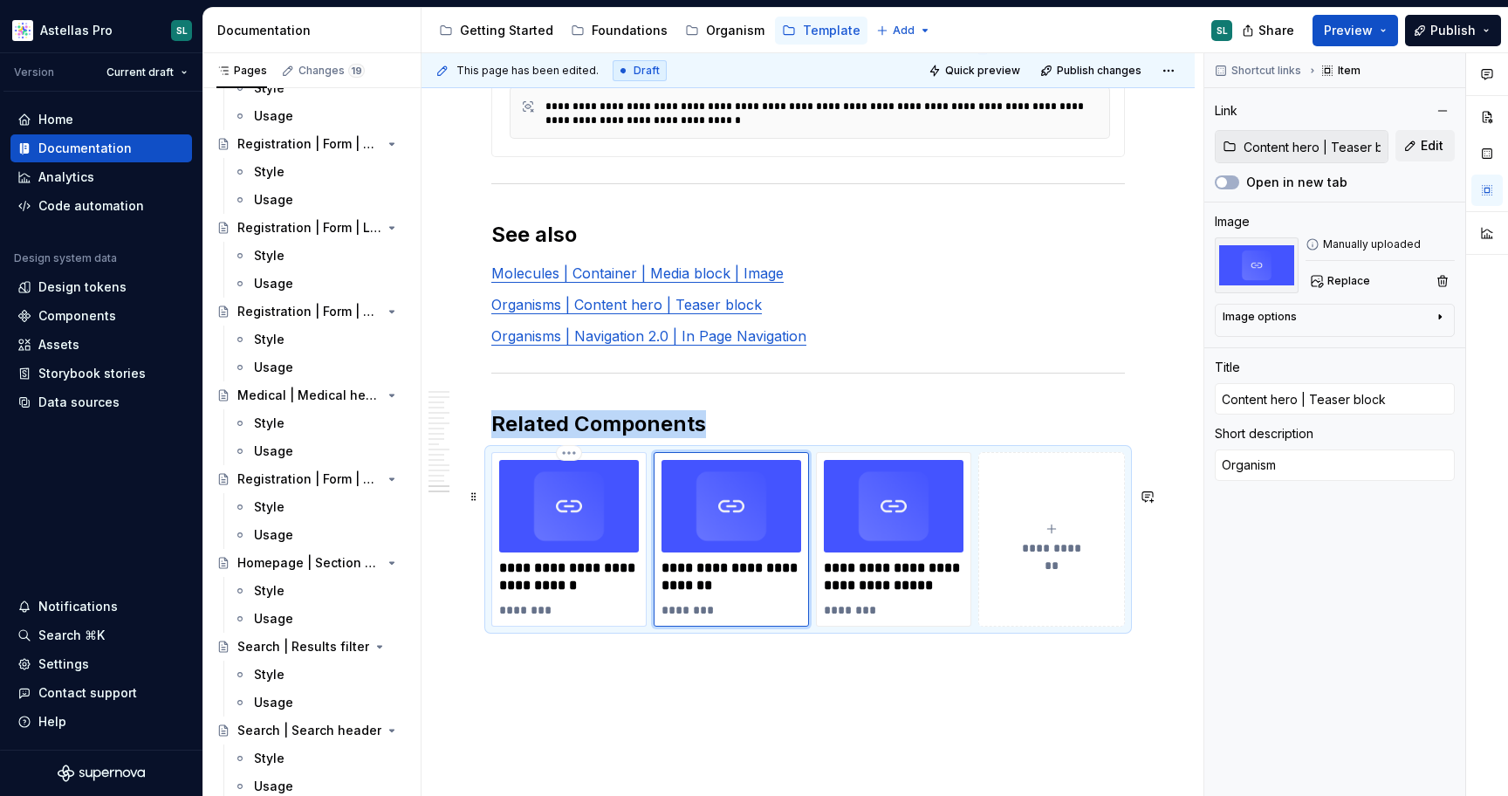
type textarea "*"
type input "https://astellas.supernova-docs.io/latest/molecules/container-media-block-image…"
type input "Container | Media block | Image"
type textarea "Molecule"
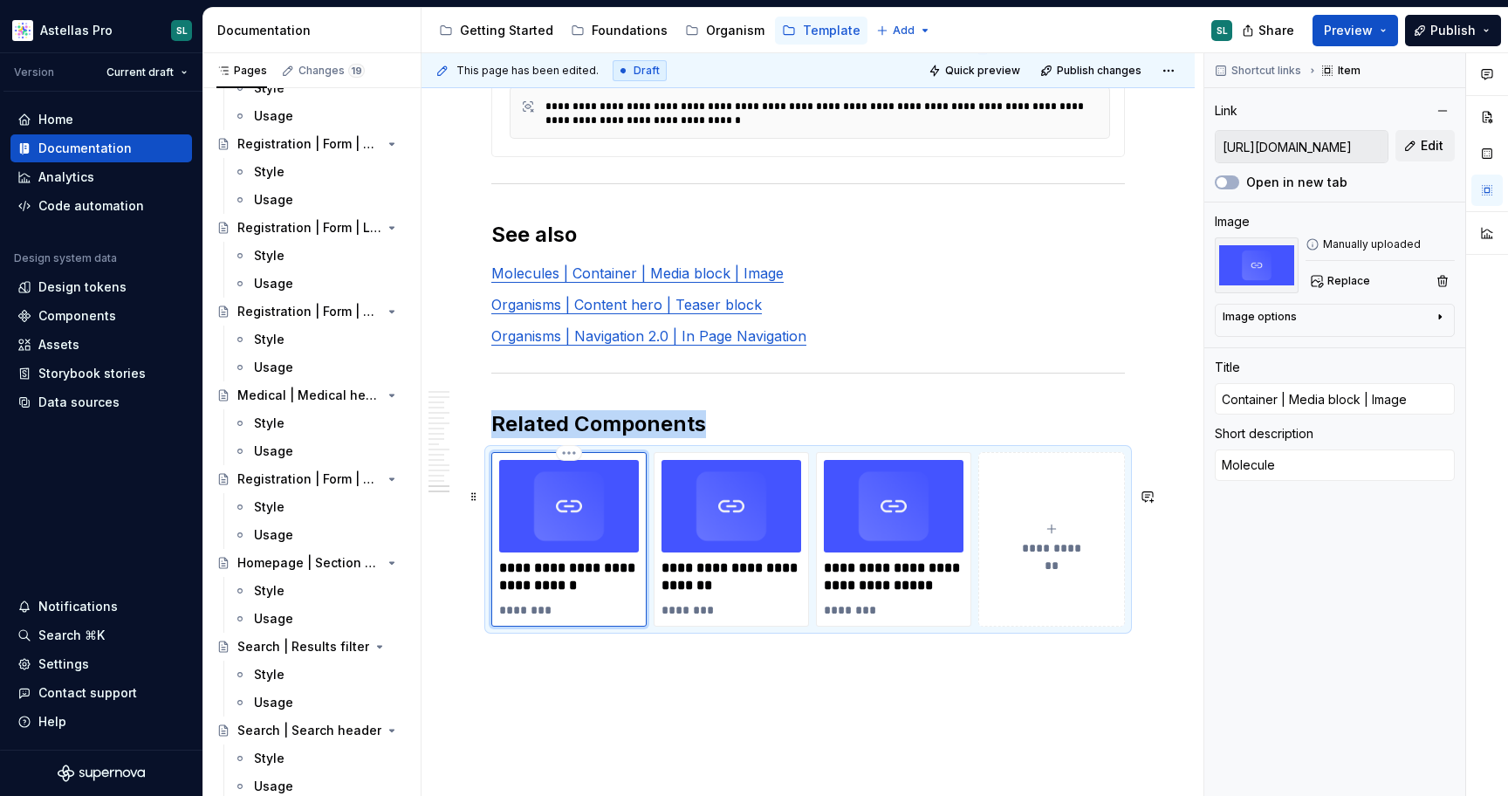
click at [588, 550] on img at bounding box center [569, 506] width 140 height 93
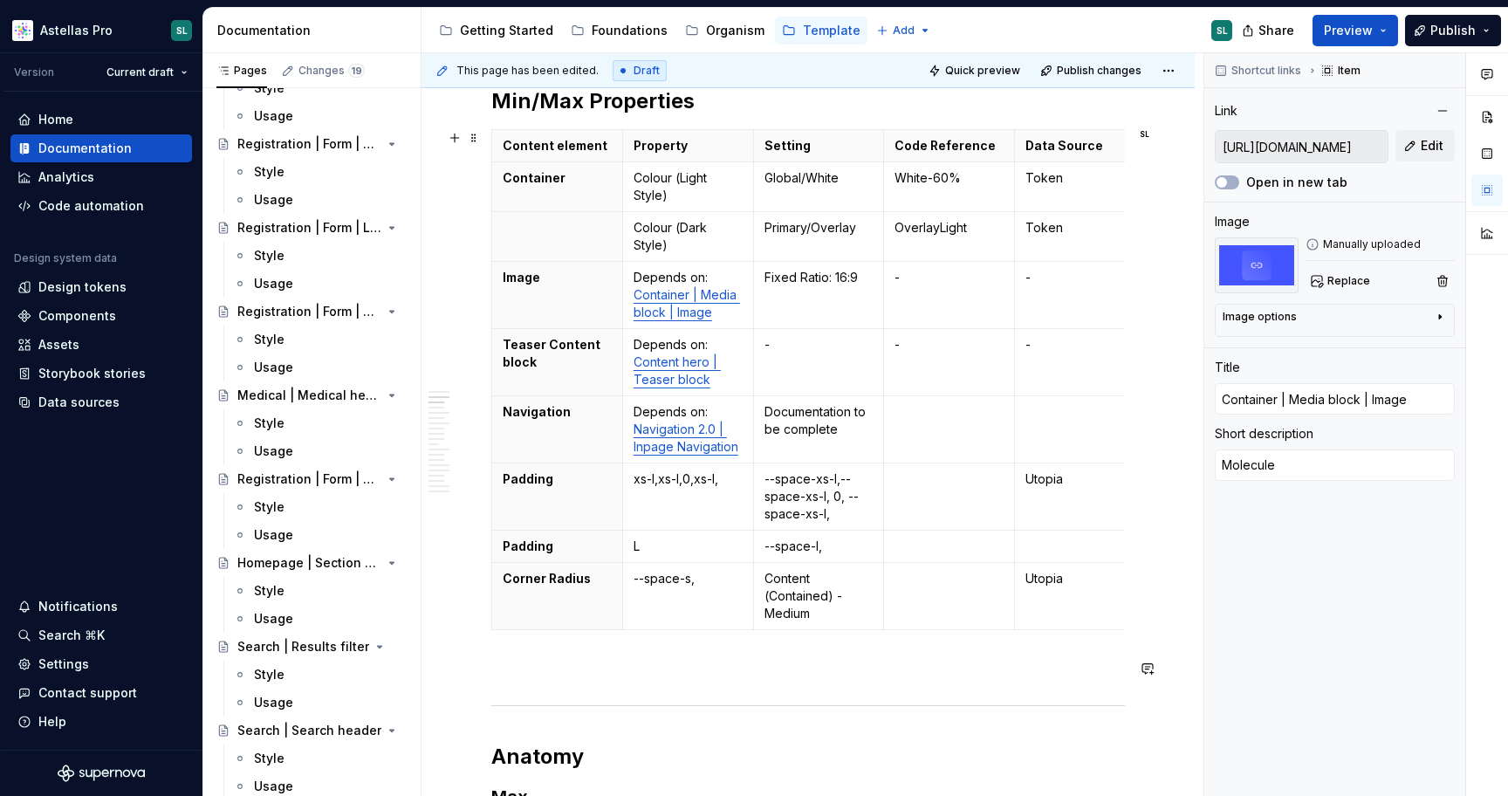
scroll to position [0, 0]
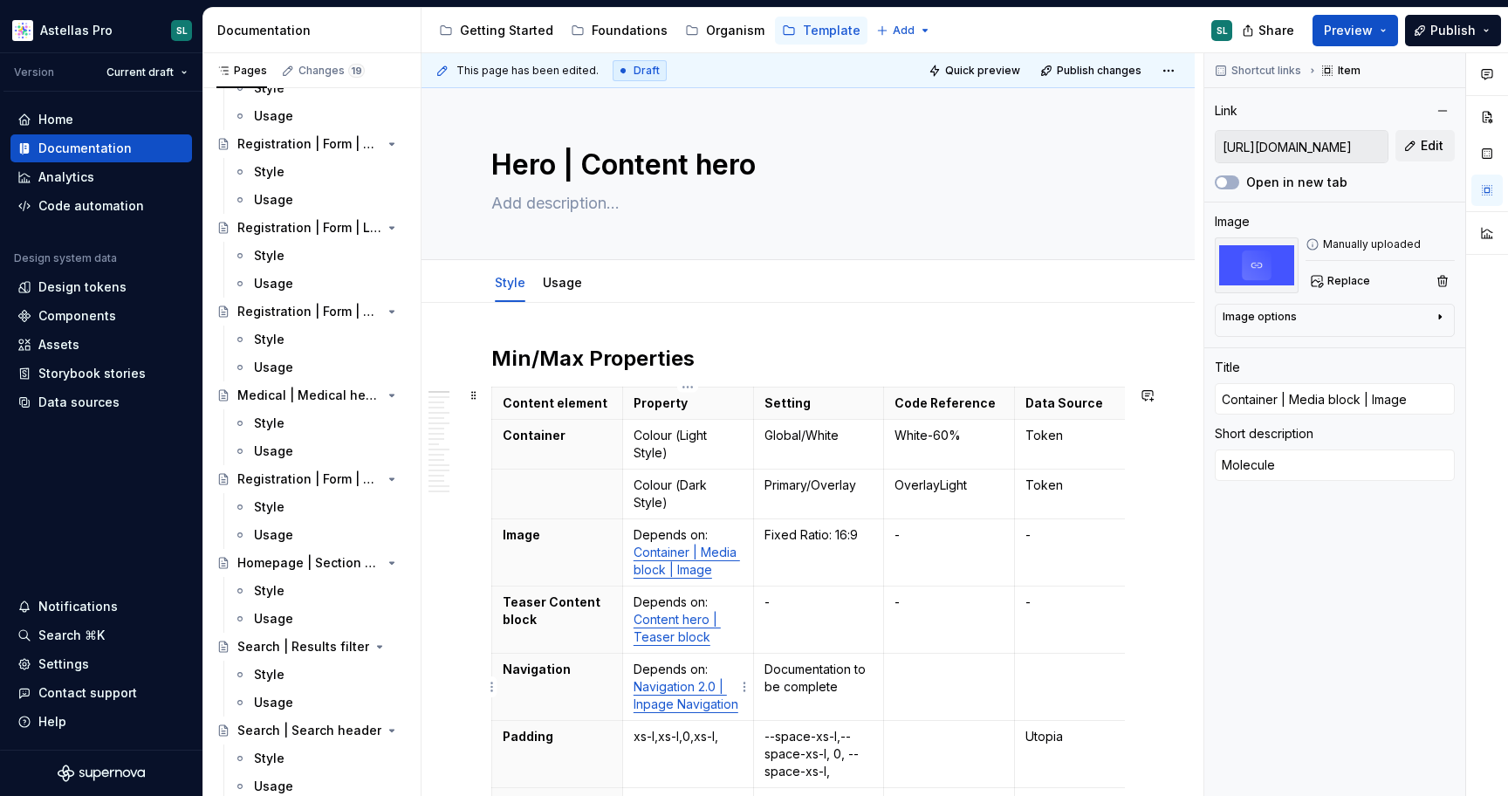
click at [646, 708] on link "Navigation 2.0 | Inpage Navigation" at bounding box center [685, 695] width 105 height 32
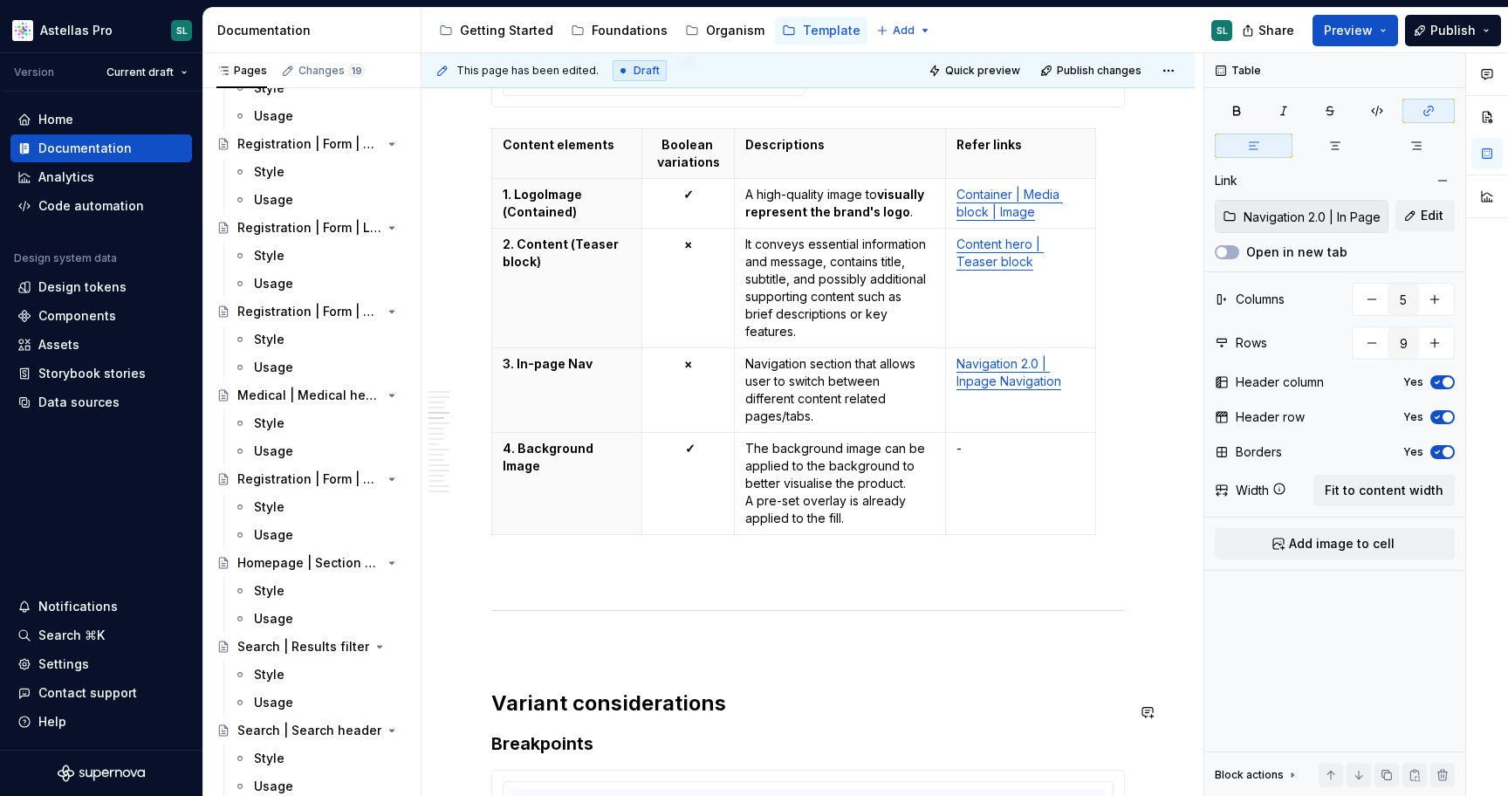
scroll to position [1683, 0]
type input "4"
type input "5"
click at [968, 386] on link "Navigation 2.0 | Inpage Navigation" at bounding box center [1008, 370] width 105 height 32
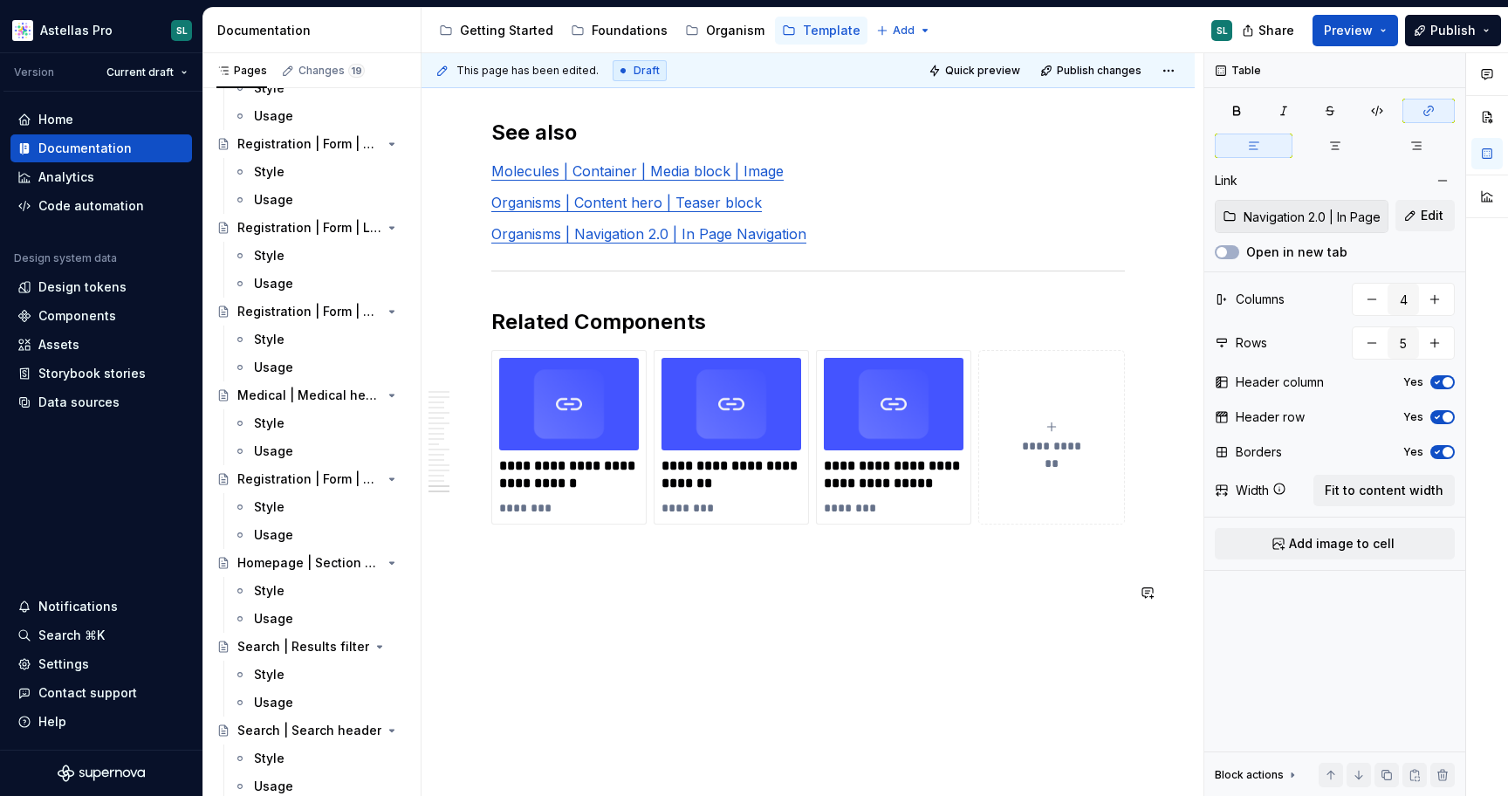
scroll to position [7593, 0]
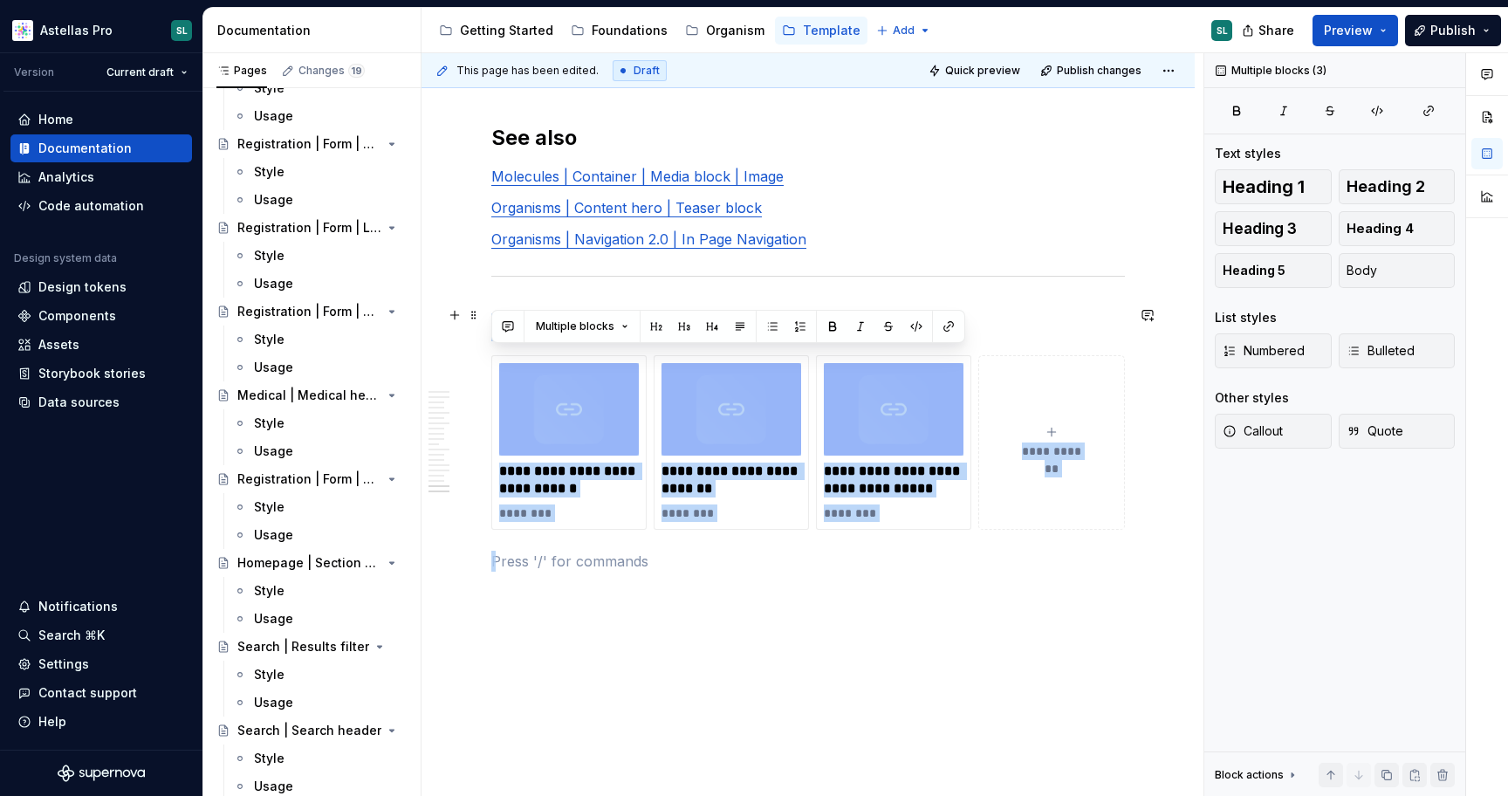
drag, startPoint x: 851, startPoint y: 626, endPoint x: 583, endPoint y: 304, distance: 418.7
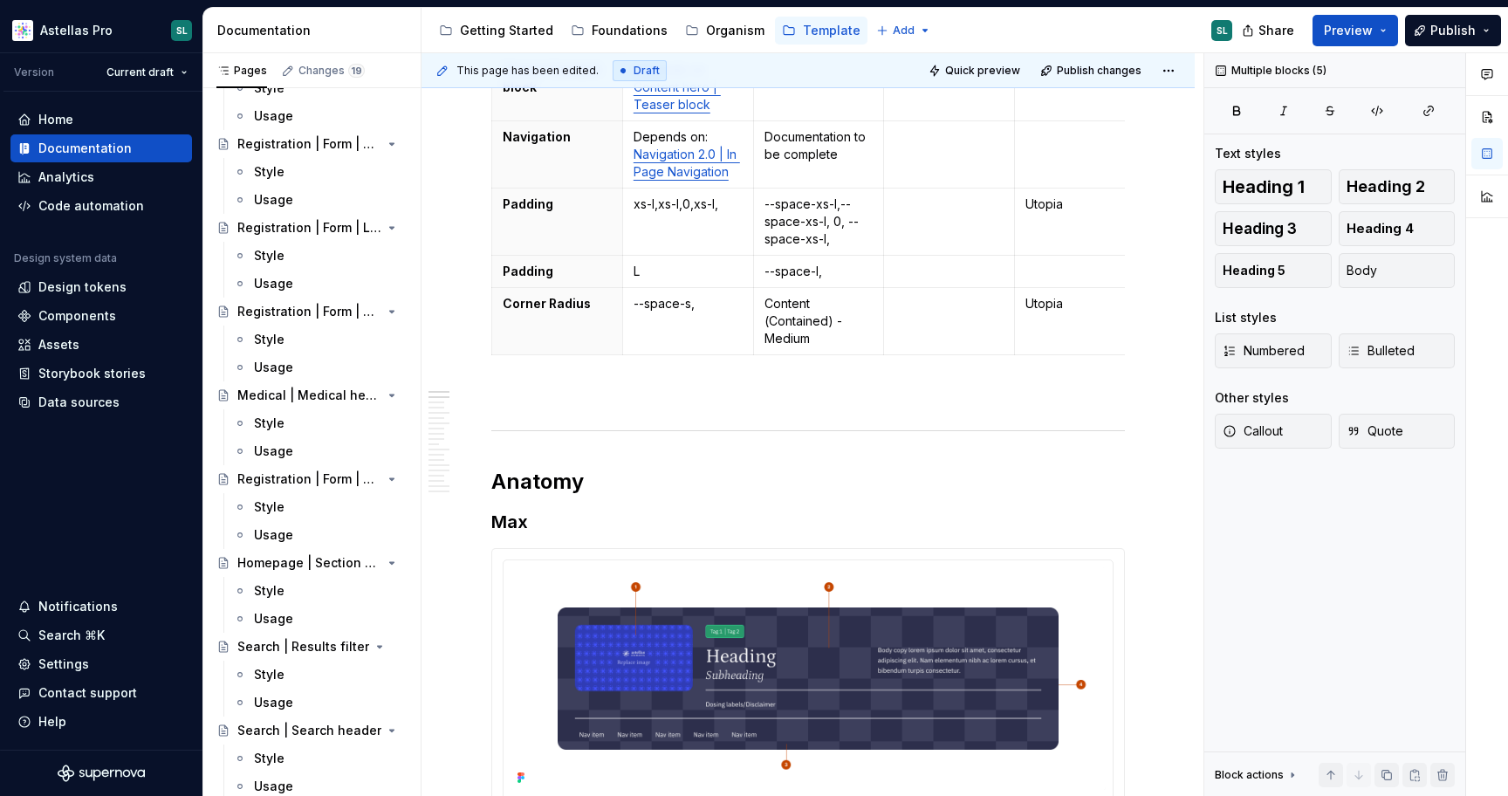
scroll to position [0, 0]
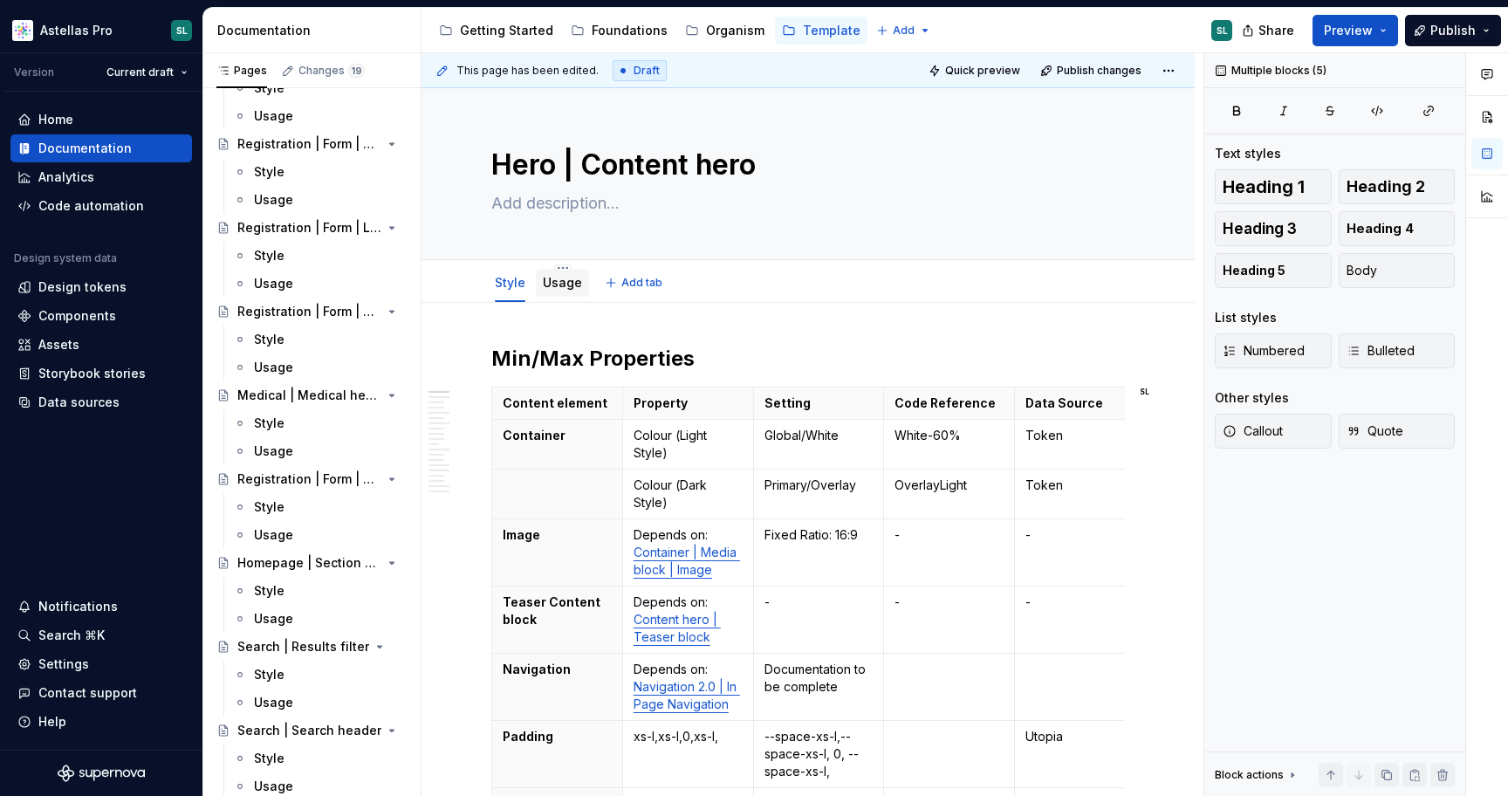
click at [565, 278] on link "Usage" at bounding box center [562, 282] width 39 height 15
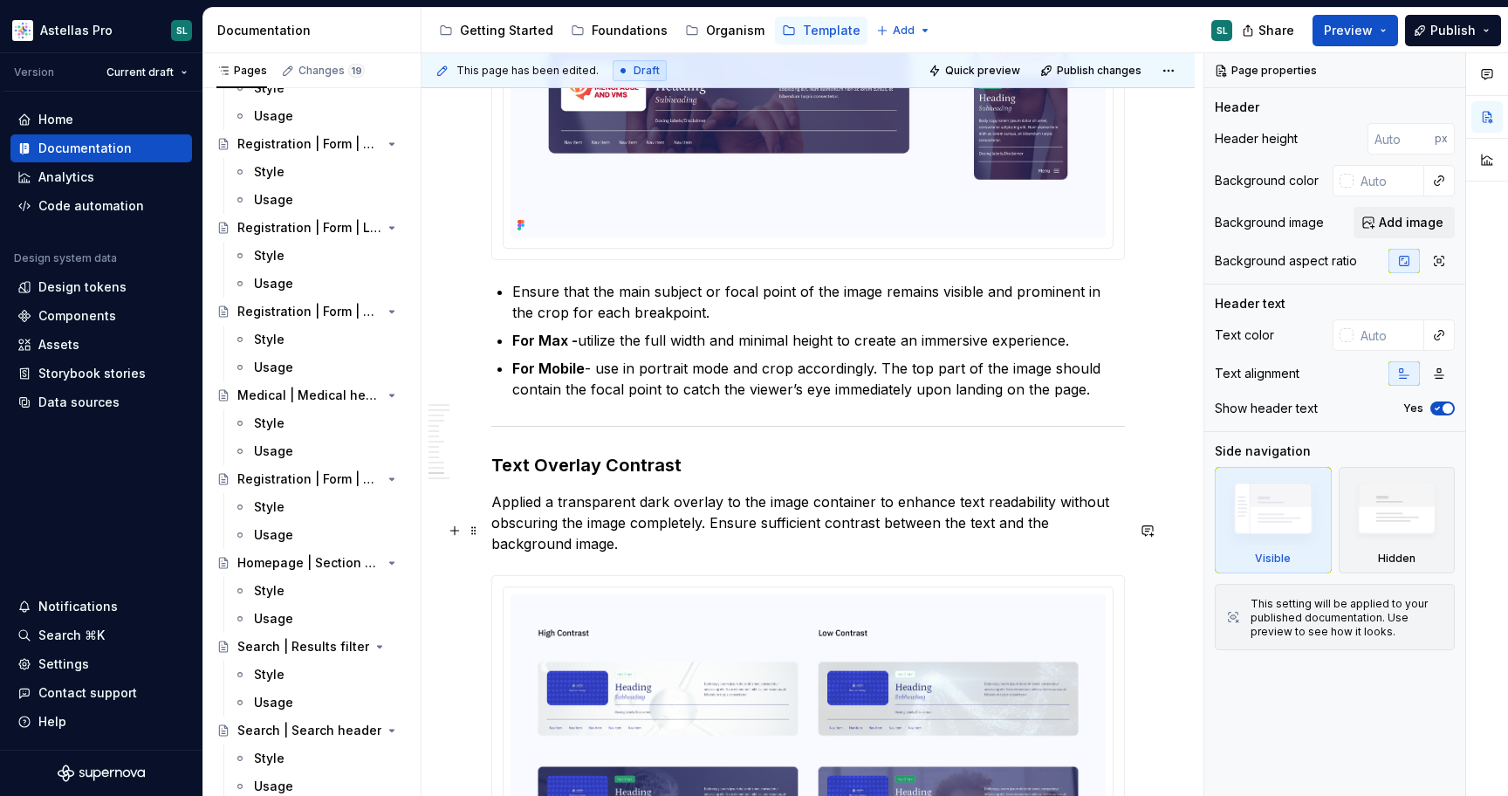
scroll to position [5184, 0]
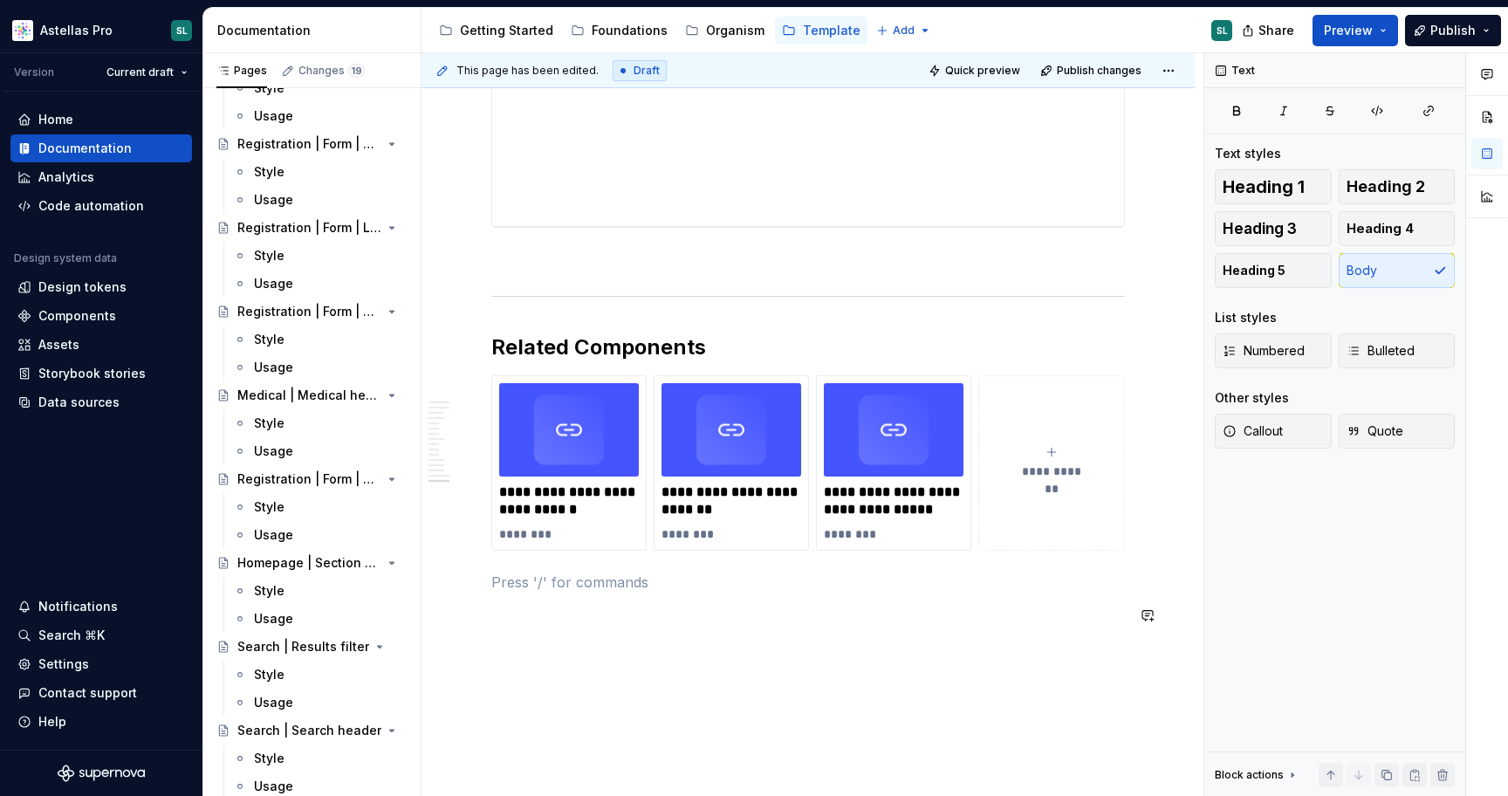
scroll to position [5431, 0]
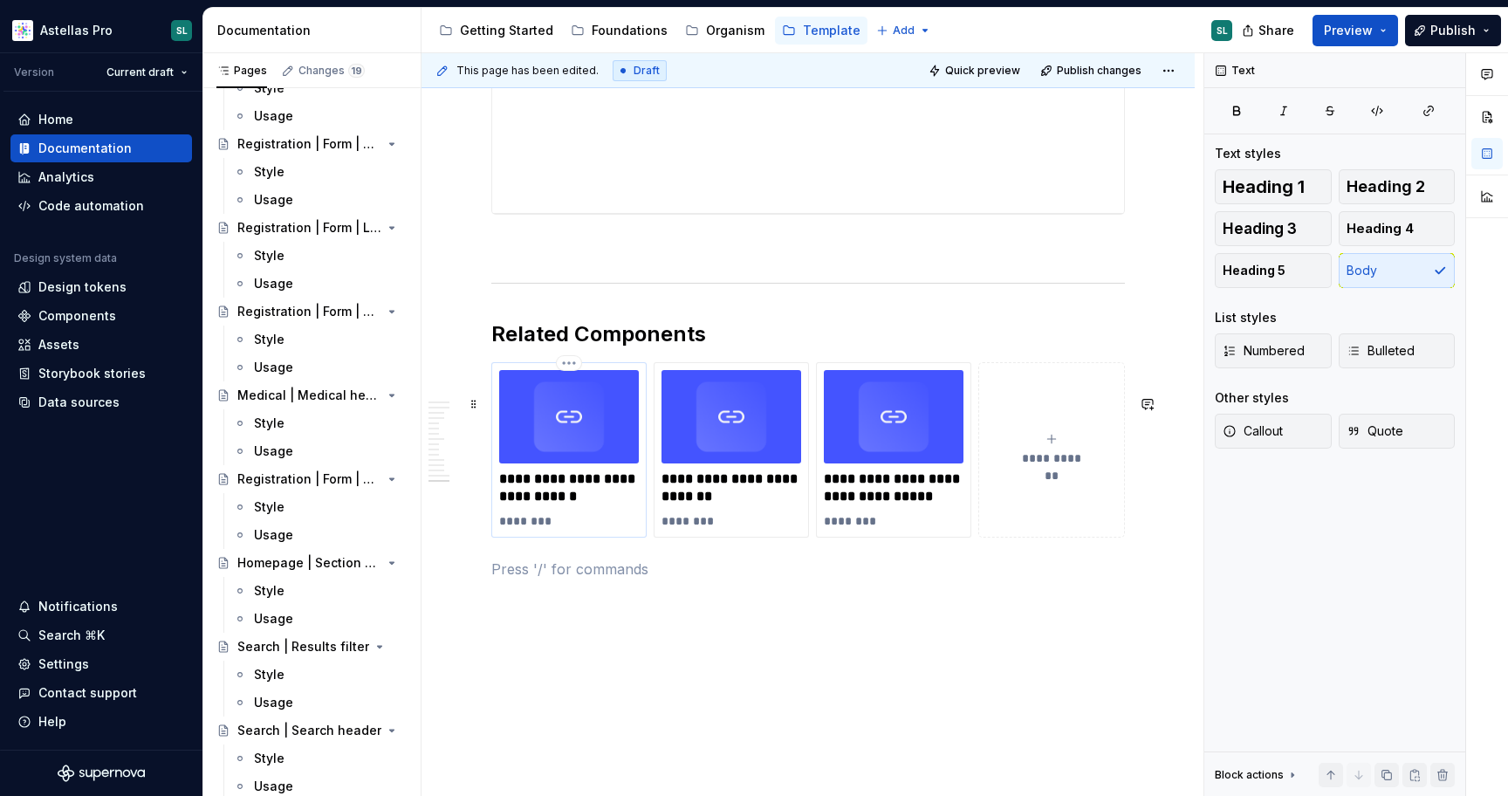
click at [638, 463] on img at bounding box center [569, 416] width 140 height 93
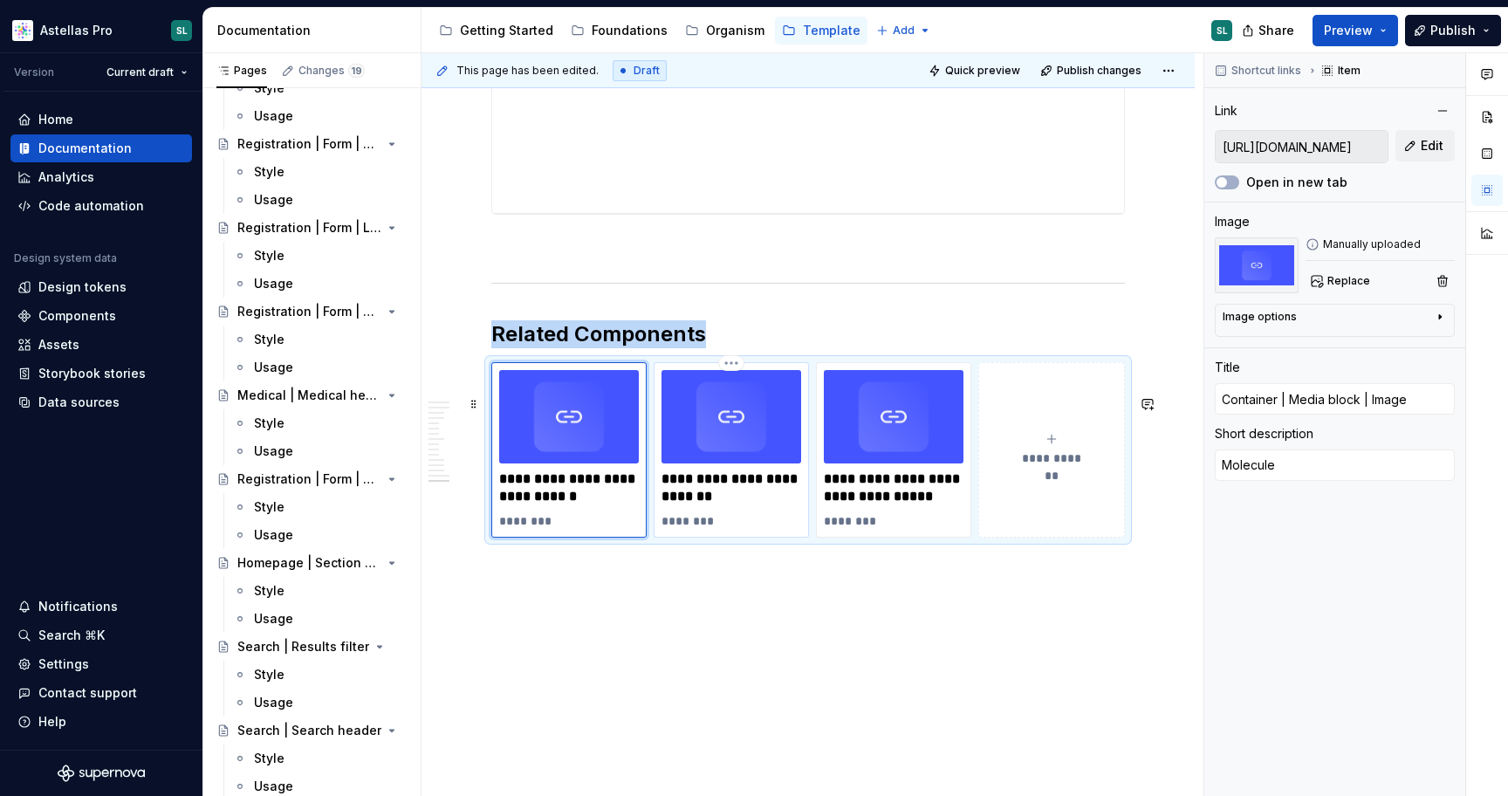
click at [734, 505] on p "**********" at bounding box center [731, 487] width 140 height 35
type textarea "*"
type input "Content hero | Teaser block"
type textarea "Organism"
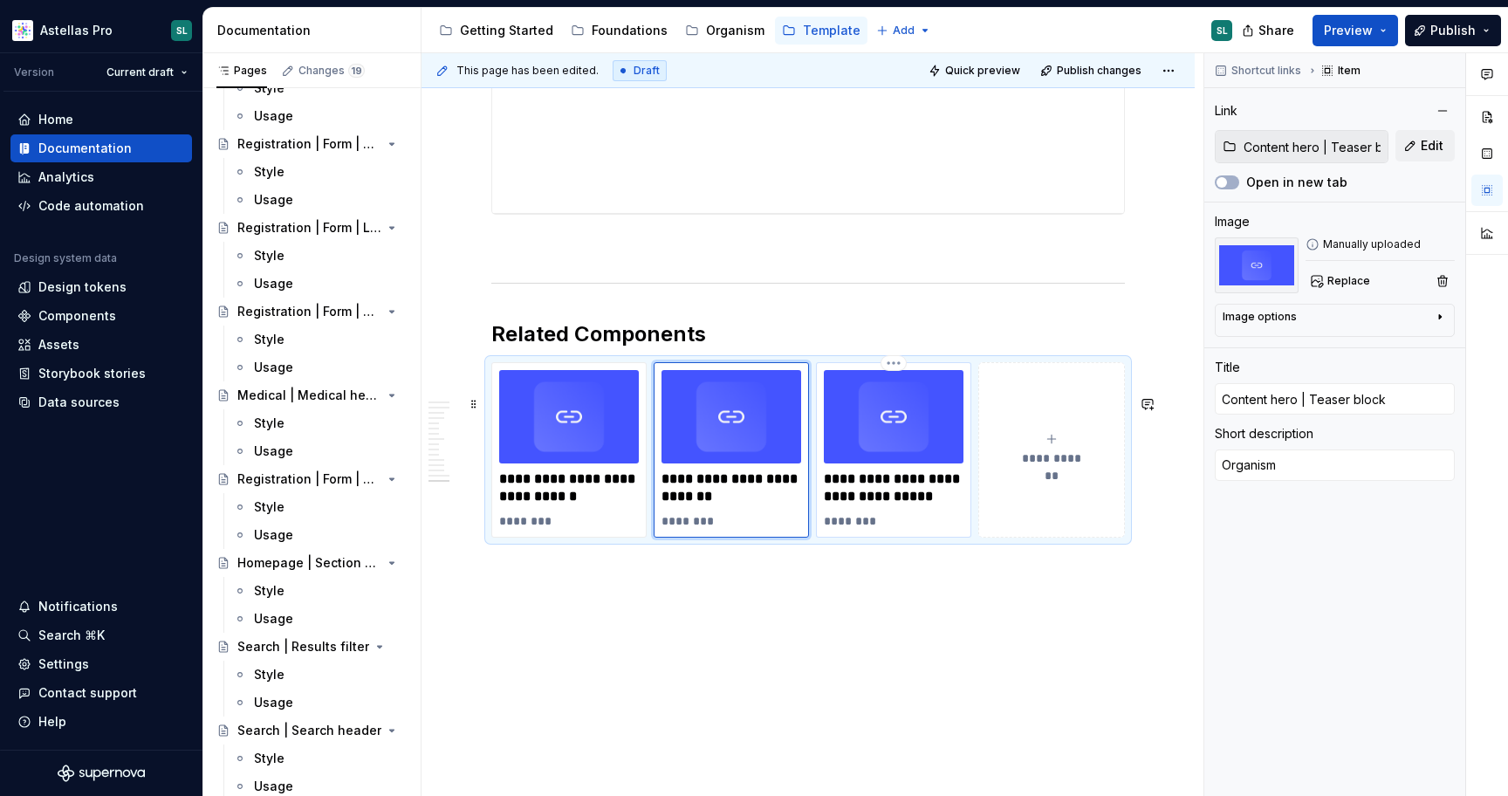
click at [880, 505] on p "**********" at bounding box center [894, 487] width 140 height 35
type textarea "*"
type input "Navigation 2.0 | In Page Navigation"
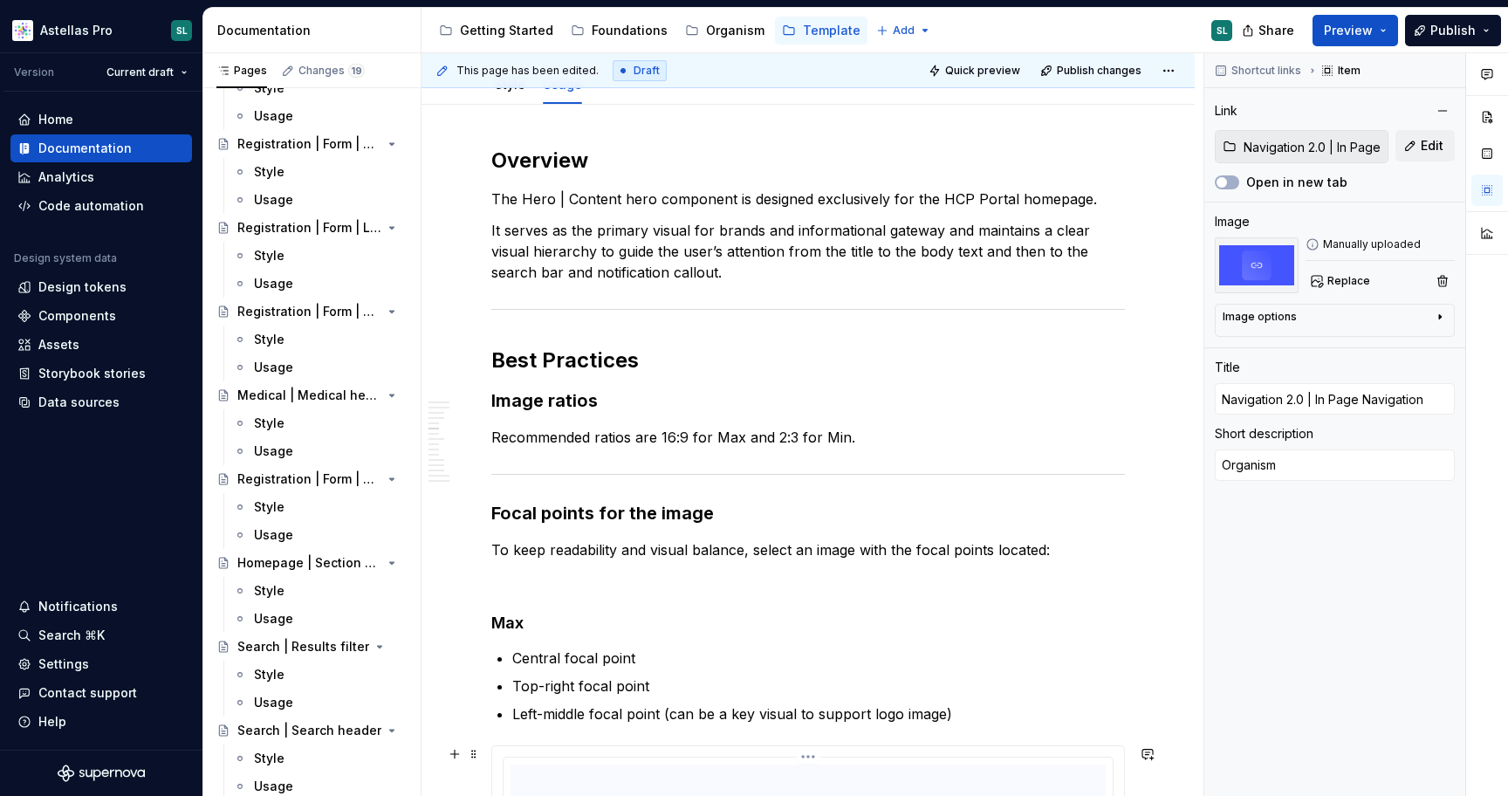
scroll to position [0, 0]
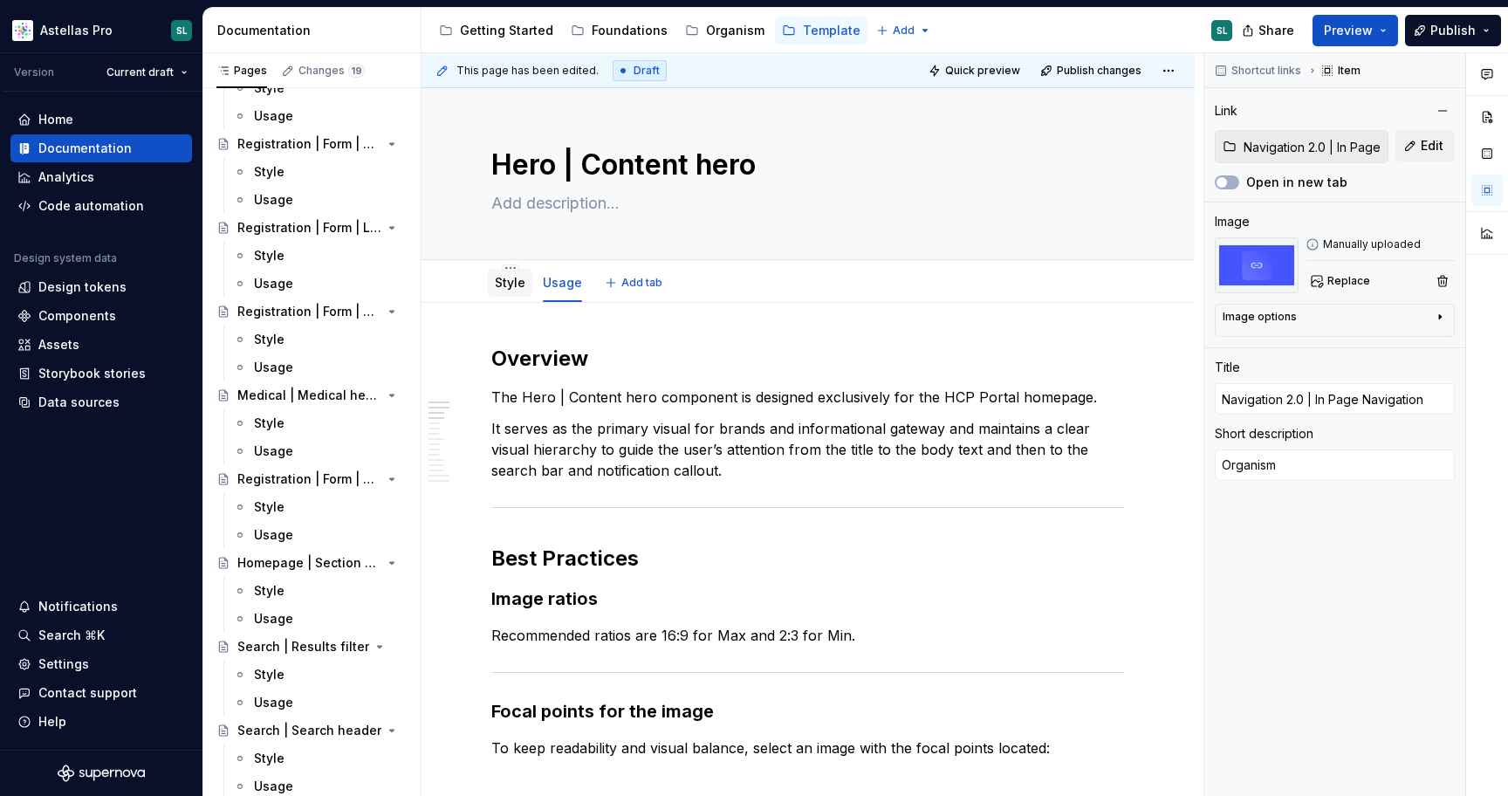
click at [528, 286] on div "Style" at bounding box center [510, 283] width 44 height 28
click at [509, 291] on div "Style" at bounding box center [510, 282] width 31 height 21
click at [511, 285] on link "Style" at bounding box center [510, 282] width 31 height 15
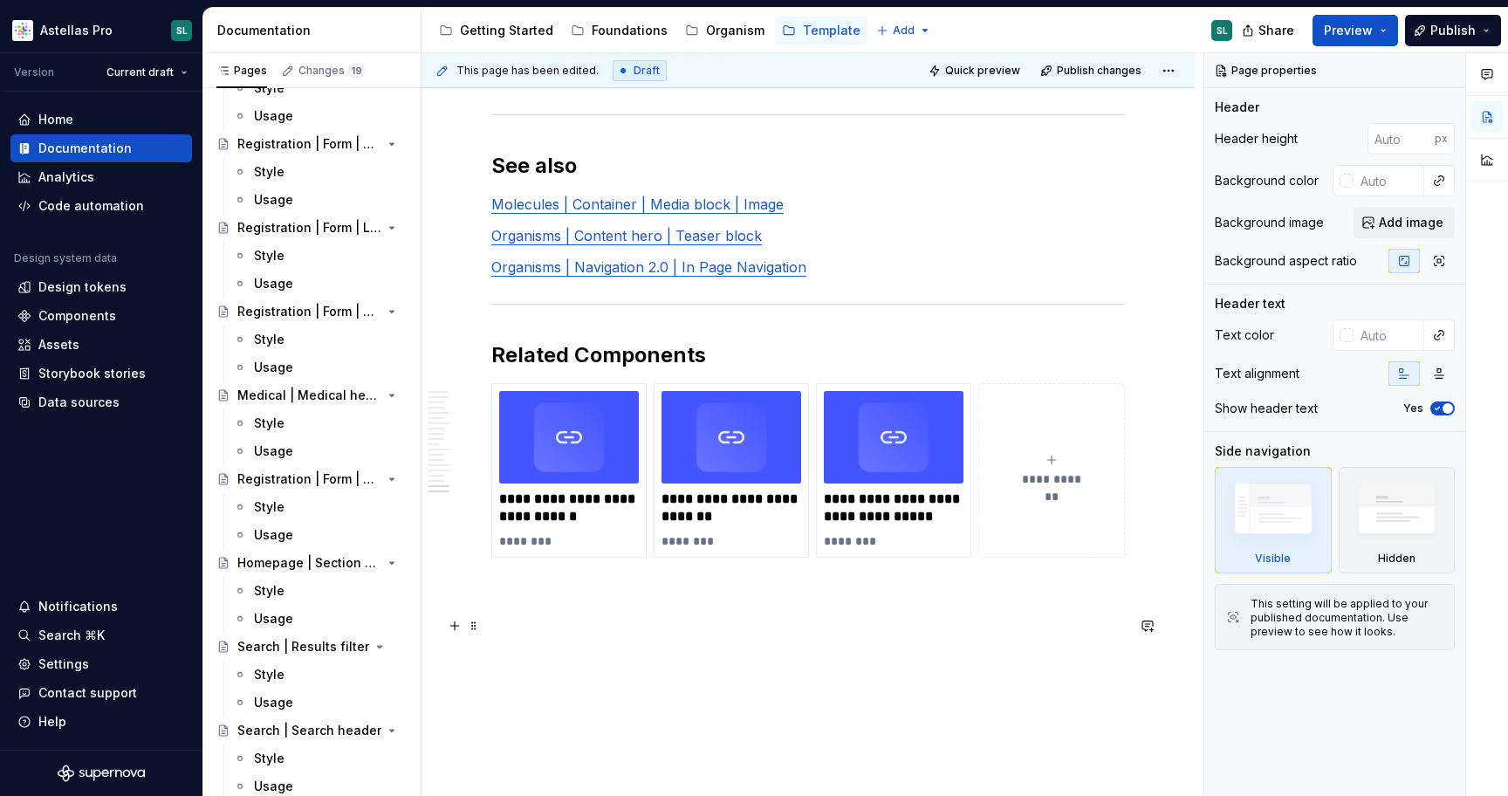
scroll to position [7545, 0]
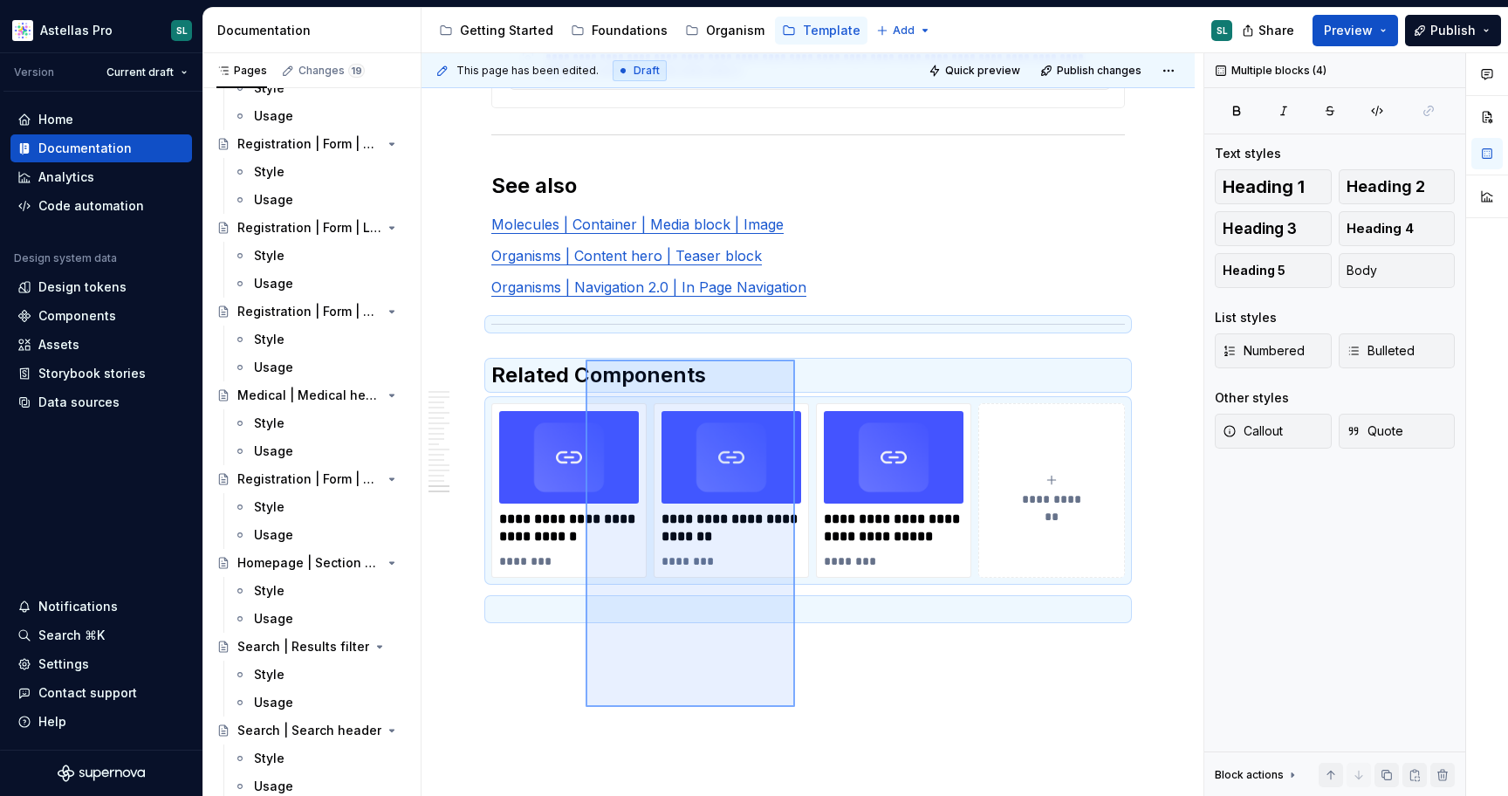
drag, startPoint x: 795, startPoint y: 707, endPoint x: 588, endPoint y: 356, distance: 407.1
click at [588, 356] on div "This page has been edited. Draft Quick preview Publish changes Hero | Content h…" at bounding box center [812, 424] width 782 height 743
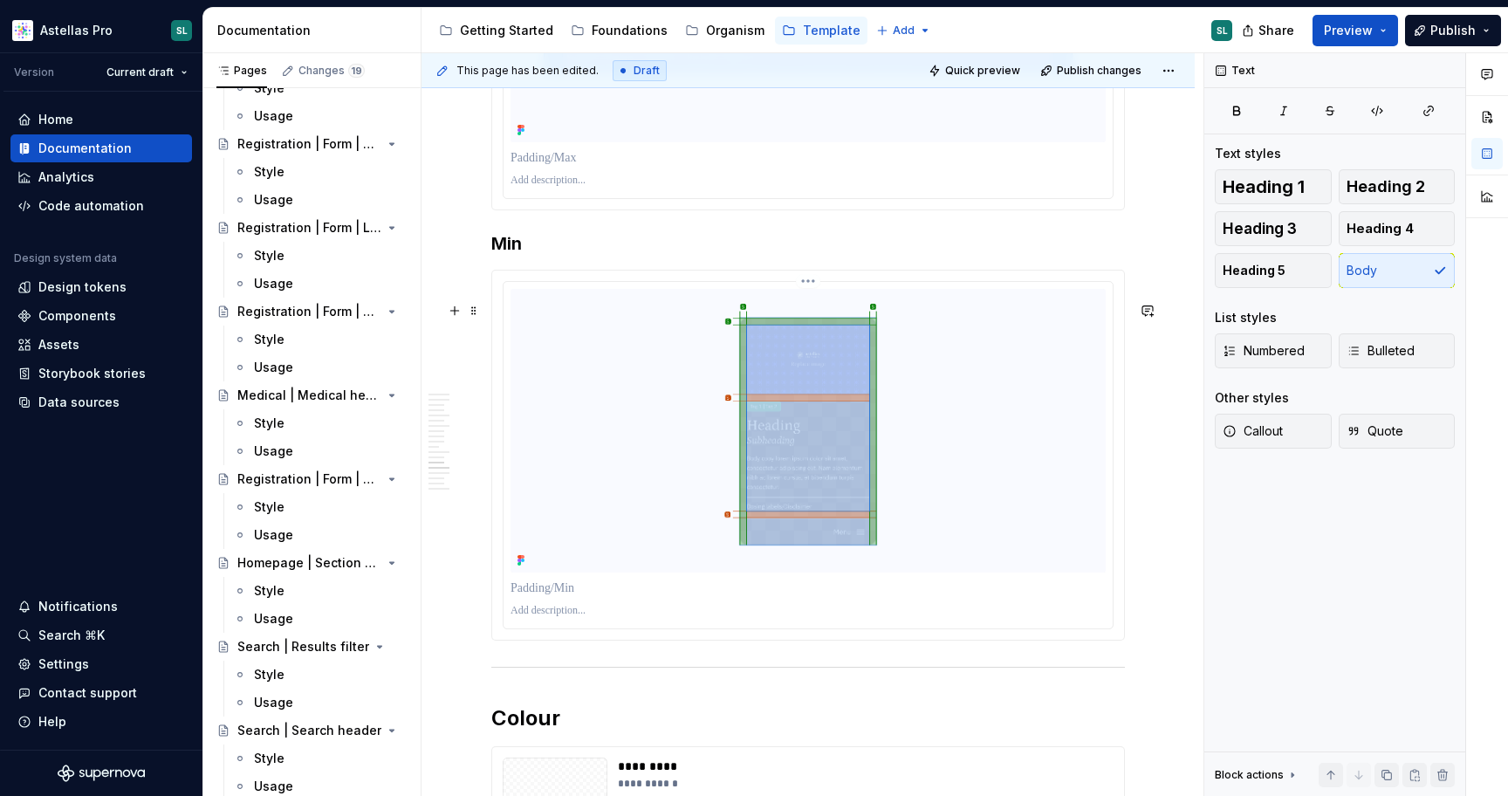
scroll to position [5668, 0]
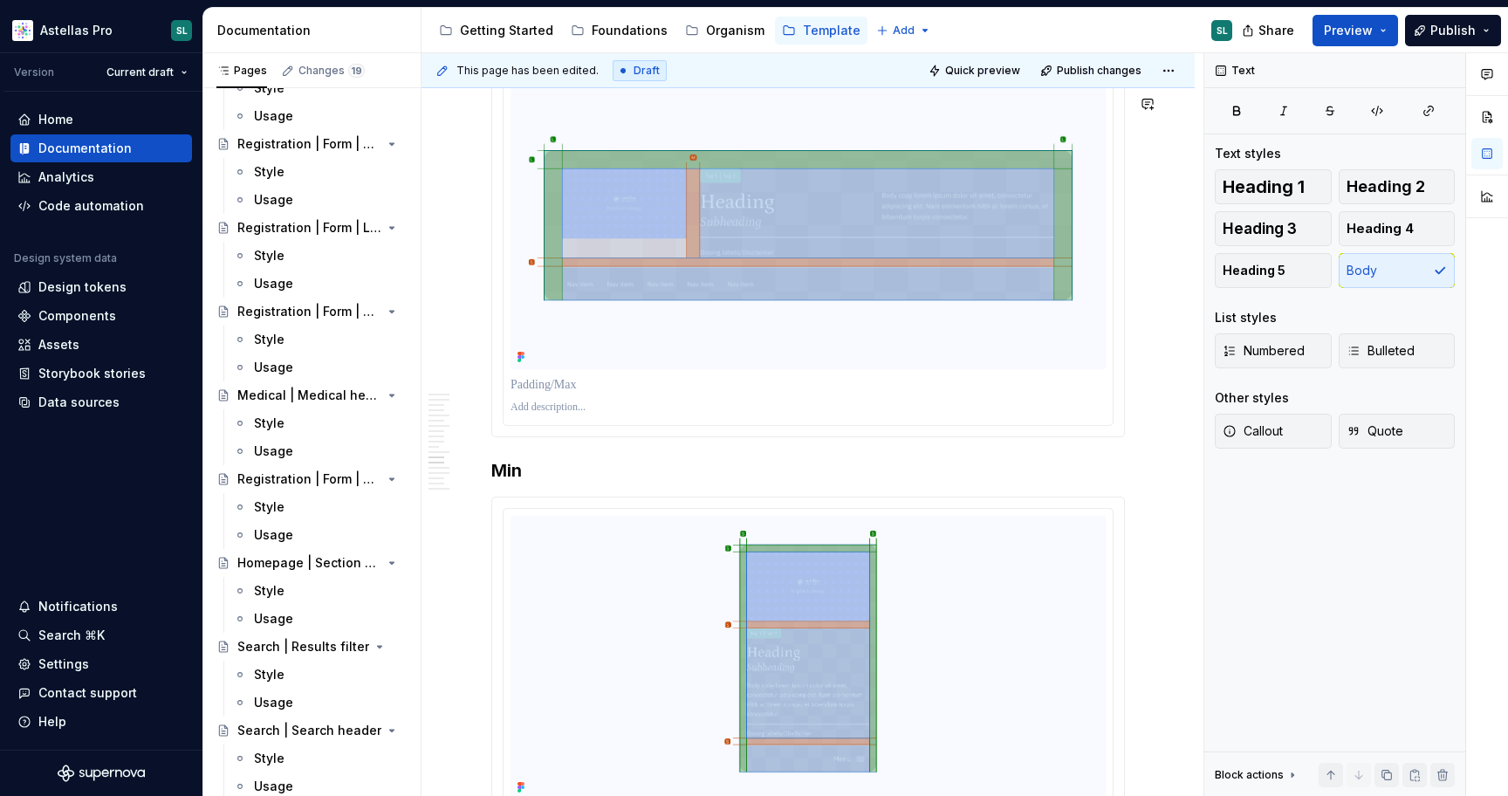
type textarea "*"
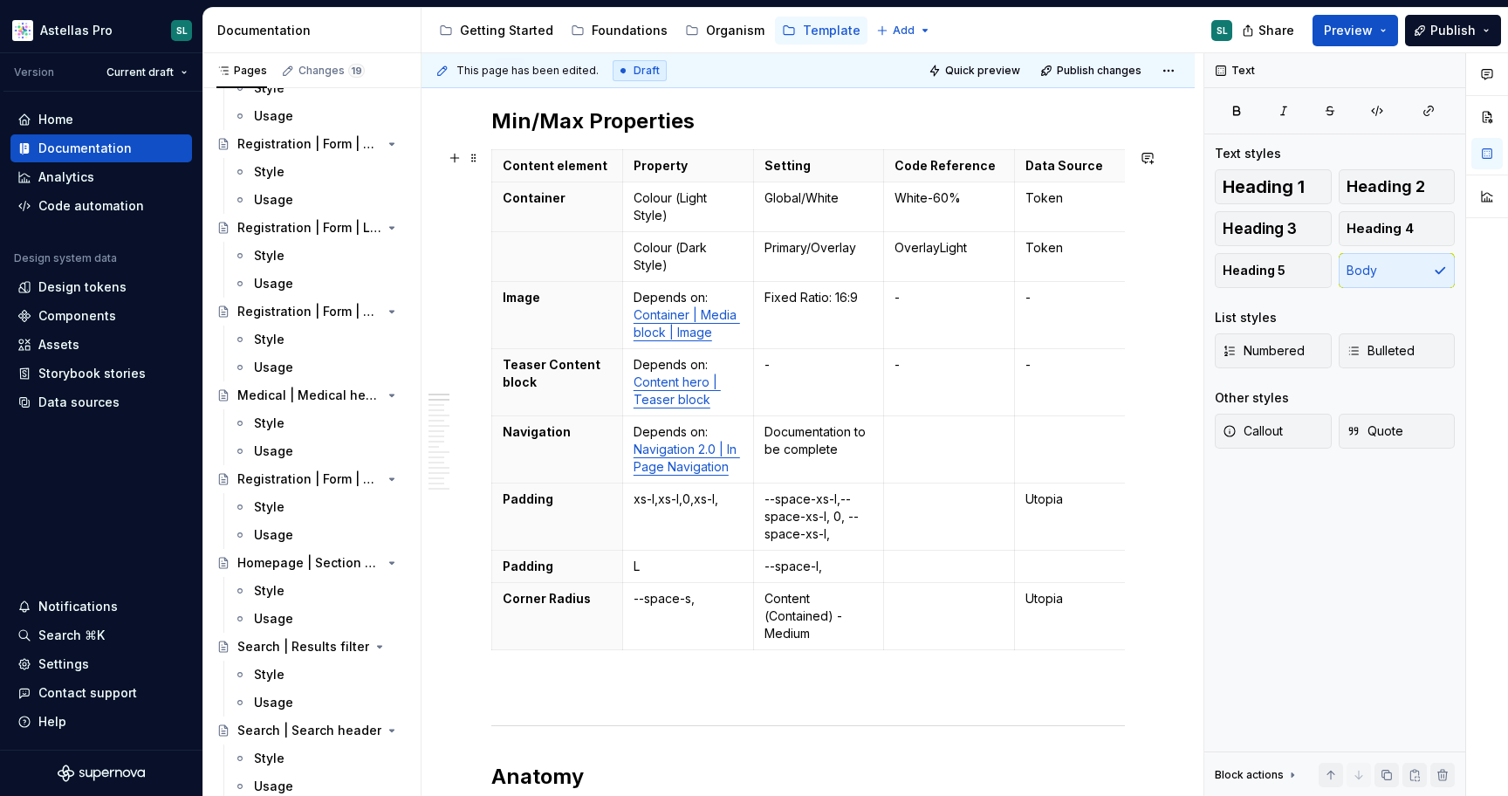
scroll to position [239, 0]
click at [653, 498] on p "xs-l,xs-l,0,xs-l," at bounding box center [687, 497] width 109 height 17
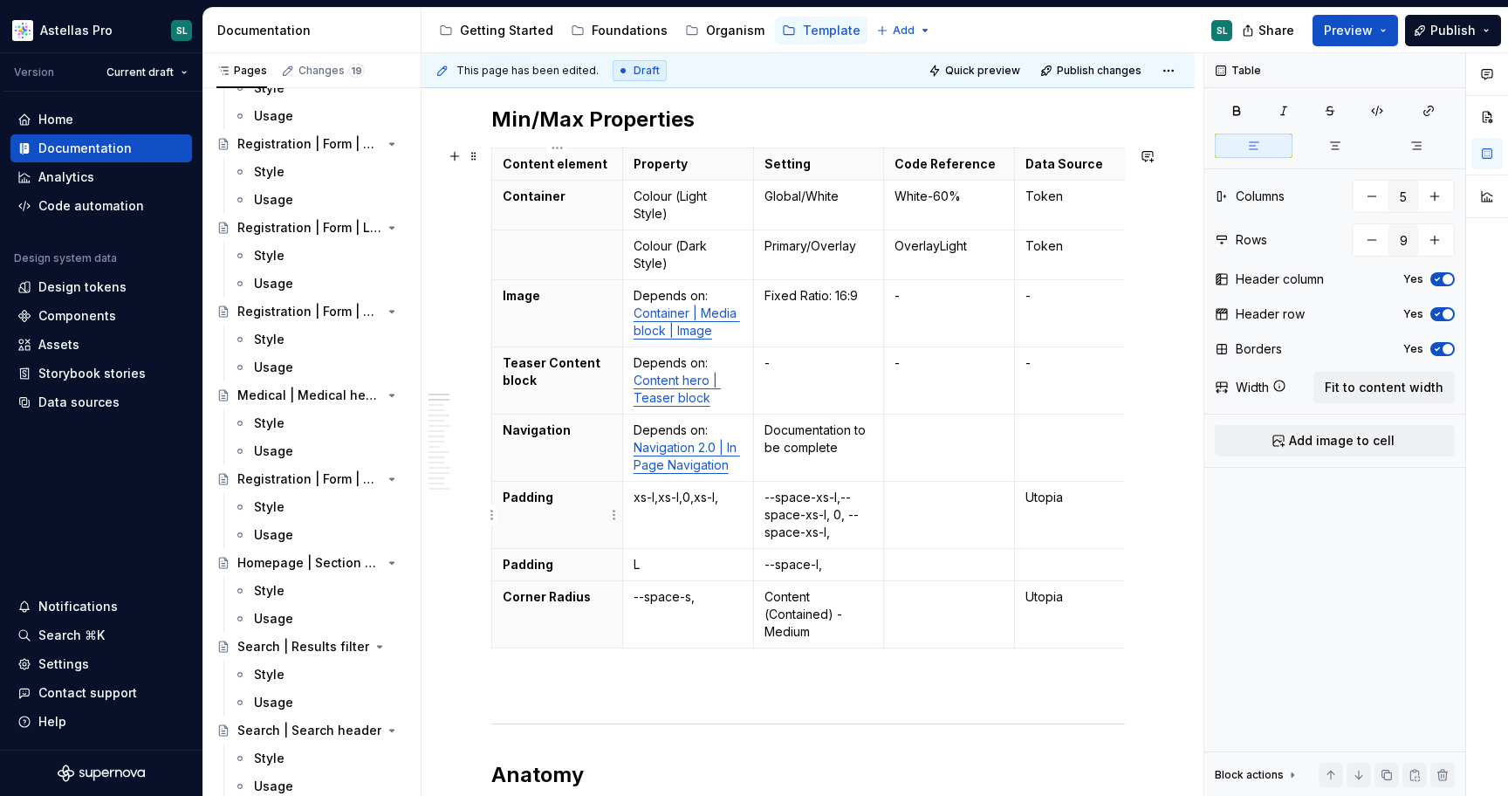
click at [592, 502] on p "Padding" at bounding box center [557, 497] width 109 height 17
click at [679, 499] on p "xs-l,xs-l,0,xs-l," at bounding box center [687, 497] width 109 height 17
drag, startPoint x: 839, startPoint y: 535, endPoint x: 759, endPoint y: 495, distance: 89.7
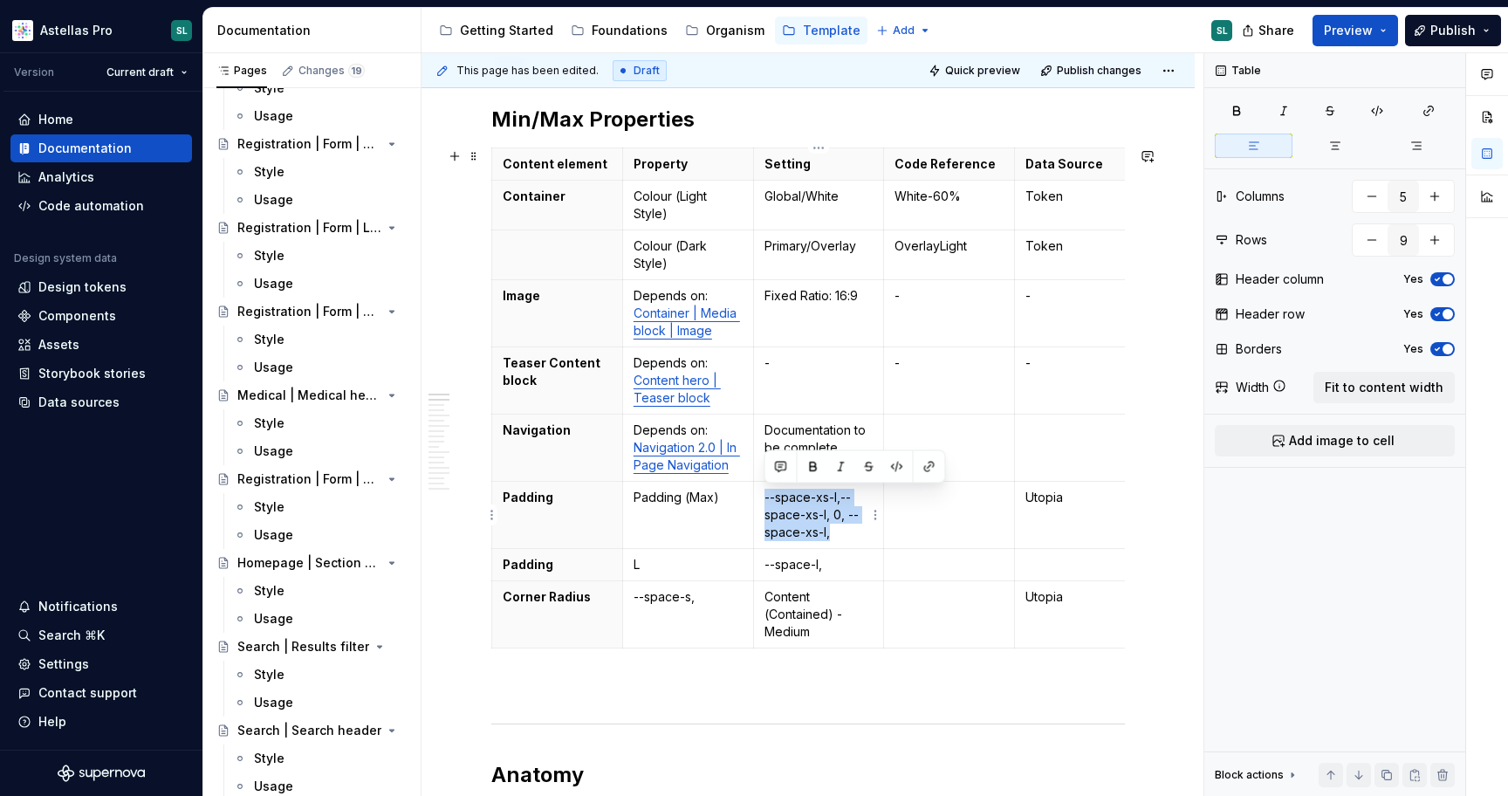
click at [759, 495] on td "--space-xs-l,--space-xs-l, 0, --space-xs-l," at bounding box center [818, 515] width 131 height 67
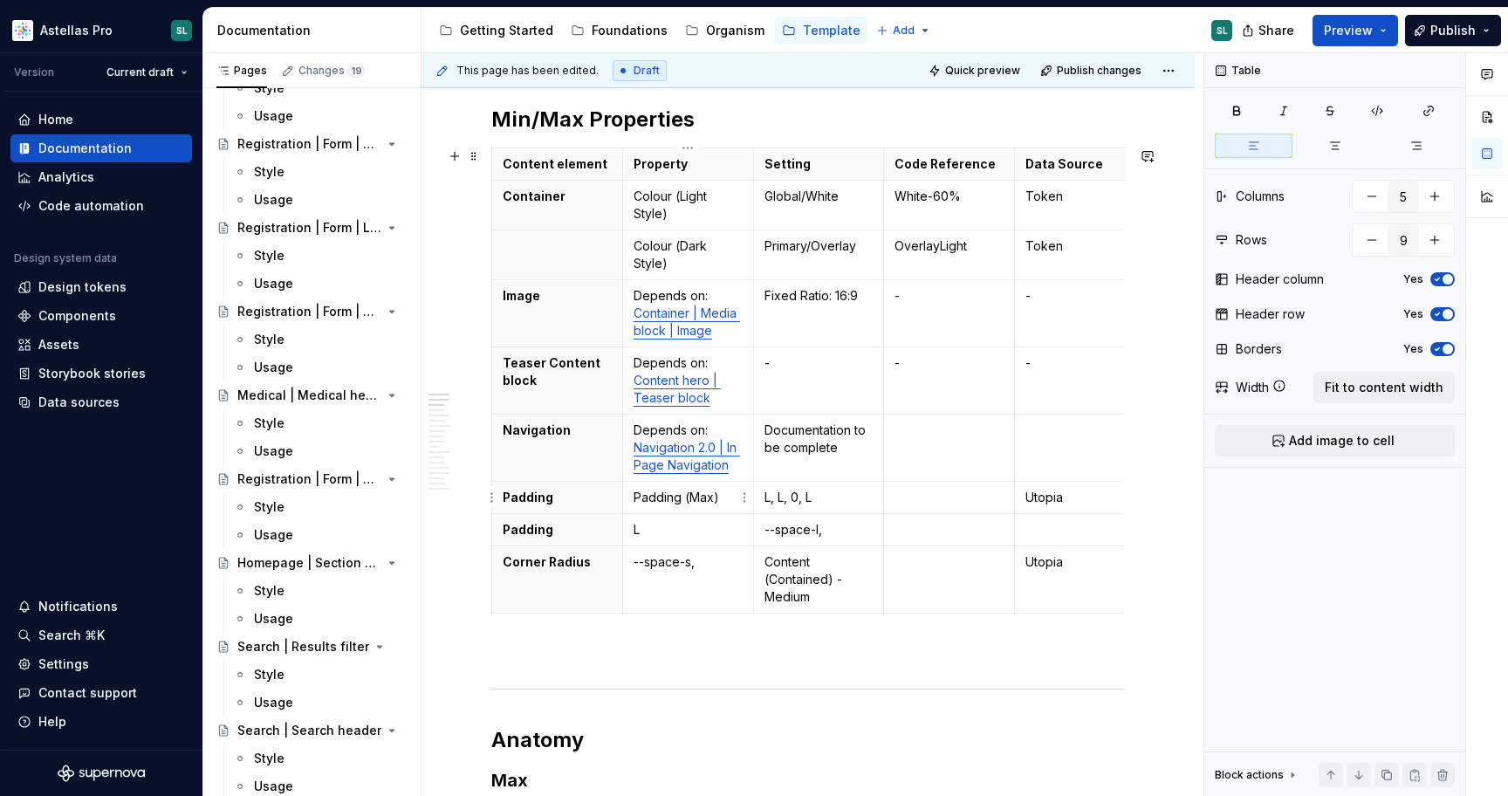
click at [680, 500] on p "Padding (Max)" at bounding box center [687, 497] width 109 height 17
click at [489, 531] on html "Astellas Pro SL Version Current draft Home Documentation Analytics Code automat…" at bounding box center [754, 398] width 1508 height 796
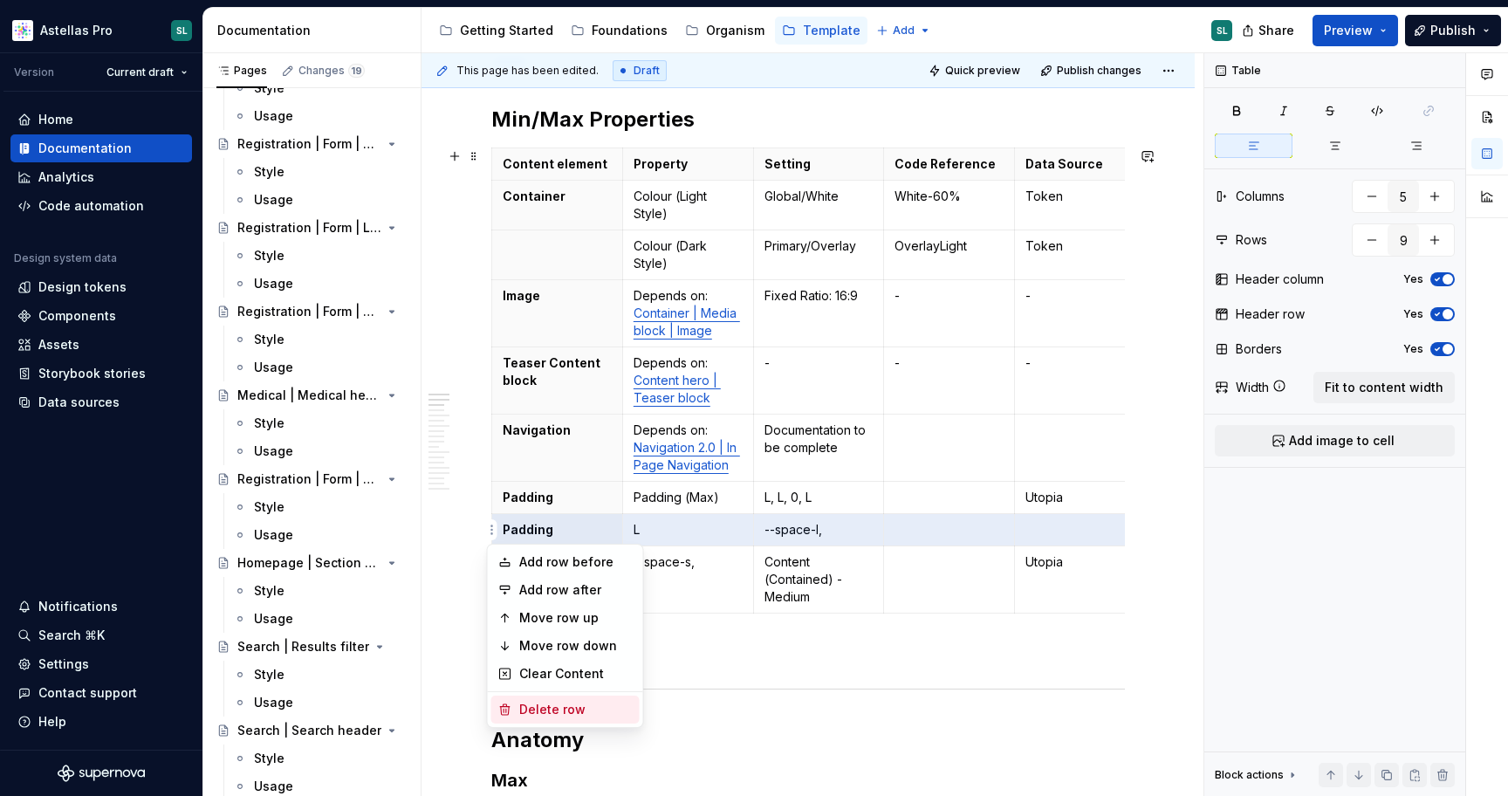
click at [556, 706] on div "Delete row" at bounding box center [575, 709] width 113 height 17
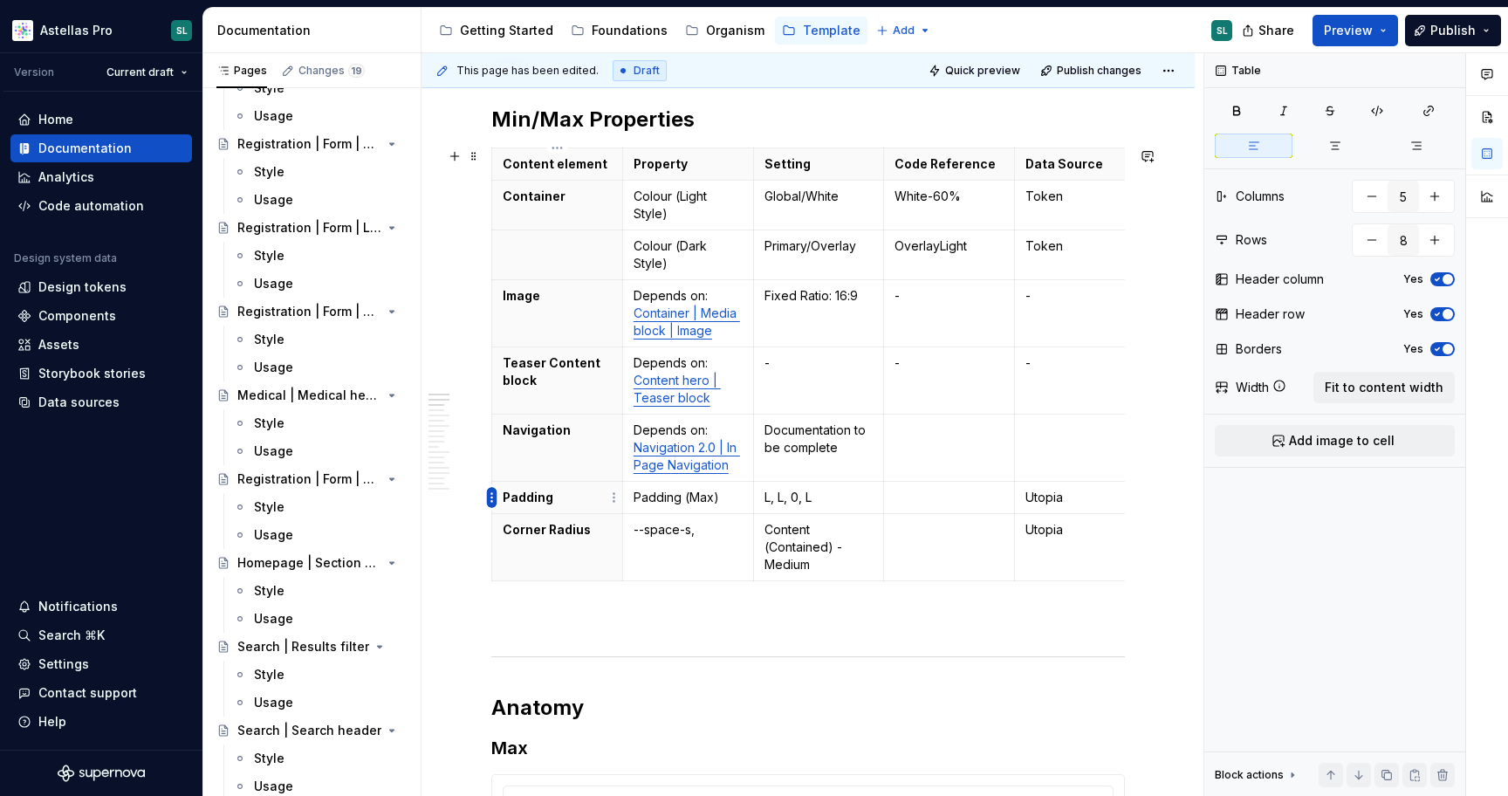
click at [492, 504] on html "Astellas Pro SL Version Current draft Home Documentation Analytics Code automat…" at bounding box center [754, 398] width 1508 height 796
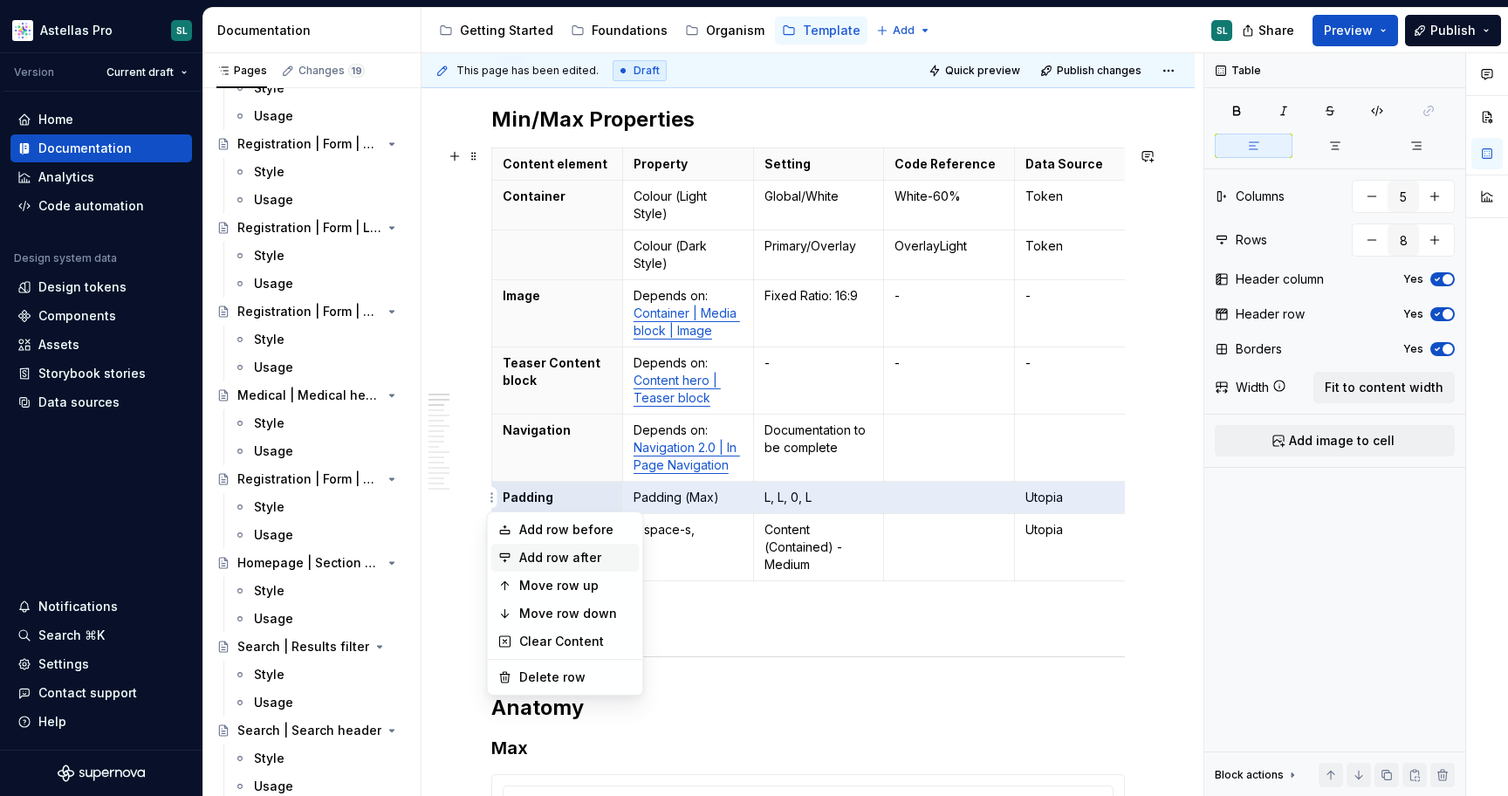
click at [555, 556] on div "Add row after" at bounding box center [575, 557] width 113 height 17
type input "9"
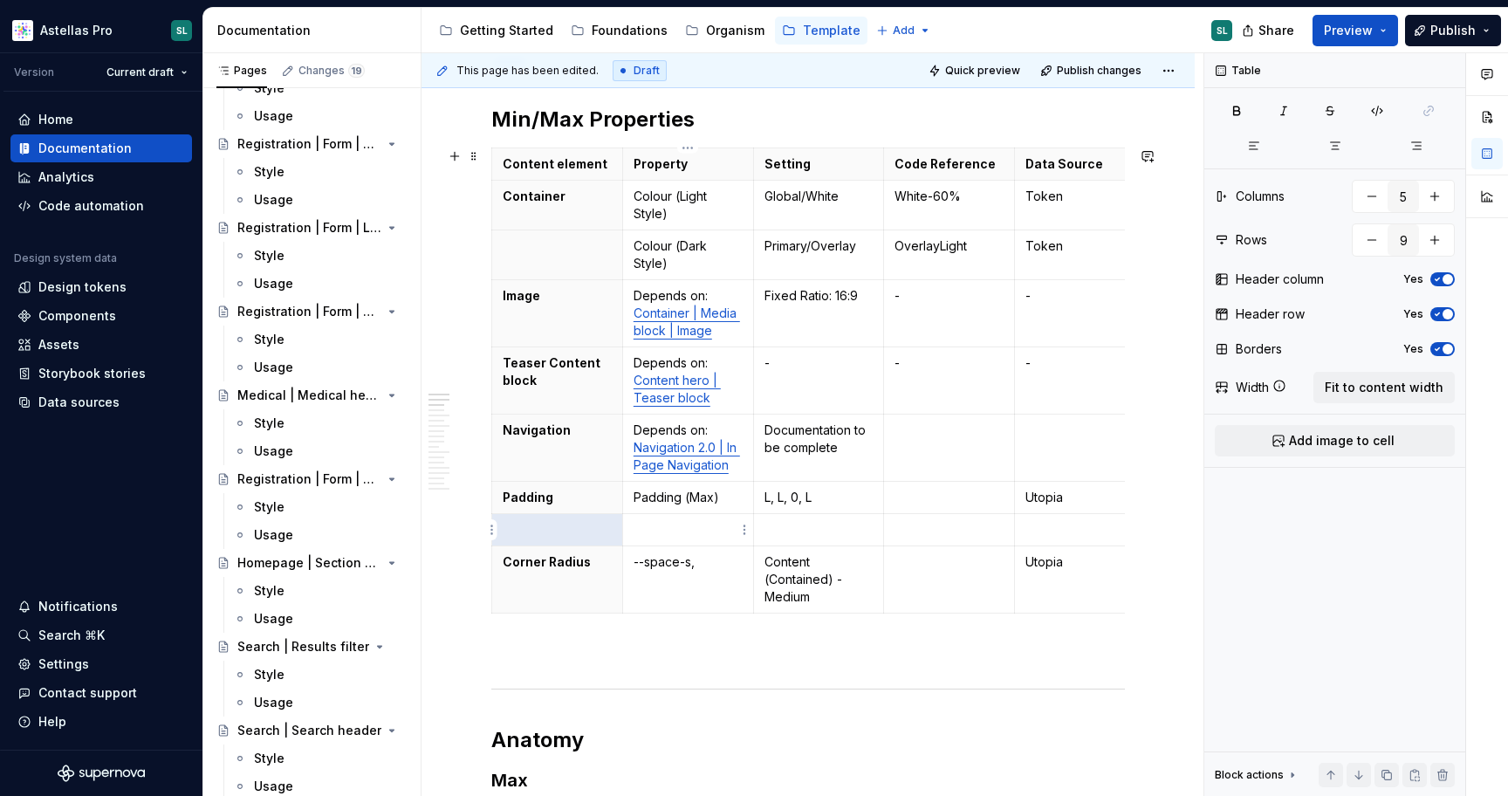
click at [711, 530] on p at bounding box center [687, 529] width 109 height 17
click at [561, 494] on p "Padding" at bounding box center [557, 497] width 109 height 17
click at [694, 530] on p at bounding box center [687, 529] width 109 height 17
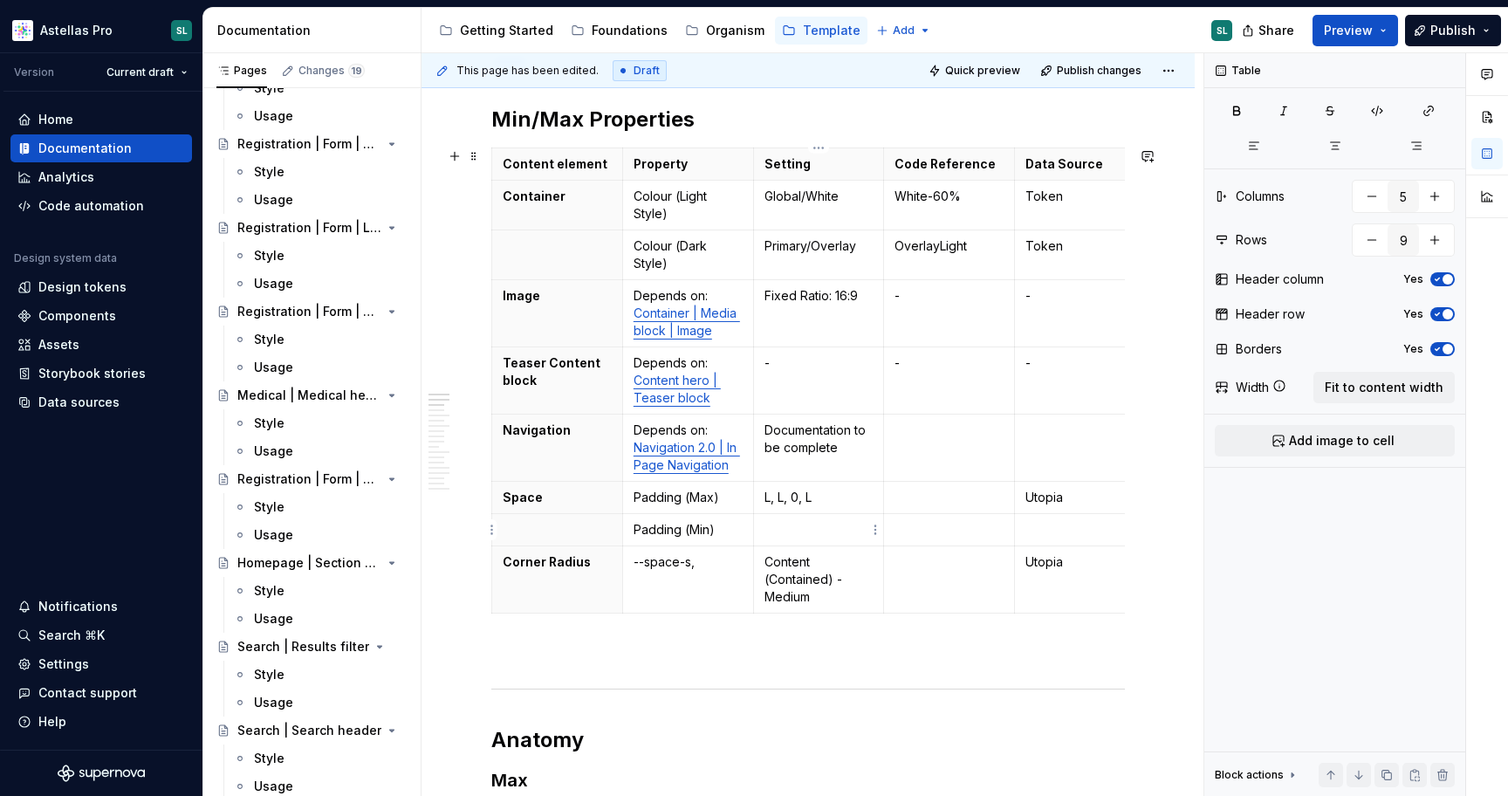
click at [798, 532] on p at bounding box center [818, 529] width 109 height 17
click at [1061, 496] on p "Utopia" at bounding box center [1079, 497] width 109 height 17
click at [1052, 497] on p "Utopia" at bounding box center [1079, 497] width 109 height 17
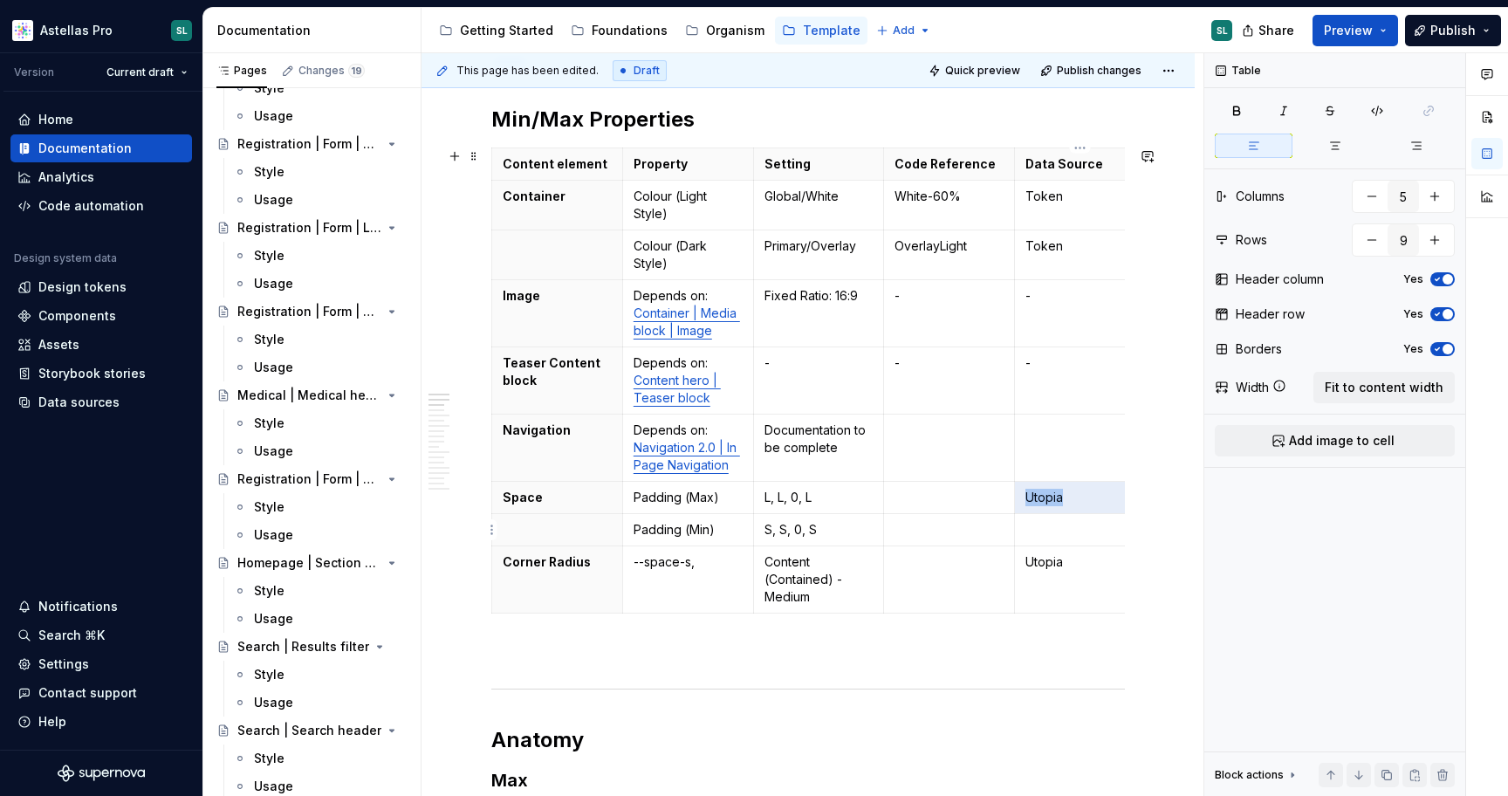
click at [1057, 530] on p at bounding box center [1079, 529] width 109 height 17
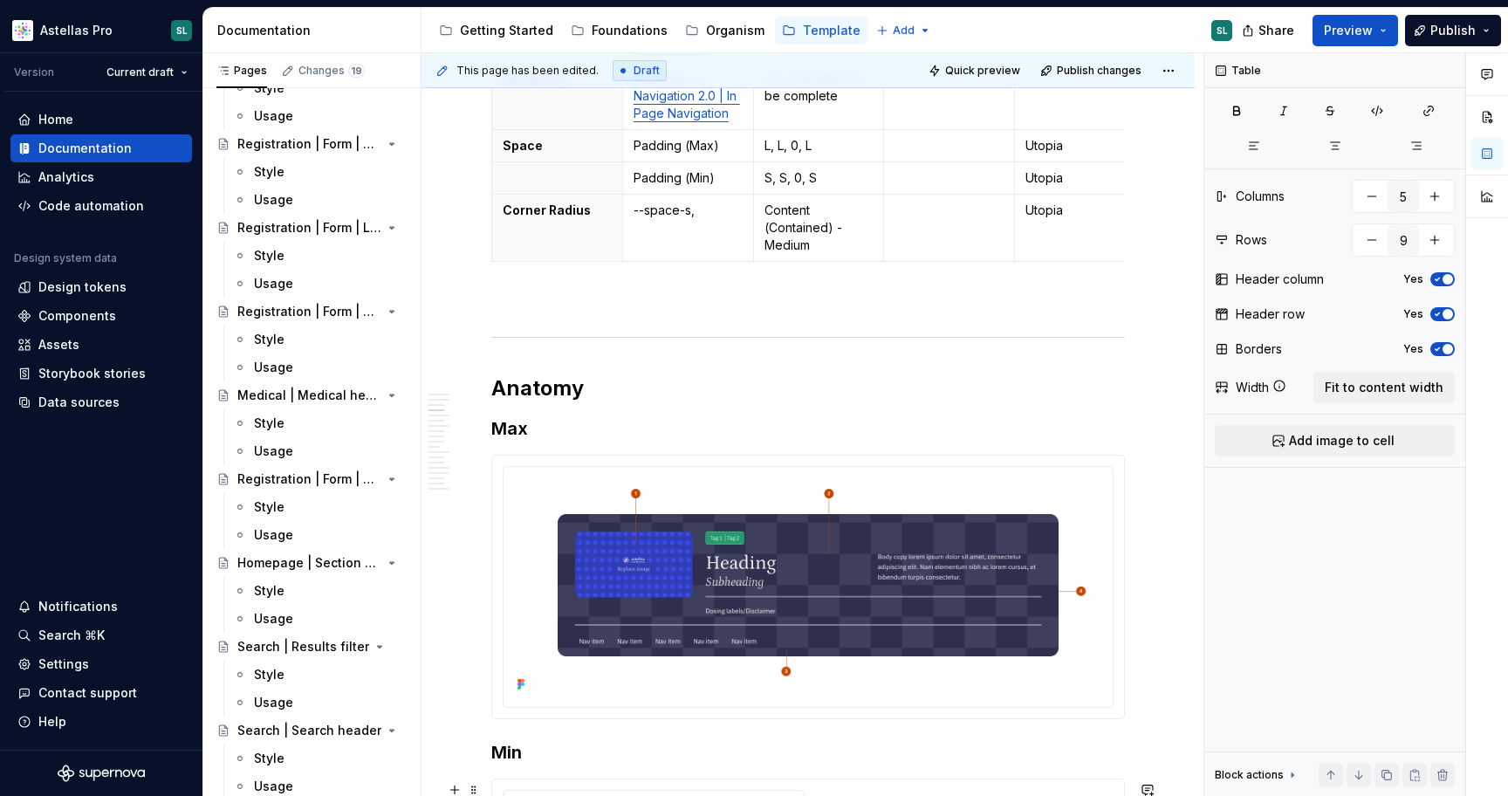
scroll to position [0, 0]
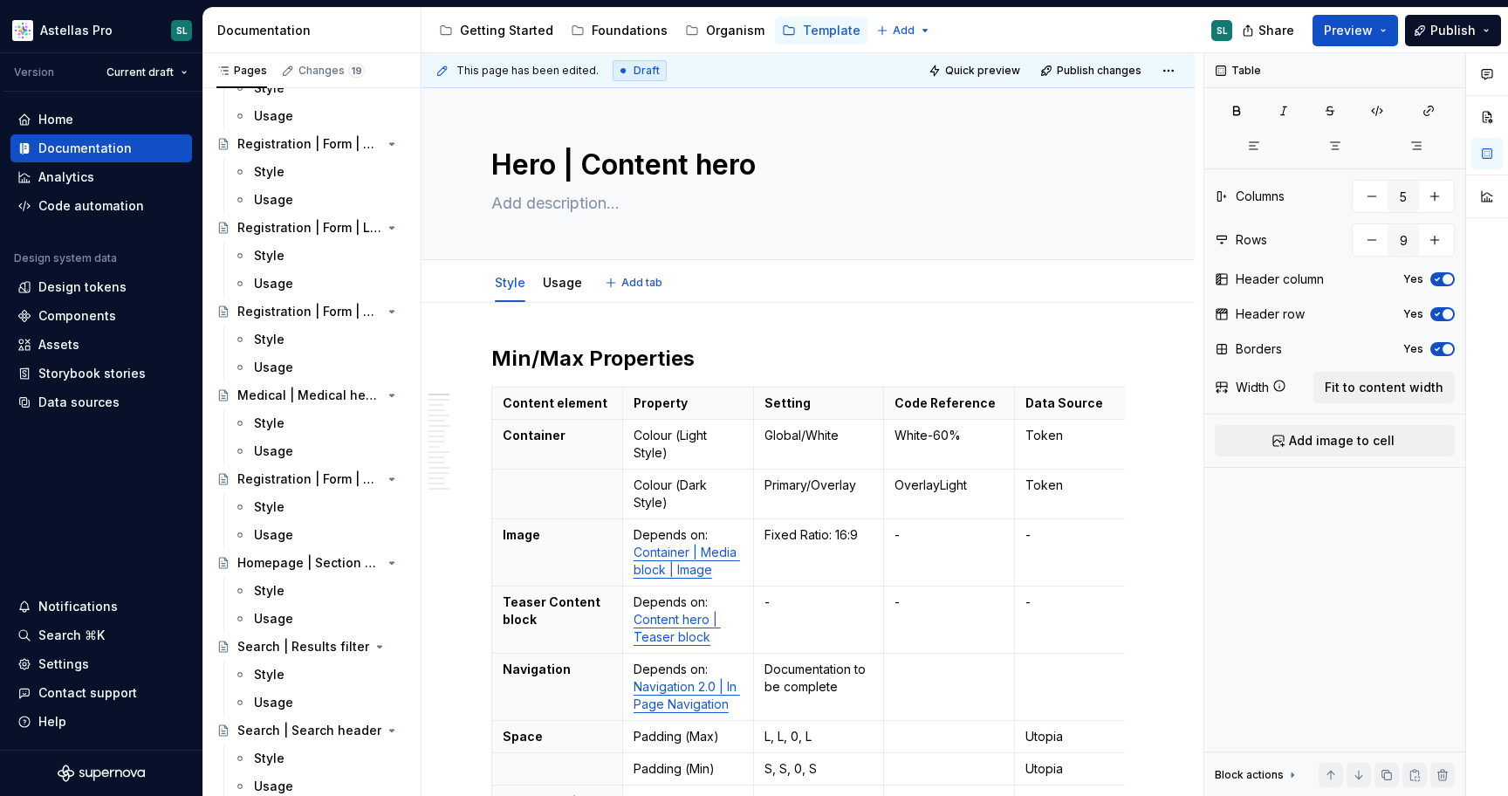
type textarea "*"
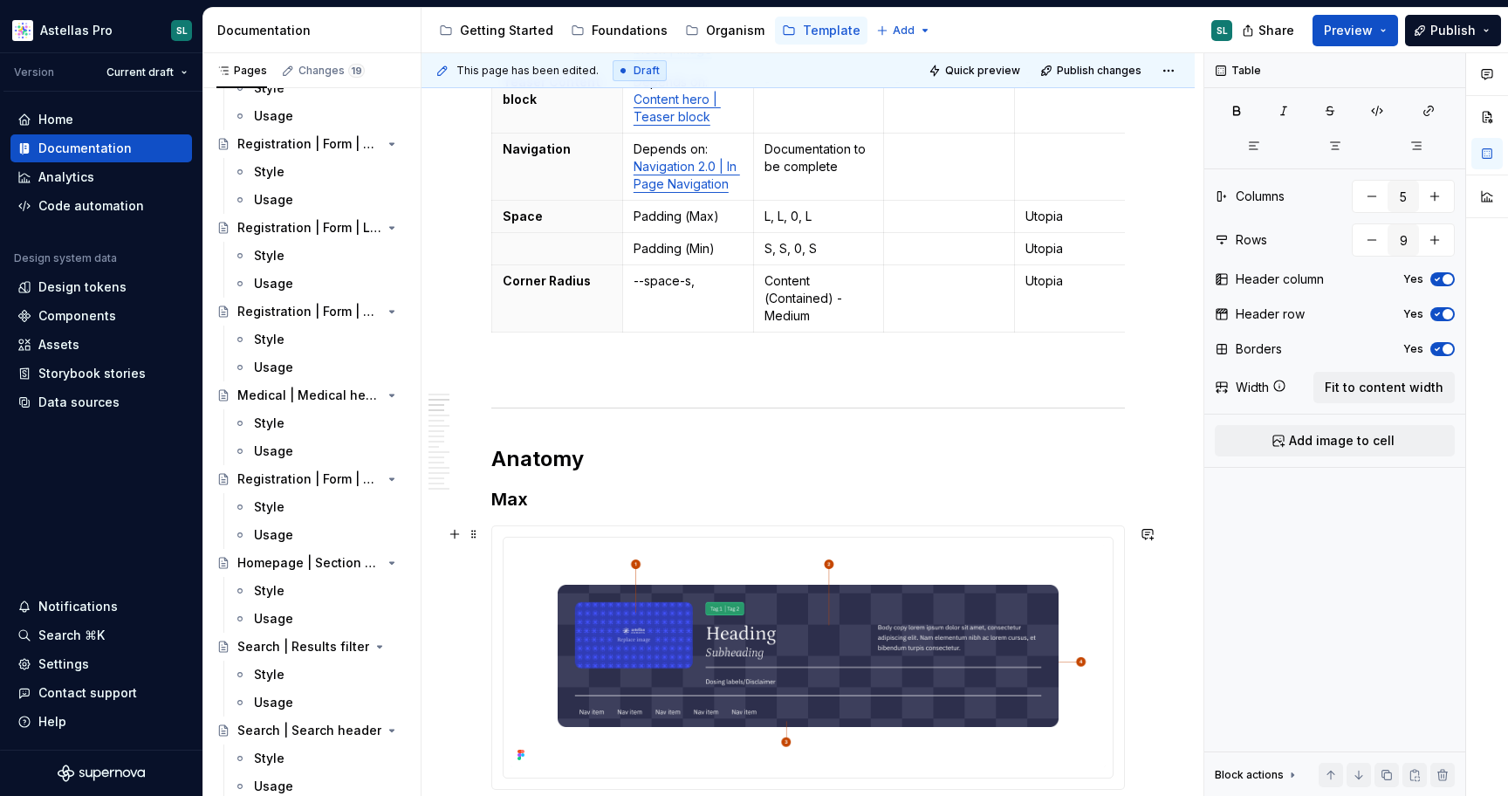
scroll to position [441, 0]
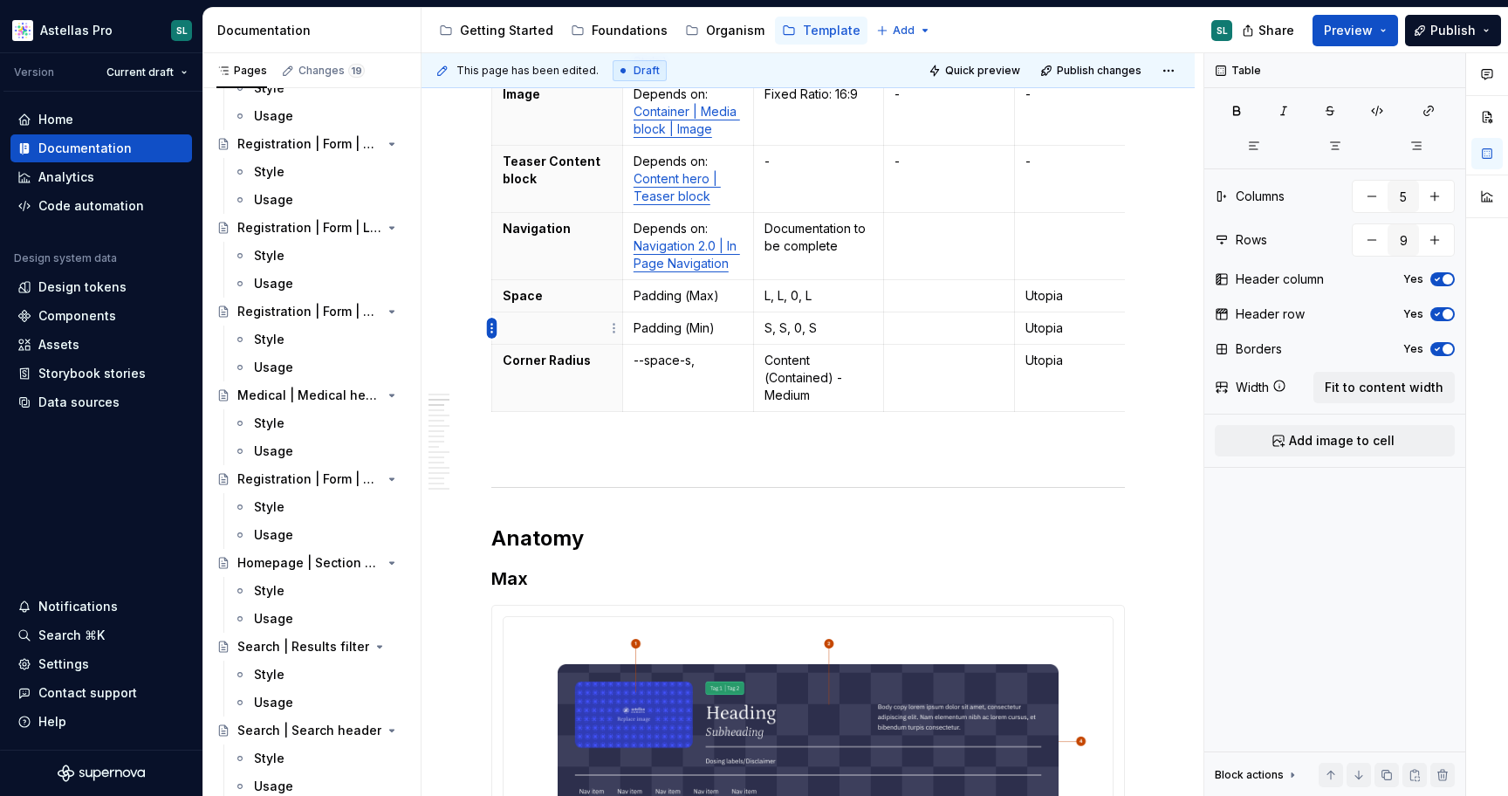
click at [491, 332] on html "Astellas Pro SL Version Current draft Home Documentation Analytics Code automat…" at bounding box center [754, 398] width 1508 height 796
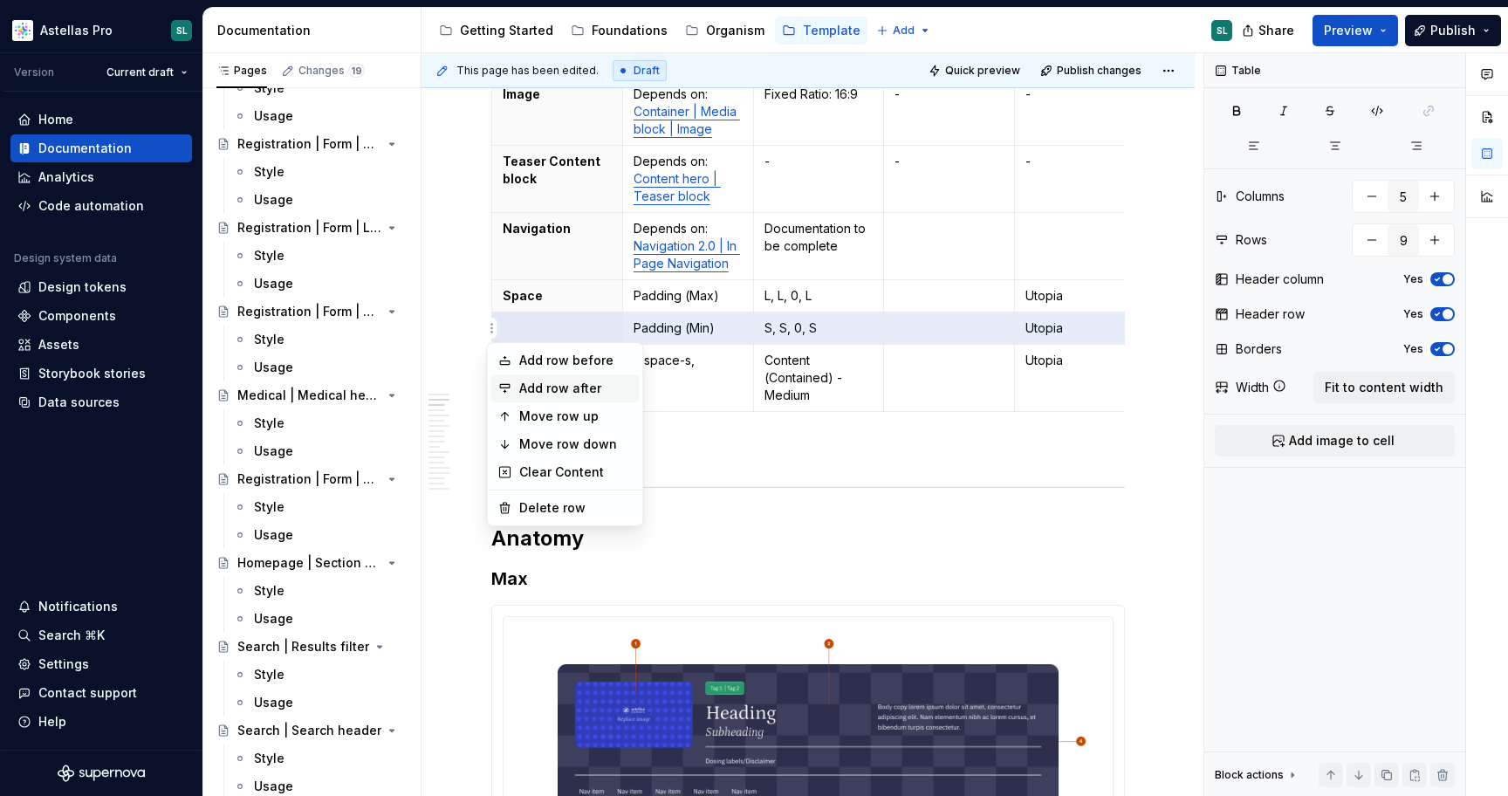
click at [550, 380] on div "Add row after" at bounding box center [575, 388] width 113 height 17
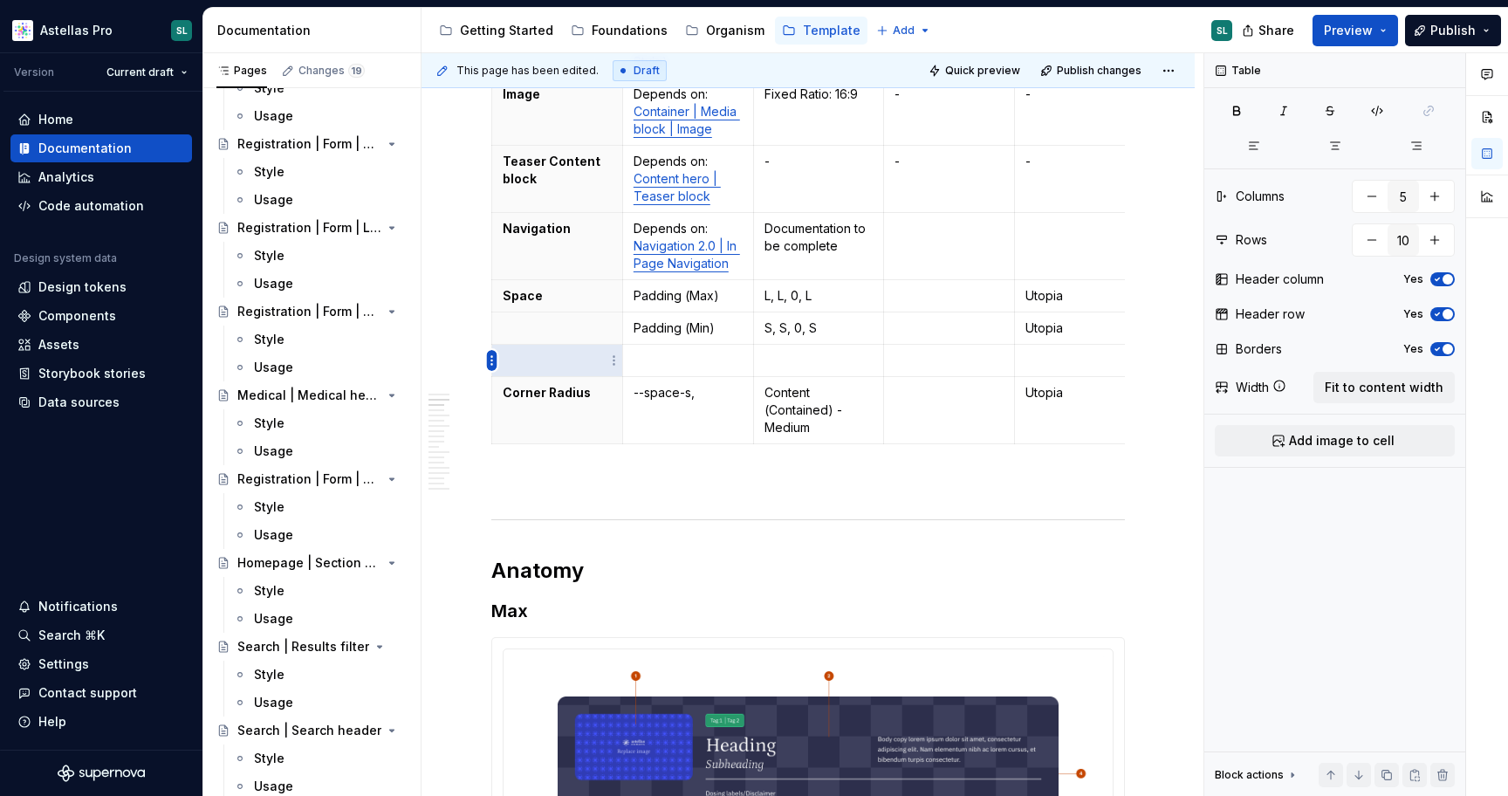
click at [496, 357] on html "Astellas Pro SL Version Current draft Home Documentation Analytics Code automat…" at bounding box center [754, 398] width 1508 height 796
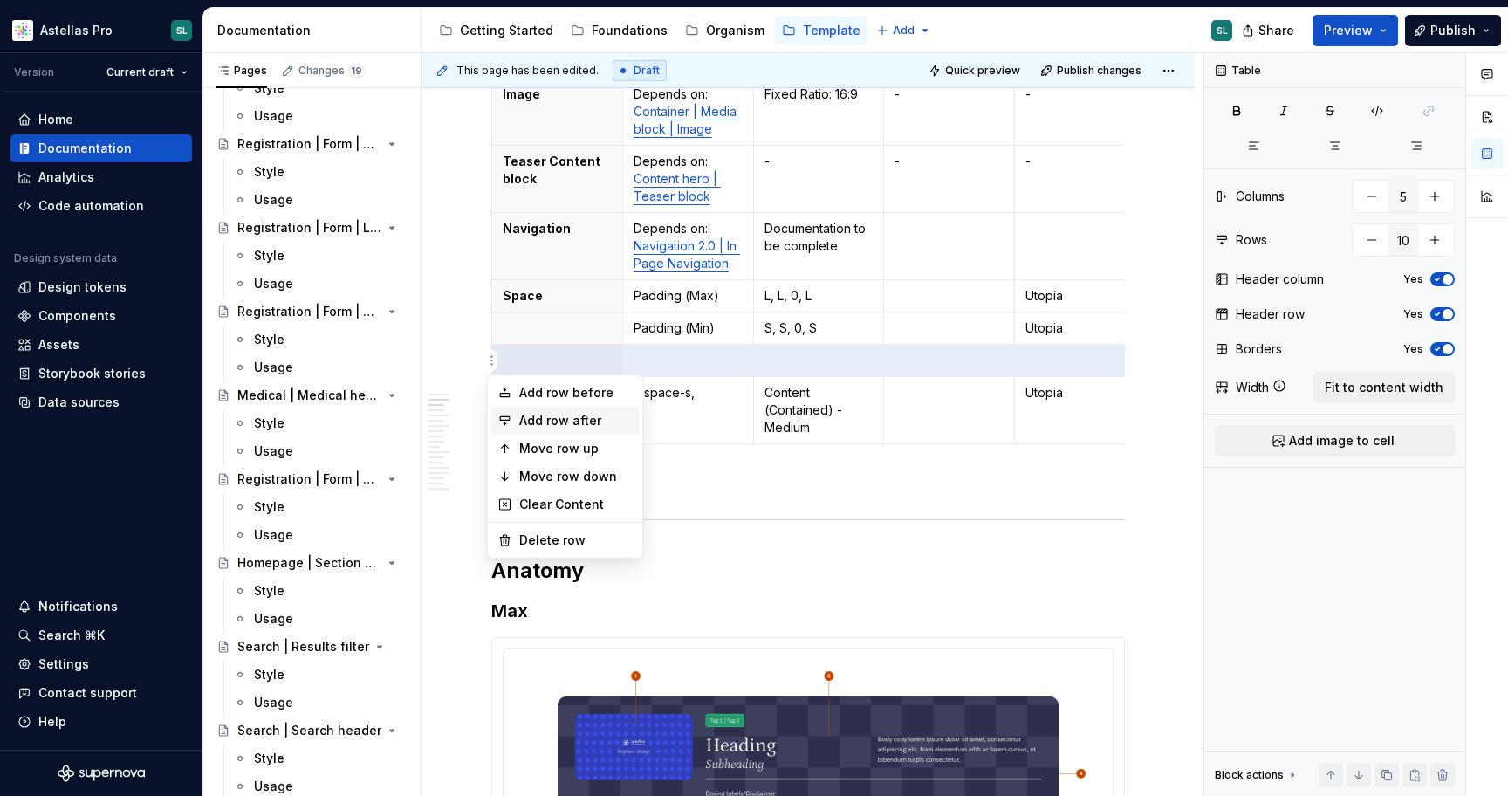
click at [537, 416] on div "Add row after" at bounding box center [575, 420] width 113 height 17
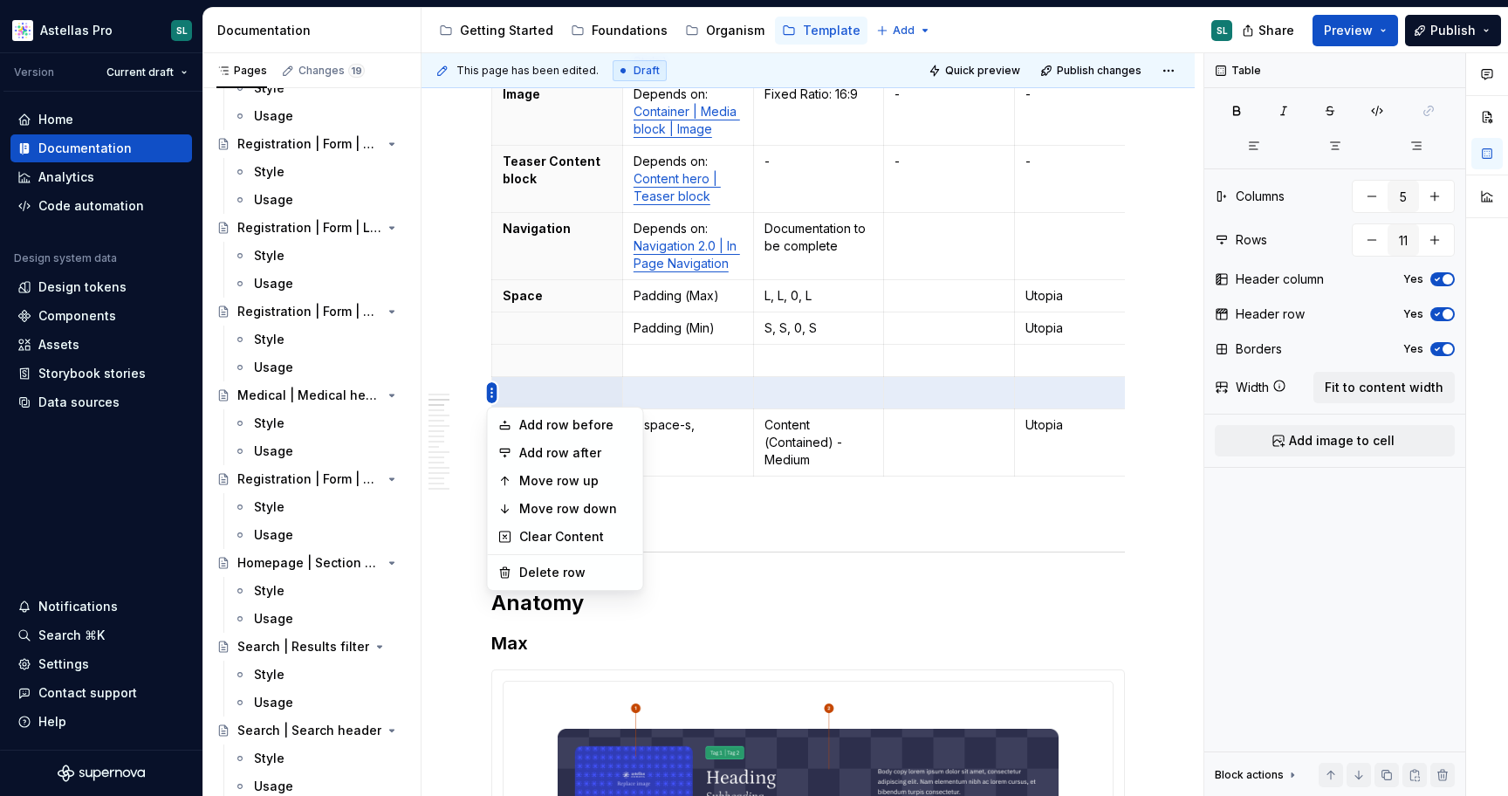
click at [491, 381] on html "Astellas Pro SL Version Current draft Home Documentation Analytics Code automat…" at bounding box center [754, 398] width 1508 height 796
click at [557, 458] on div "Add row after" at bounding box center [575, 452] width 113 height 17
type input "12"
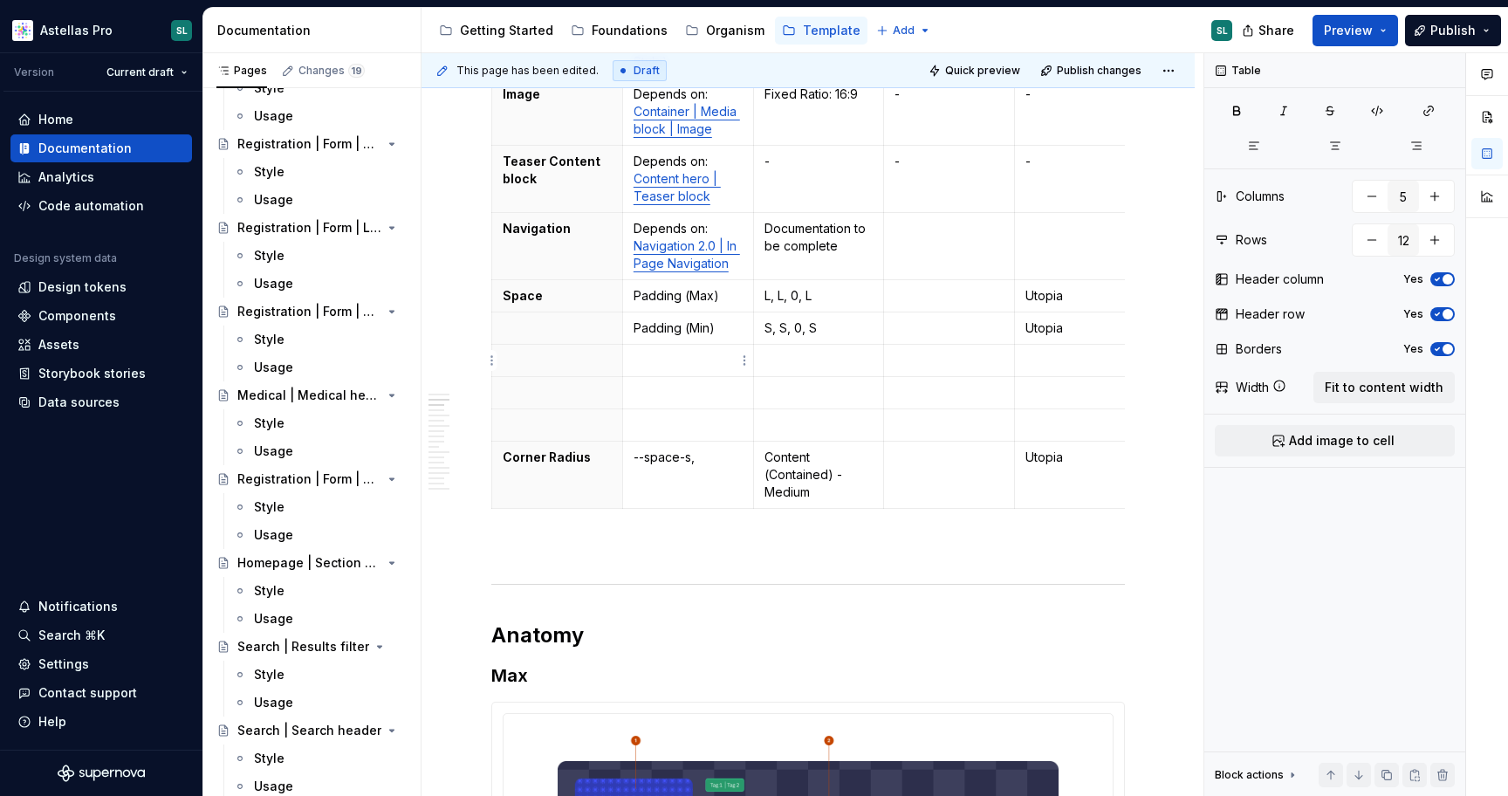
click at [687, 357] on p at bounding box center [687, 360] width 109 height 17
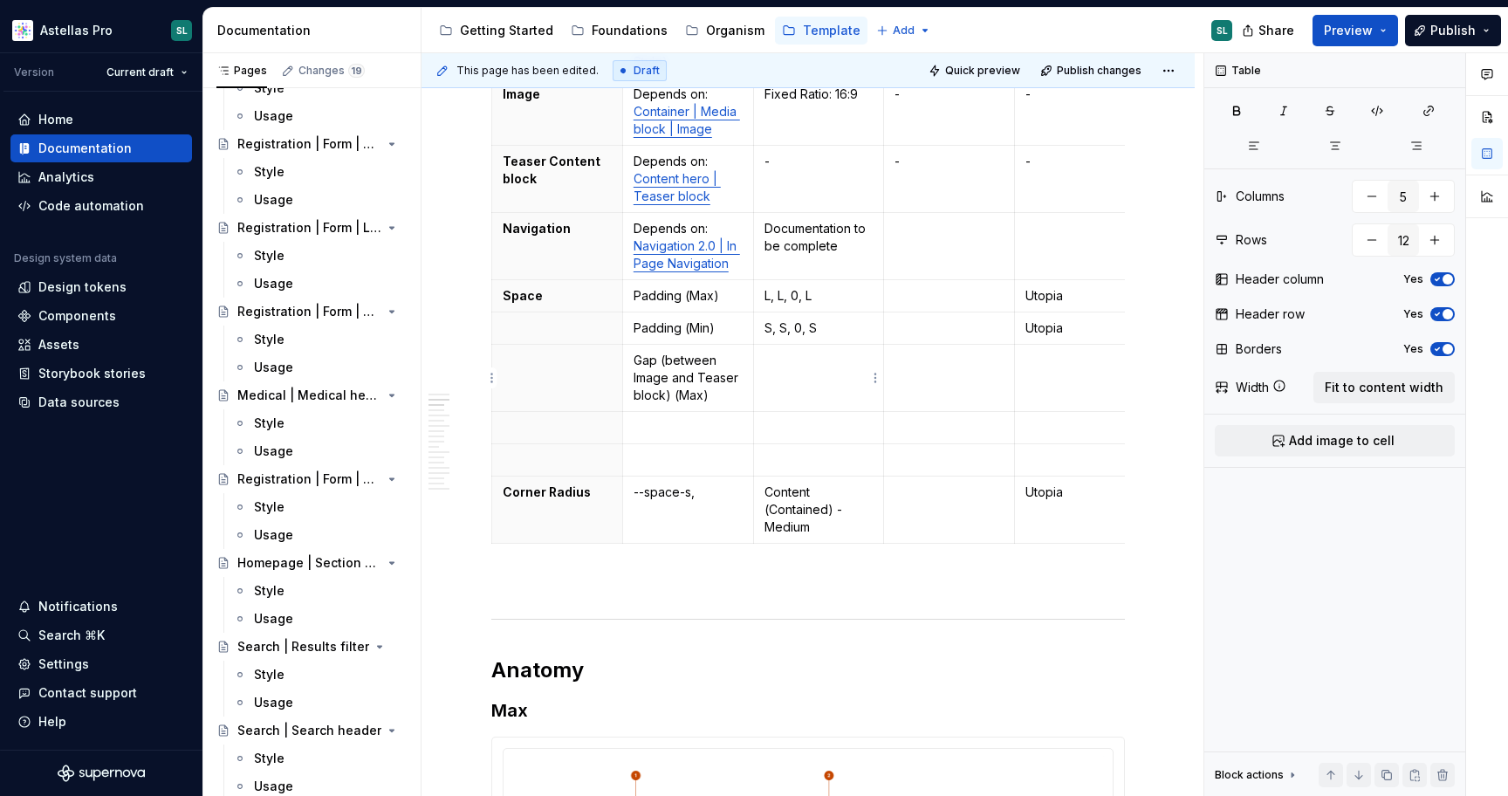
click at [816, 390] on td at bounding box center [818, 378] width 131 height 67
drag, startPoint x: 720, startPoint y: 391, endPoint x: 622, endPoint y: 366, distance: 100.9
click at [622, 366] on td "Gap (between Image and Teaser block) (Max)" at bounding box center [687, 378] width 131 height 67
click at [693, 424] on p at bounding box center [687, 427] width 109 height 17
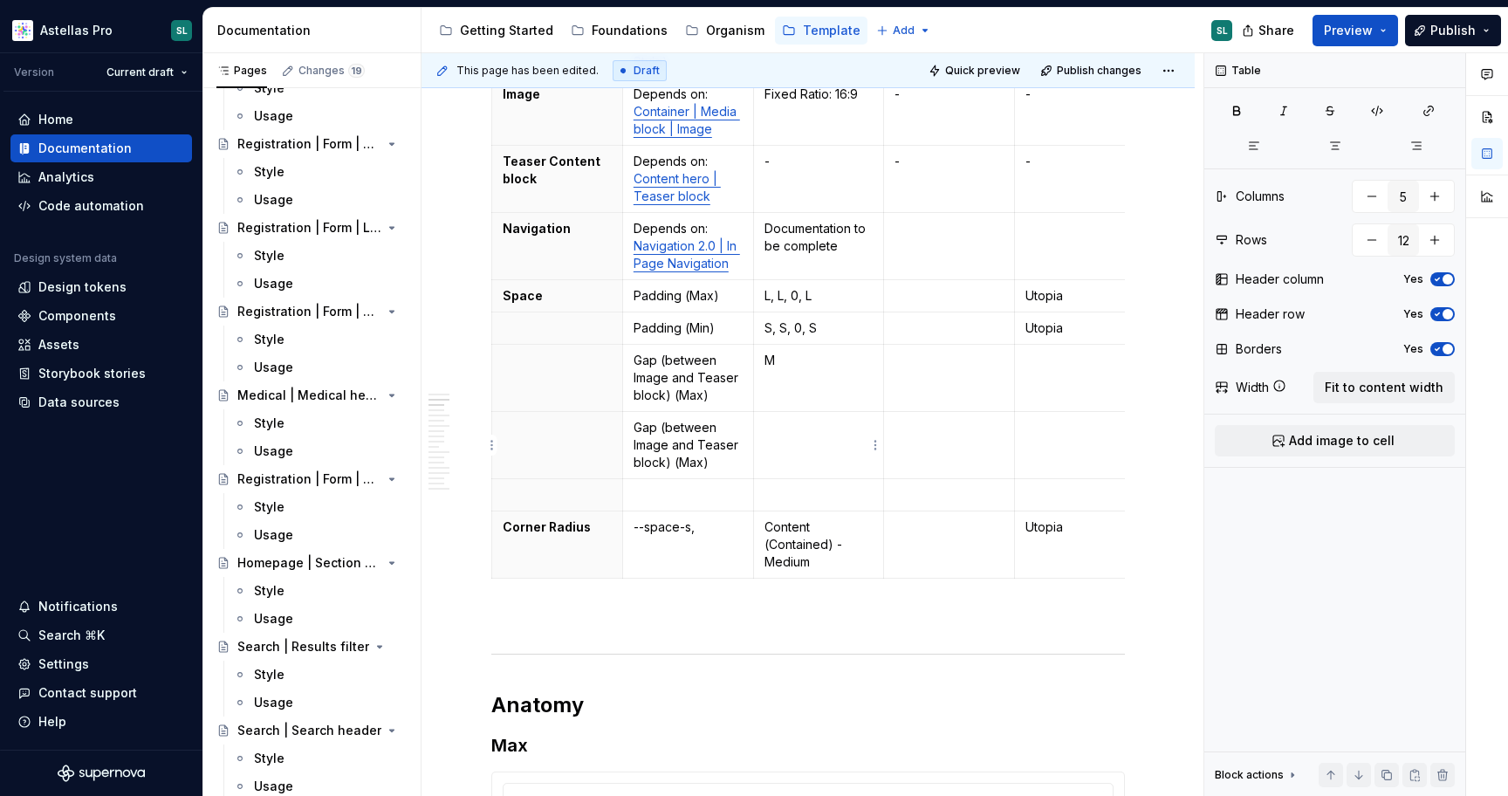
click at [802, 441] on td at bounding box center [818, 445] width 131 height 67
click at [701, 466] on p "Gap (between Image and Teaser block) (Max)" at bounding box center [687, 445] width 109 height 52
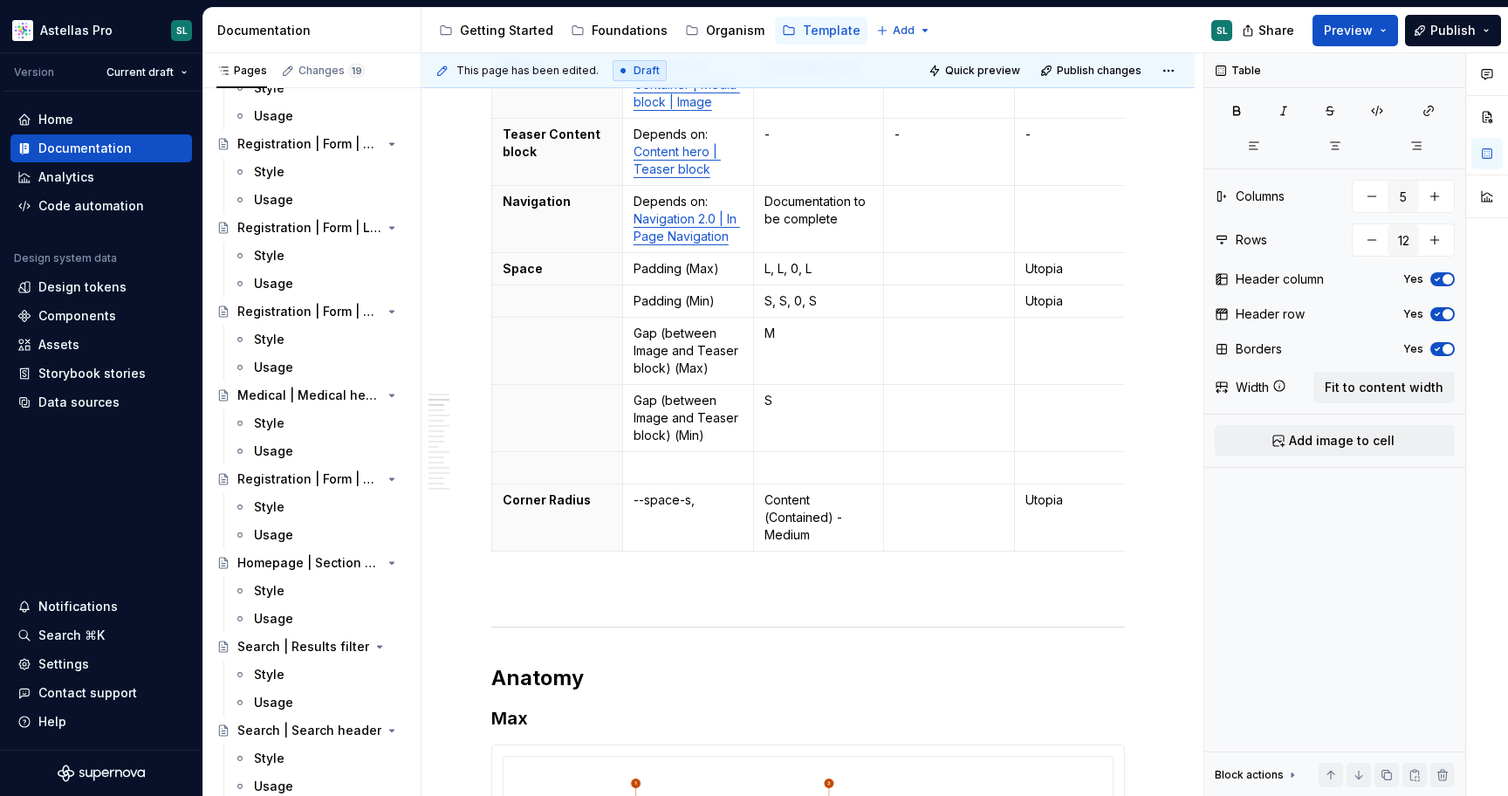
scroll to position [470, 0]
click at [692, 468] on p at bounding box center [687, 464] width 109 height 17
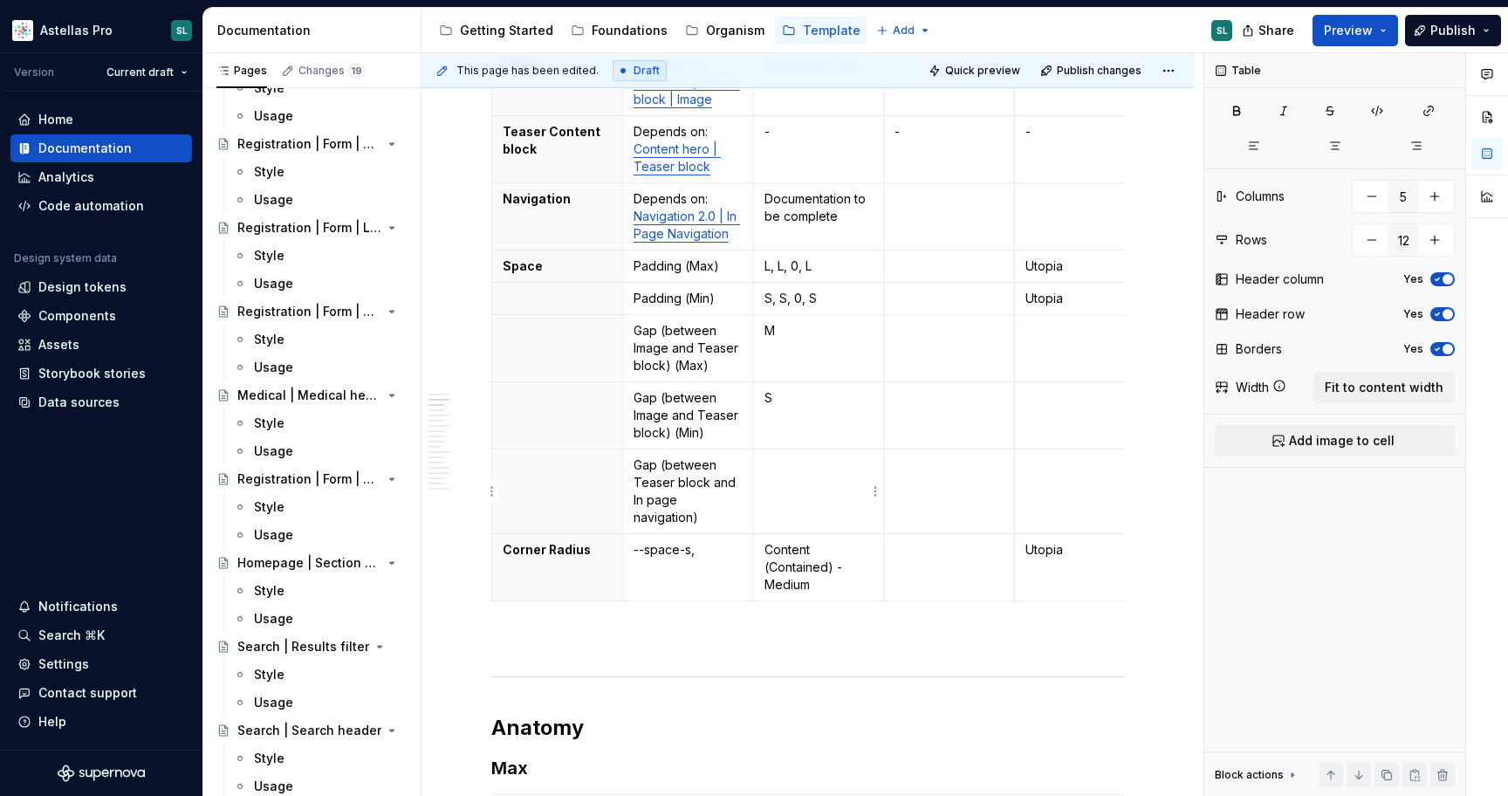
click at [799, 496] on td at bounding box center [818, 491] width 131 height 85
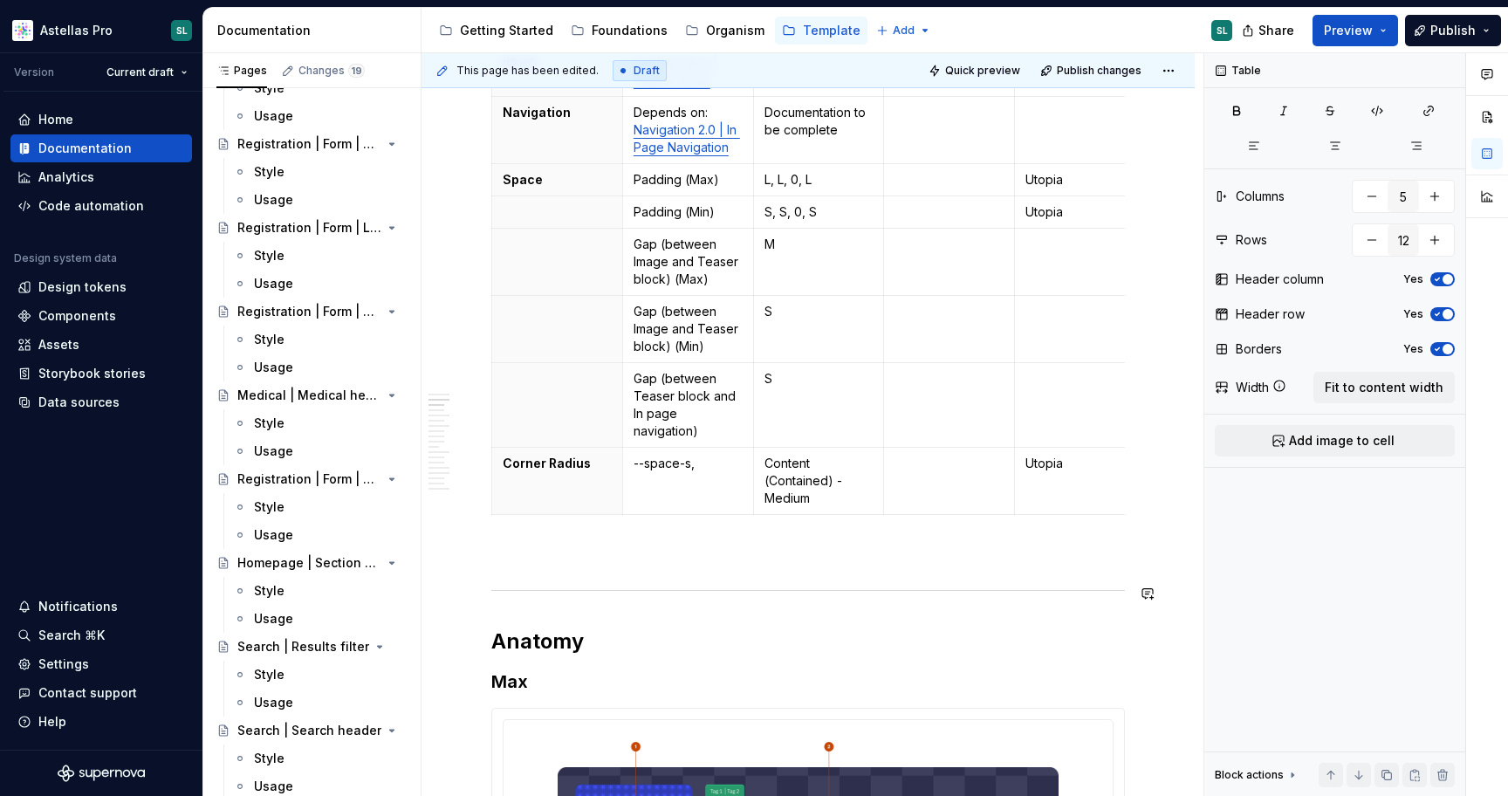
scroll to position [580, 0]
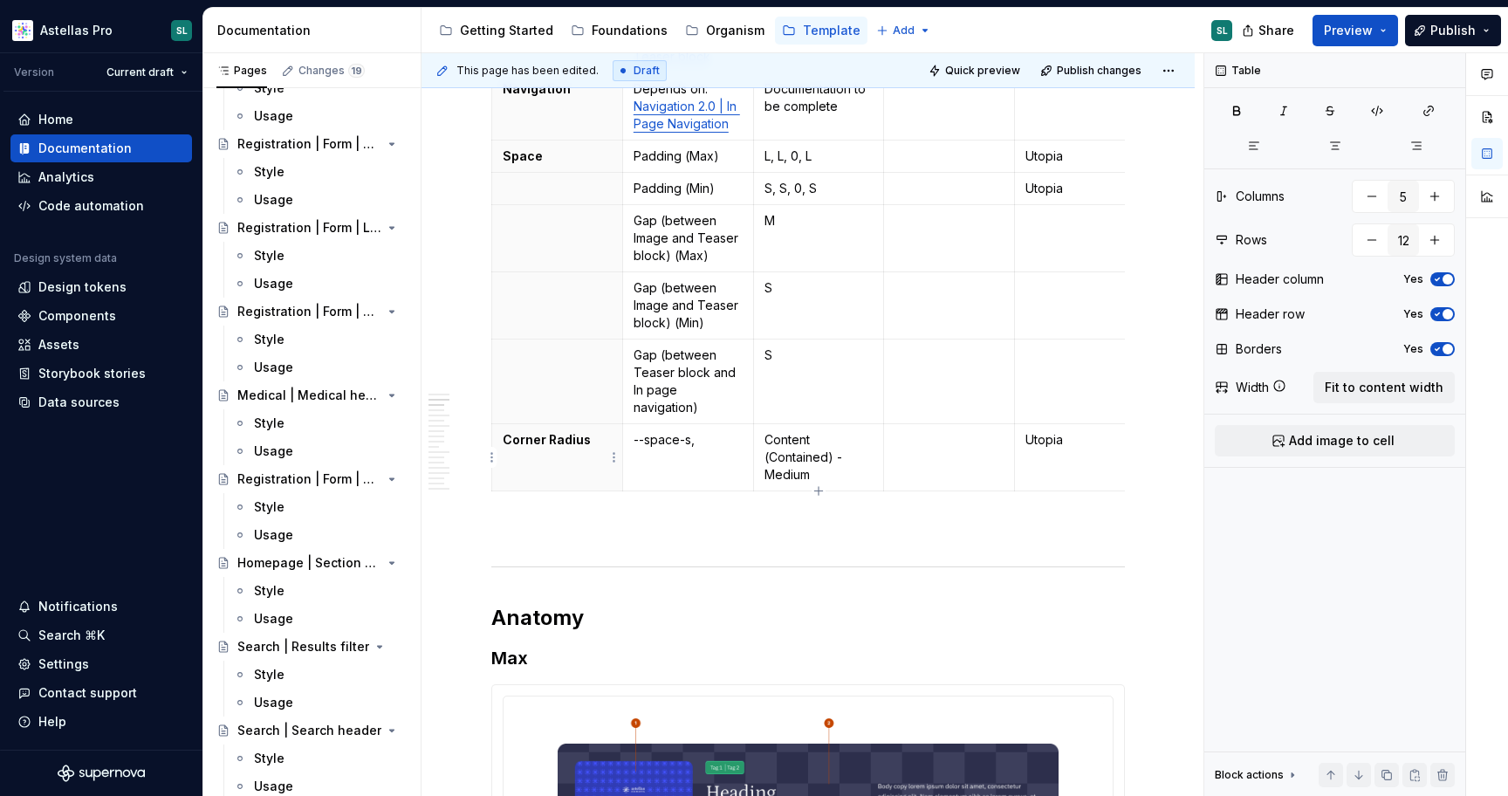
click at [533, 450] on th "Corner Radius" at bounding box center [557, 457] width 131 height 67
click at [702, 447] on p "--space-s," at bounding box center [687, 439] width 109 height 17
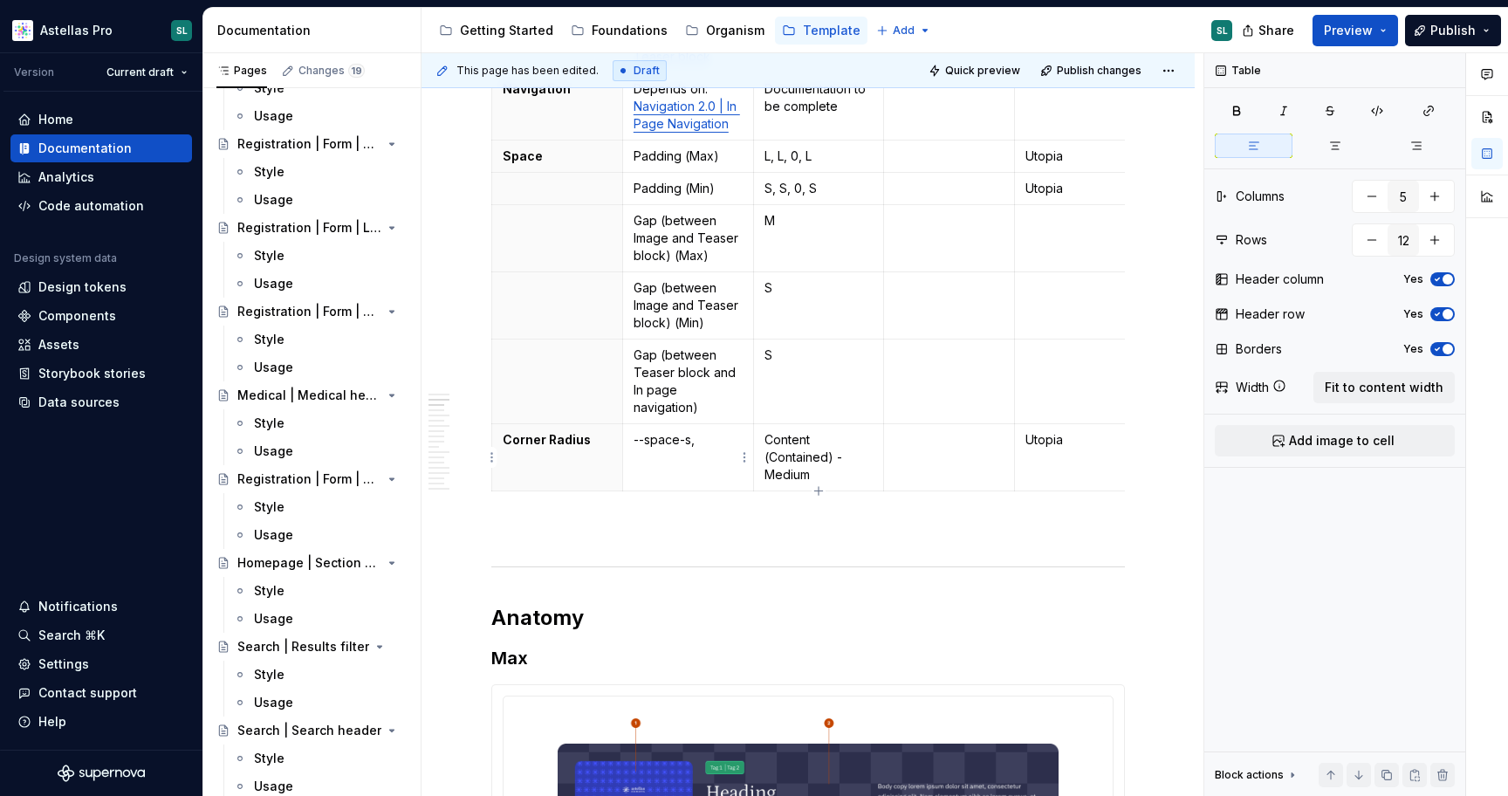
click at [702, 447] on p "--space-s," at bounding box center [687, 439] width 109 height 17
click at [795, 451] on p "Content (Contained) - Medium" at bounding box center [818, 457] width 109 height 52
click at [843, 451] on td "-" at bounding box center [818, 457] width 131 height 67
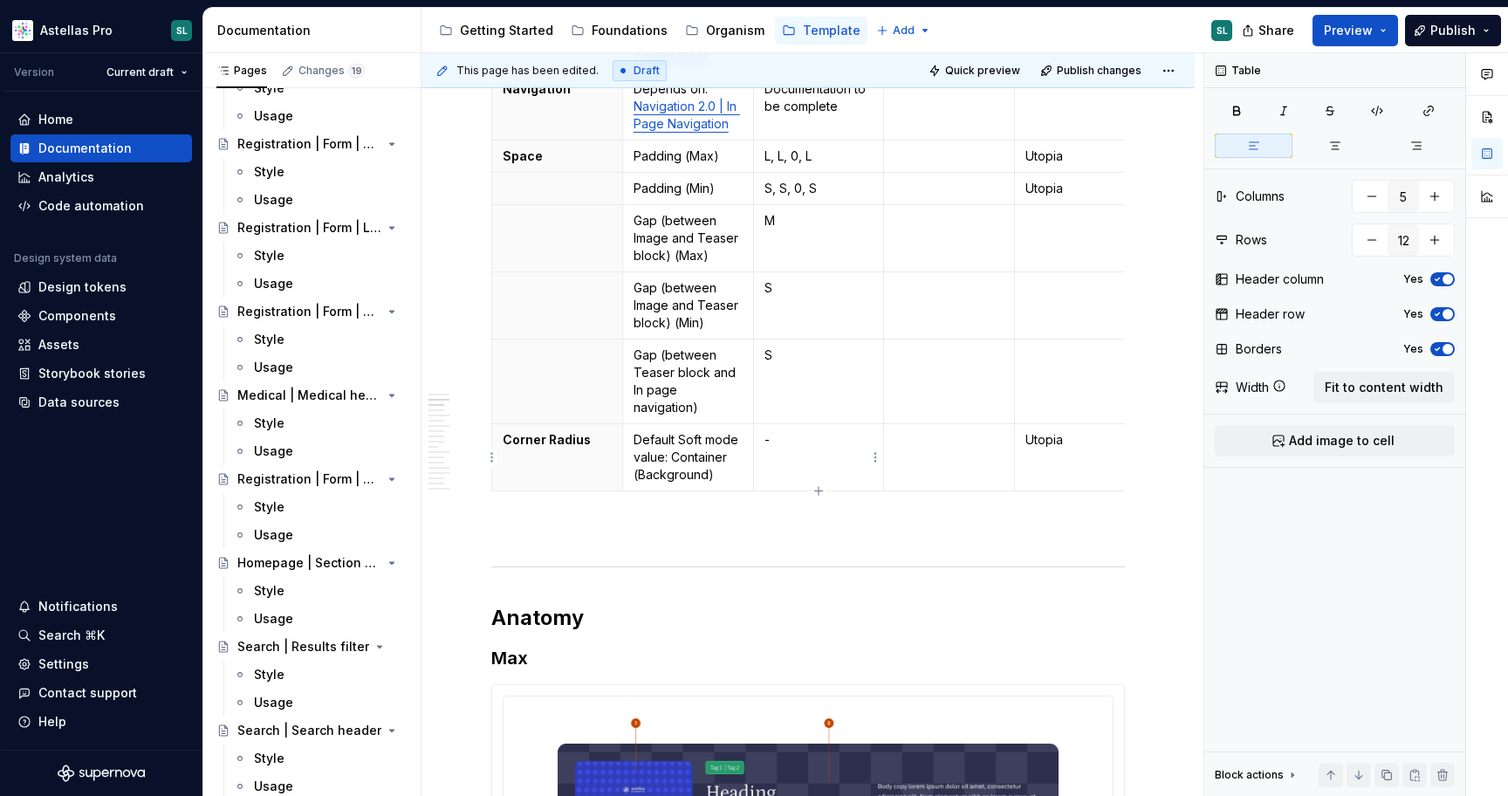
click at [843, 451] on td "-" at bounding box center [818, 457] width 131 height 67
click at [1059, 441] on p "Utopia" at bounding box center [1079, 439] width 109 height 17
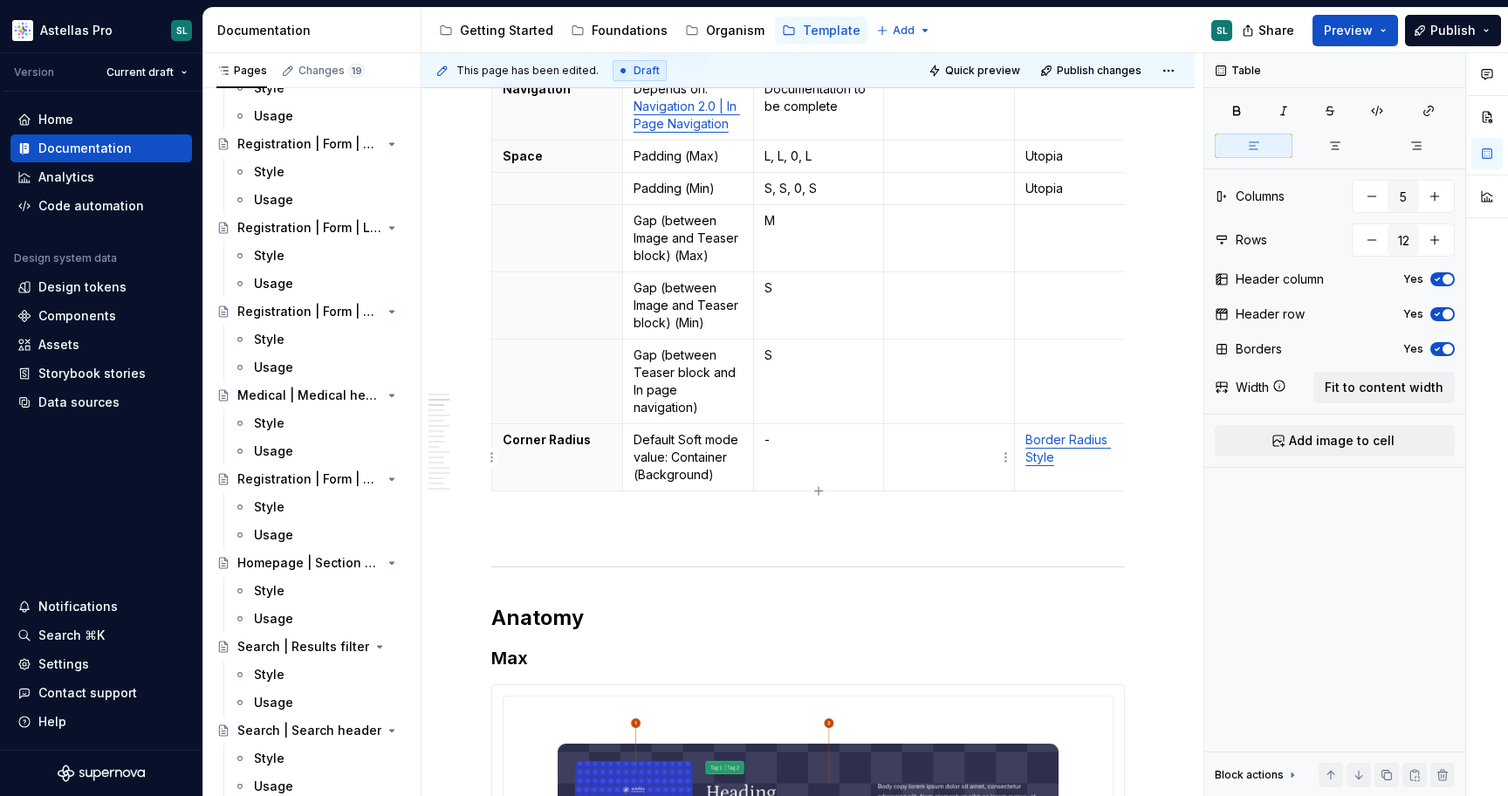
click at [912, 455] on td at bounding box center [949, 457] width 131 height 67
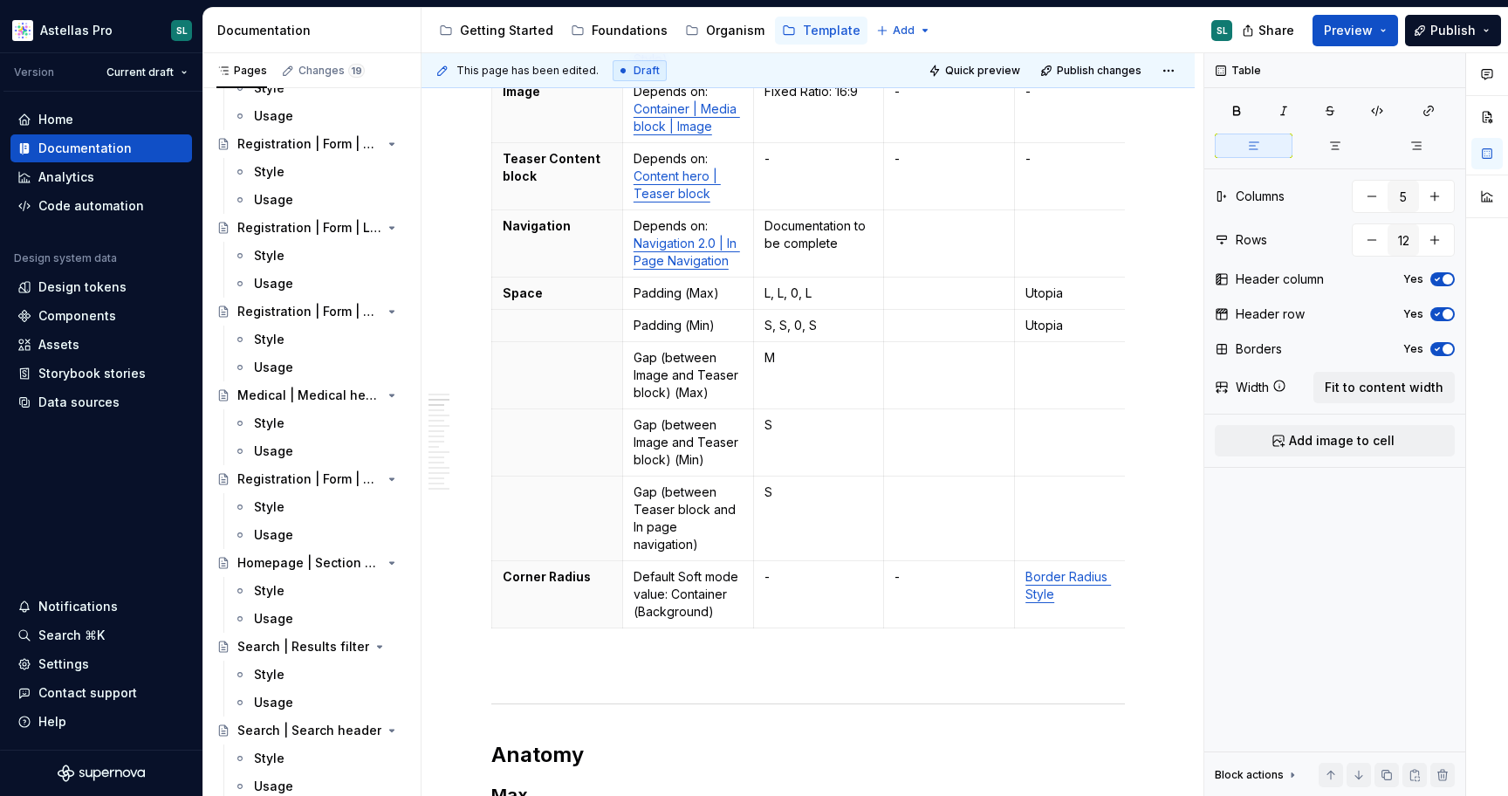
scroll to position [433, 0]
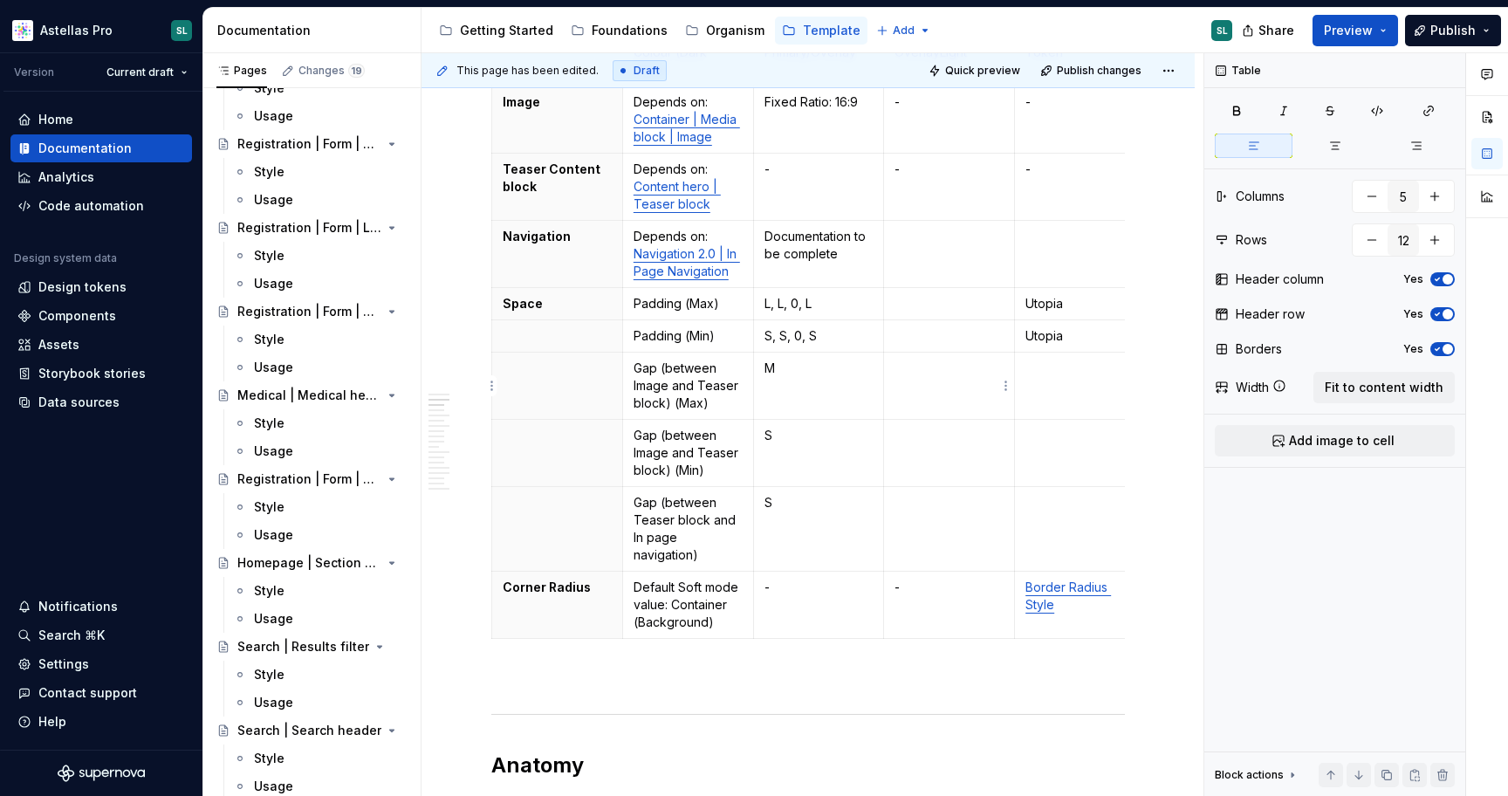
click at [932, 389] on td at bounding box center [949, 385] width 131 height 67
click at [946, 460] on td at bounding box center [949, 453] width 131 height 67
click at [957, 501] on p at bounding box center [948, 502] width 109 height 17
click at [914, 295] on p at bounding box center [948, 303] width 109 height 17
click at [912, 339] on p at bounding box center [948, 335] width 109 height 17
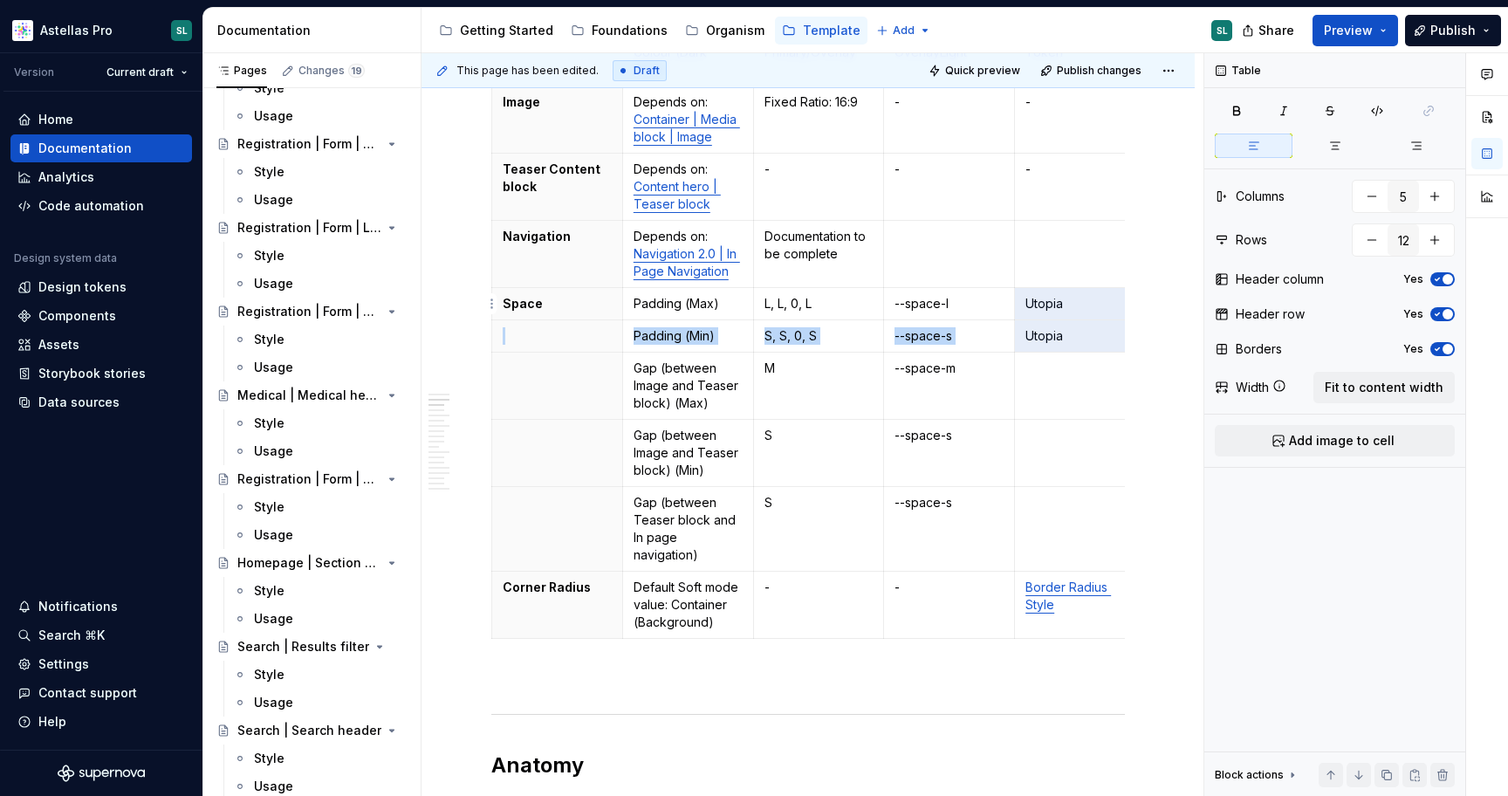
drag, startPoint x: 1096, startPoint y: 321, endPoint x: 1067, endPoint y: 310, distance: 30.9
click at [1067, 310] on tbody "Content element Property Setting Code Reference Data Source Container Colour (L…" at bounding box center [818, 297] width 653 height 684
click at [1067, 310] on p "Utopia" at bounding box center [1079, 303] width 109 height 17
click at [1050, 332] on p "Utopia" at bounding box center [1079, 335] width 109 height 17
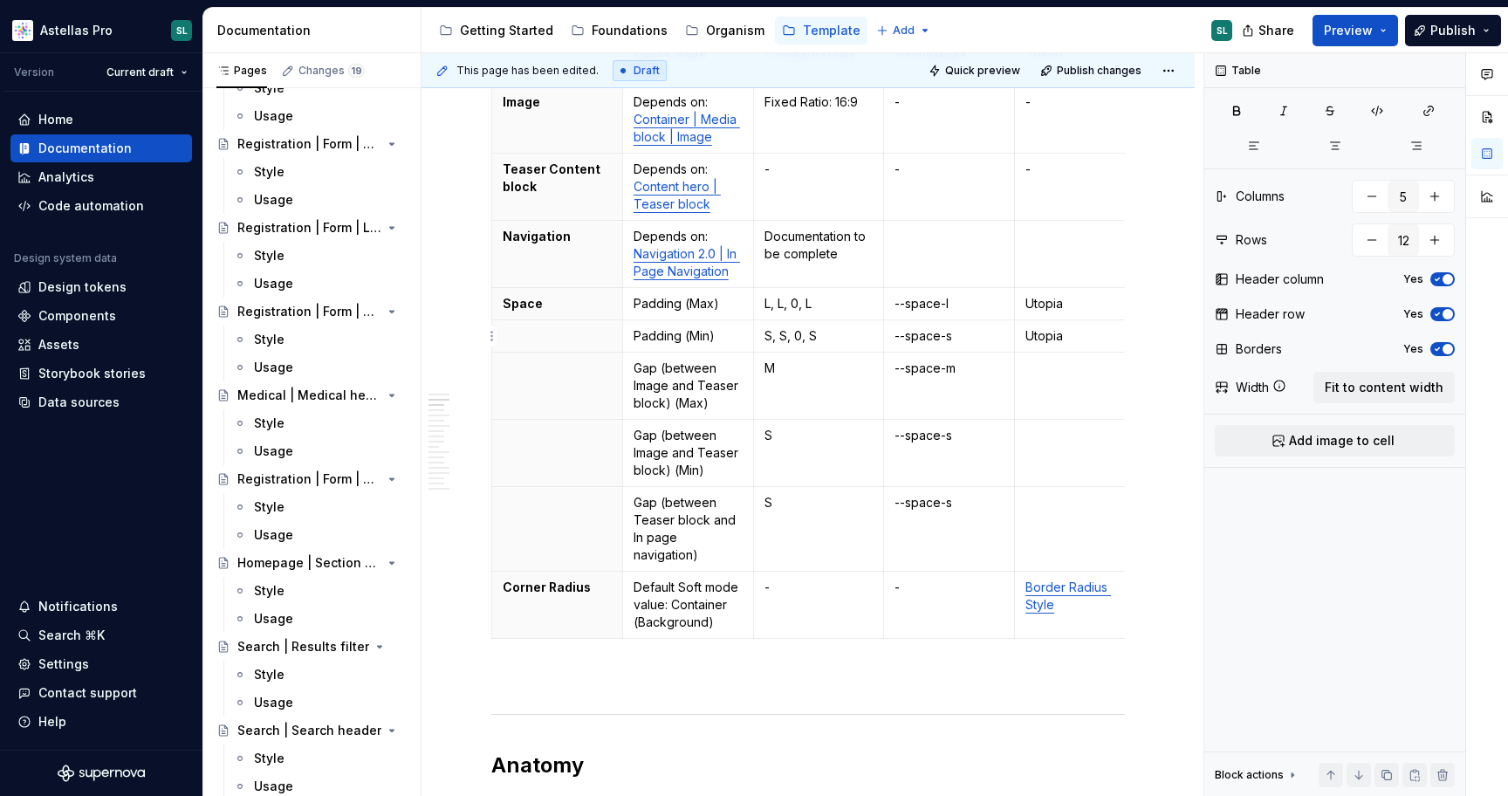
click at [1050, 332] on p "Utopia" at bounding box center [1079, 335] width 109 height 17
click at [1062, 426] on td at bounding box center [1080, 453] width 131 height 67
click at [1069, 401] on td at bounding box center [1080, 385] width 131 height 67
click at [1063, 454] on td at bounding box center [1080, 453] width 131 height 67
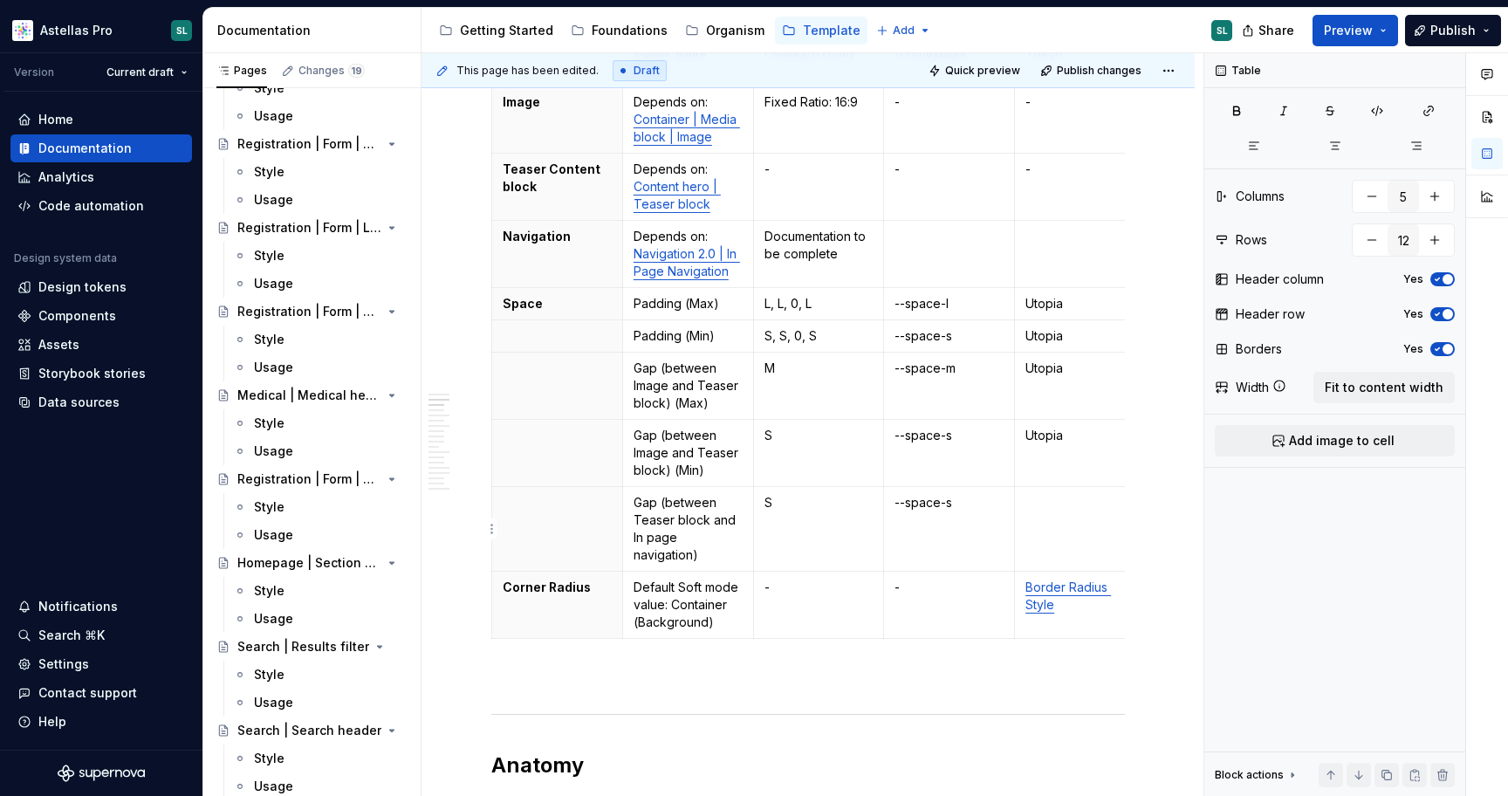
click at [1063, 523] on td at bounding box center [1080, 529] width 131 height 85
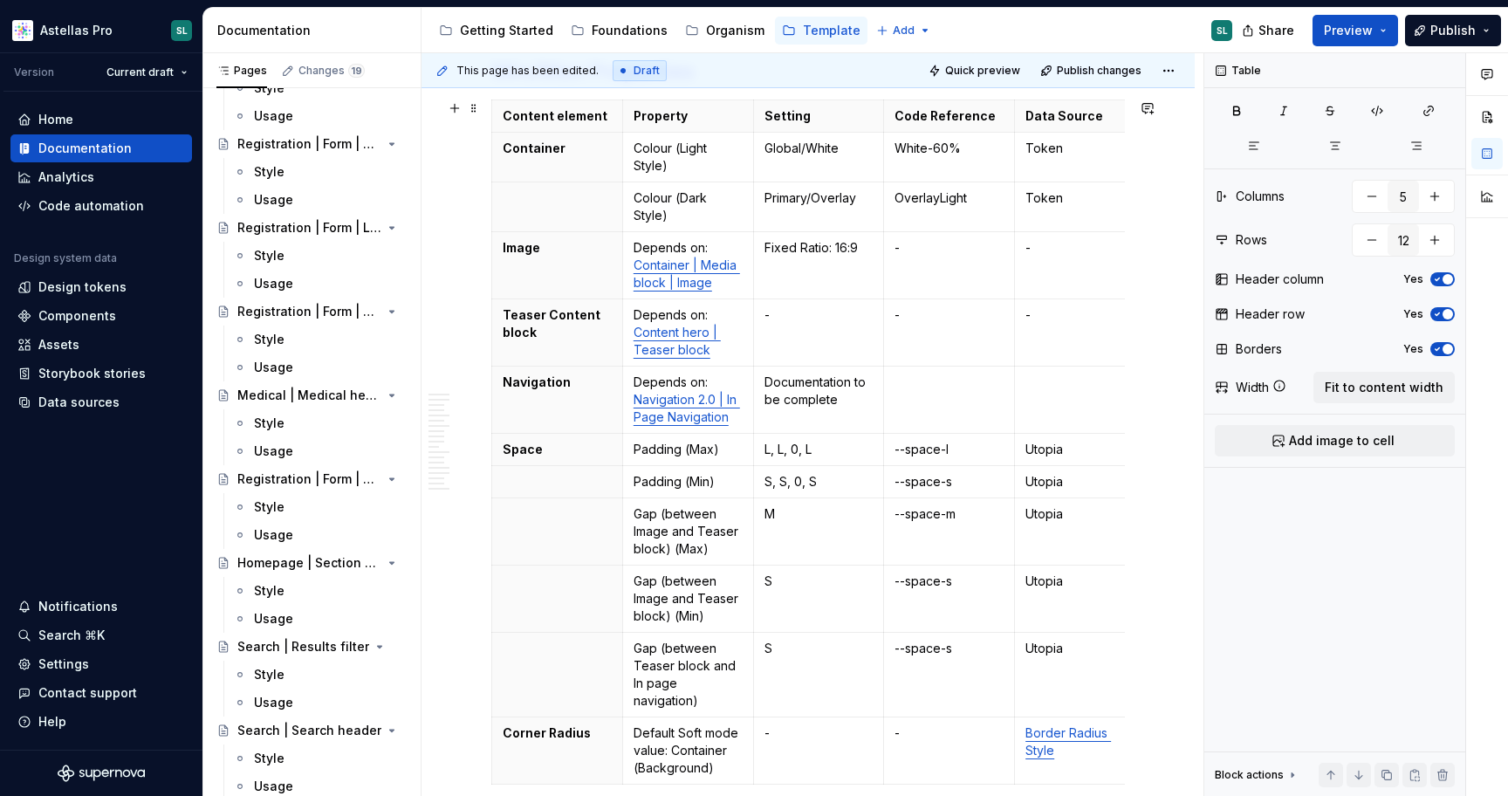
scroll to position [279, 0]
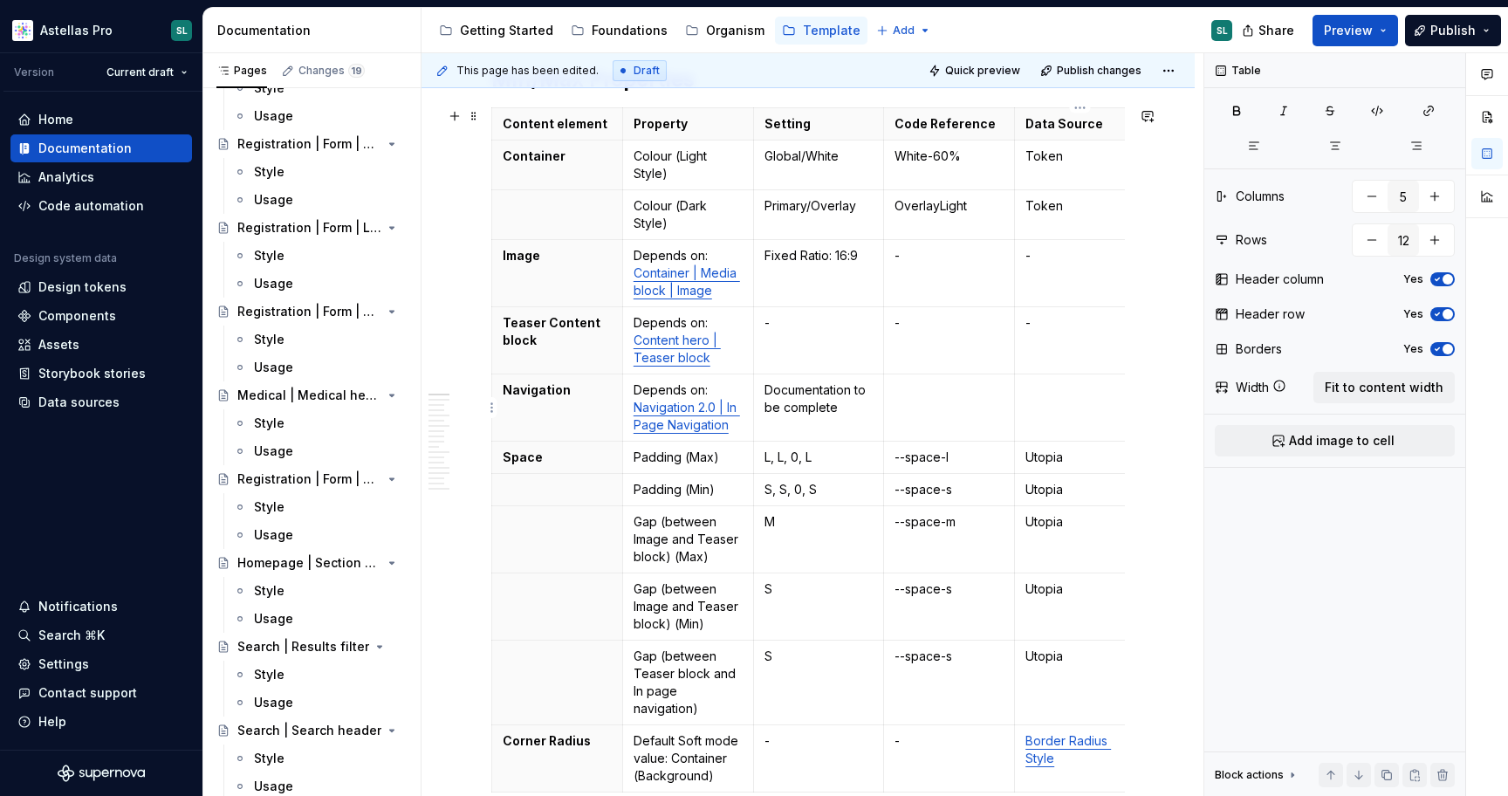
click at [1049, 398] on p at bounding box center [1079, 389] width 109 height 17
click at [819, 408] on p "Documentation to be complete" at bounding box center [818, 398] width 109 height 35
click at [942, 412] on td at bounding box center [949, 407] width 131 height 67
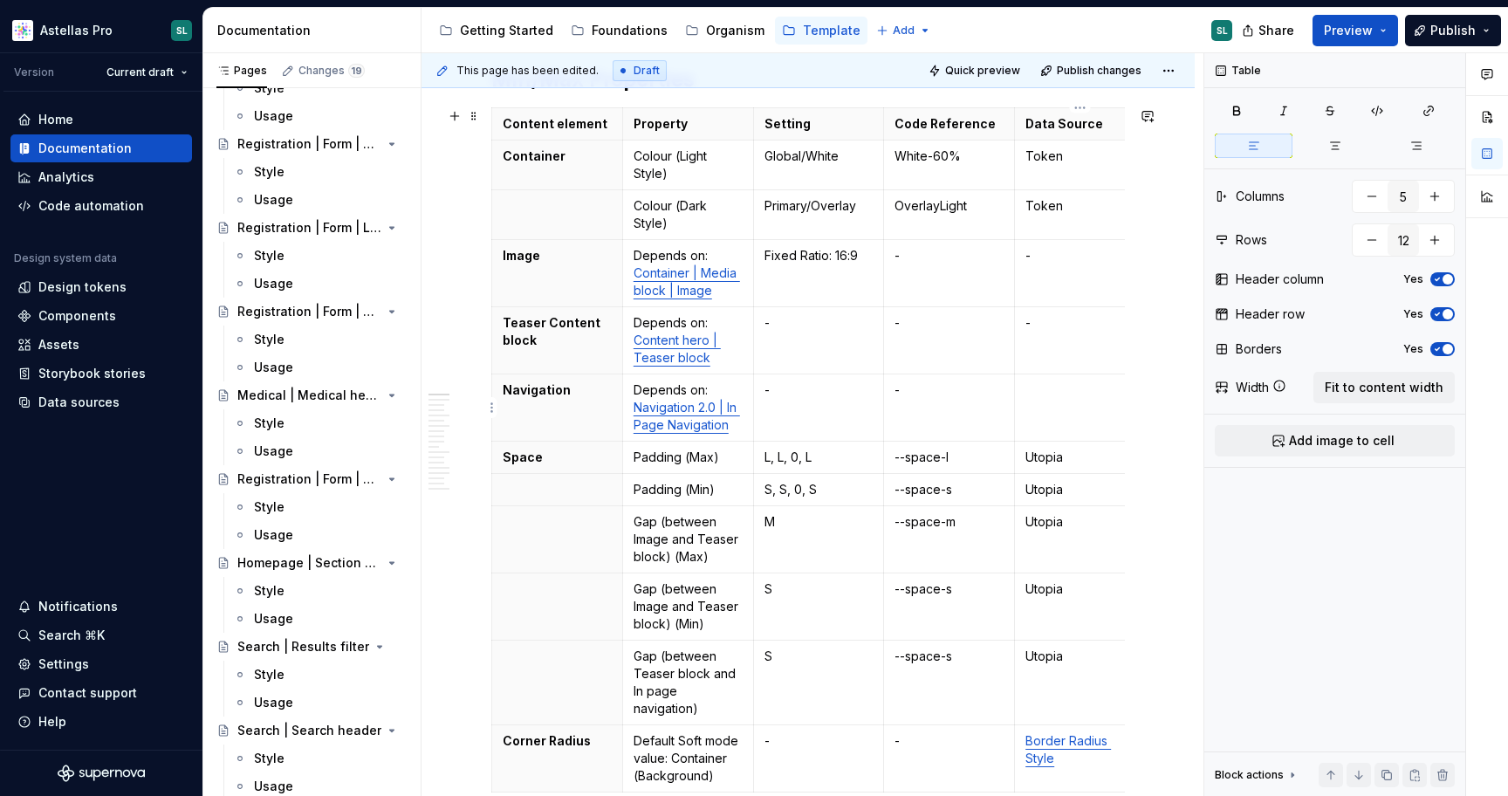
click at [1036, 395] on p at bounding box center [1079, 389] width 109 height 17
click at [851, 156] on p "Global/White" at bounding box center [818, 155] width 109 height 17
drag, startPoint x: 964, startPoint y: 152, endPoint x: 894, endPoint y: 152, distance: 69.8
click at [894, 152] on p "White-60%" at bounding box center [948, 155] width 109 height 17
click at [850, 154] on p "Global/White" at bounding box center [818, 155] width 109 height 17
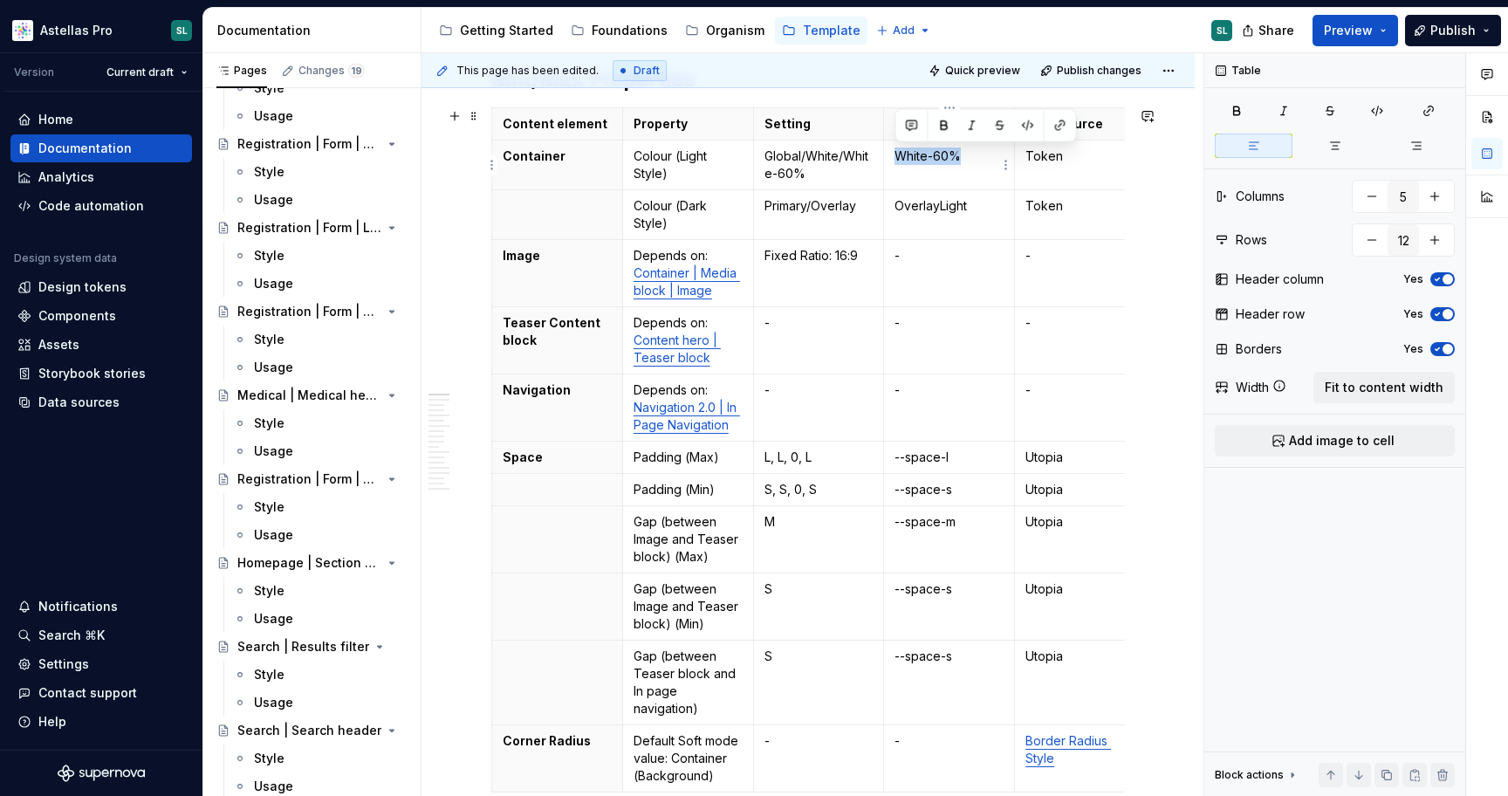
drag, startPoint x: 961, startPoint y: 168, endPoint x: 899, endPoint y: 157, distance: 62.8
click at [899, 157] on td "White-60%" at bounding box center [949, 165] width 131 height 50
drag, startPoint x: 979, startPoint y: 208, endPoint x: 894, endPoint y: 207, distance: 84.6
click at [894, 207] on p "OverlayLight" at bounding box center [948, 205] width 109 height 17
click at [856, 208] on p "Primary/Overlay" at bounding box center [818, 205] width 109 height 17
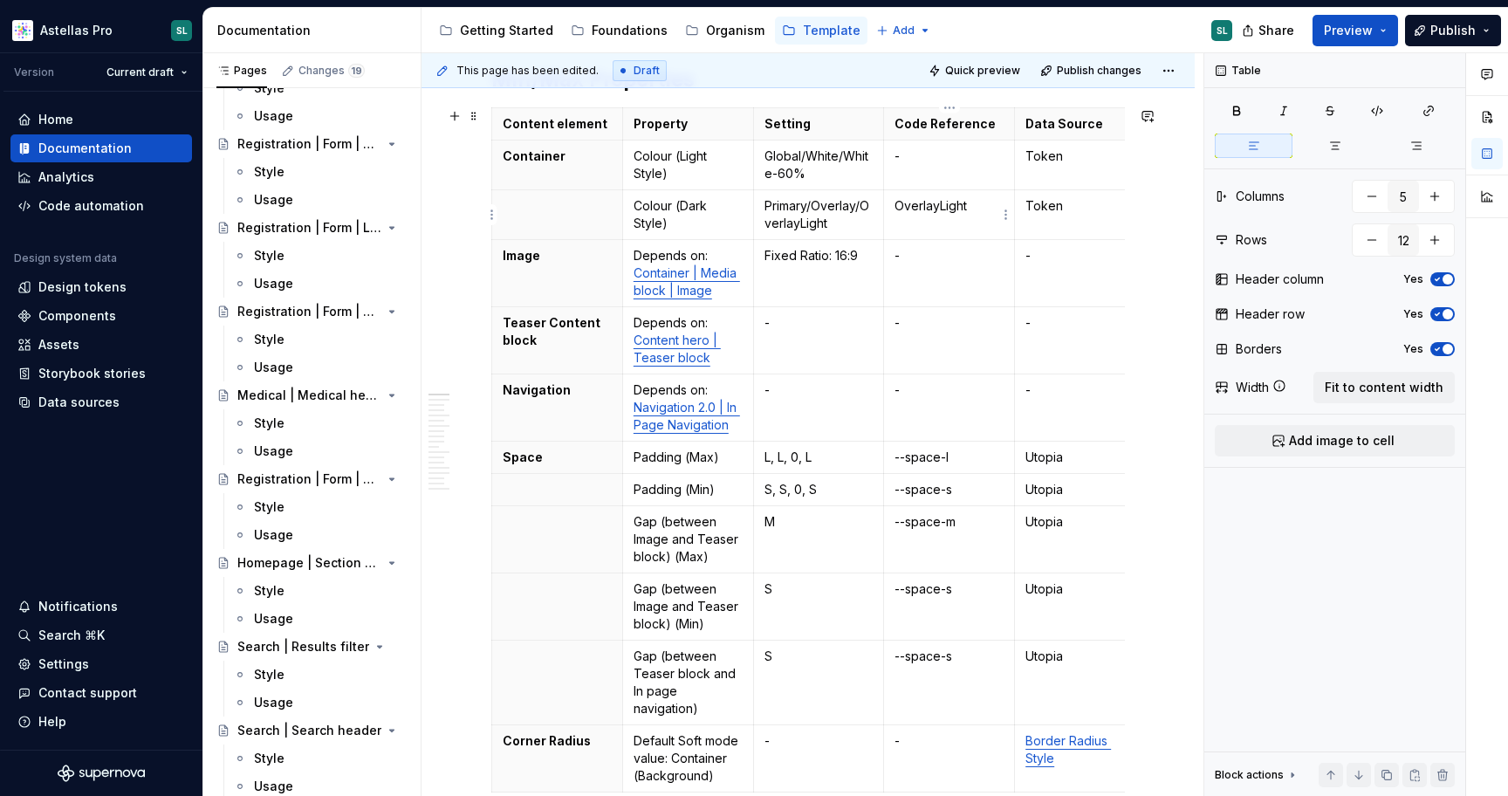
click at [947, 215] on td "OverlayLight" at bounding box center [949, 215] width 131 height 50
click at [947, 206] on p "OverlayLight" at bounding box center [948, 205] width 109 height 17
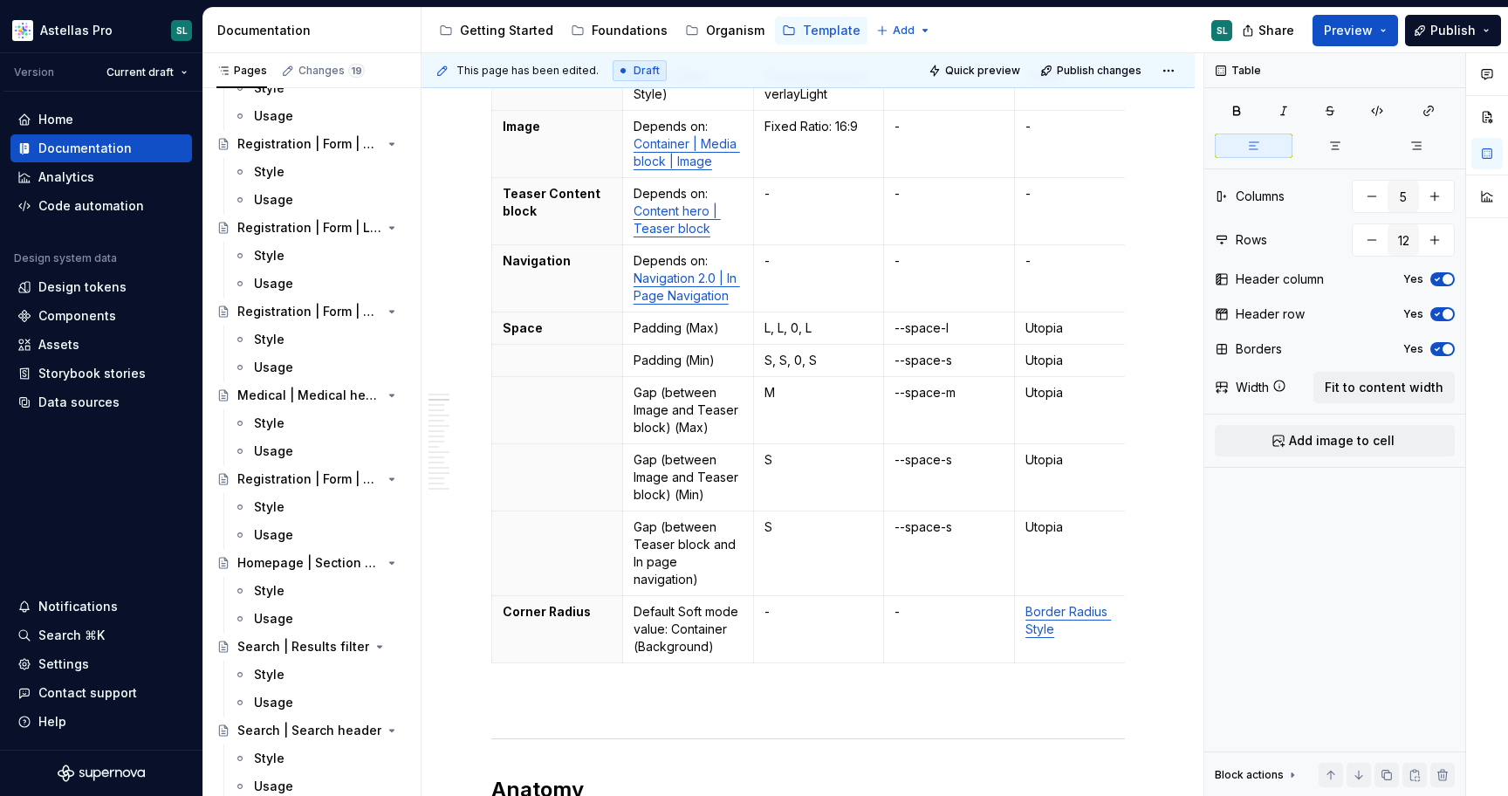
scroll to position [456, 0]
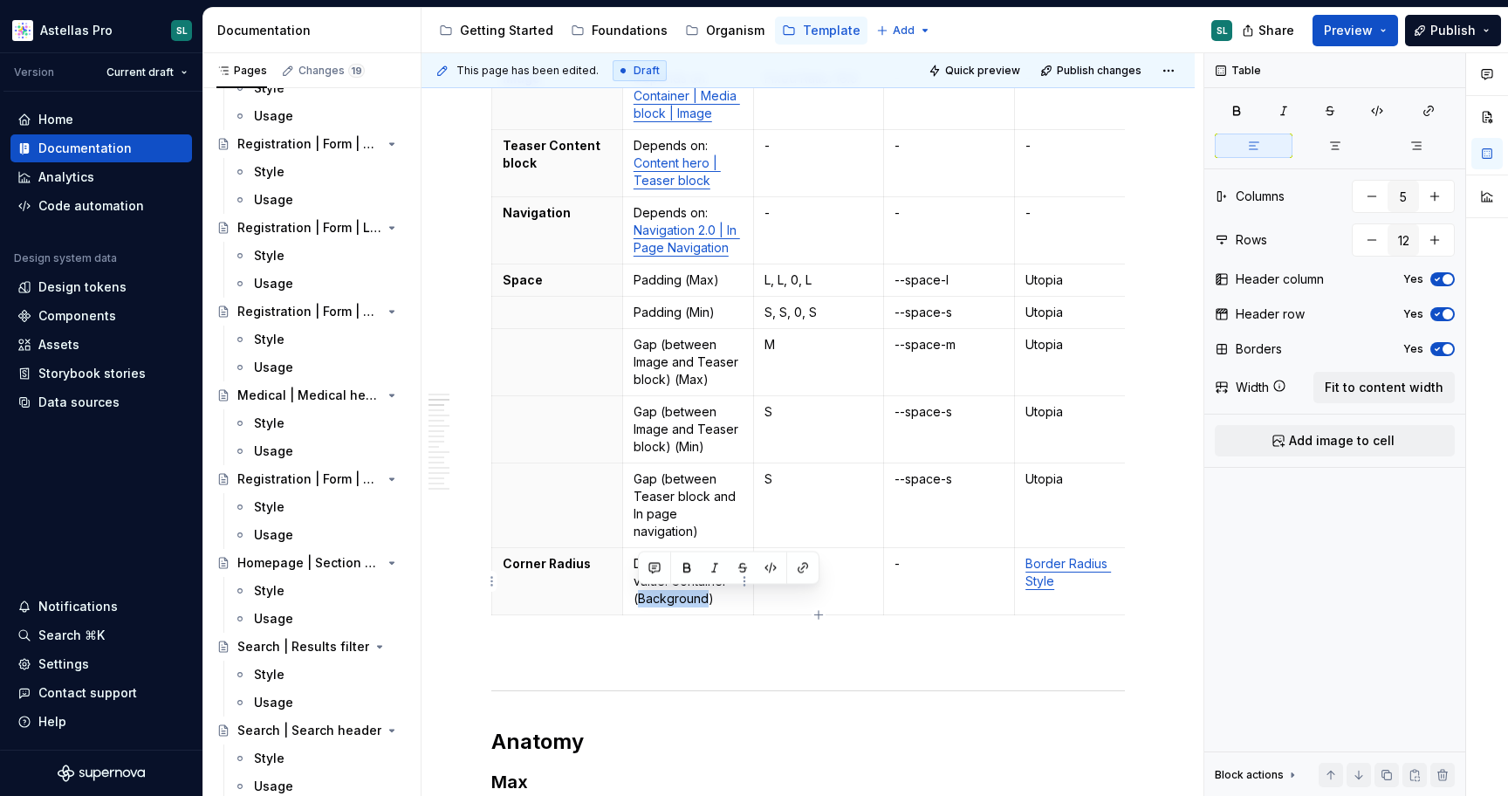
drag, startPoint x: 705, startPoint y: 599, endPoint x: 641, endPoint y: 599, distance: 63.7
click at [641, 599] on p "Default Soft mode value: Container (Background)" at bounding box center [687, 581] width 109 height 52
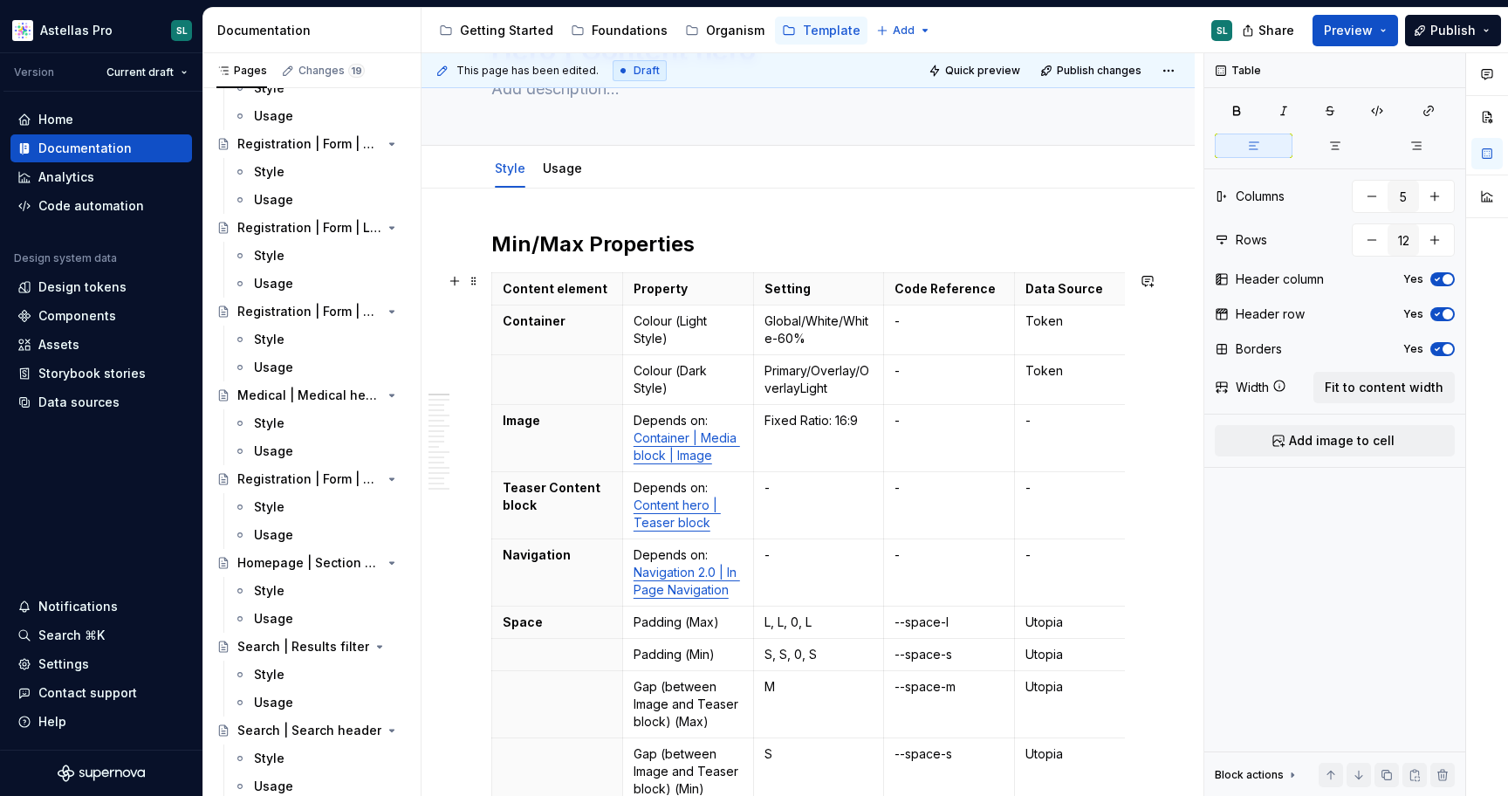
scroll to position [0, 0]
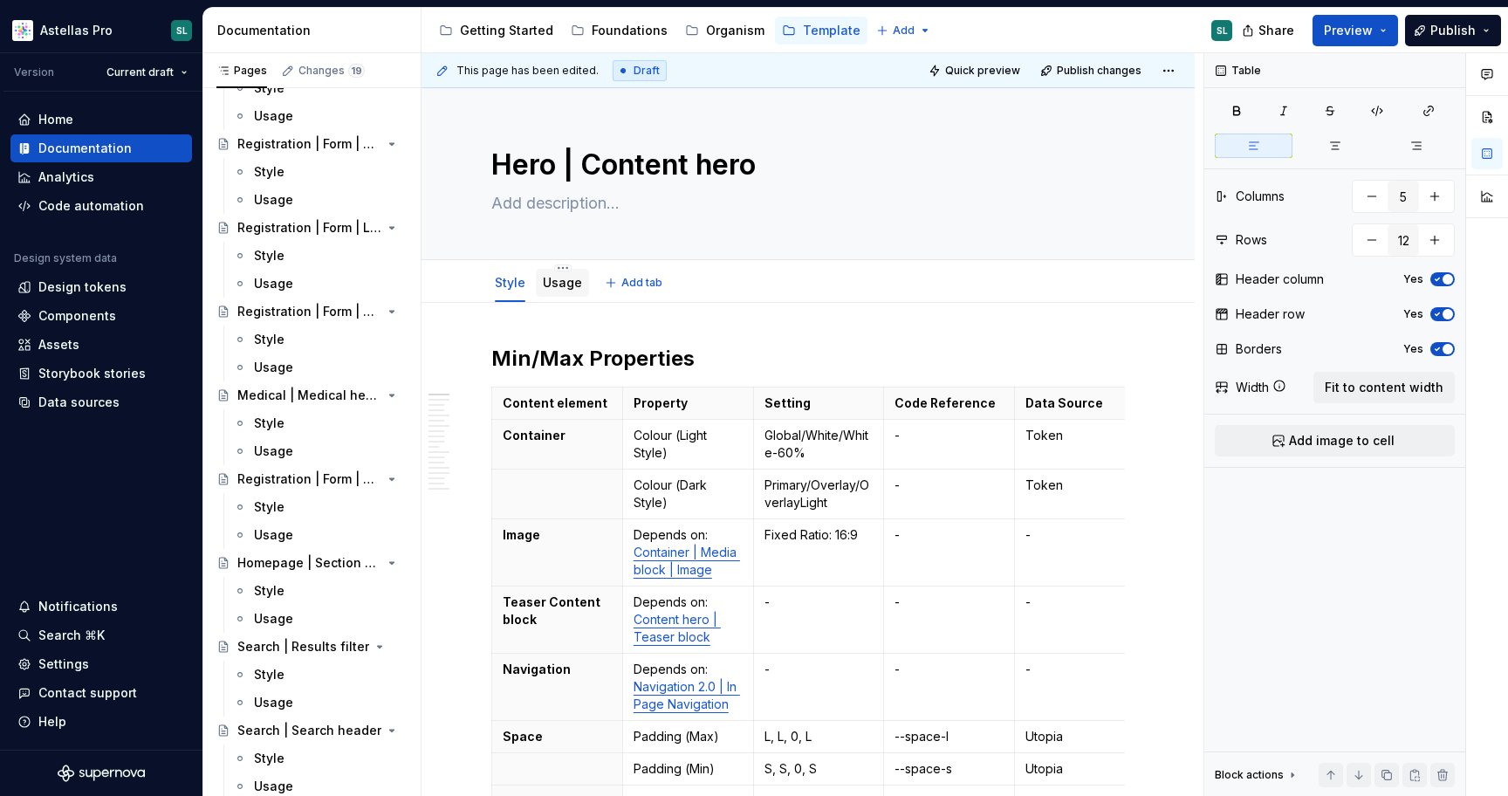
click at [555, 291] on div "Usage" at bounding box center [562, 282] width 39 height 21
click at [570, 281] on link "Usage" at bounding box center [562, 282] width 39 height 15
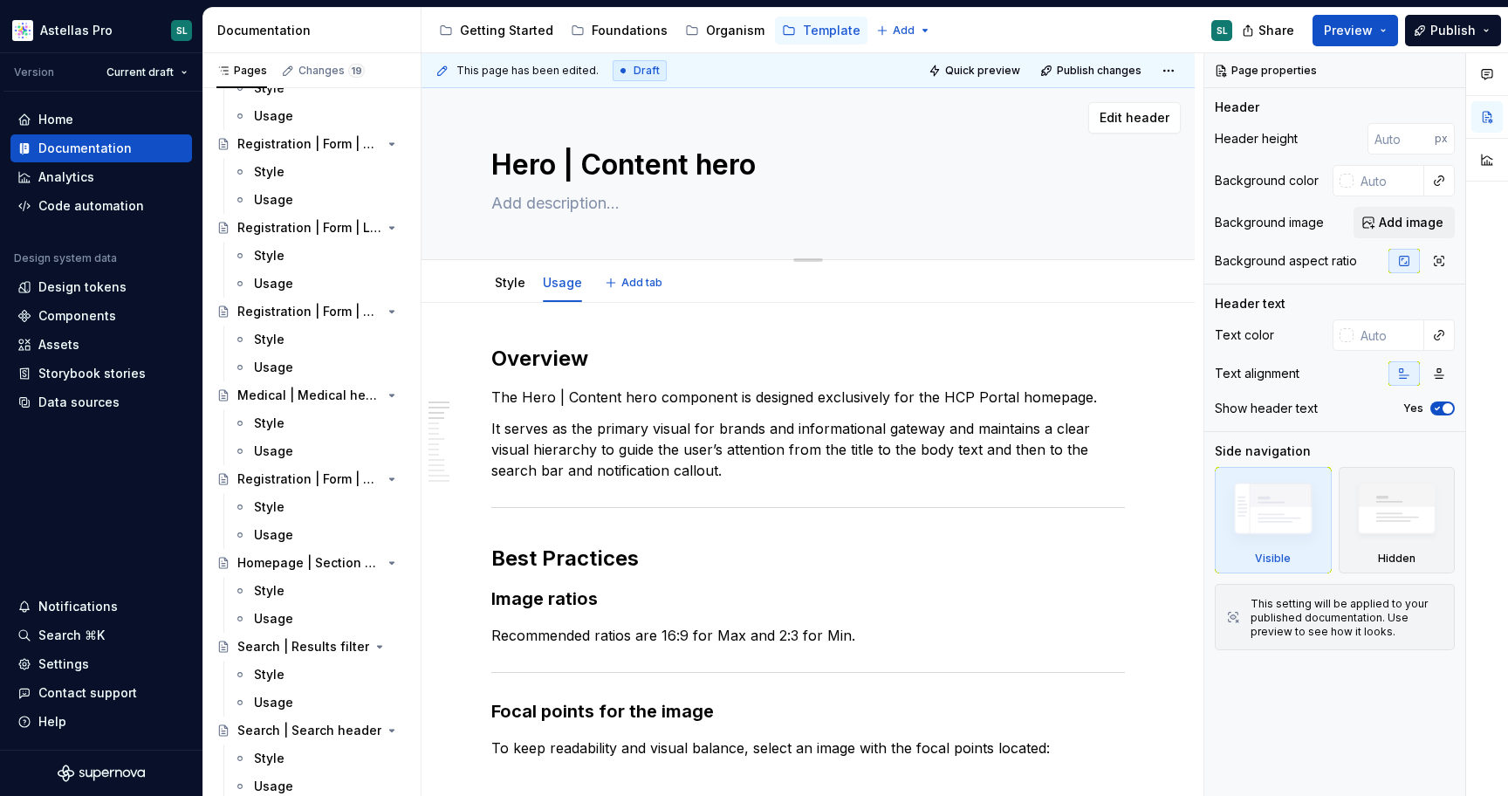
click at [587, 163] on textarea "Hero | Content hero" at bounding box center [804, 165] width 633 height 42
click at [876, 197] on textarea at bounding box center [804, 203] width 633 height 28
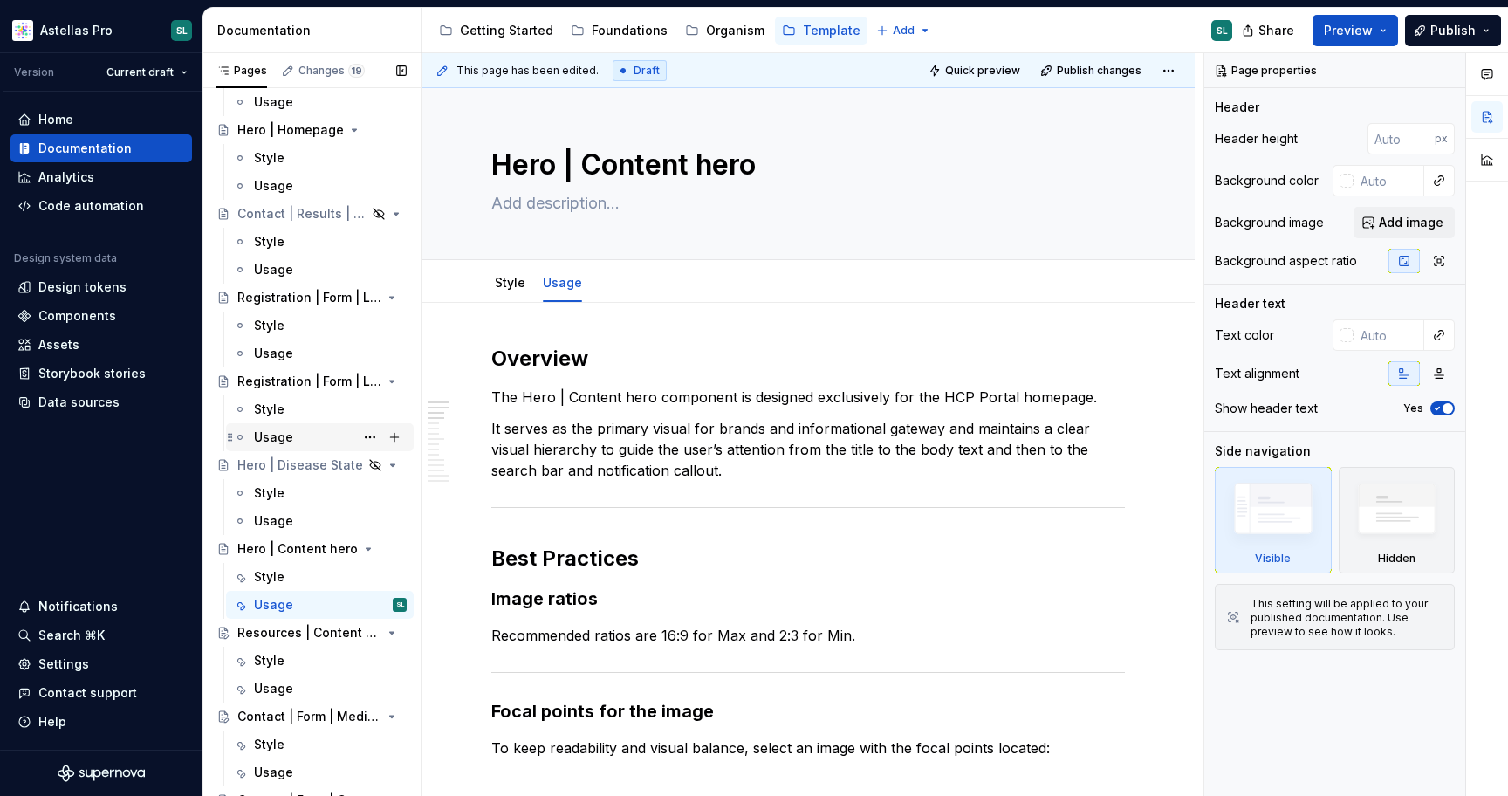
scroll to position [601, 0]
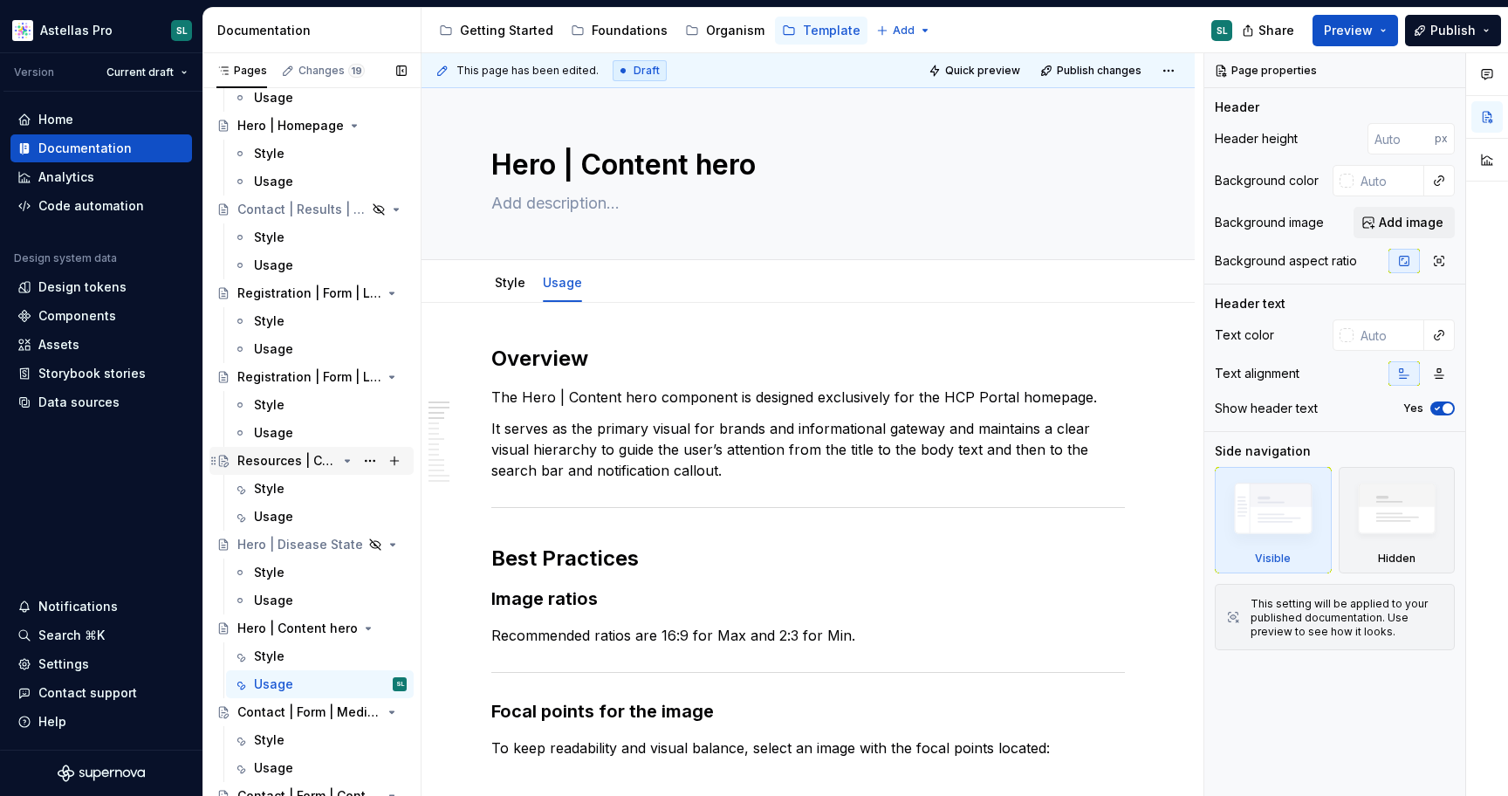
click at [273, 455] on div "Resources | Content header" at bounding box center [286, 460] width 99 height 17
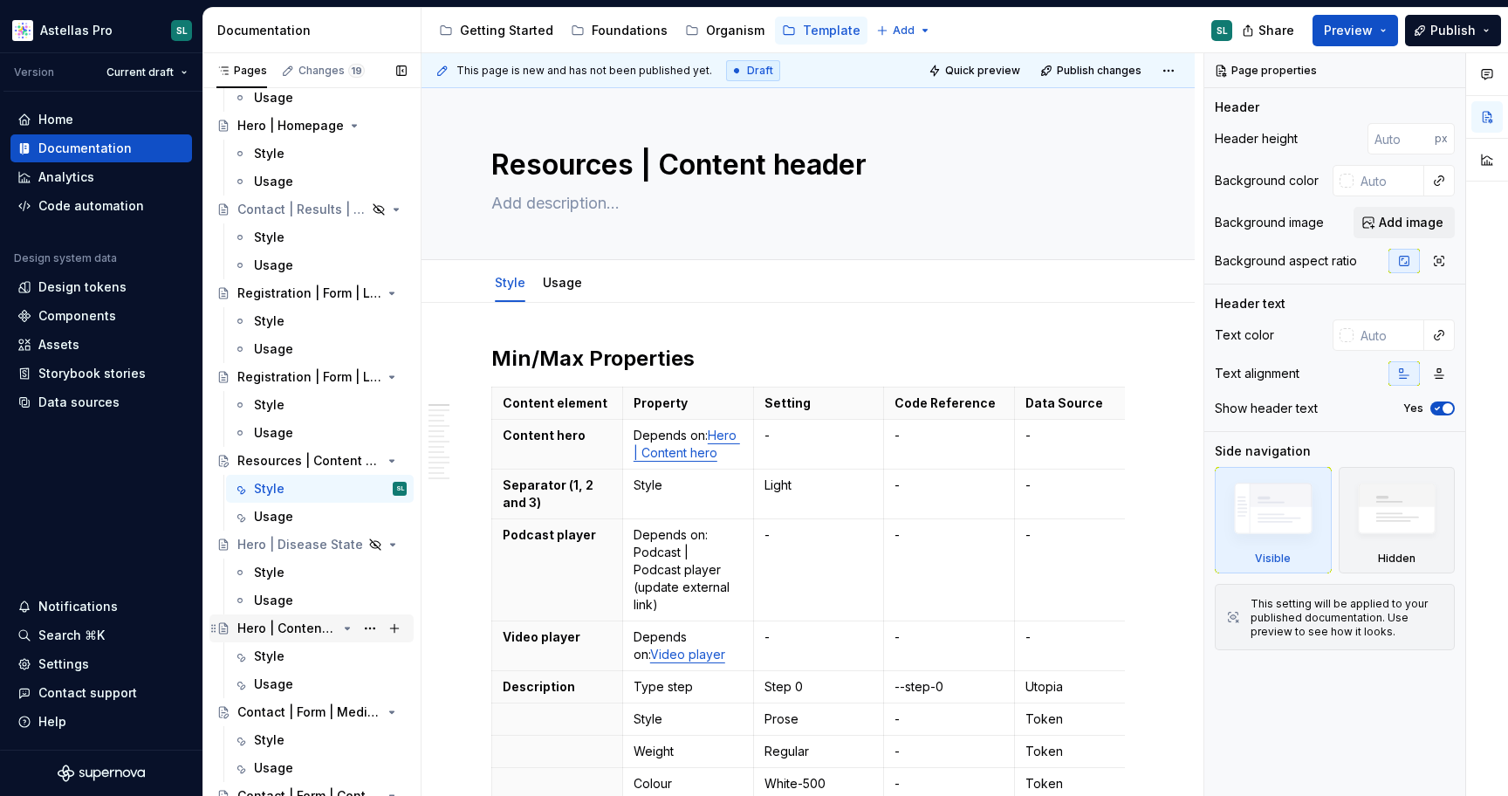
click at [264, 626] on div "Hero | Content hero" at bounding box center [286, 627] width 99 height 17
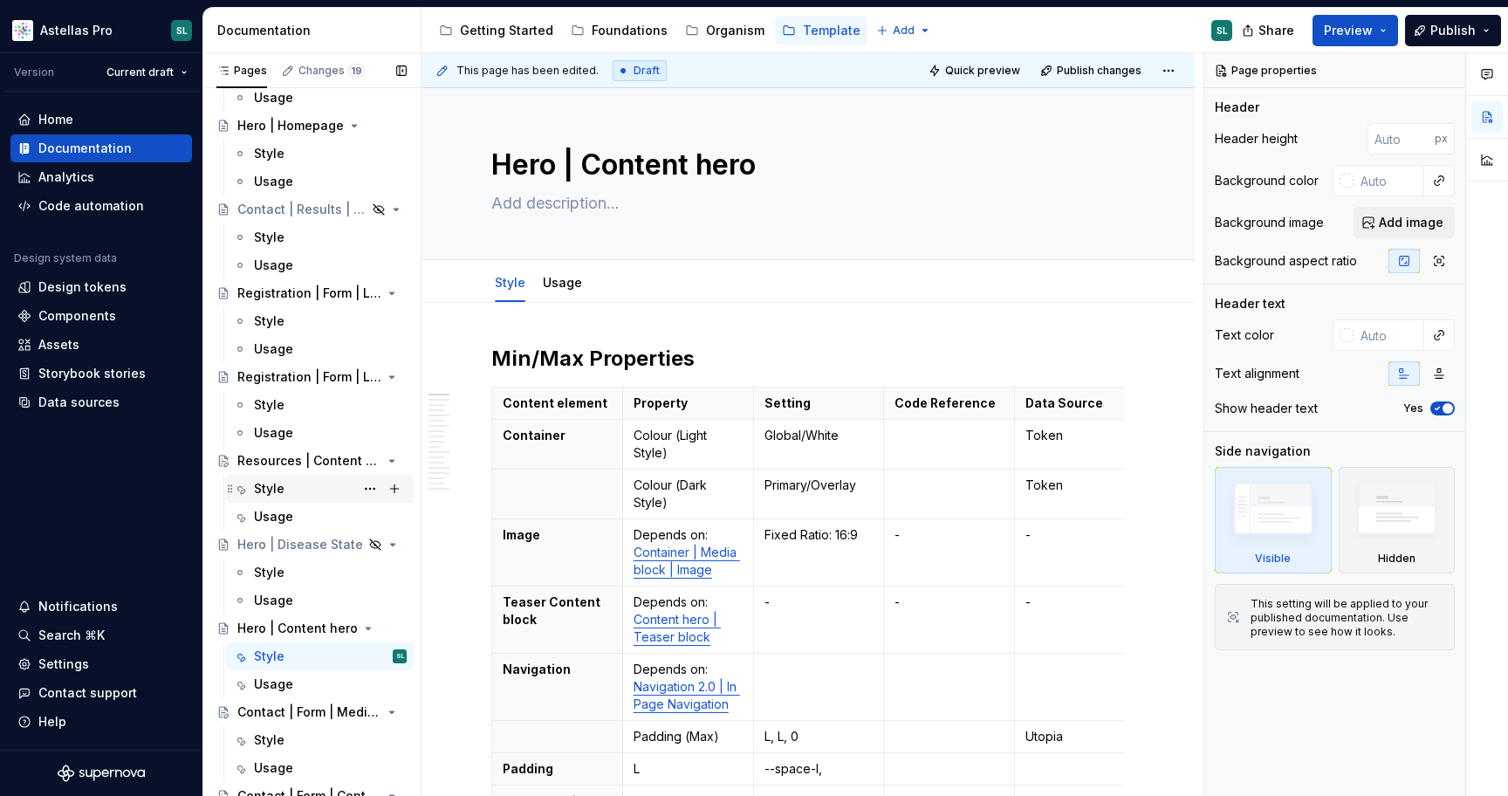
click at [284, 494] on div "Style" at bounding box center [330, 488] width 153 height 24
type textarea "*"
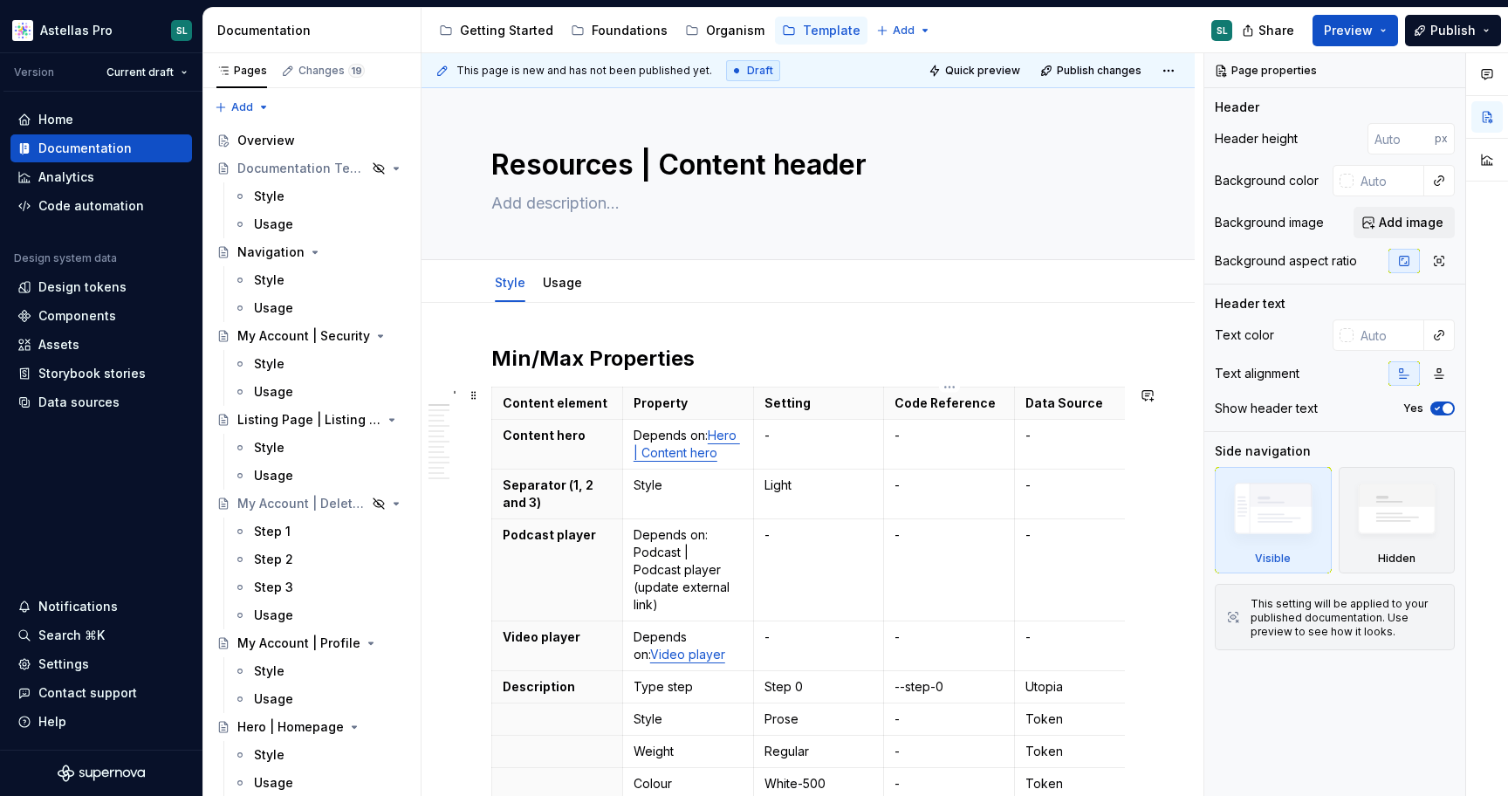
type textarea "*"
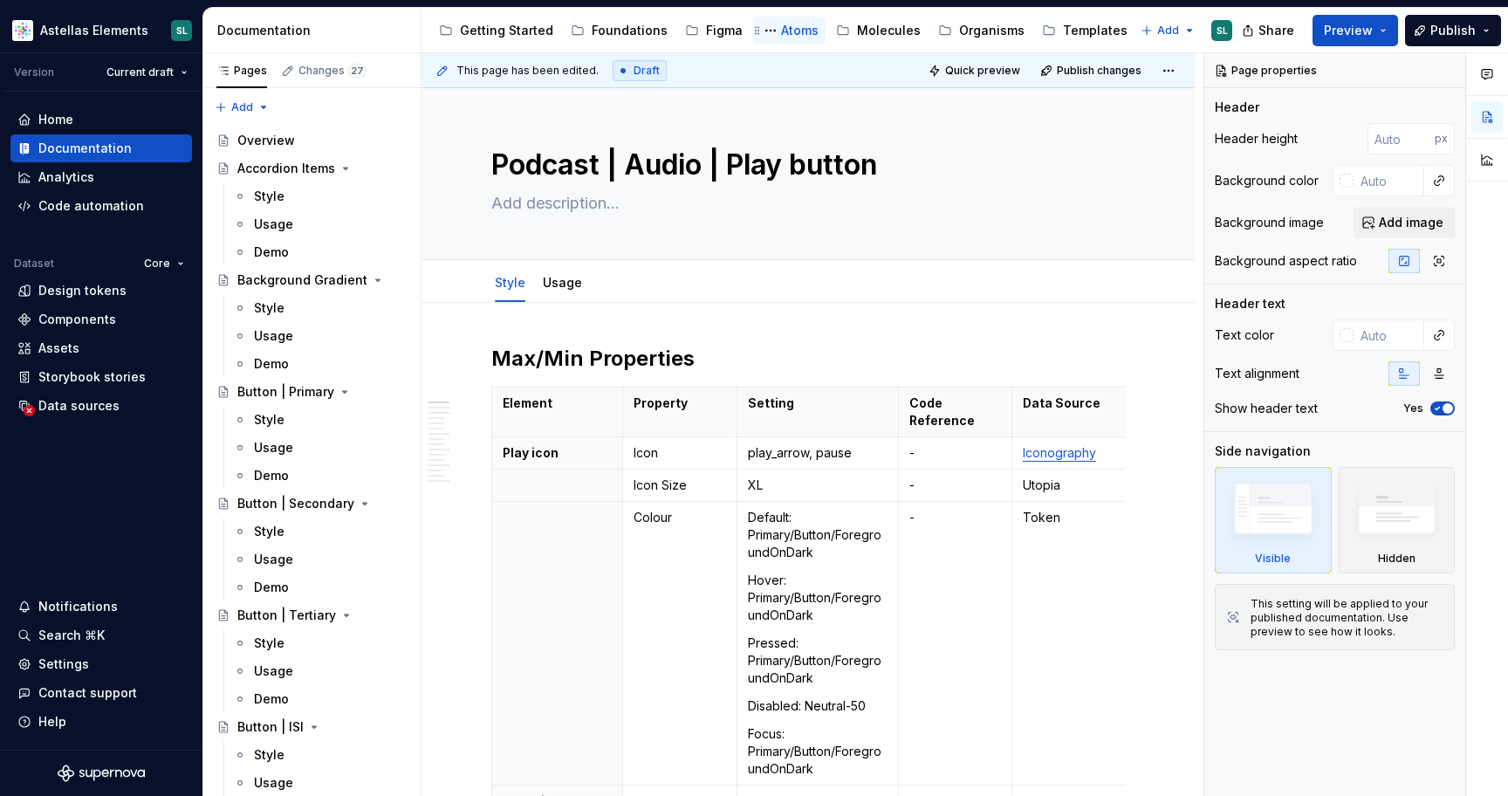
type textarea "*"
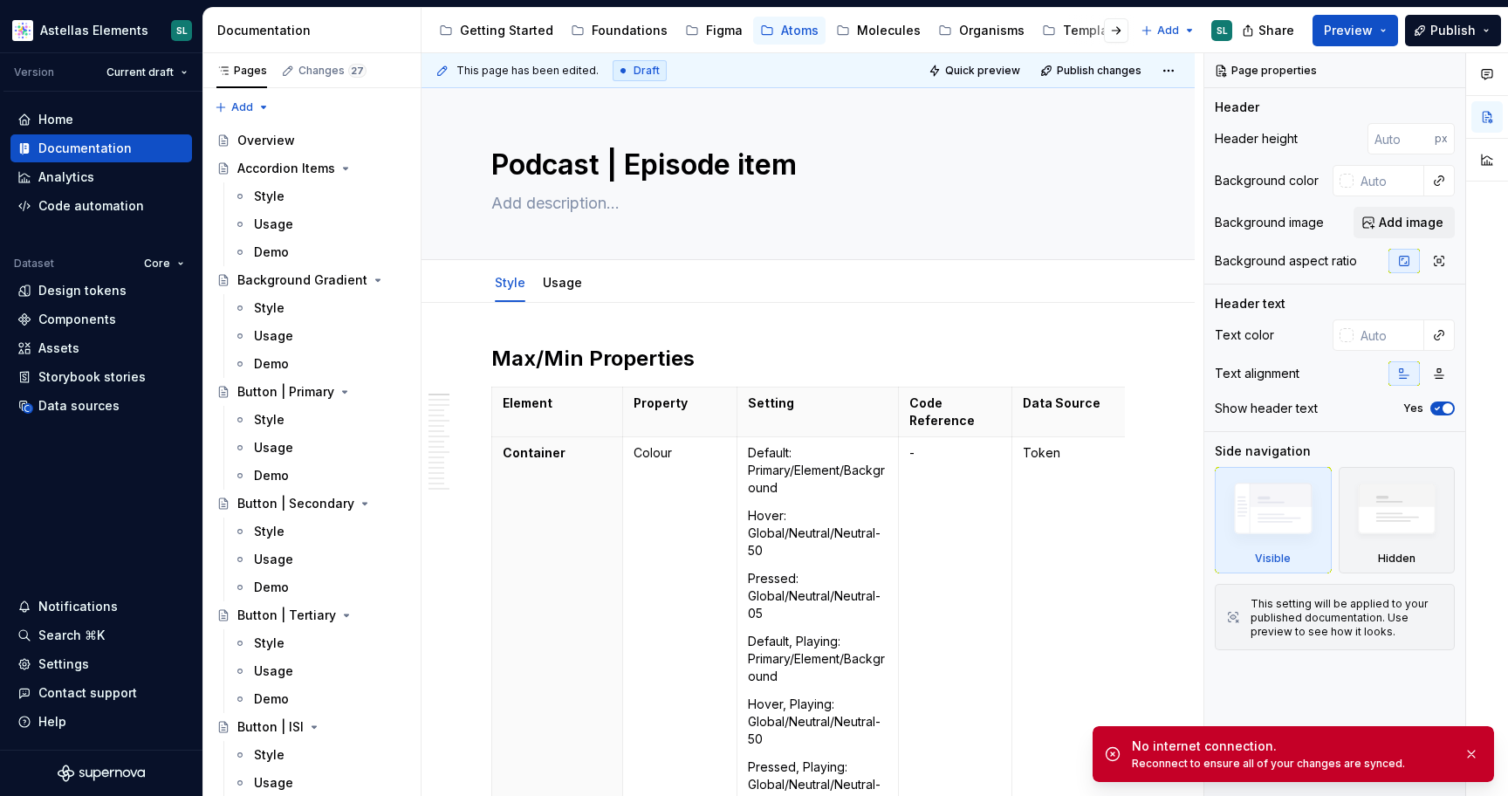
type textarea "*"
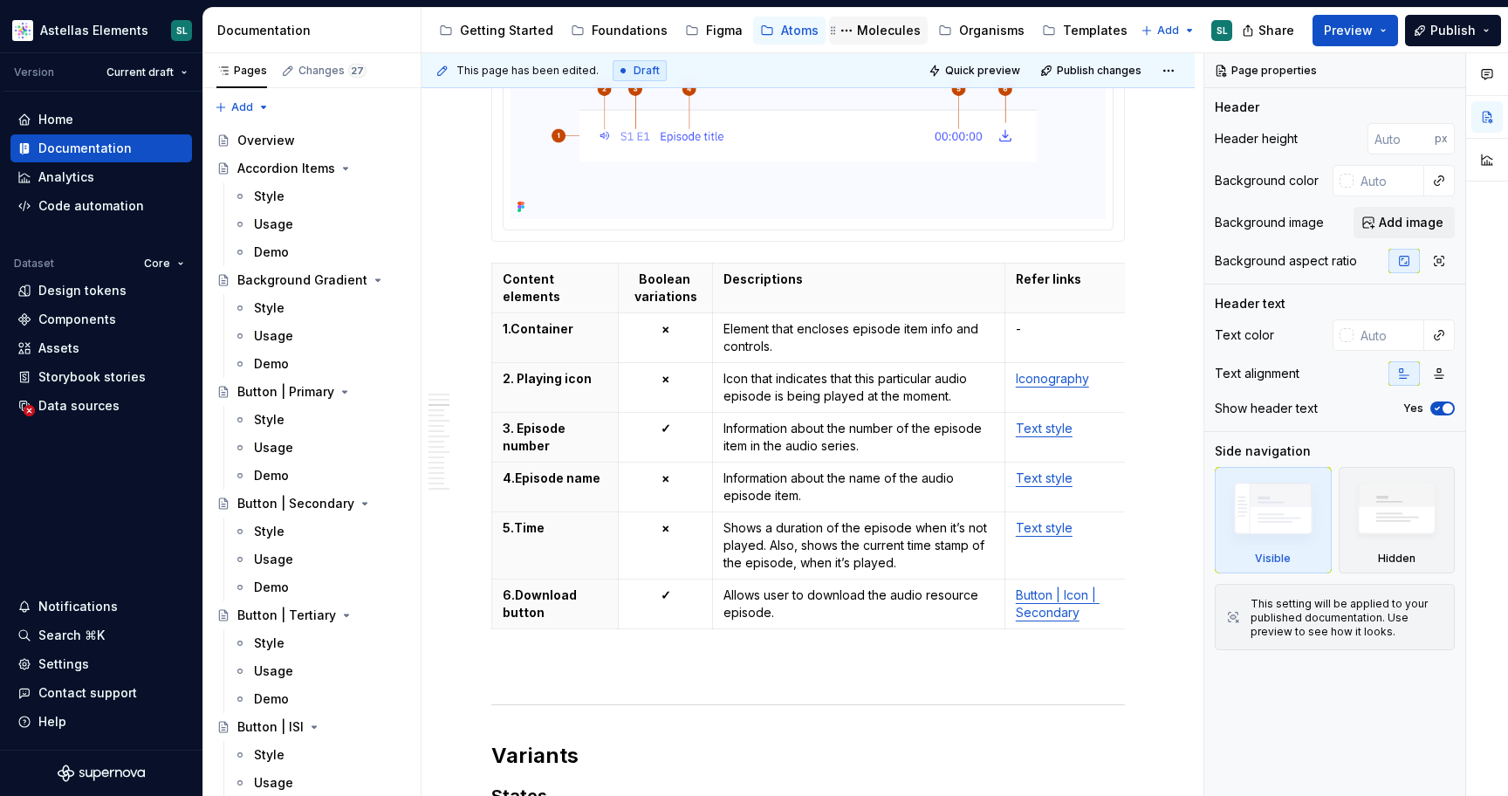
scroll to position [2826, 0]
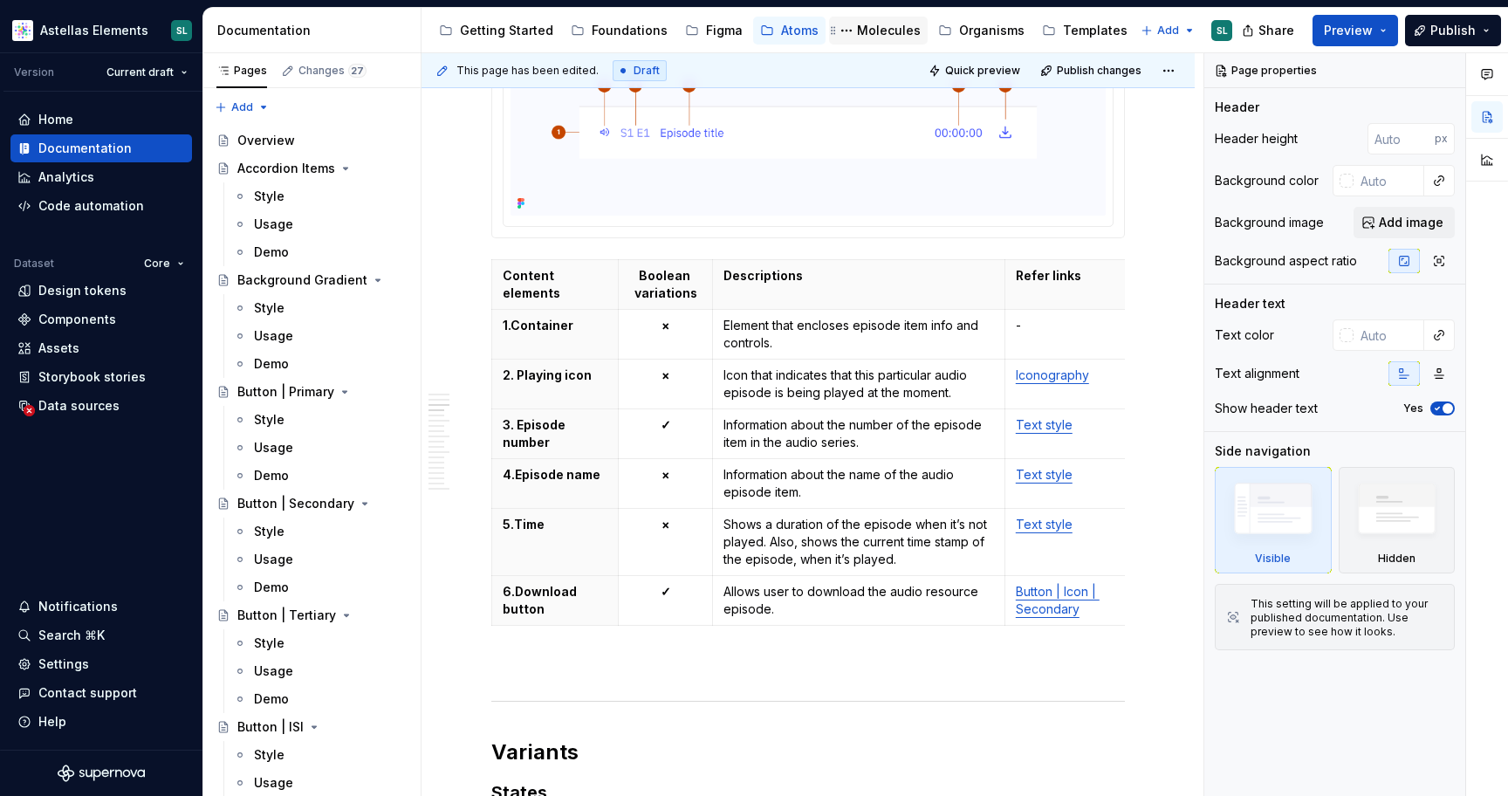
type textarea "*"
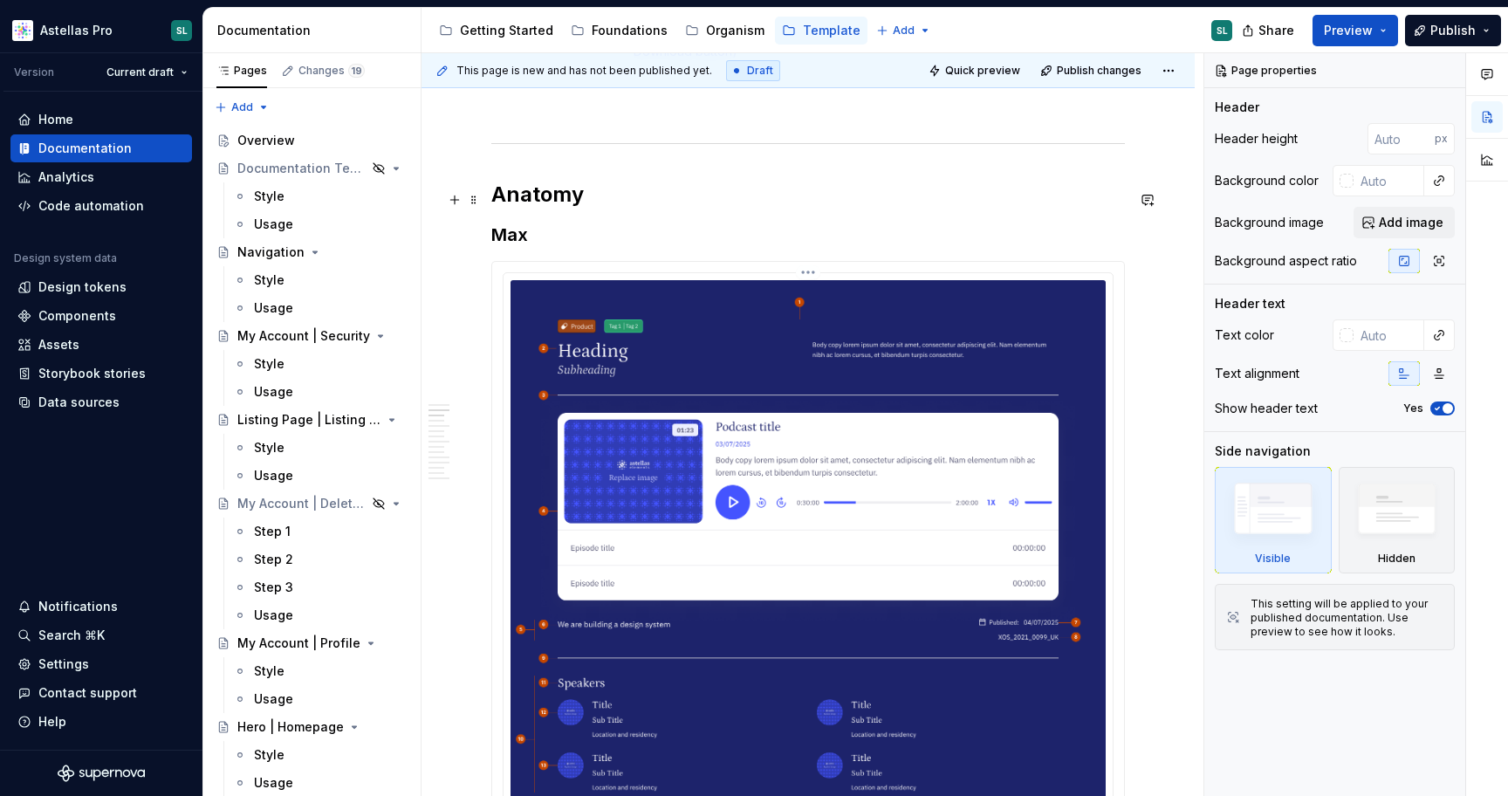
scroll to position [2405, 0]
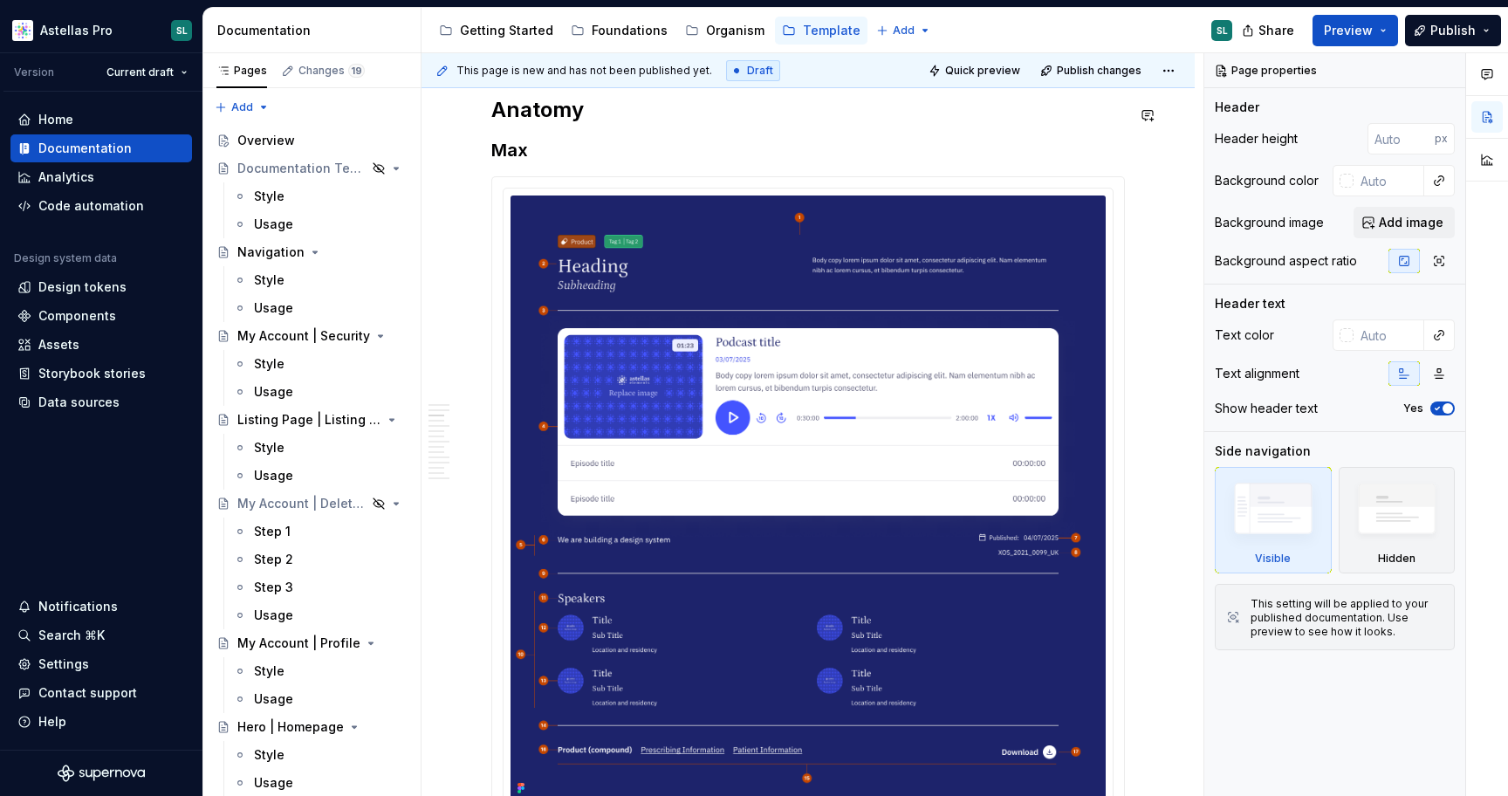
type textarea "*"
